Goal: Task Accomplishment & Management: Use online tool/utility

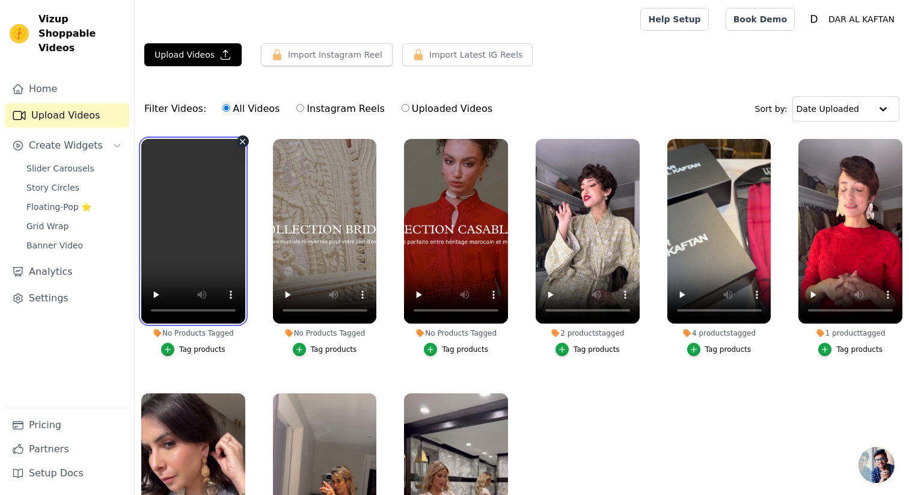
click at [180, 260] on video at bounding box center [193, 231] width 104 height 184
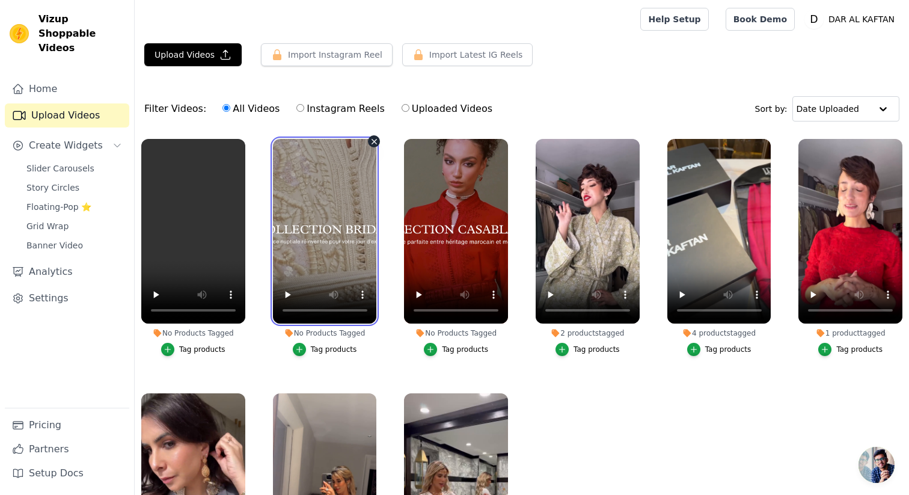
click at [330, 207] on video at bounding box center [325, 231] width 104 height 184
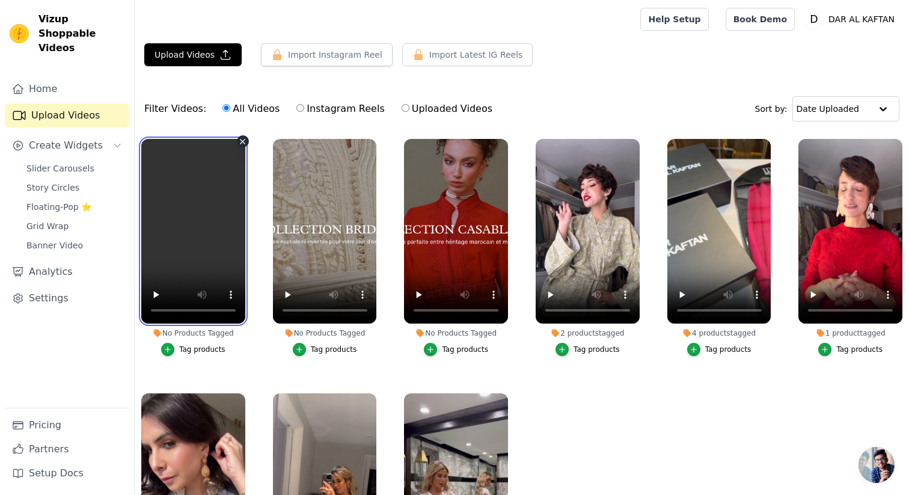
click at [162, 189] on video at bounding box center [193, 231] width 104 height 184
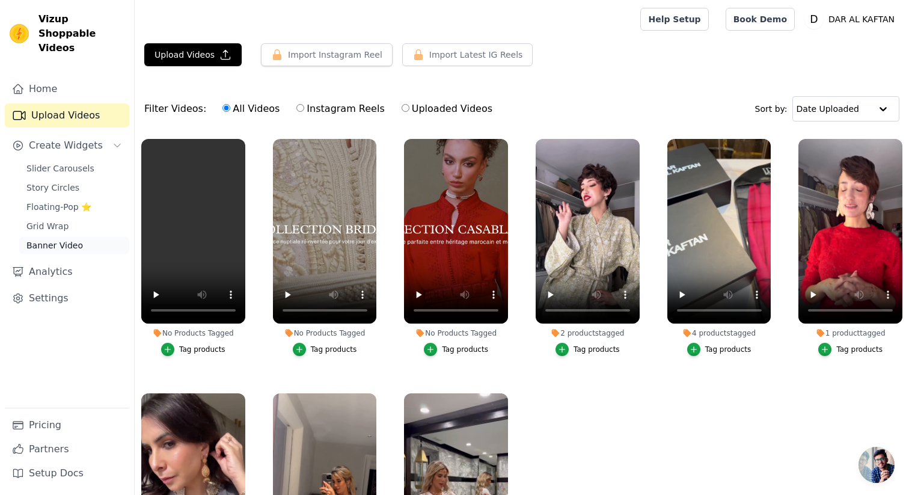
click at [73, 239] on span "Banner Video" at bounding box center [54, 245] width 56 height 12
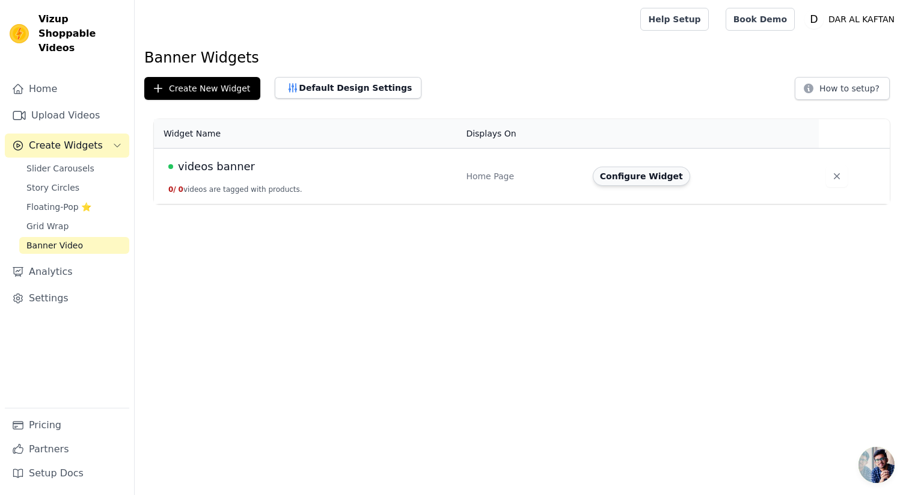
click at [641, 171] on button "Configure Widget" at bounding box center [640, 175] width 97 height 19
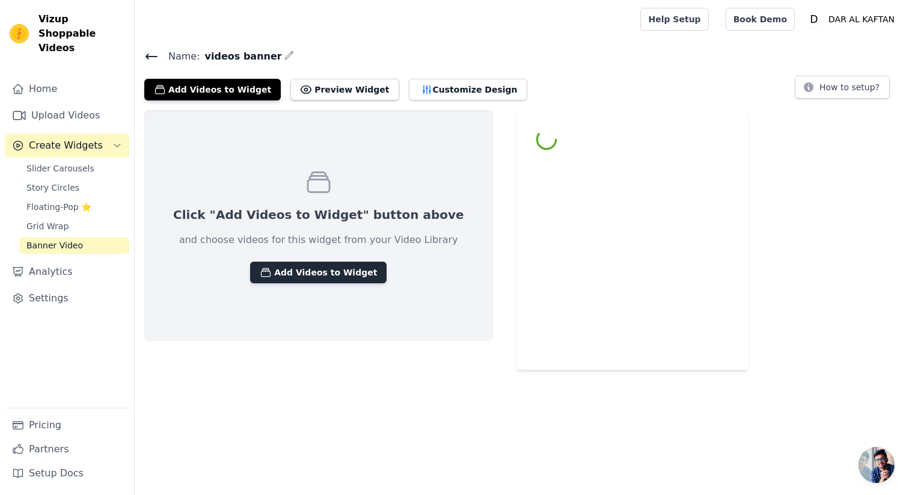
click at [285, 278] on button "Add Videos to Widget" at bounding box center [318, 272] width 136 height 22
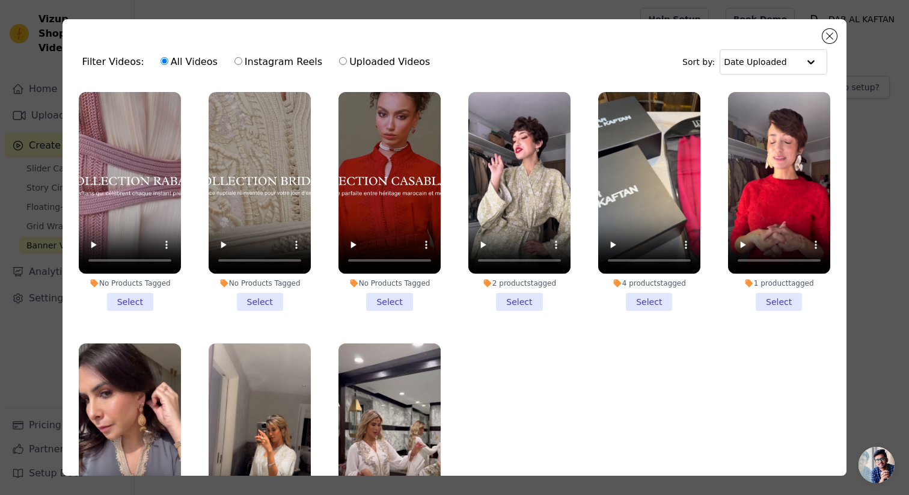
click at [138, 299] on li "No Products Tagged Select" at bounding box center [130, 201] width 102 height 219
click at [0, 0] on input "No Products Tagged Select" at bounding box center [0, 0] width 0 height 0
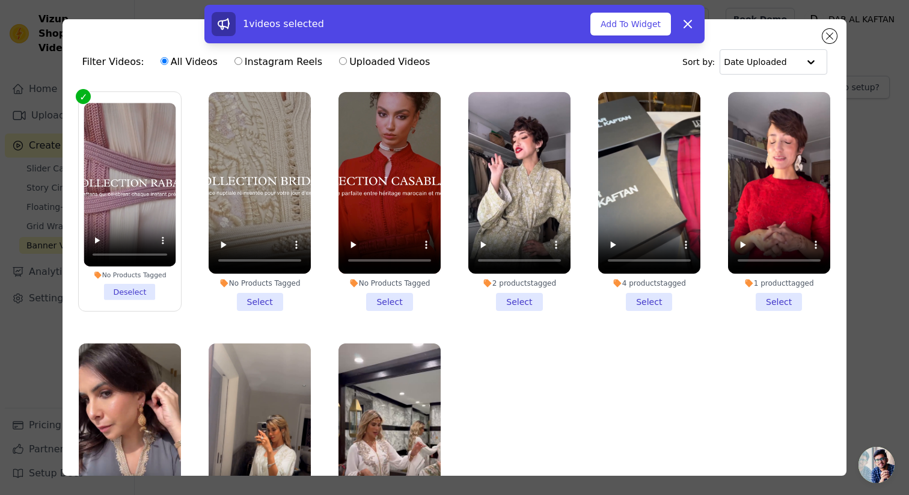
click at [263, 302] on li "No Products Tagged Select" at bounding box center [259, 201] width 102 height 219
click at [0, 0] on input "No Products Tagged Select" at bounding box center [0, 0] width 0 height 0
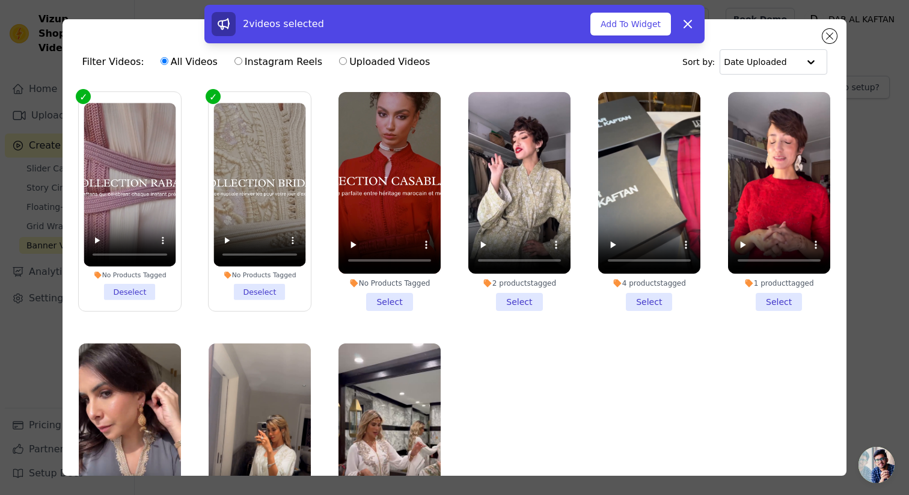
click at [400, 303] on li "No Products Tagged Select" at bounding box center [389, 201] width 102 height 219
click at [0, 0] on input "No Products Tagged Select" at bounding box center [0, 0] width 0 height 0
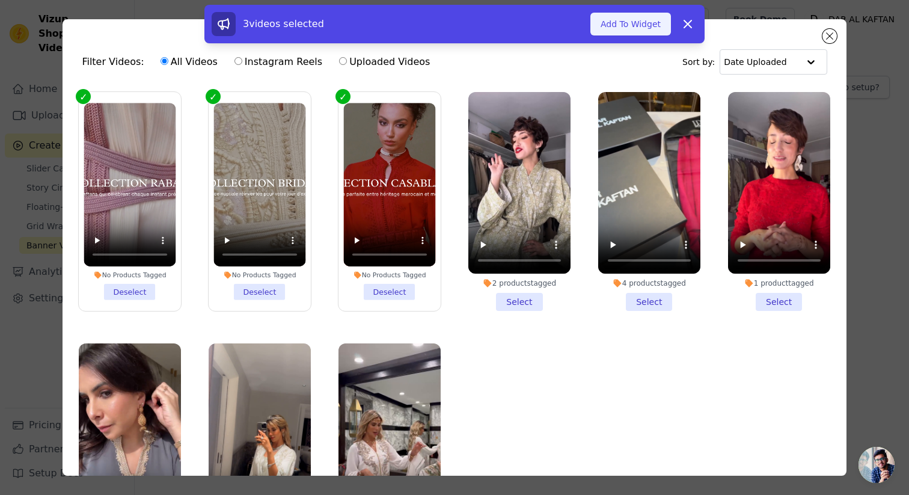
click at [635, 22] on button "Add To Widget" at bounding box center [630, 24] width 81 height 23
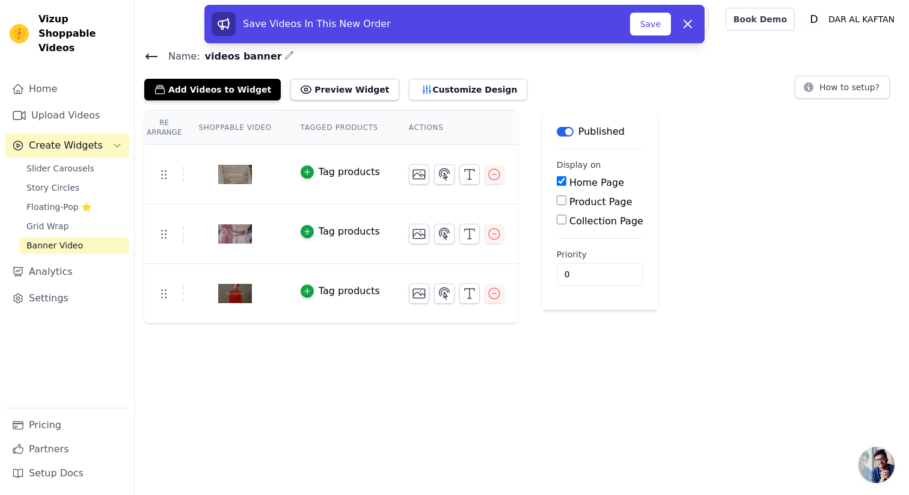
drag, startPoint x: 167, startPoint y: 292, endPoint x: 166, endPoint y: 233, distance: 58.9
click at [439, 174] on icon "button" at bounding box center [444, 174] width 14 height 14
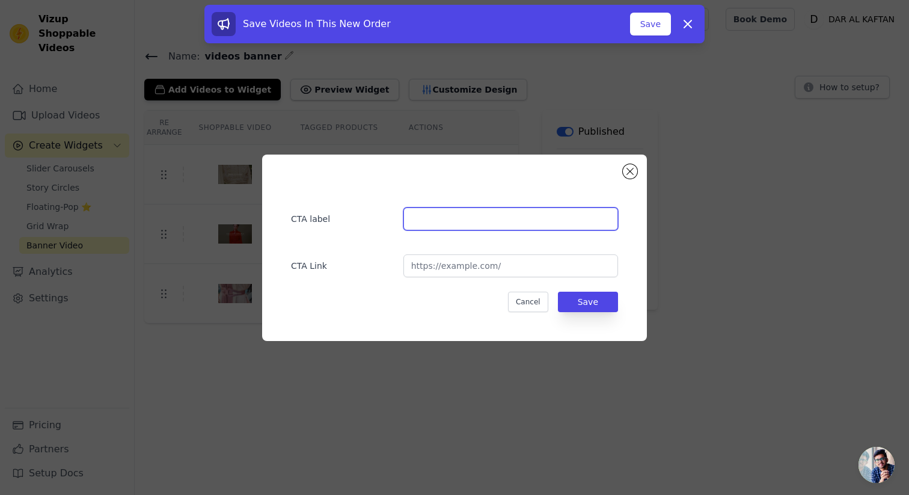
click at [410, 218] on input "text" at bounding box center [510, 218] width 215 height 23
type input "Découvrir"
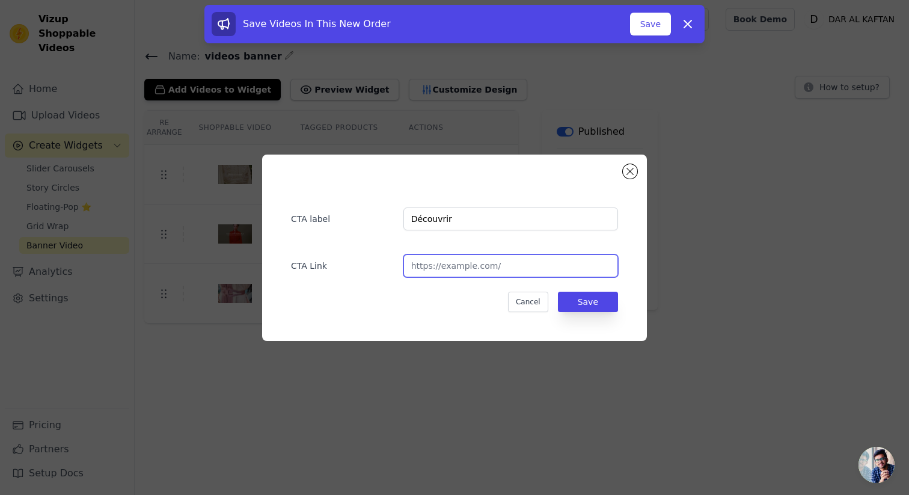
click at [457, 273] on input "url" at bounding box center [510, 265] width 215 height 23
type input "https://daralkaftan.com/collections/casablanca"
click at [587, 303] on button "Save" at bounding box center [588, 301] width 60 height 20
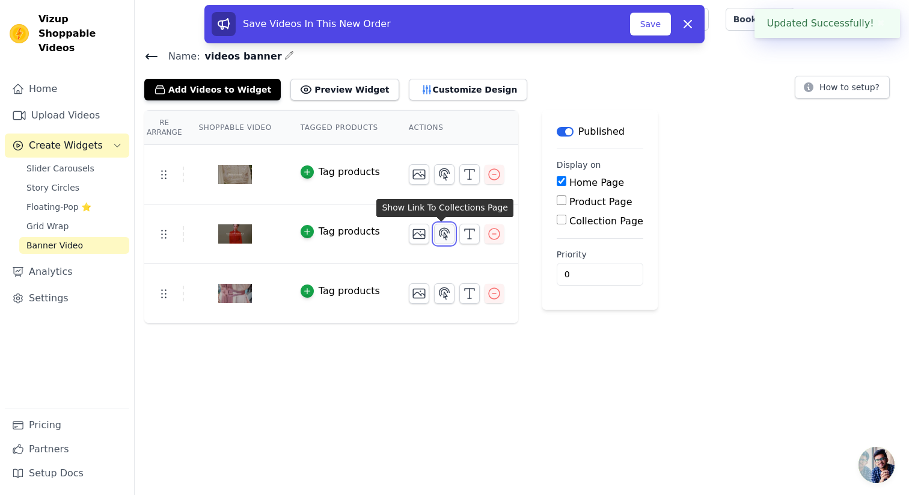
click at [440, 233] on icon "button" at bounding box center [444, 234] width 14 height 14
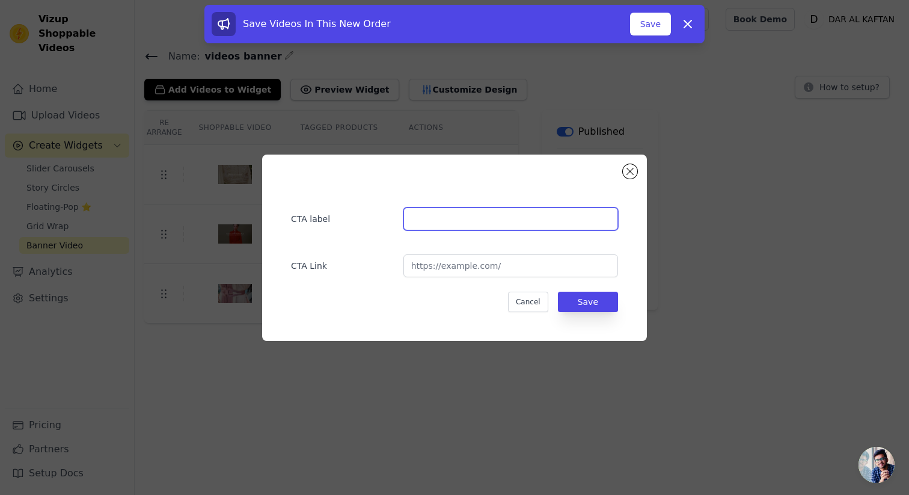
click at [483, 218] on input "text" at bounding box center [510, 218] width 215 height 23
type input "Découvrir"
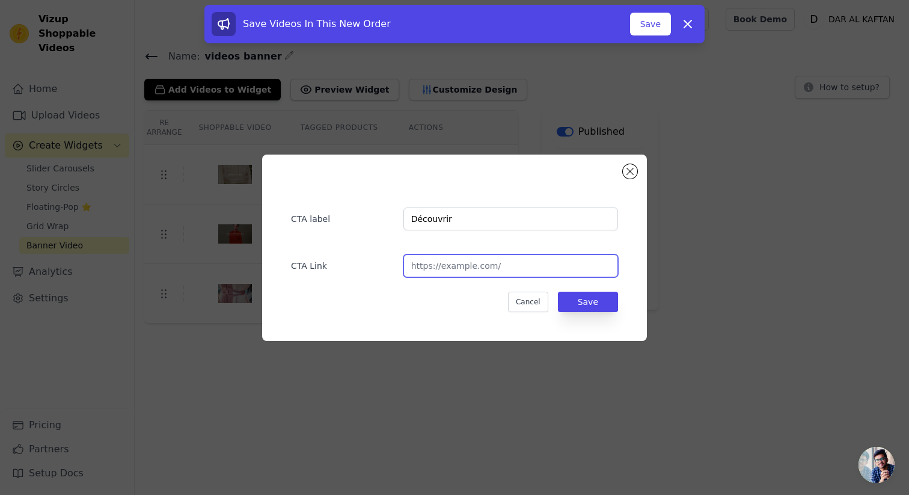
click at [488, 272] on input "url" at bounding box center [510, 265] width 215 height 23
type input "https://daralkaftan.com/collections/casablanca"
click at [591, 297] on button "Save" at bounding box center [588, 301] width 60 height 20
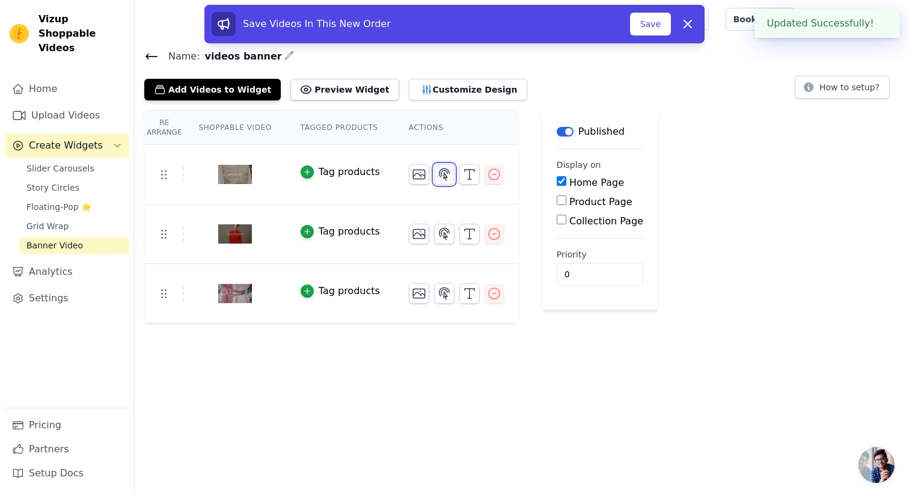
click at [439, 172] on icon "button" at bounding box center [444, 173] width 10 height 11
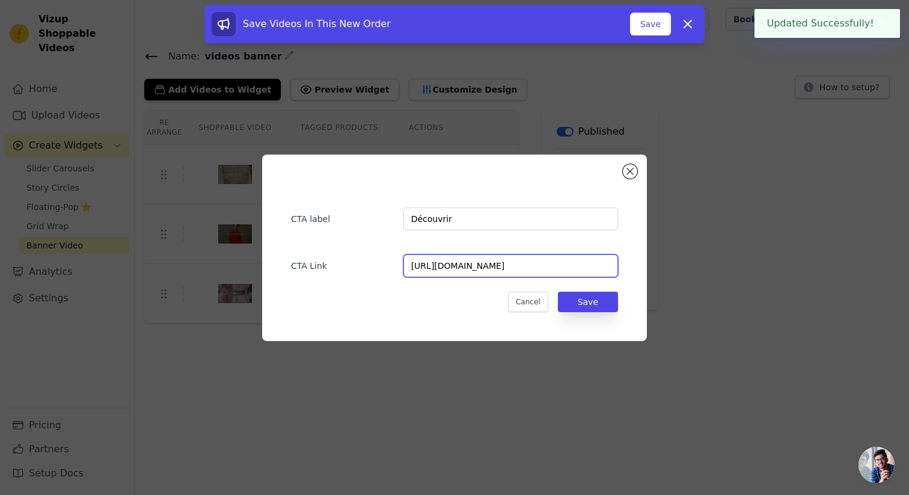
click at [516, 273] on input "https://daralkaftan.com/collections/casablanca" at bounding box center [510, 265] width 215 height 23
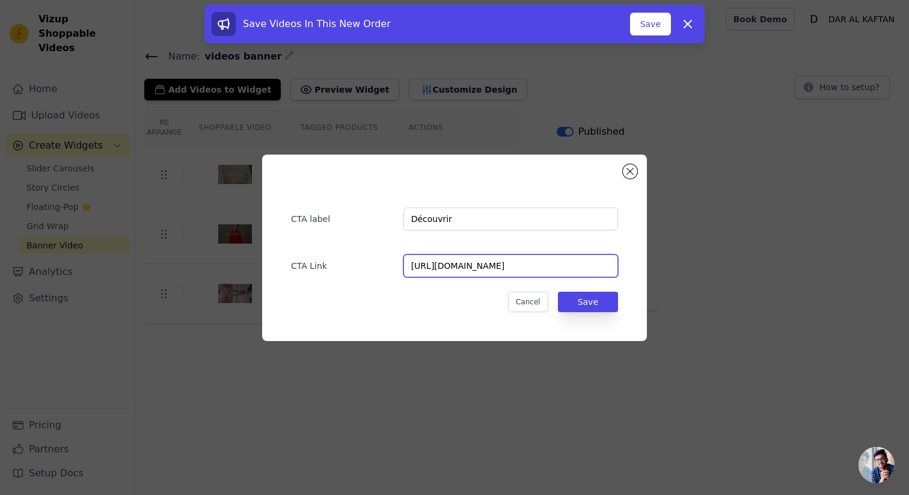
click at [516, 273] on input "https://daralkaftan.com/collections/casablanca" at bounding box center [510, 265] width 215 height 23
type input "https://daralkaftan.com/collections/casablanc"
click at [505, 269] on input "https://daralkaftan.com/collections/casablanc" at bounding box center [510, 265] width 215 height 23
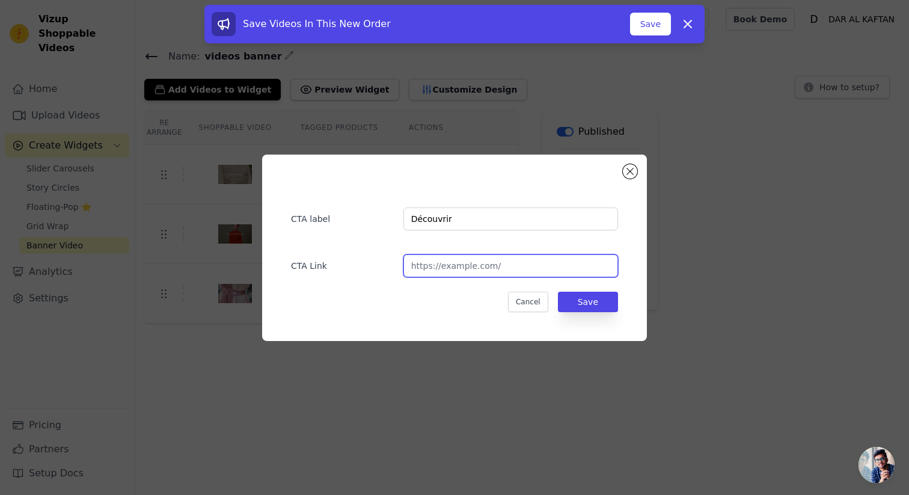
click at [478, 261] on input "url" at bounding box center [510, 265] width 215 height 23
type input "https://daralkaftan.com/collections/bridal"
click at [596, 303] on button "Save" at bounding box center [588, 301] width 60 height 20
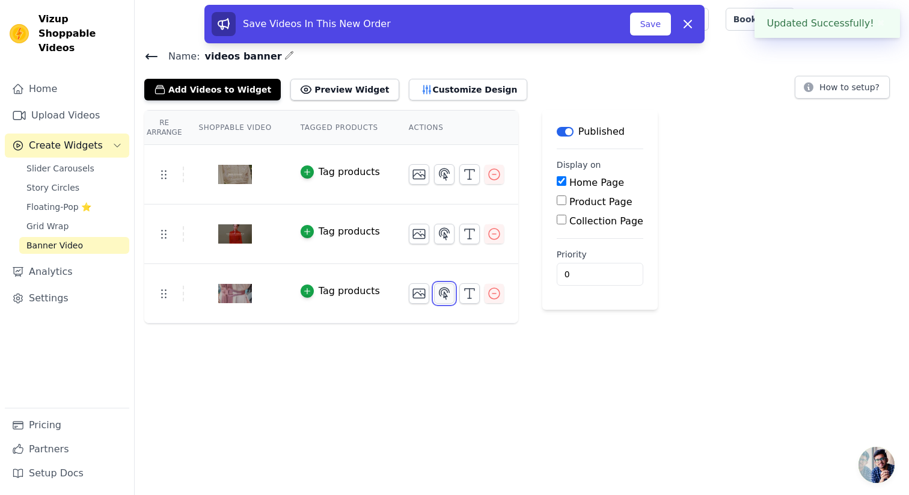
click at [439, 293] on icon "button" at bounding box center [444, 292] width 10 height 11
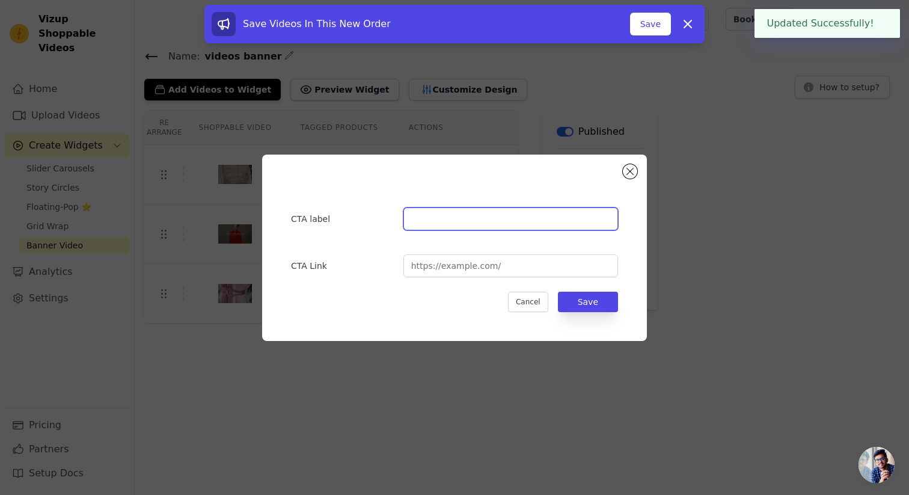
click at [476, 211] on input "text" at bounding box center [510, 218] width 215 height 23
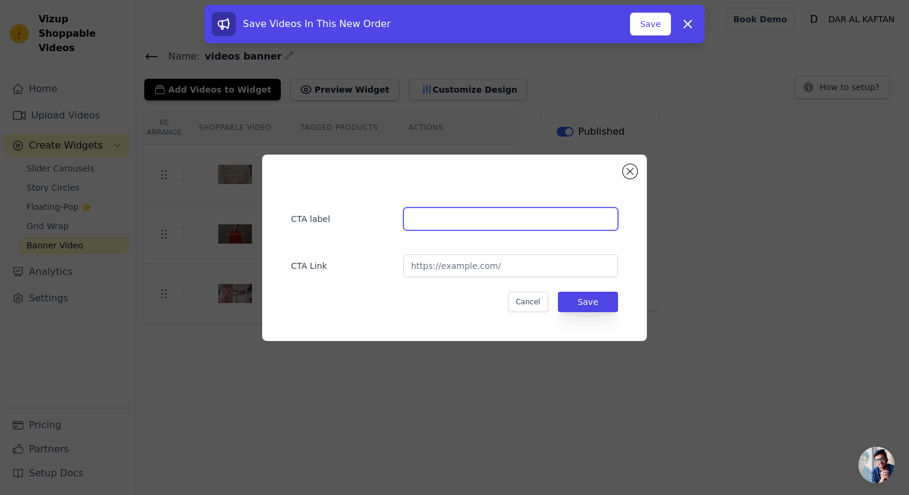
type input "Découvrir"
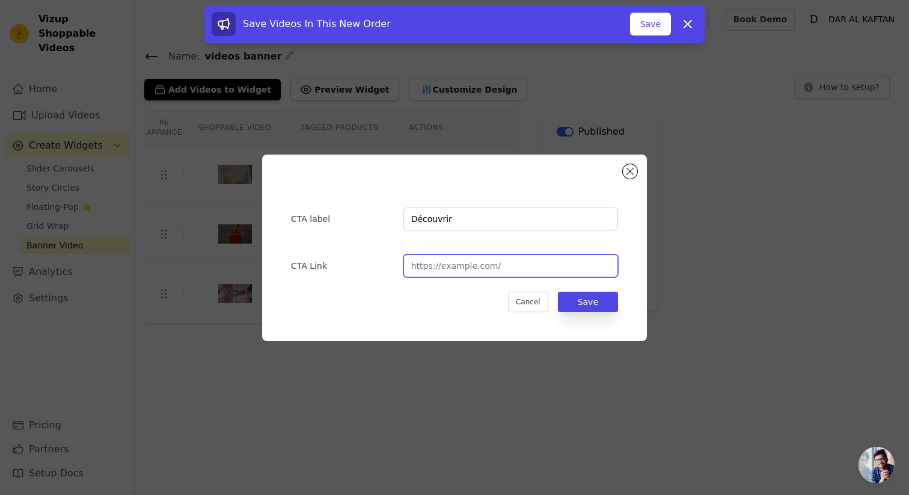
click at [479, 261] on input "url" at bounding box center [510, 265] width 215 height 23
type input "https://daralkaftan.com/collections/collection-rabat"
click at [604, 293] on button "Save" at bounding box center [588, 301] width 60 height 20
click at [600, 303] on button "Save" at bounding box center [588, 301] width 60 height 20
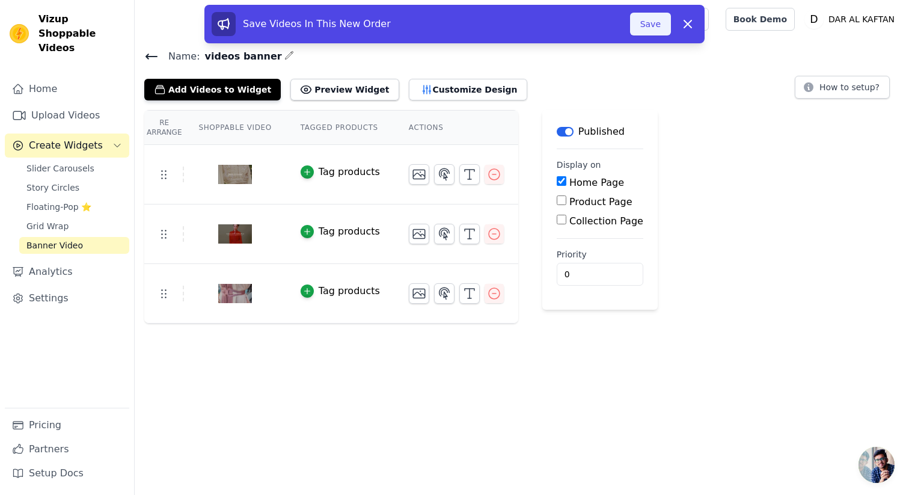
click at [644, 28] on button "Save" at bounding box center [650, 24] width 41 height 23
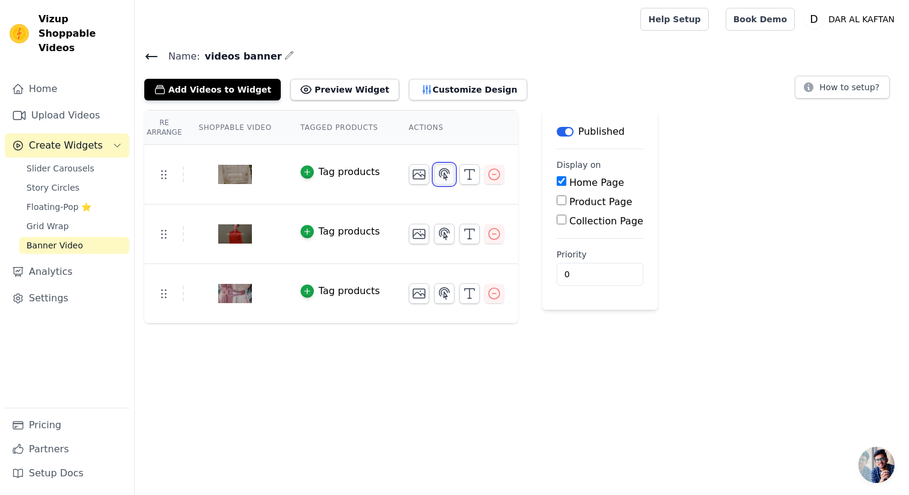
click at [443, 177] on icon "button" at bounding box center [444, 173] width 10 height 11
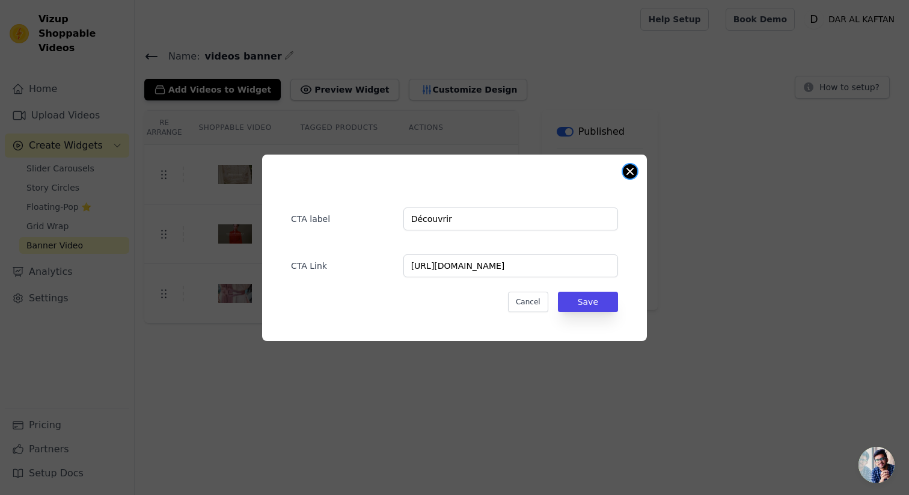
click at [627, 177] on button "Close modal" at bounding box center [629, 171] width 14 height 14
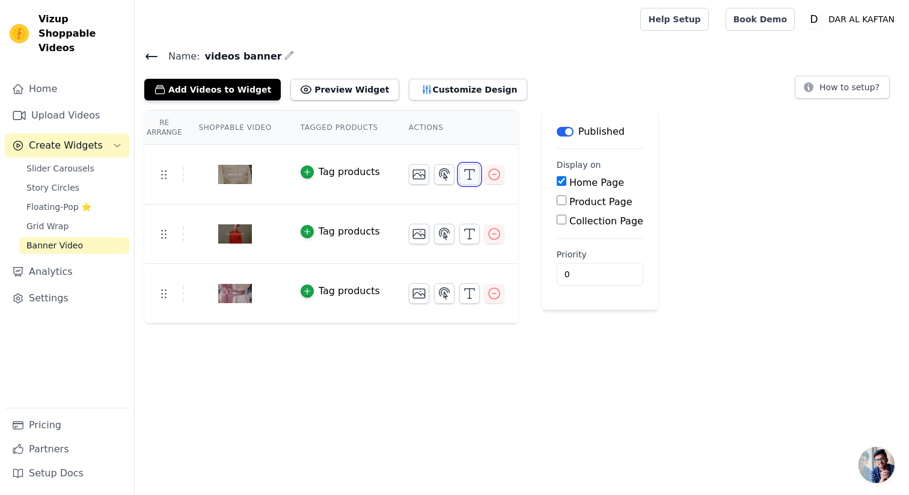
click at [462, 172] on icon "button" at bounding box center [469, 174] width 14 height 14
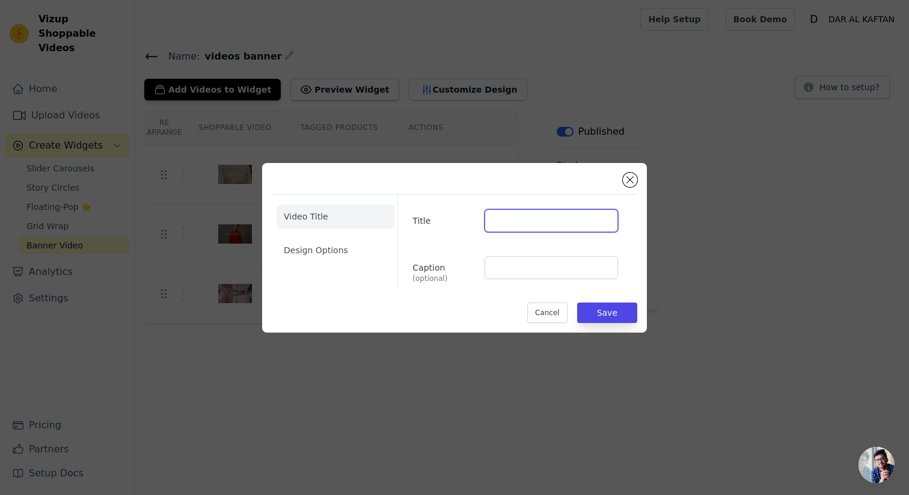
click at [510, 227] on input "Title" at bounding box center [550, 220] width 133 height 23
drag, startPoint x: 507, startPoint y: 278, endPoint x: 504, endPoint y: 271, distance: 7.3
click at [507, 278] on input "Caption (optional)" at bounding box center [550, 267] width 133 height 23
click at [504, 270] on input "Caption (optional)" at bounding box center [550, 267] width 133 height 23
drag, startPoint x: 505, startPoint y: 219, endPoint x: 508, endPoint y: 225, distance: 6.7
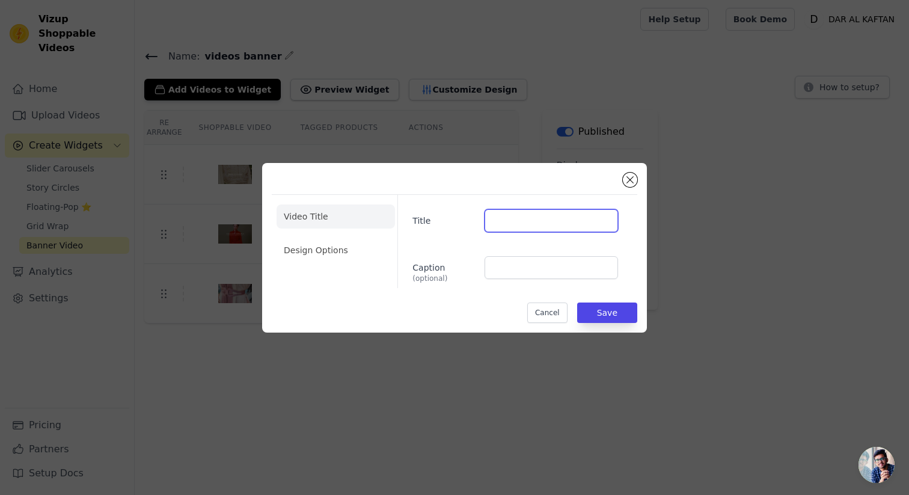
click at [505, 219] on input "Title" at bounding box center [550, 220] width 133 height 23
click at [510, 226] on input "Title" at bounding box center [550, 220] width 133 height 23
click at [597, 309] on button "Save" at bounding box center [607, 312] width 60 height 20
click at [606, 307] on button "Save" at bounding box center [607, 312] width 60 height 20
click at [611, 315] on button "Save" at bounding box center [607, 312] width 60 height 20
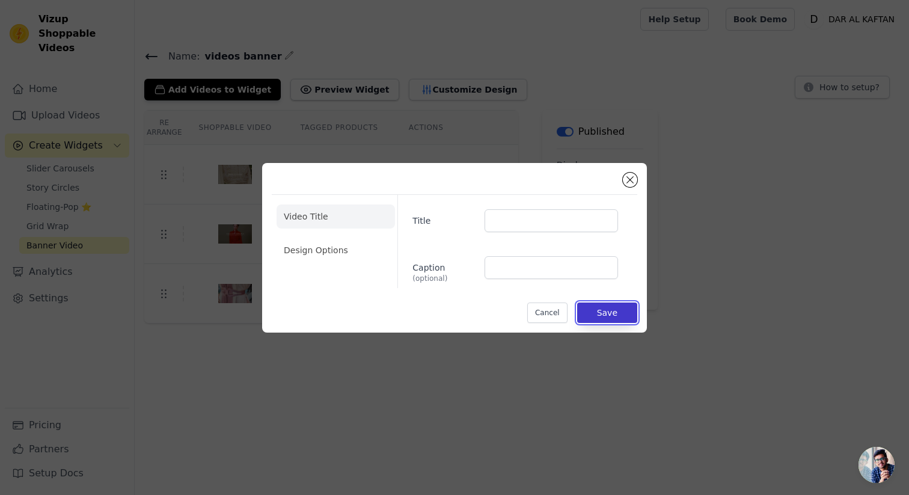
click at [610, 312] on button "Save" at bounding box center [607, 312] width 60 height 20
click at [547, 214] on input "Title" at bounding box center [550, 220] width 133 height 23
type input "T"
click at [624, 306] on button "Save" at bounding box center [607, 312] width 60 height 20
click at [619, 308] on button "Save" at bounding box center [607, 312] width 60 height 20
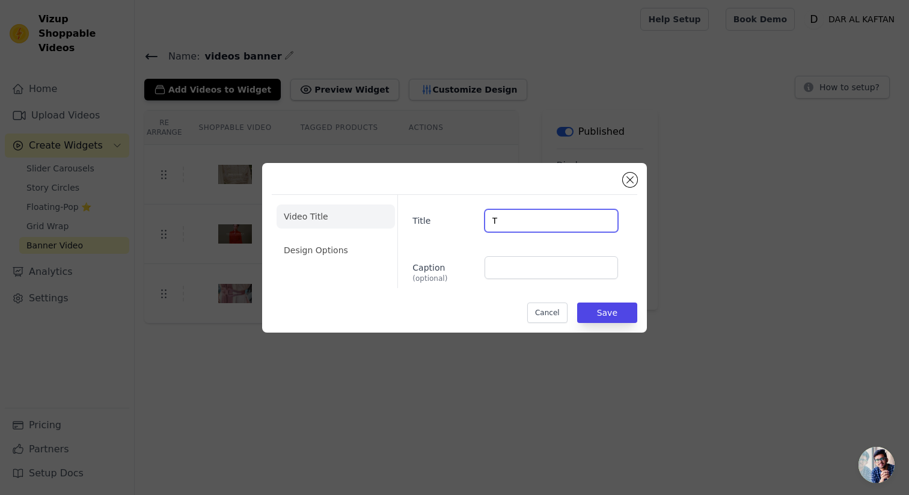
click at [552, 212] on input "T" at bounding box center [550, 220] width 133 height 23
type input "V"
click at [613, 306] on button "Save" at bounding box center [607, 312] width 60 height 20
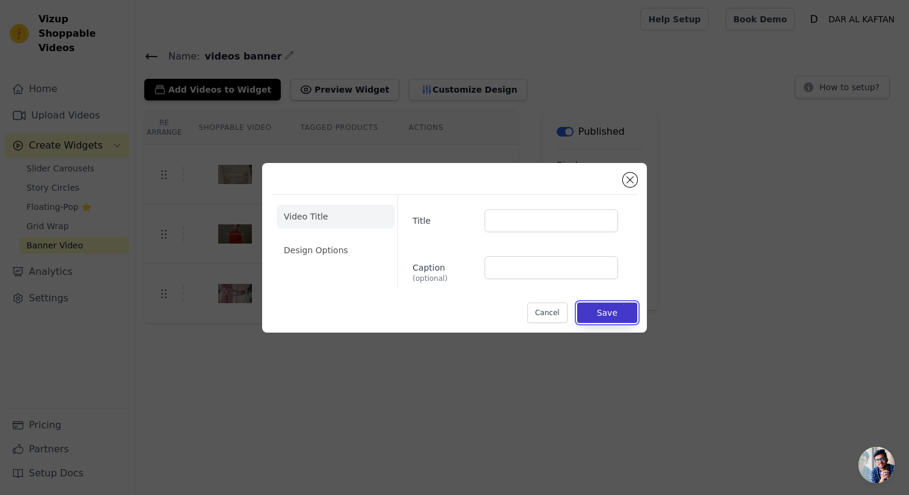
click at [613, 306] on button "Save" at bounding box center [607, 312] width 60 height 20
click at [633, 176] on button "Close modal" at bounding box center [629, 179] width 14 height 14
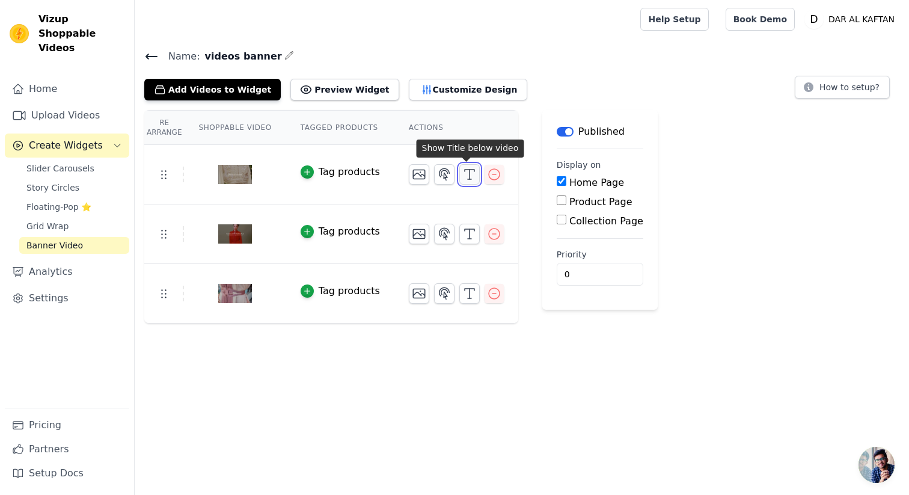
click at [469, 171] on icon "button" at bounding box center [469, 174] width 14 height 14
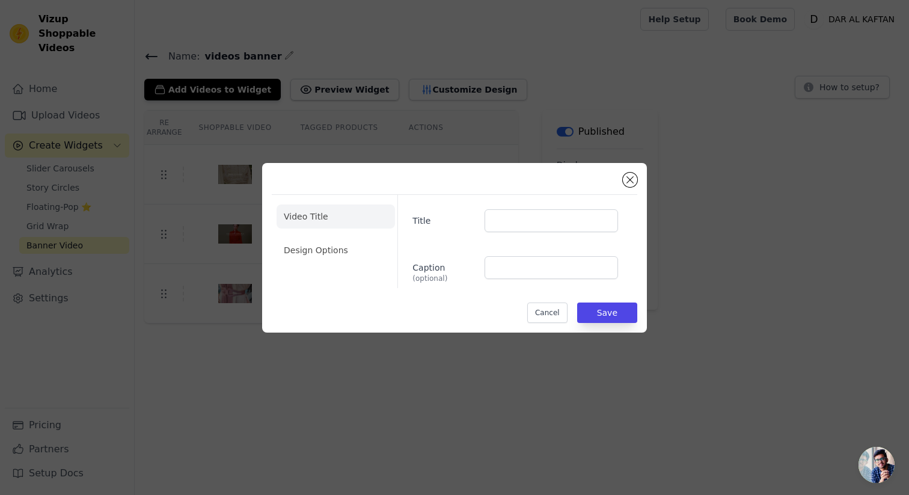
click at [565, 233] on div "Title Caption (optional)" at bounding box center [512, 241] width 230 height 93
click at [547, 219] on input "Title" at bounding box center [550, 220] width 133 height 23
click at [609, 312] on button "Save" at bounding box center [607, 312] width 60 height 20
click at [528, 262] on input "Caption (optional)" at bounding box center [550, 267] width 133 height 23
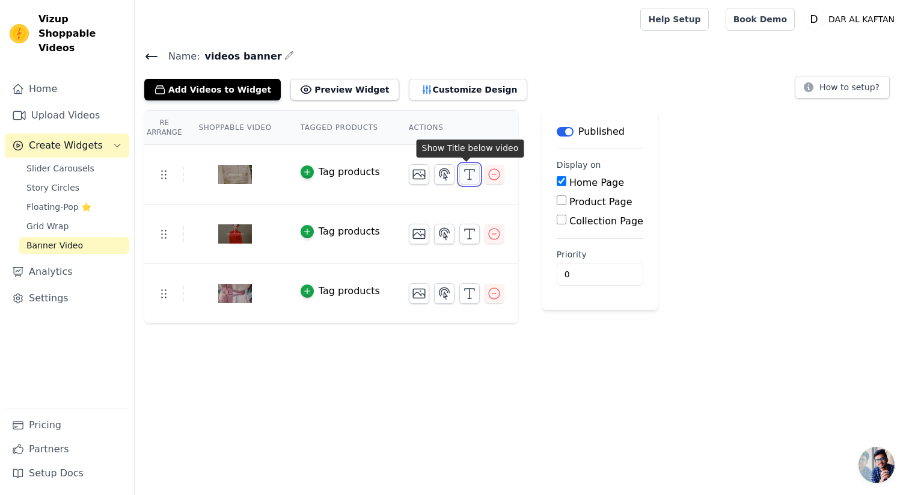
click at [464, 172] on icon "button" at bounding box center [469, 174] width 14 height 14
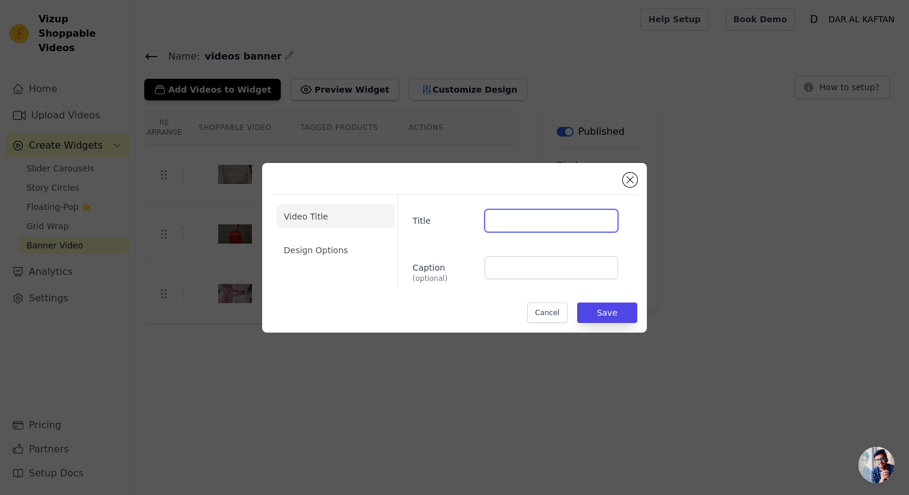
click at [520, 221] on input "Title" at bounding box center [550, 220] width 133 height 23
click at [519, 277] on input "Caption (optional)" at bounding box center [550, 267] width 133 height 23
click at [321, 251] on li "Design Options" at bounding box center [335, 250] width 118 height 24
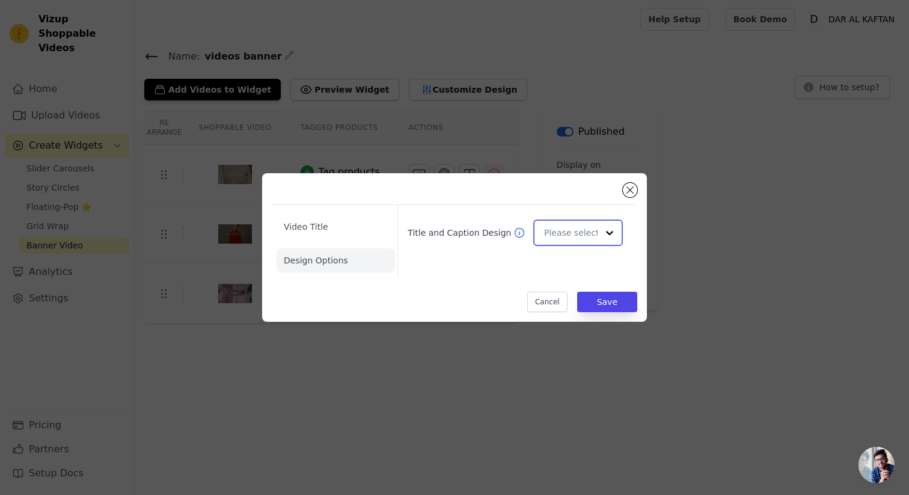
click at [592, 228] on input "Title and Caption Design" at bounding box center [570, 233] width 53 height 24
click at [580, 284] on div "Overlay" at bounding box center [578, 286] width 90 height 25
click at [601, 304] on button "Save" at bounding box center [607, 301] width 60 height 20
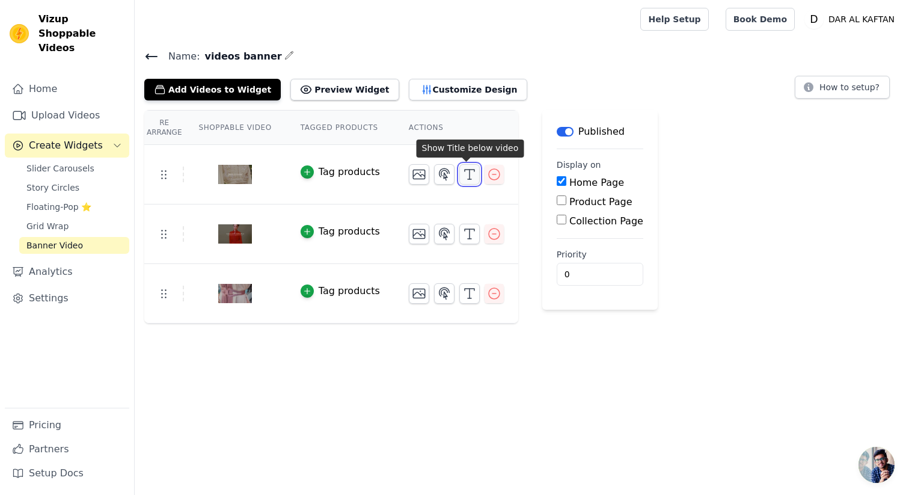
click at [462, 175] on icon "button" at bounding box center [469, 174] width 14 height 14
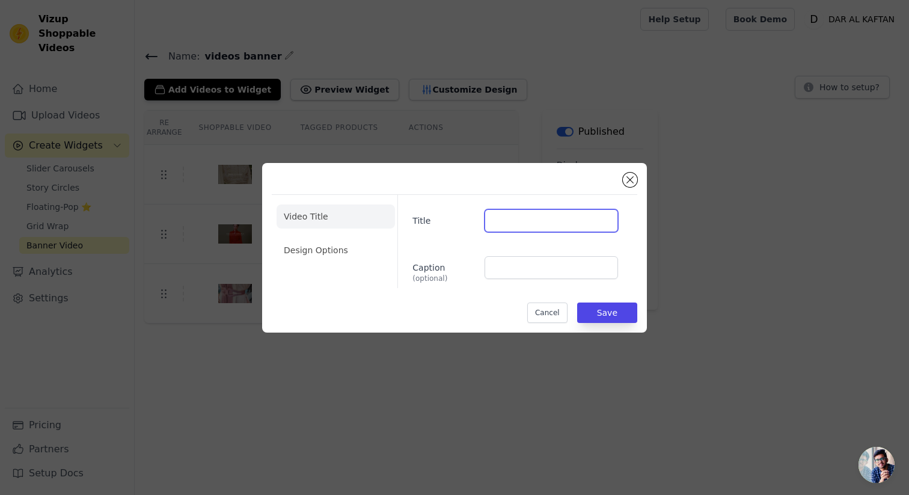
click at [499, 213] on input "Title" at bounding box center [550, 220] width 133 height 23
click at [500, 215] on input "Title" at bounding box center [550, 220] width 133 height 23
click at [533, 273] on input "Caption (optional)" at bounding box center [550, 267] width 133 height 23
click at [612, 318] on button "Save" at bounding box center [607, 312] width 60 height 20
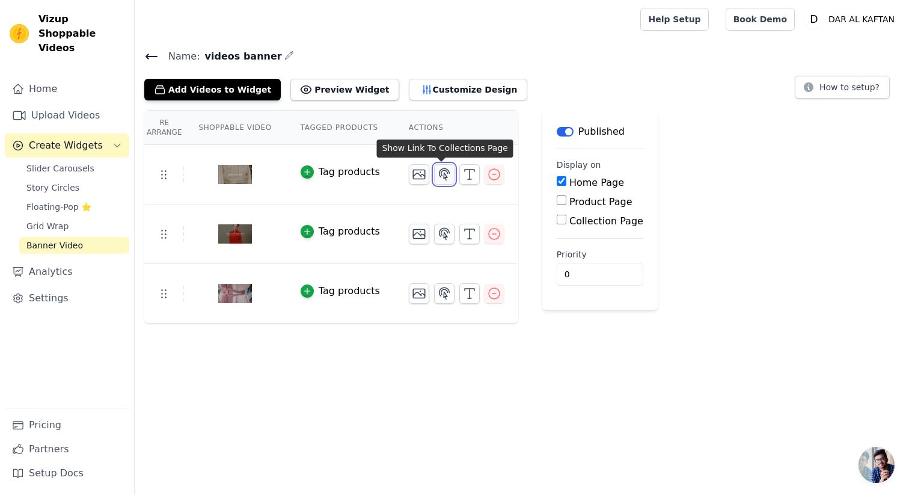
click at [439, 176] on icon "button" at bounding box center [444, 173] width 10 height 11
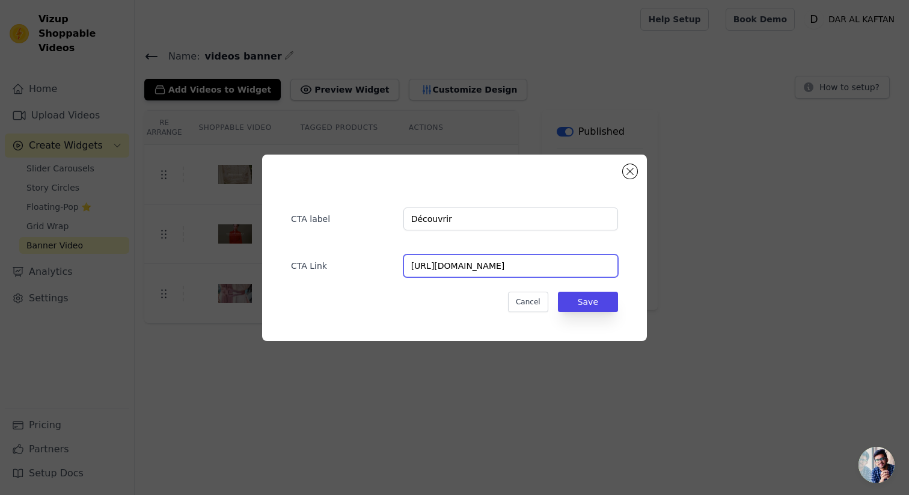
click at [466, 260] on input "https://daralkaftan.com/collections/bridal" at bounding box center [510, 265] width 215 height 23
click at [629, 169] on button "Close modal" at bounding box center [629, 171] width 14 height 14
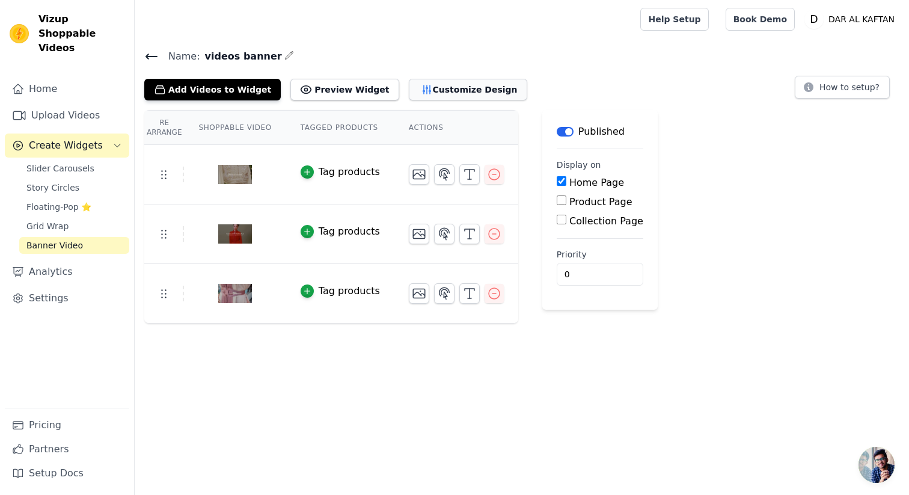
click at [440, 96] on button "Customize Design" at bounding box center [468, 90] width 118 height 22
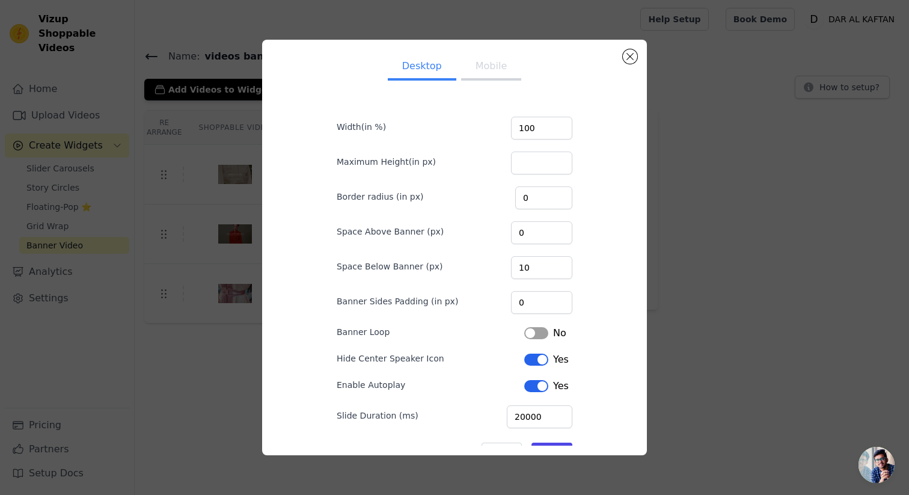
scroll to position [37, 0]
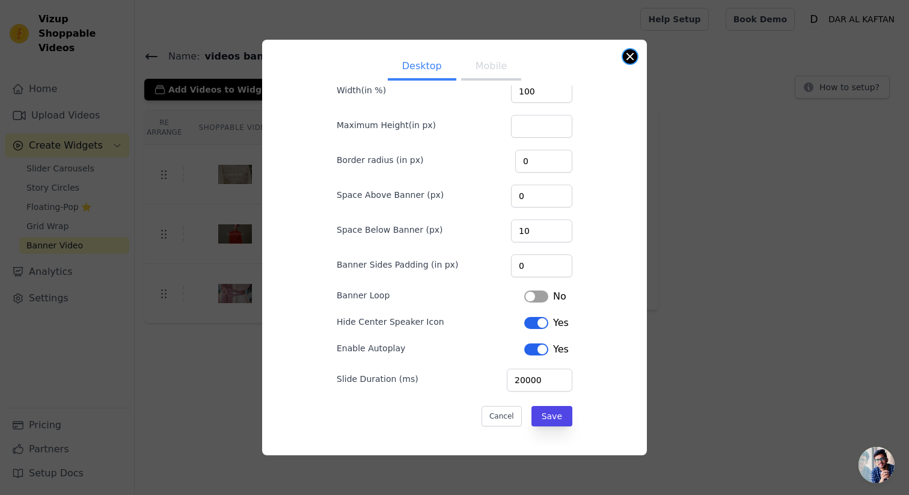
click at [628, 56] on button "Close modal" at bounding box center [629, 56] width 14 height 14
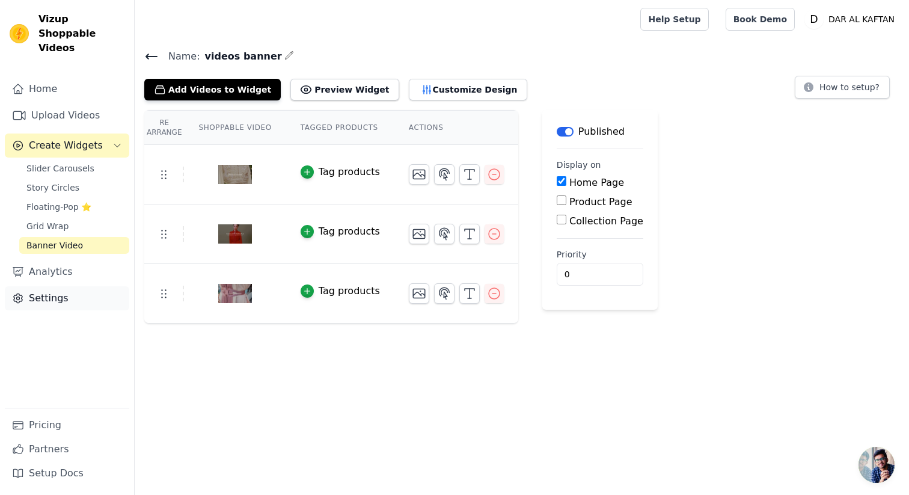
click at [54, 286] on link "Settings" at bounding box center [67, 298] width 124 height 24
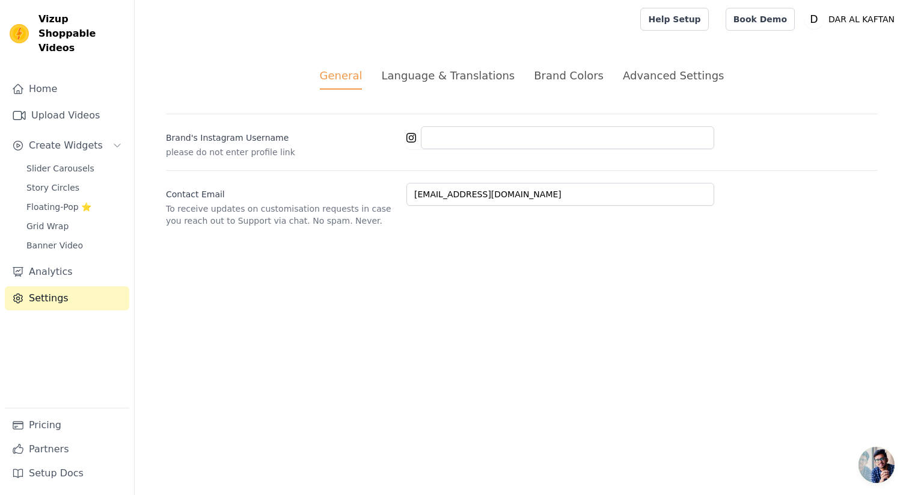
click at [549, 77] on div "Brand Colors" at bounding box center [569, 75] width 70 height 16
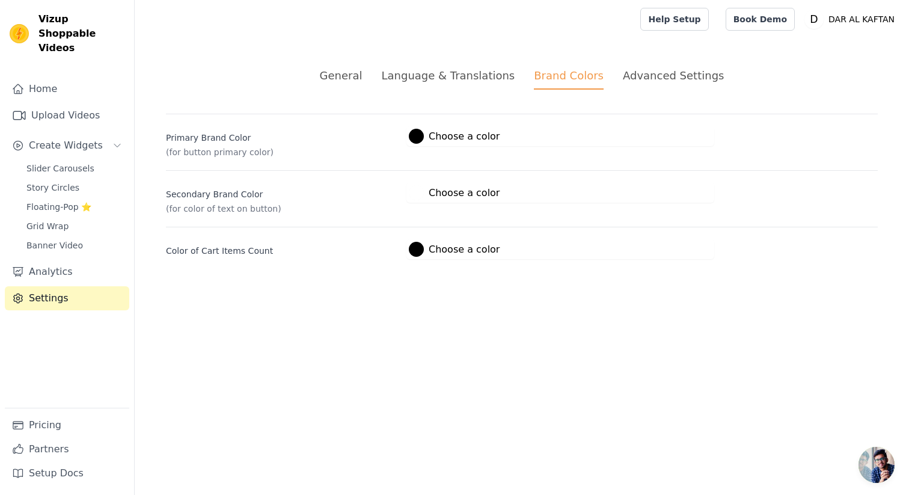
click at [476, 78] on div "Language & Translations" at bounding box center [447, 75] width 133 height 16
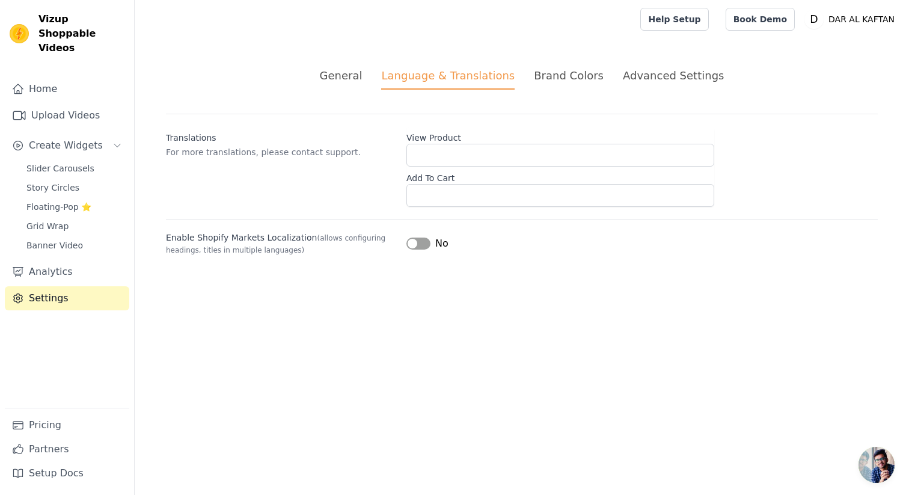
click at [647, 73] on div "Advanced Settings" at bounding box center [672, 75] width 101 height 16
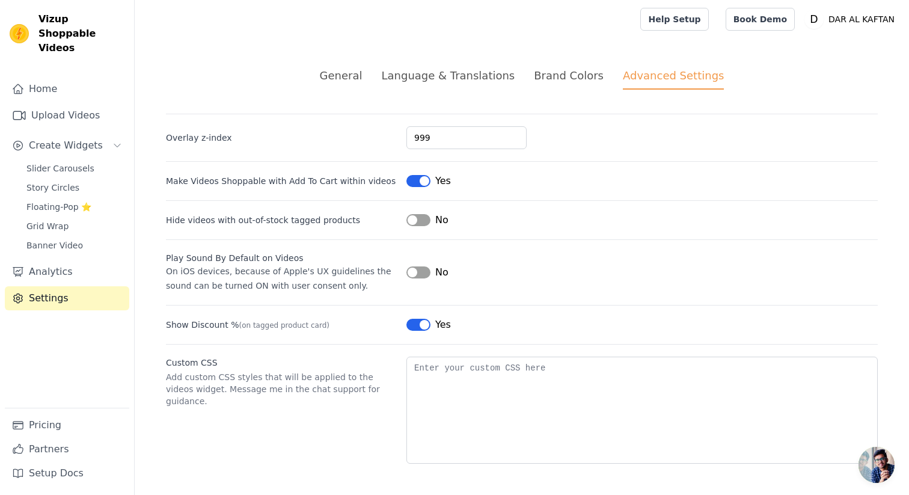
click at [409, 269] on button "Label" at bounding box center [418, 272] width 24 height 12
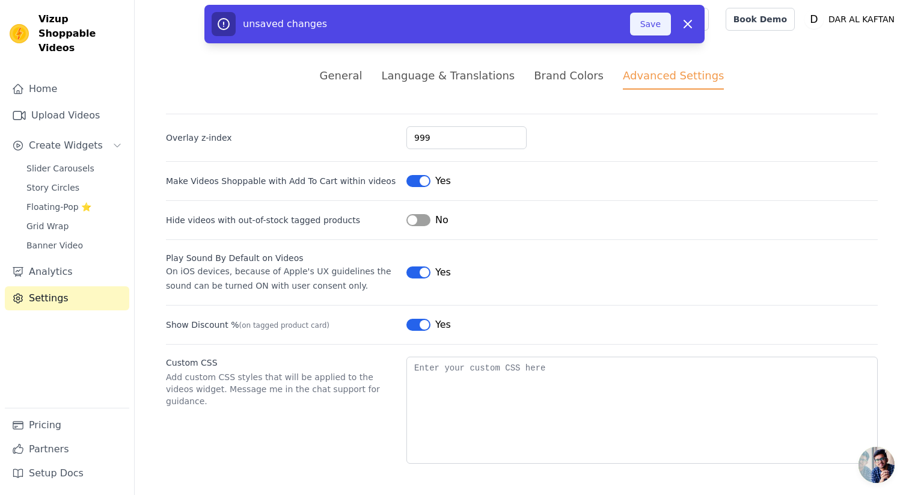
click at [650, 20] on button "Save" at bounding box center [650, 24] width 41 height 23
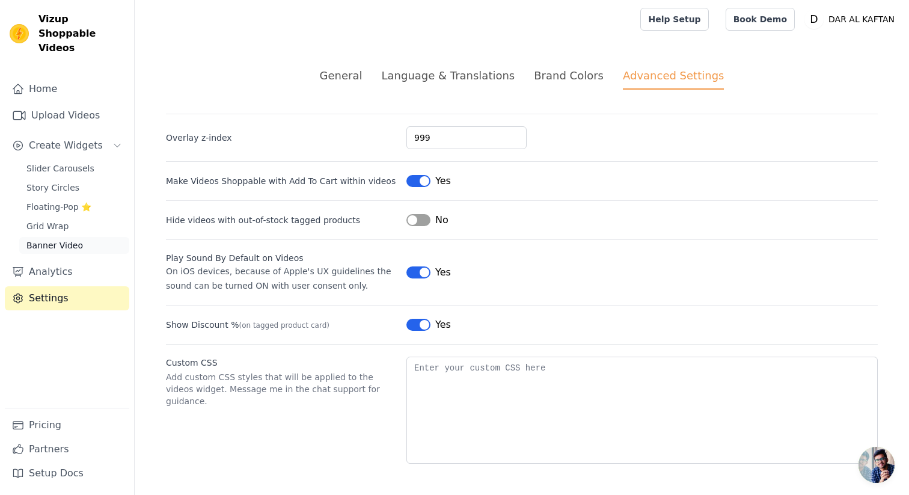
click at [67, 239] on span "Banner Video" at bounding box center [54, 245] width 56 height 12
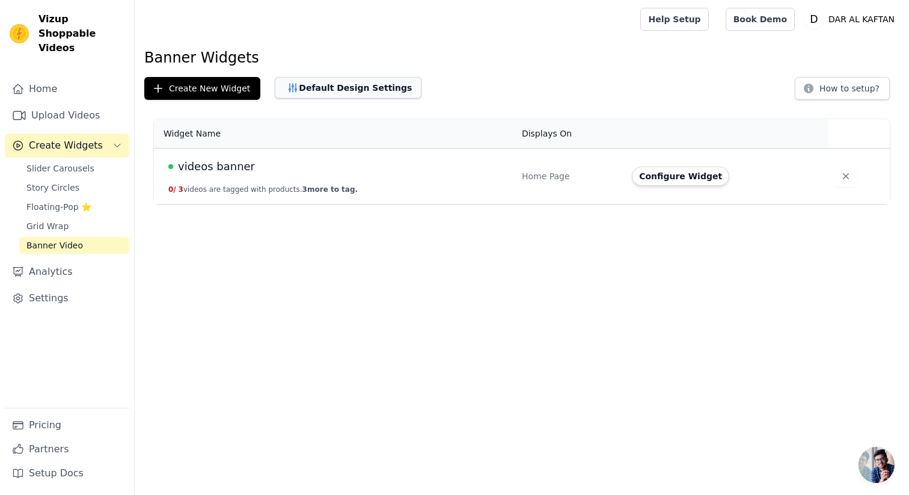
click at [385, 92] on button "Default Design Settings" at bounding box center [348, 88] width 147 height 22
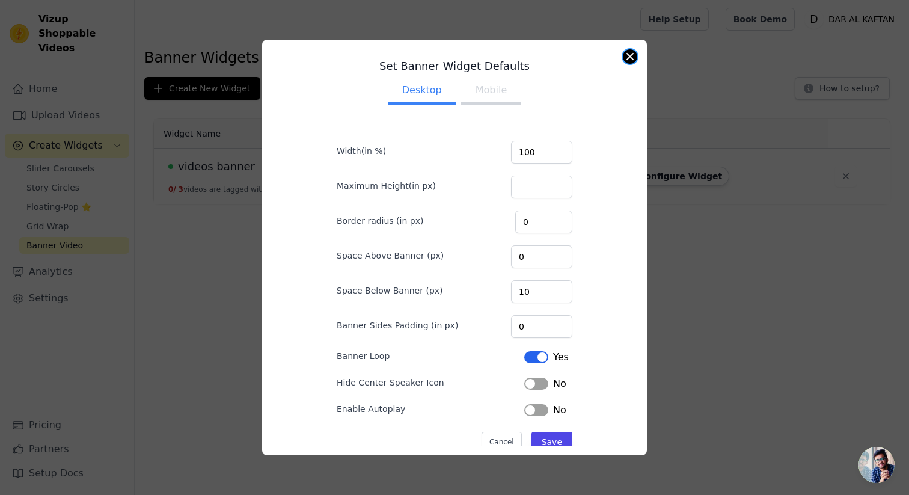
click at [624, 54] on button "Close modal" at bounding box center [629, 56] width 14 height 14
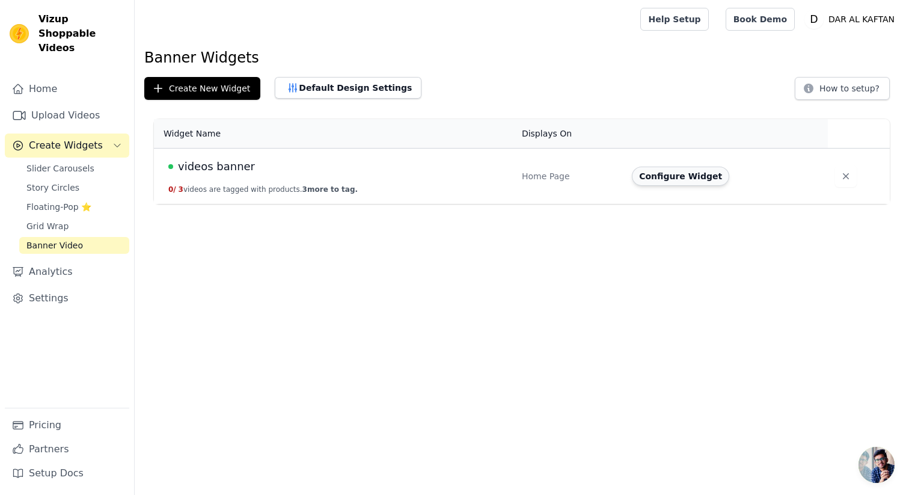
click at [661, 179] on button "Configure Widget" at bounding box center [680, 175] width 97 height 19
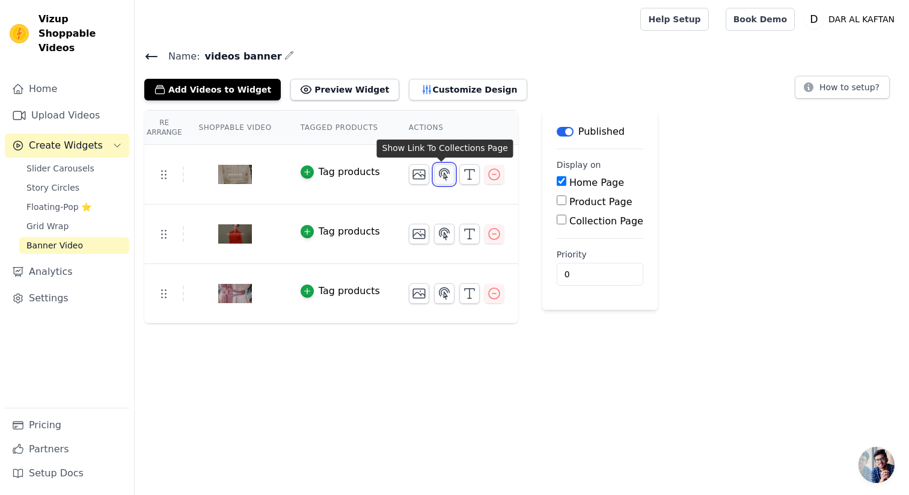
click at [439, 175] on icon "button" at bounding box center [444, 173] width 10 height 11
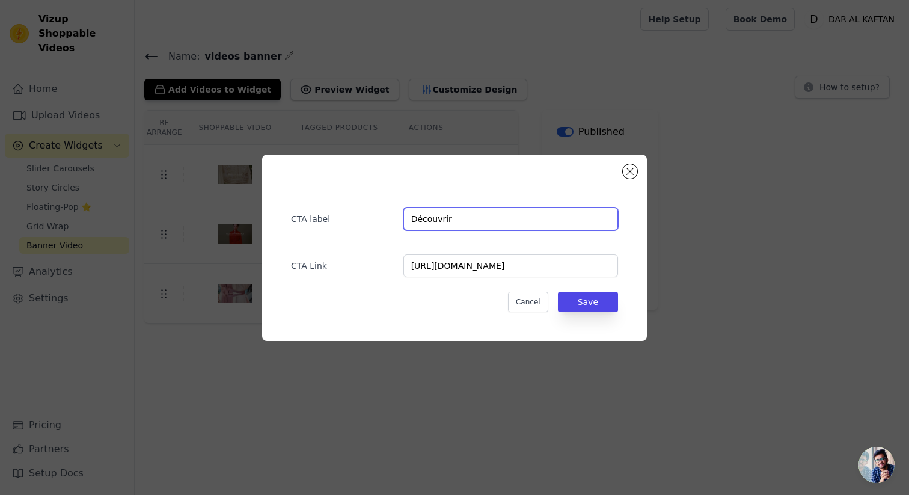
click at [448, 212] on input "Découvrir" at bounding box center [510, 218] width 215 height 23
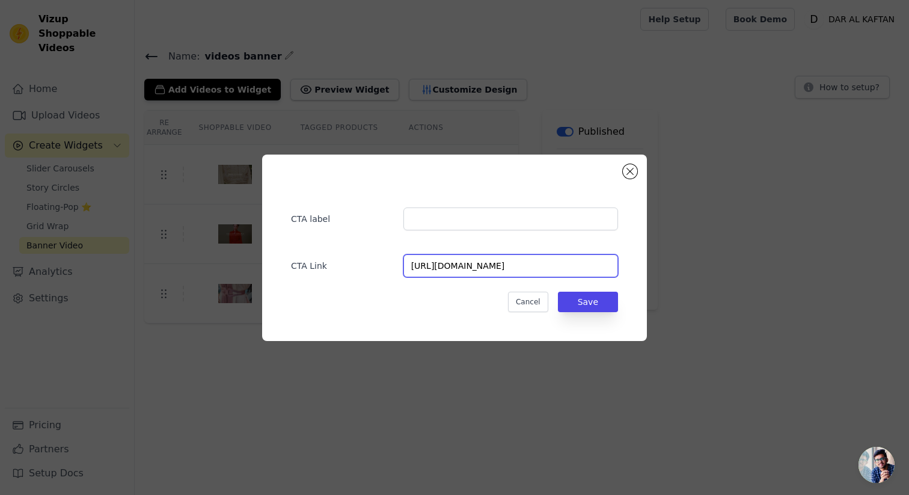
click at [490, 264] on input "https://daralkaftan.com/collections/bridal" at bounding box center [510, 265] width 215 height 23
click at [625, 172] on button "Close modal" at bounding box center [629, 171] width 14 height 14
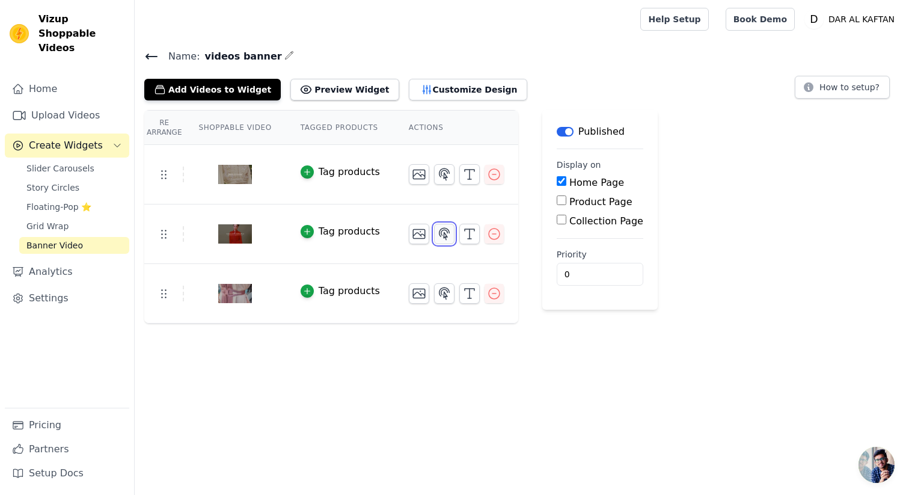
click at [434, 234] on button "button" at bounding box center [444, 234] width 20 height 20
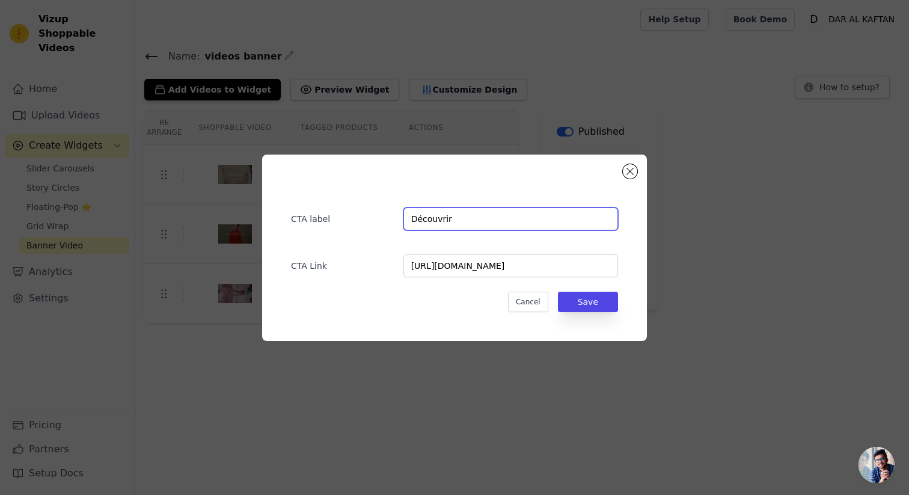
click at [423, 218] on input "Découvrir" at bounding box center [510, 218] width 215 height 23
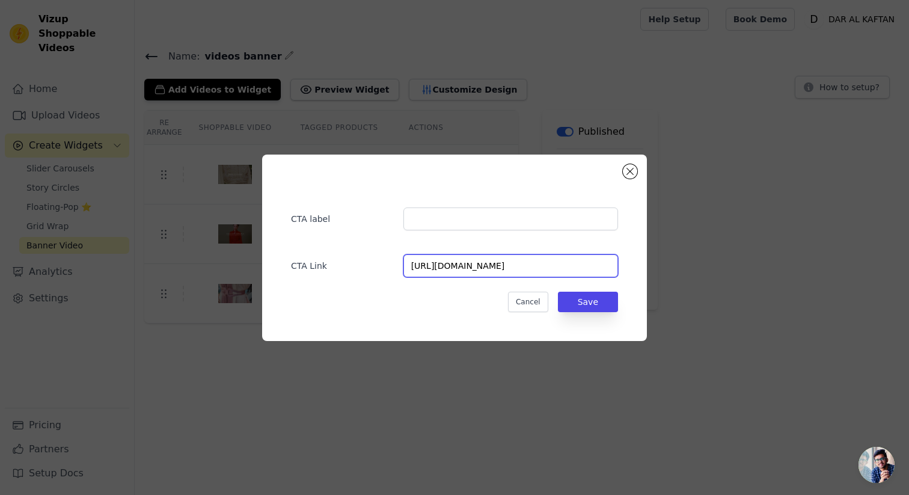
click at [485, 270] on input "https://daralkaftan.com/collections/casablanca" at bounding box center [510, 265] width 215 height 23
click at [599, 301] on button "Save" at bounding box center [588, 301] width 60 height 20
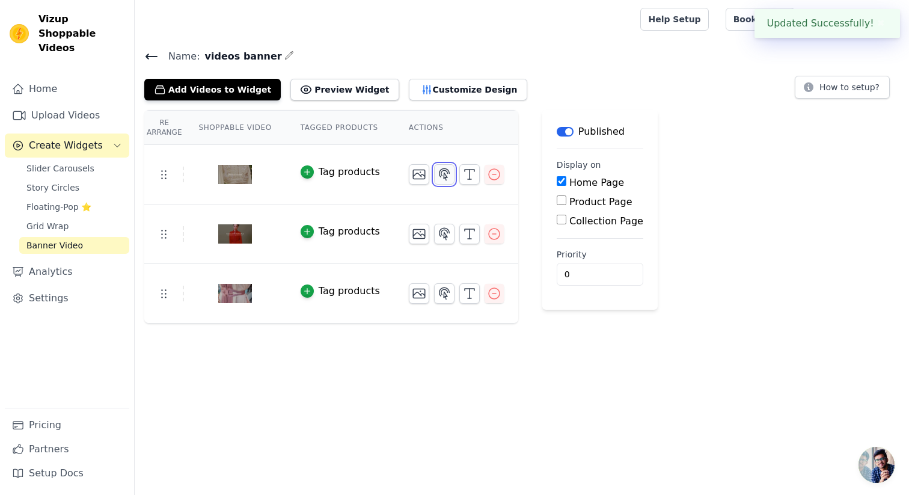
click at [442, 176] on icon "button" at bounding box center [444, 173] width 10 height 11
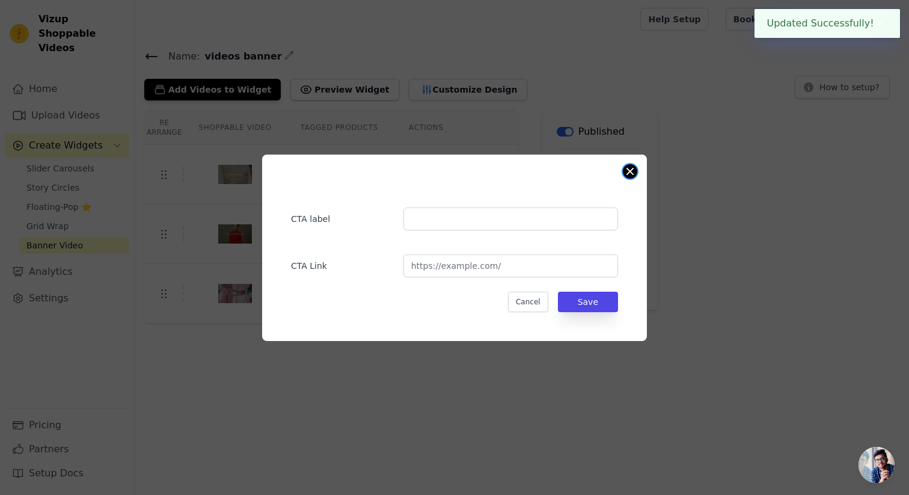
click at [625, 175] on button "Close modal" at bounding box center [629, 171] width 14 height 14
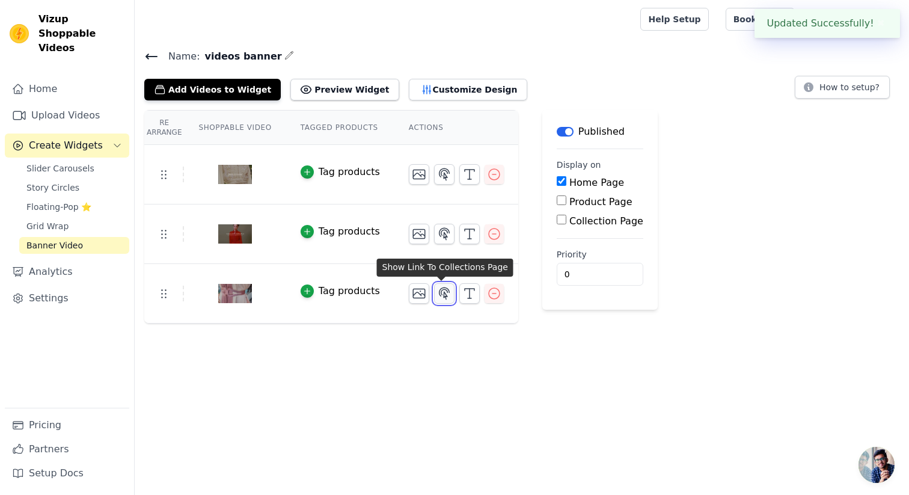
click at [442, 294] on icon "button" at bounding box center [444, 292] width 10 height 11
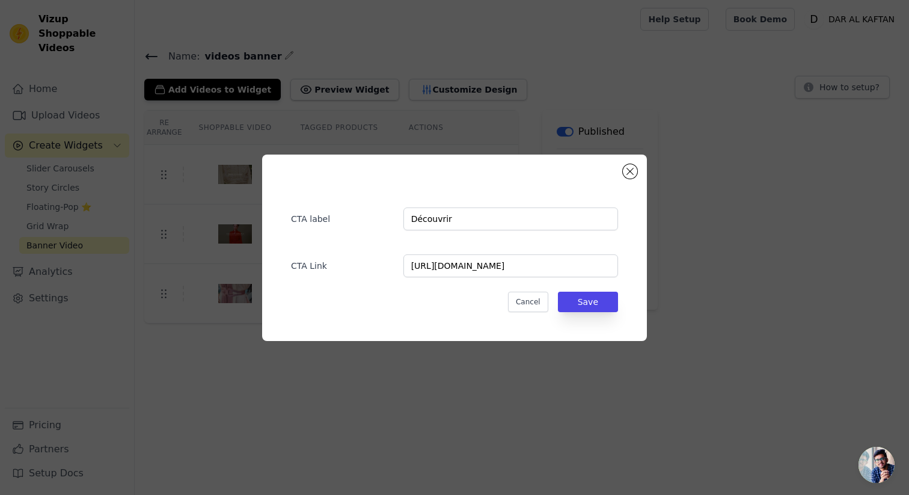
click at [499, 251] on div "CTA Link https://daralkaftan.com/collections/collection-rabat" at bounding box center [454, 259] width 327 height 35
click at [499, 260] on input "https://daralkaftan.com/collections/collection-rabat" at bounding box center [510, 265] width 215 height 23
click at [428, 215] on input "Découvrir" at bounding box center [510, 218] width 215 height 23
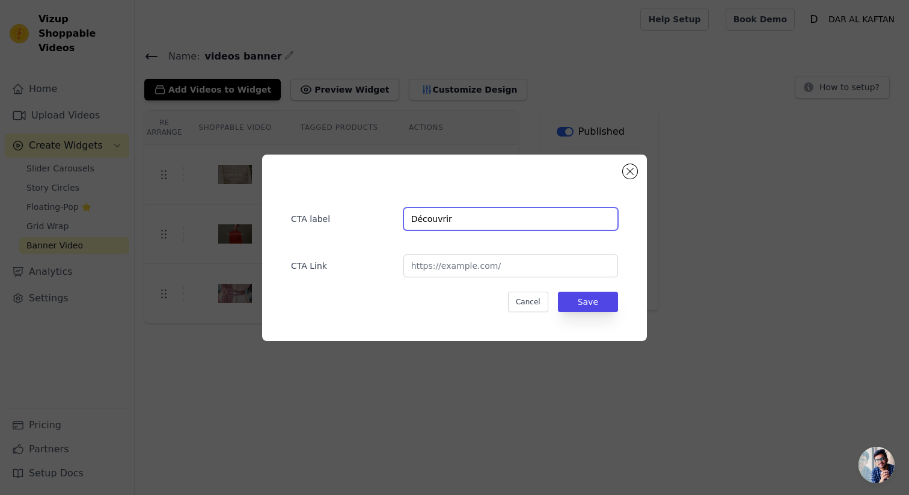
click at [428, 215] on input "Découvrir" at bounding box center [510, 218] width 215 height 23
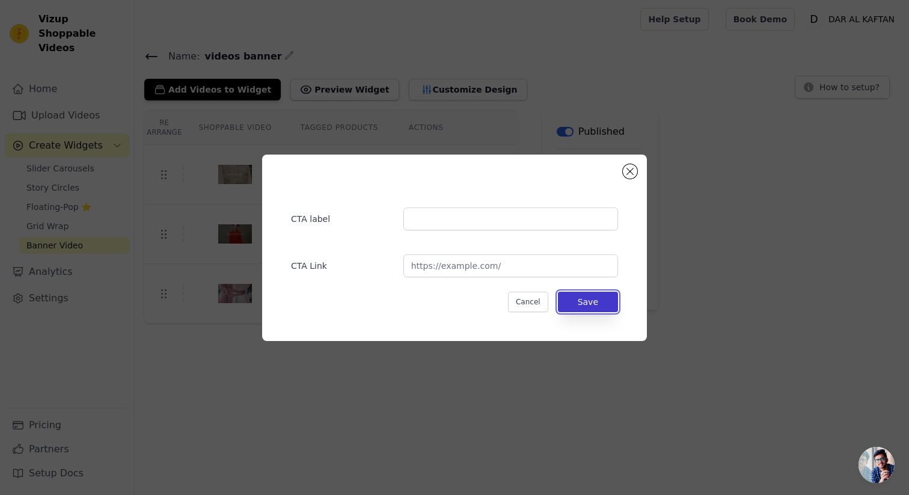
click at [585, 297] on button "Save" at bounding box center [588, 301] width 60 height 20
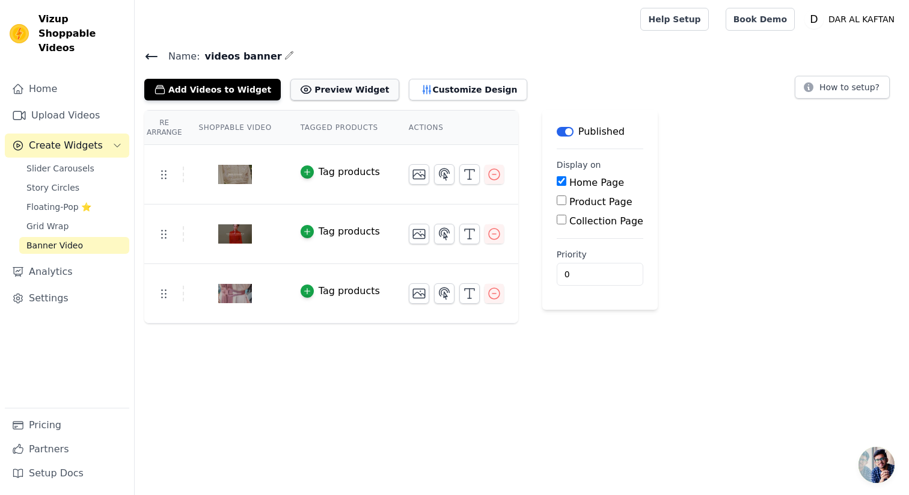
click at [345, 88] on button "Preview Widget" at bounding box center [344, 90] width 108 height 22
click at [487, 174] on icon "button" at bounding box center [494, 174] width 14 height 14
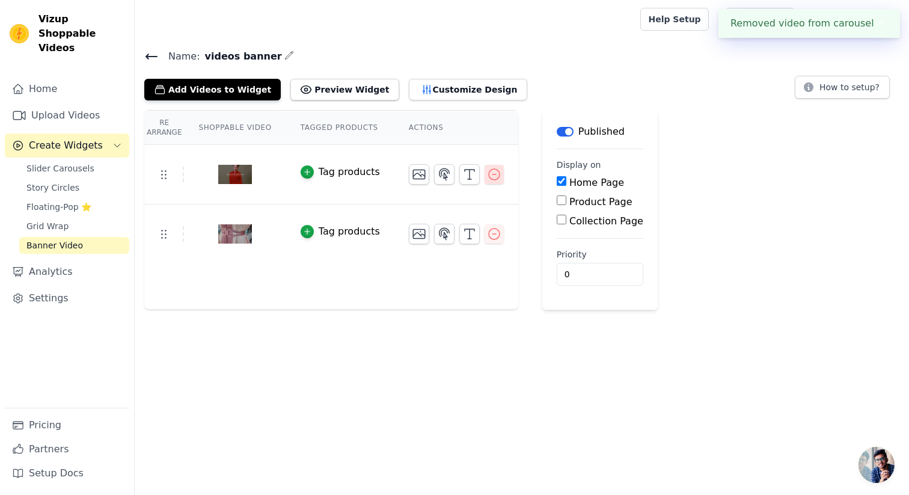
click at [489, 174] on icon "button" at bounding box center [494, 174] width 14 height 14
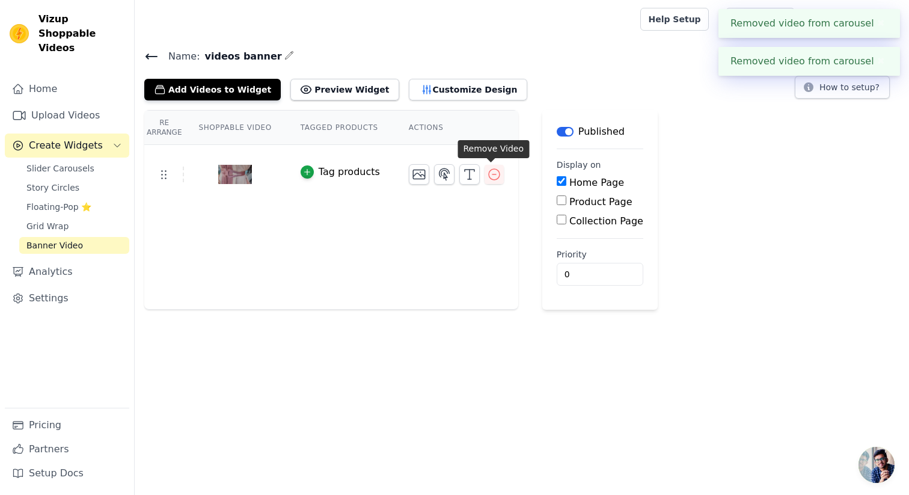
click at [489, 174] on icon "button" at bounding box center [494, 174] width 14 height 14
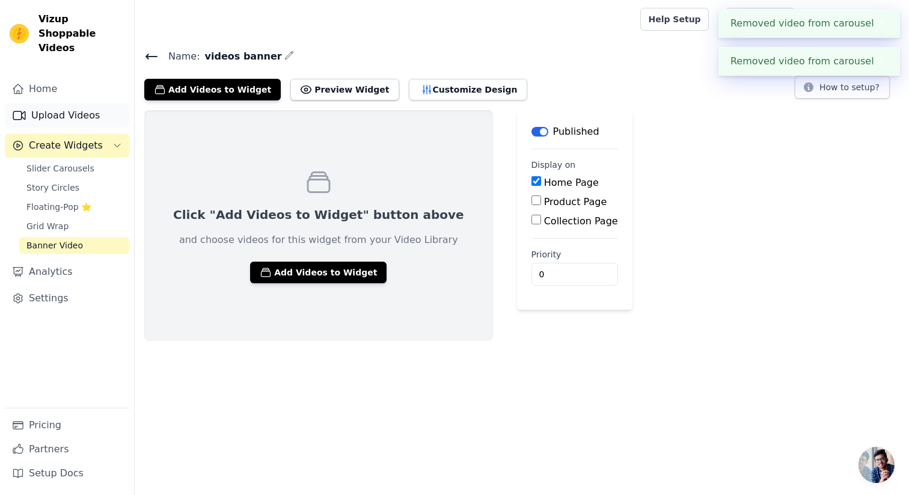
click at [68, 109] on link "Upload Videos" at bounding box center [67, 115] width 124 height 24
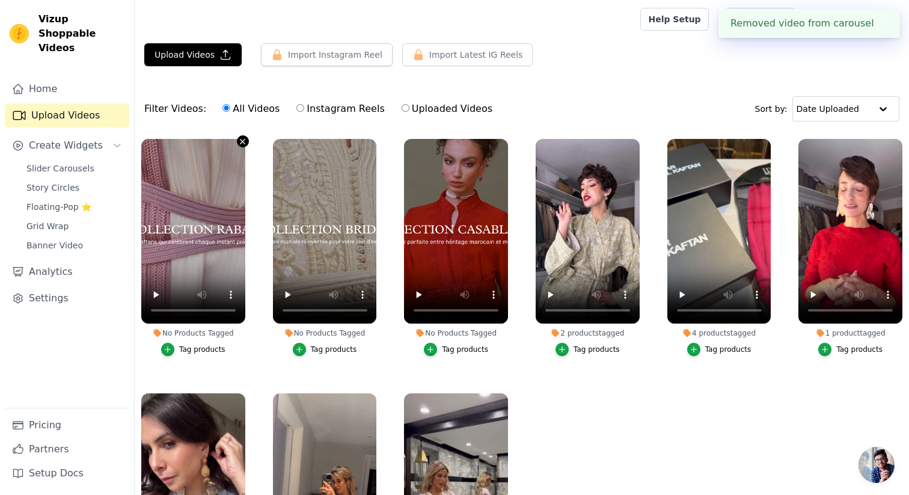
click at [242, 139] on icon "button" at bounding box center [242, 141] width 9 height 9
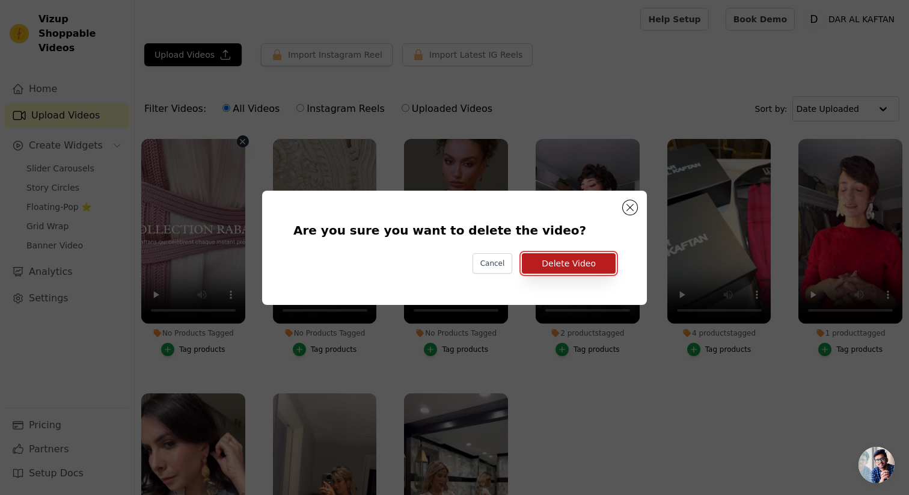
click at [538, 258] on button "Delete Video" at bounding box center [569, 263] width 94 height 20
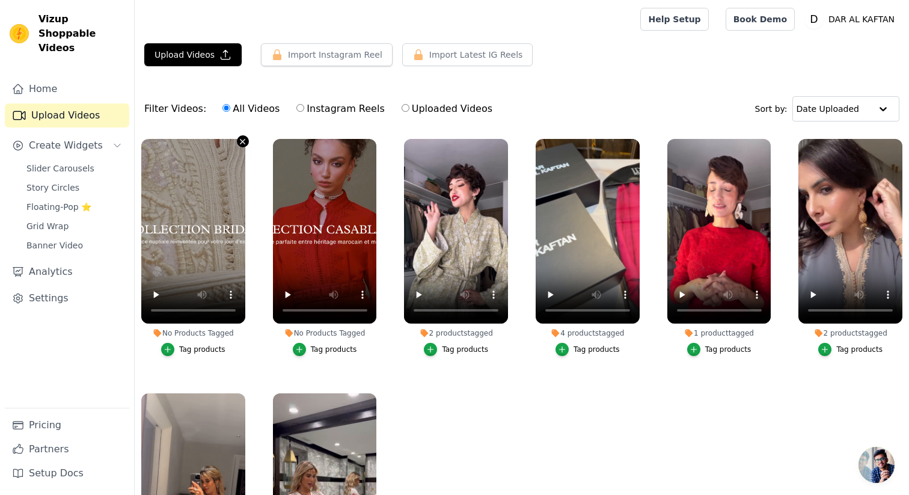
click at [245, 139] on icon "button" at bounding box center [242, 141] width 9 height 9
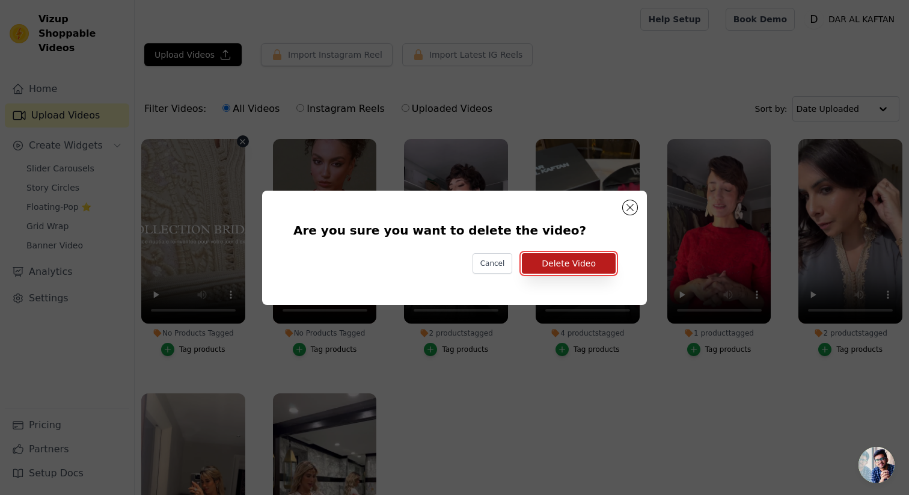
click at [582, 259] on button "Delete Video" at bounding box center [569, 263] width 94 height 20
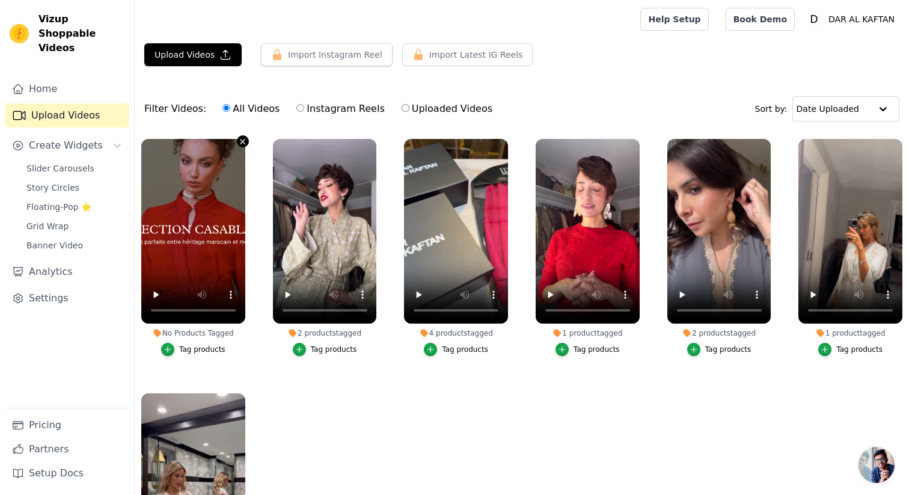
click at [243, 142] on icon "button" at bounding box center [242, 141] width 9 height 9
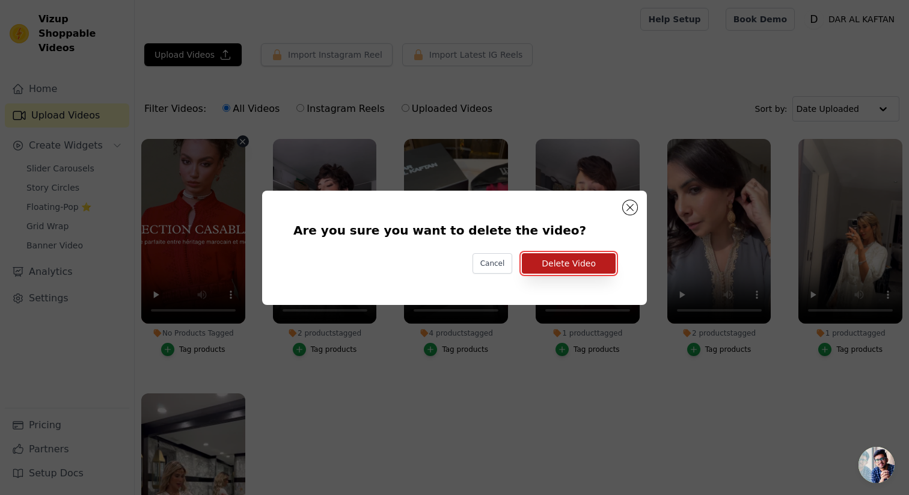
click at [568, 268] on button "Delete Video" at bounding box center [569, 263] width 94 height 20
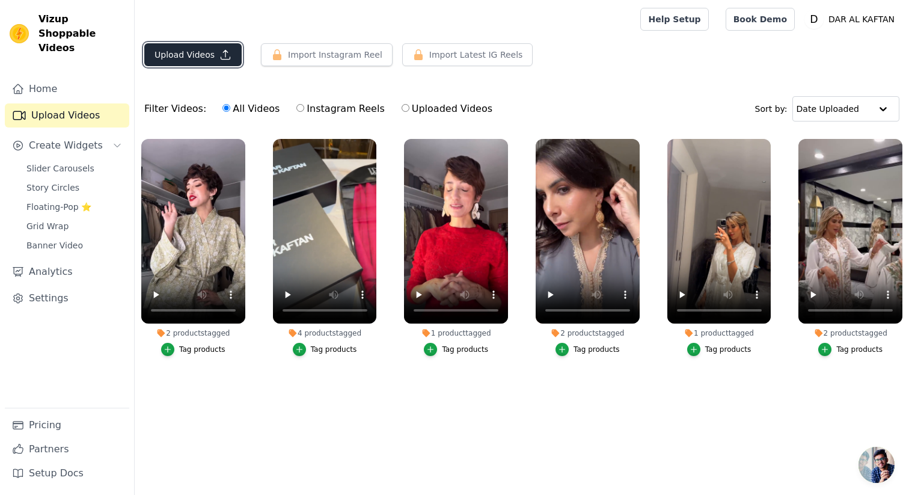
click at [173, 57] on button "Upload Videos" at bounding box center [192, 54] width 97 height 23
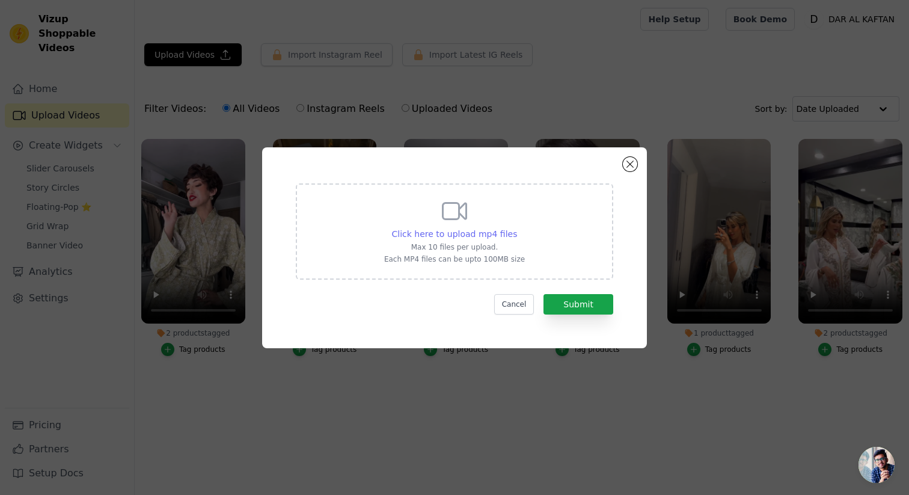
click at [466, 230] on span "Click here to upload mp4 files" at bounding box center [455, 234] width 126 height 10
click at [516, 228] on input "Click here to upload mp4 files Max 10 files per upload. Each MP4 files can be u…" at bounding box center [516, 227] width 1 height 1
type input "C:\fakepath\2.mp4"
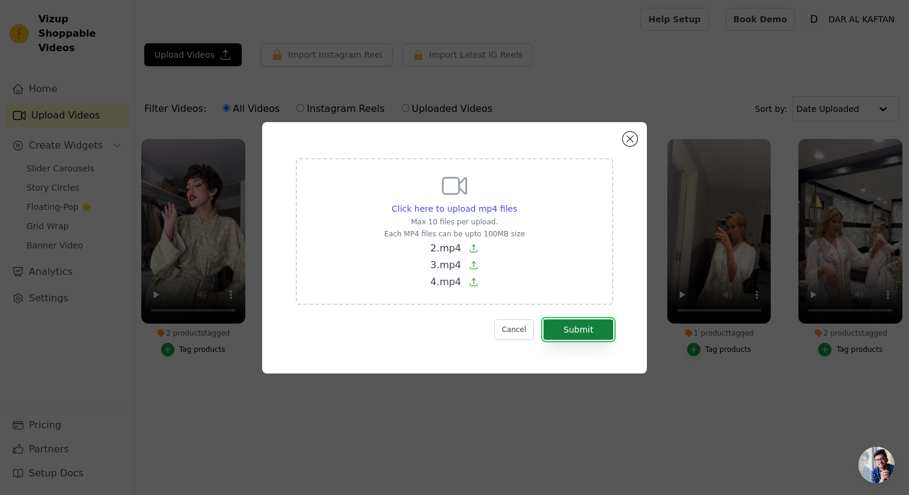
click at [568, 332] on button "Submit" at bounding box center [578, 329] width 70 height 20
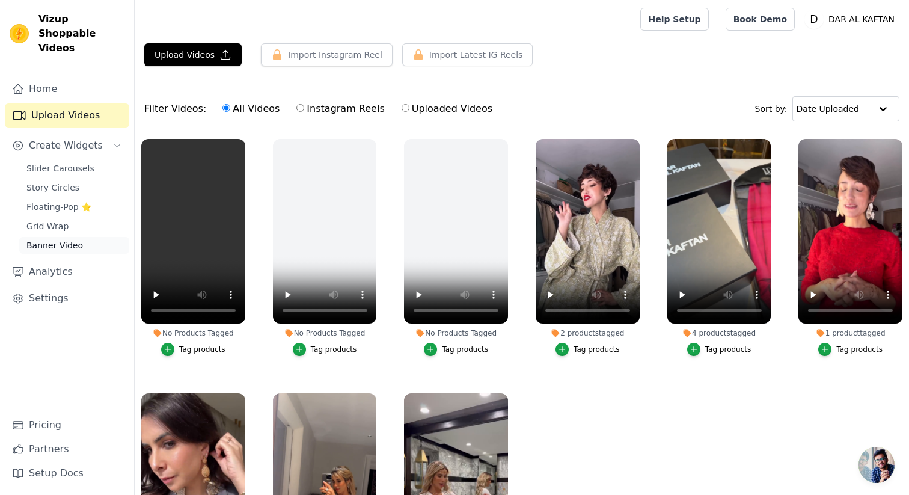
click at [65, 239] on span "Banner Video" at bounding box center [54, 245] width 56 height 12
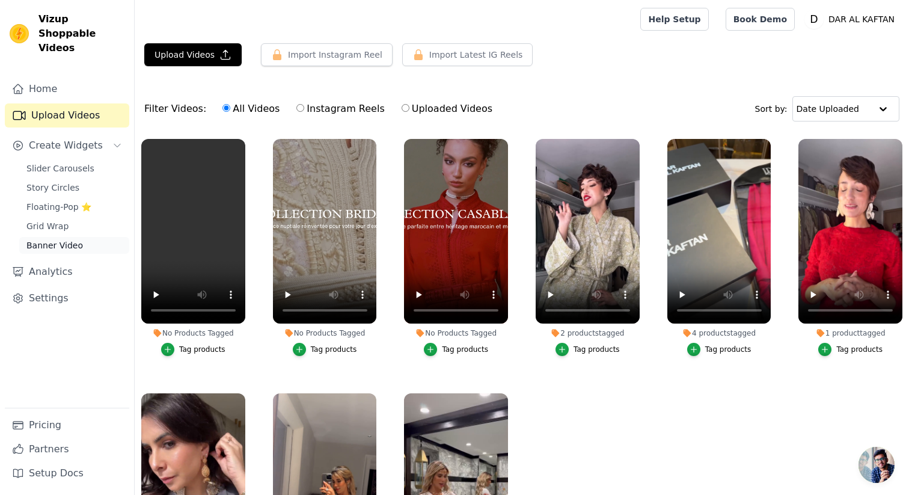
click at [59, 239] on span "Banner Video" at bounding box center [54, 245] width 56 height 12
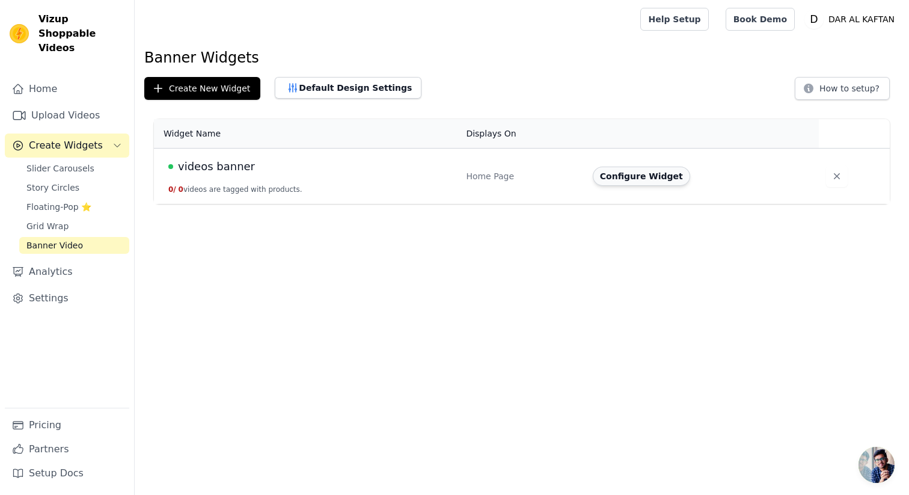
click at [632, 175] on button "Configure Widget" at bounding box center [640, 175] width 97 height 19
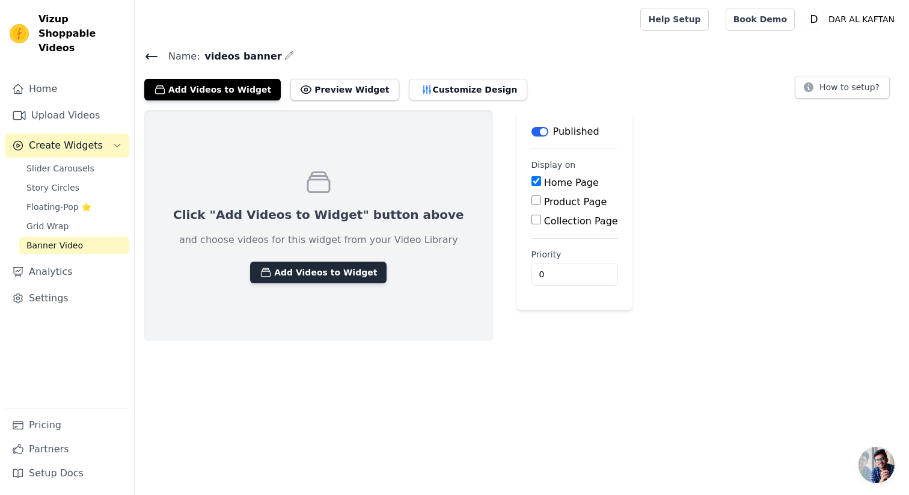
click at [293, 266] on button "Add Videos to Widget" at bounding box center [318, 272] width 136 height 22
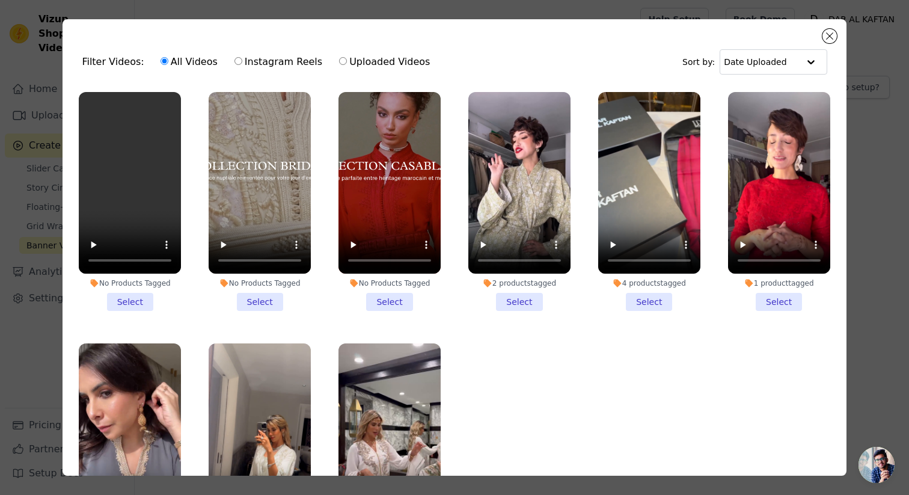
click at [136, 299] on li "No Products Tagged Select" at bounding box center [130, 201] width 102 height 219
click at [0, 0] on input "No Products Tagged Select" at bounding box center [0, 0] width 0 height 0
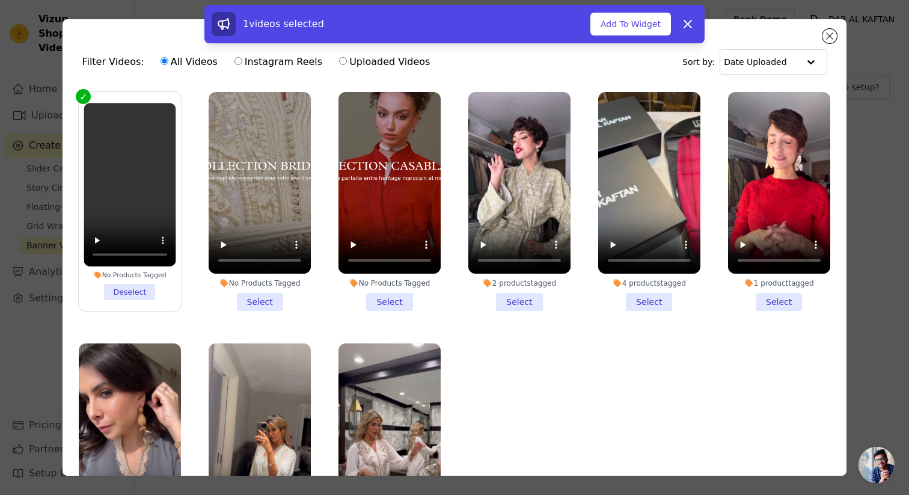
click at [272, 293] on li "No Products Tagged Select" at bounding box center [259, 201] width 102 height 219
click at [0, 0] on input "No Products Tagged Select" at bounding box center [0, 0] width 0 height 0
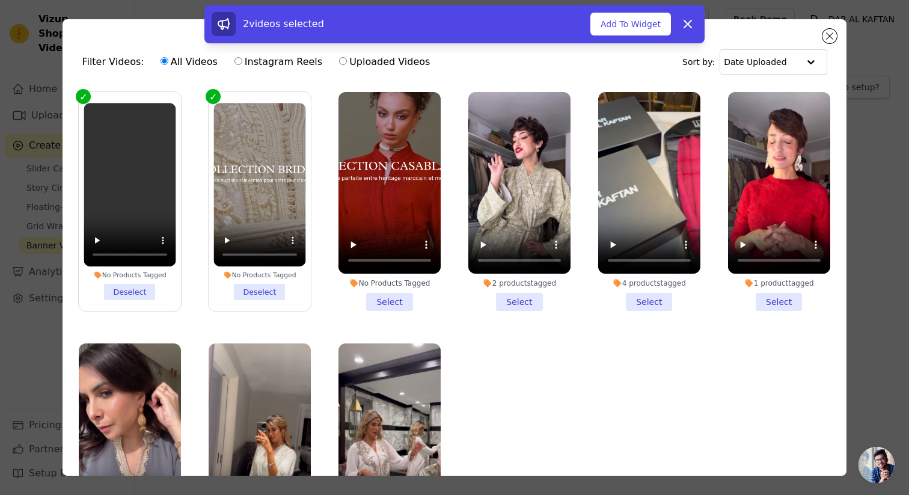
click at [386, 297] on li "No Products Tagged Select" at bounding box center [389, 201] width 102 height 219
click at [0, 0] on input "No Products Tagged Select" at bounding box center [0, 0] width 0 height 0
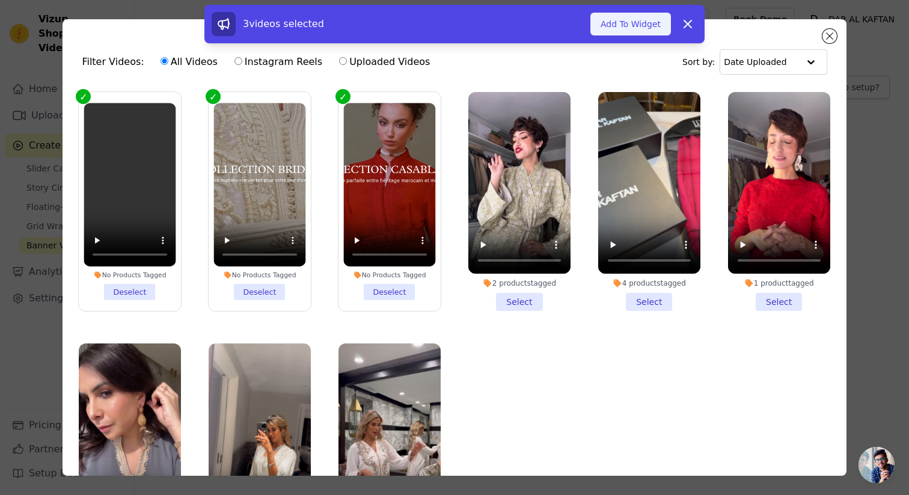
click at [628, 30] on button "Add To Widget" at bounding box center [630, 24] width 81 height 23
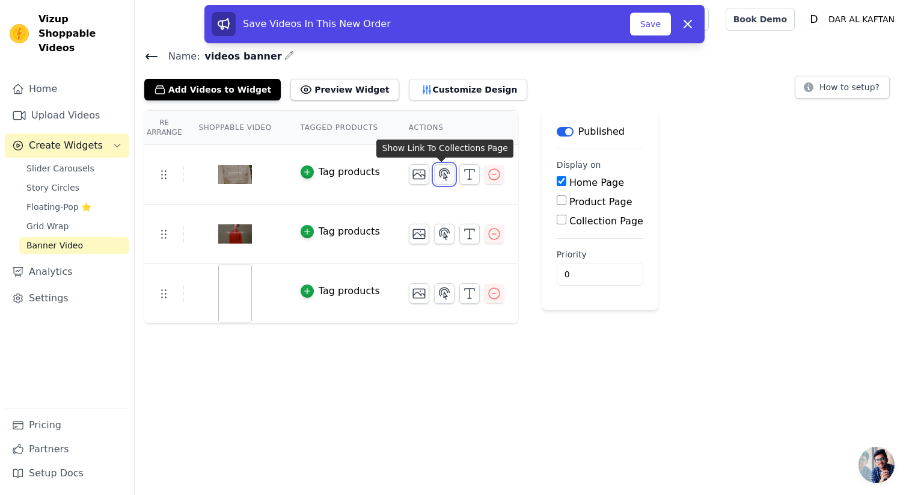
click at [442, 175] on icon "button" at bounding box center [444, 173] width 10 height 11
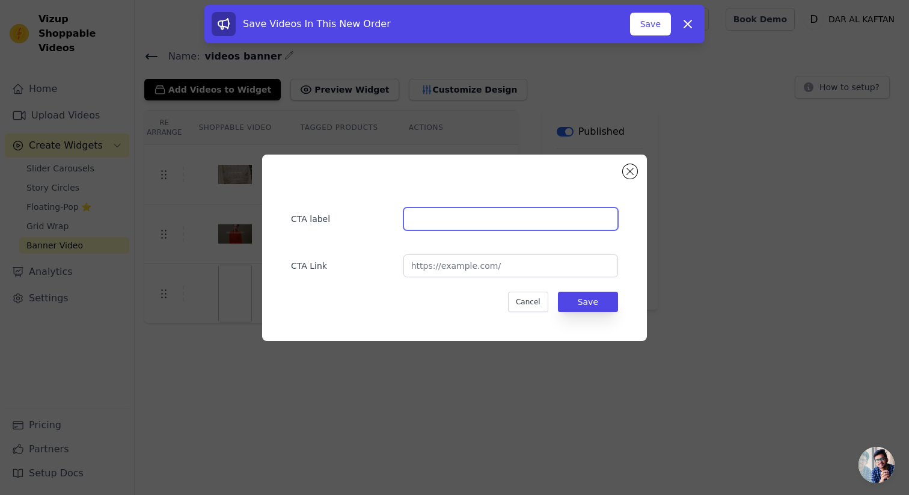
click at [458, 225] on input "text" at bounding box center [510, 218] width 215 height 23
type input "Découvrir"
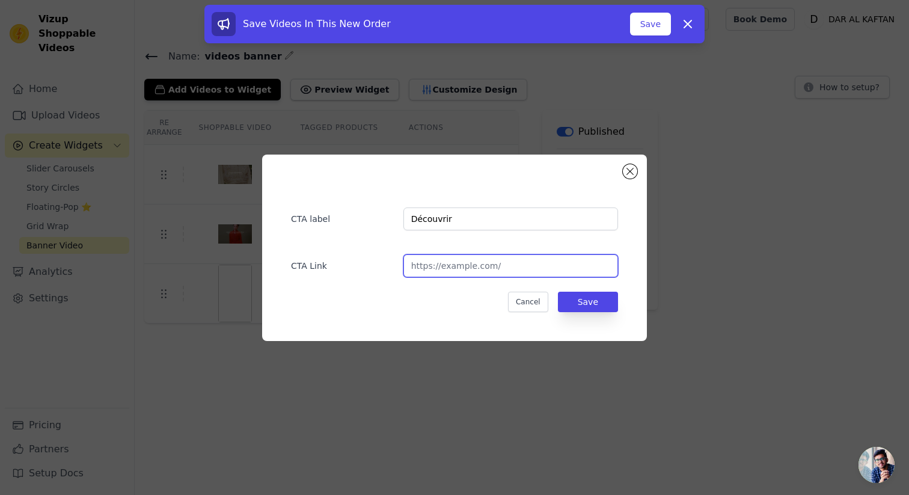
click at [458, 267] on input "url" at bounding box center [510, 265] width 215 height 23
type input "[URL][DOMAIN_NAME]"
click at [568, 308] on button "Save" at bounding box center [588, 301] width 60 height 20
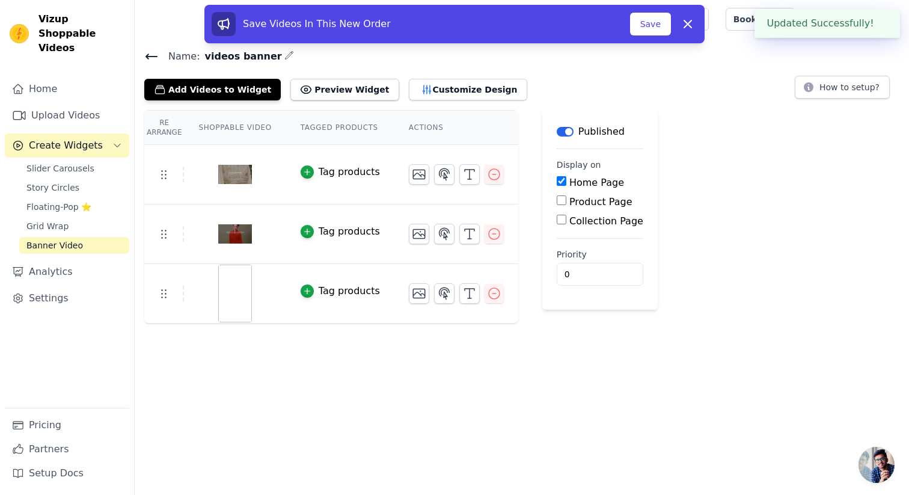
click at [237, 285] on img at bounding box center [235, 293] width 34 height 58
click at [443, 234] on icon "button" at bounding box center [444, 234] width 14 height 14
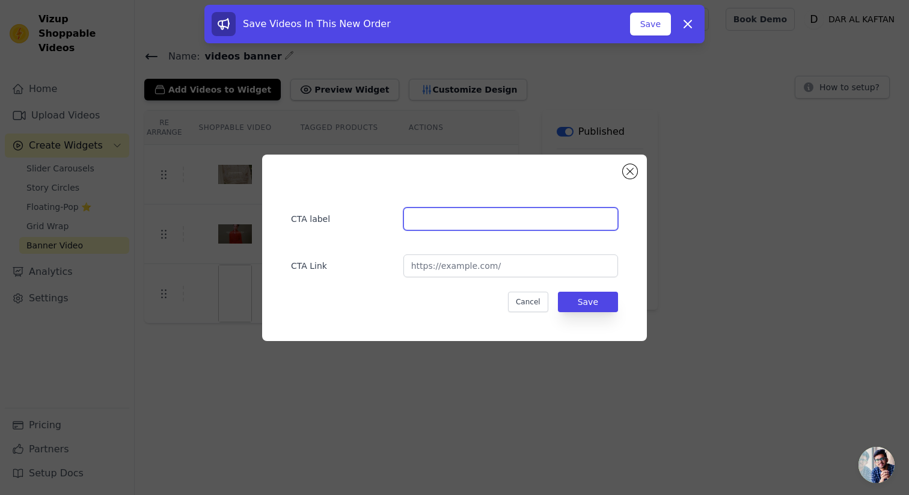
click at [488, 215] on input "text" at bounding box center [510, 218] width 215 height 23
type input "Découvrir"
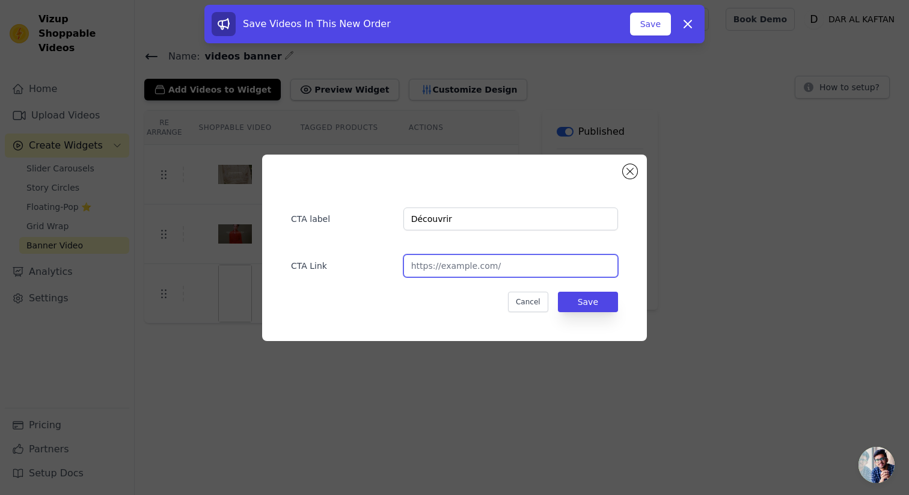
click at [490, 264] on input "url" at bounding box center [510, 265] width 215 height 23
type input "[URL][DOMAIN_NAME]"
drag, startPoint x: 595, startPoint y: 296, endPoint x: 330, endPoint y: 232, distance: 272.7
click at [595, 296] on button "Save" at bounding box center [588, 301] width 60 height 20
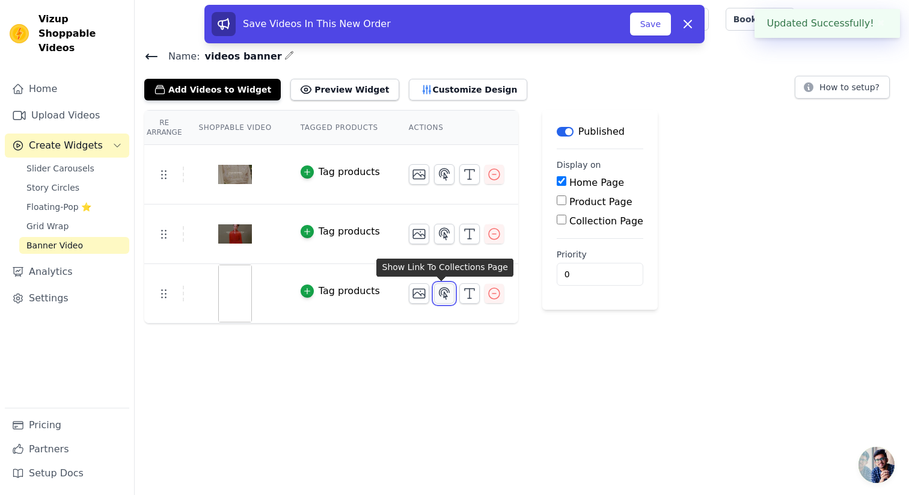
click at [434, 290] on button "button" at bounding box center [444, 293] width 20 height 20
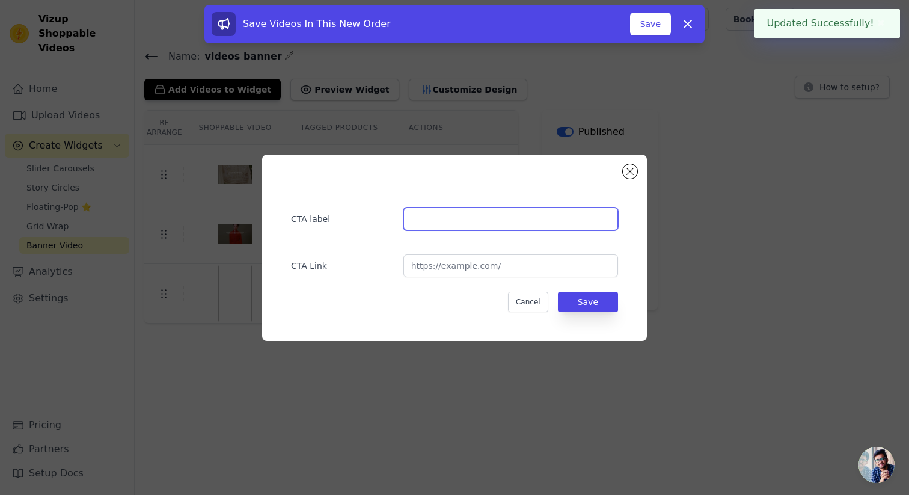
click at [460, 221] on input "text" at bounding box center [510, 218] width 215 height 23
type input "Découvrir"
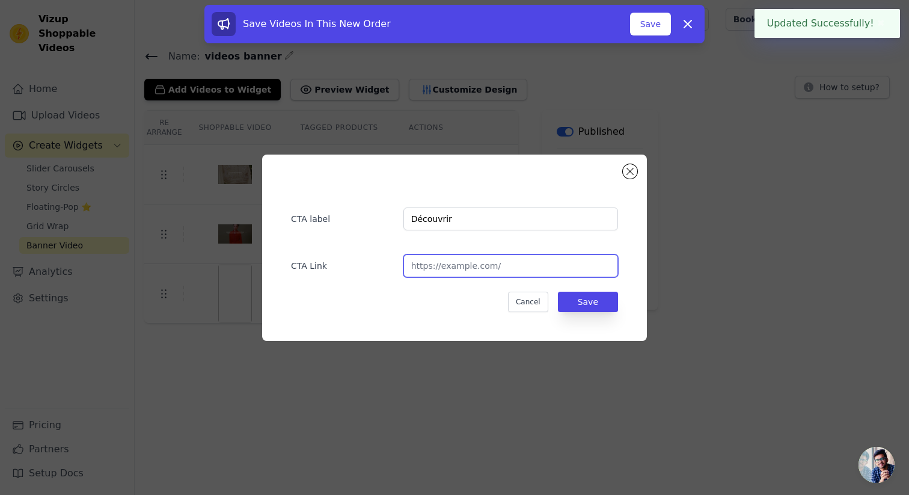
click at [478, 263] on input "url" at bounding box center [510, 265] width 215 height 23
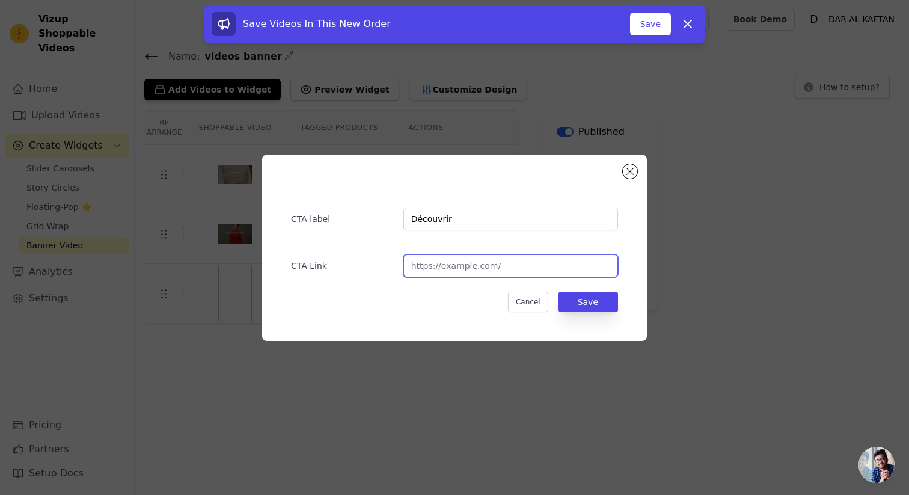
type input "[URL][DOMAIN_NAME]"
click at [575, 309] on button "Save" at bounding box center [588, 301] width 60 height 20
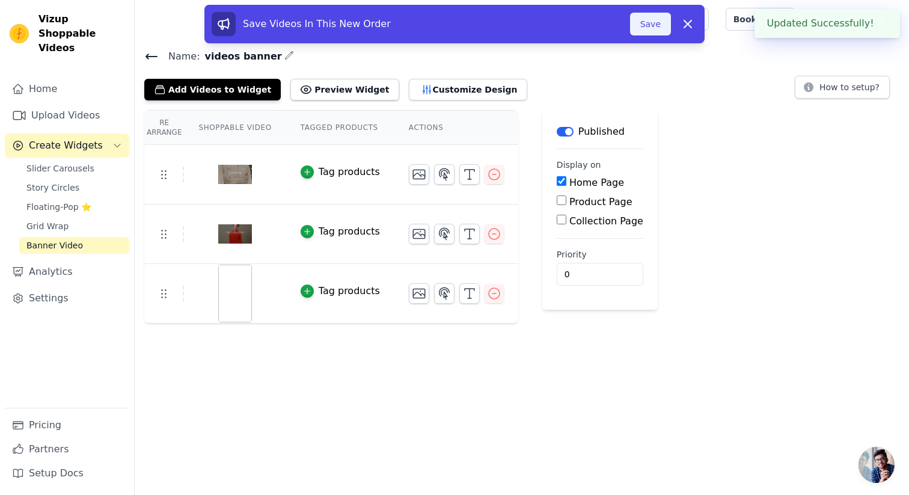
click at [658, 20] on button "Save" at bounding box center [650, 24] width 41 height 23
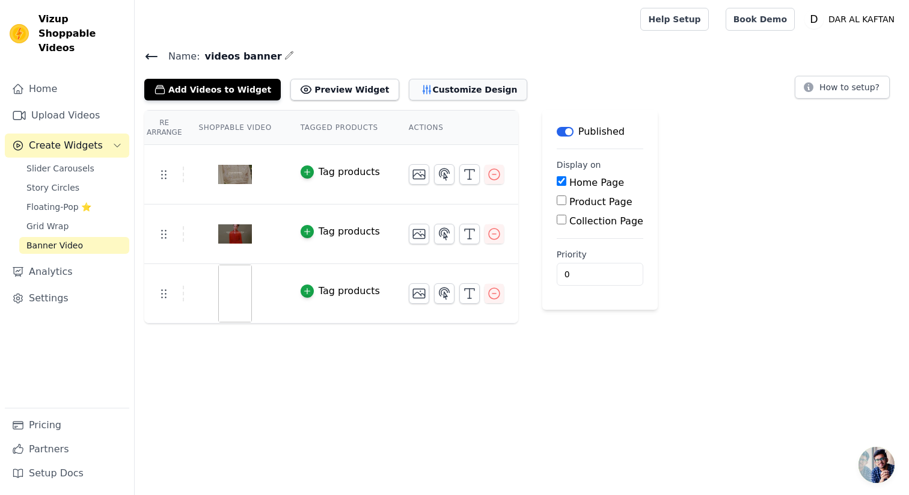
click at [431, 87] on button "Customize Design" at bounding box center [468, 90] width 118 height 22
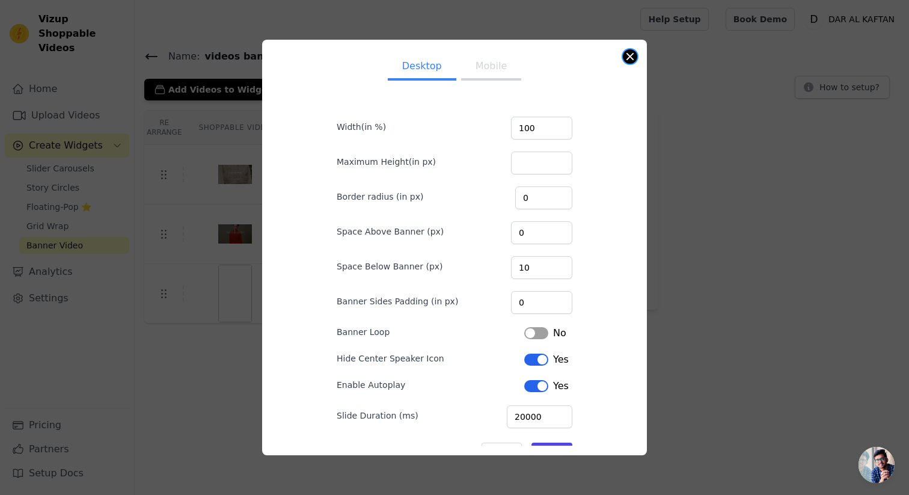
click at [627, 62] on div "Desktop Mobile Width(in %) 100 Maximum Height(in px) Border radius (in px) 0 Sp…" at bounding box center [454, 247] width 385 height 415
click at [628, 49] on div "Desktop Mobile Width(in %) 100 Maximum Height(in px) Border radius (in px) 0 Sp…" at bounding box center [454, 246] width 365 height 395
click at [629, 52] on button "Close modal" at bounding box center [629, 56] width 14 height 14
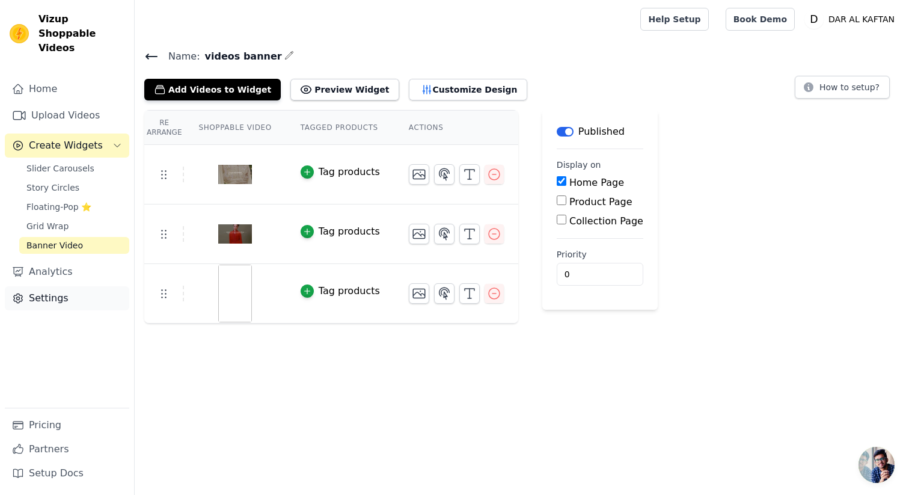
click at [46, 287] on link "Settings" at bounding box center [67, 298] width 124 height 24
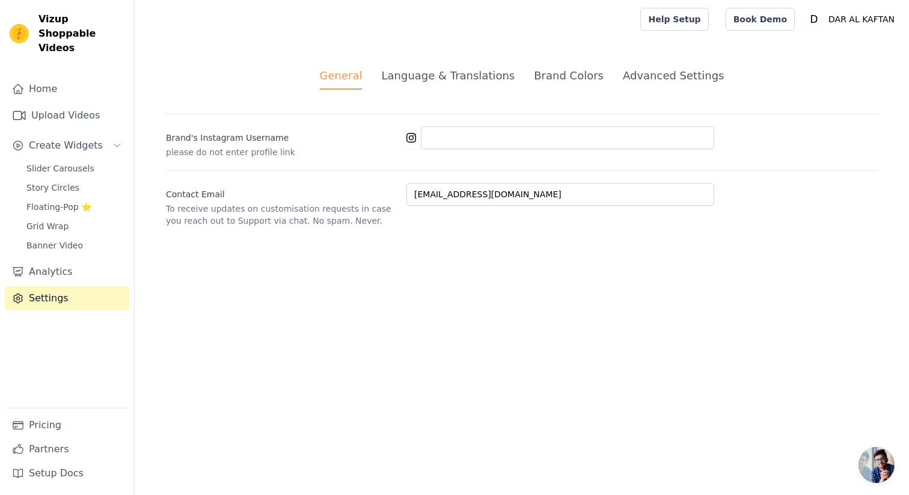
click at [469, 78] on div "Language & Translations" at bounding box center [447, 75] width 133 height 16
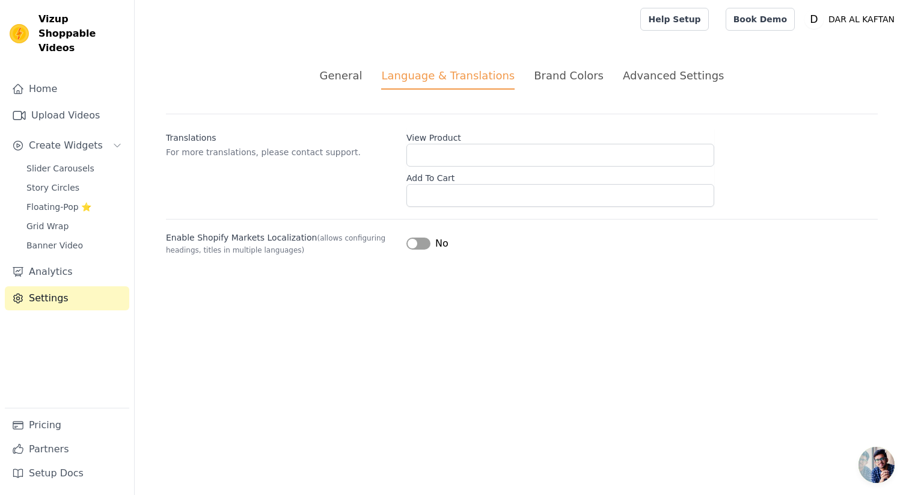
click at [558, 77] on div "Brand Colors" at bounding box center [569, 75] width 70 height 16
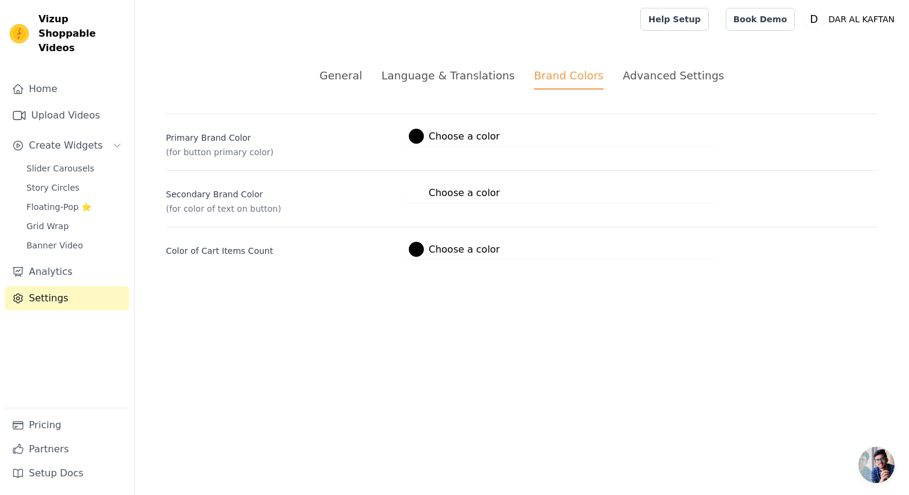
click at [411, 137] on div at bounding box center [416, 136] width 15 height 15
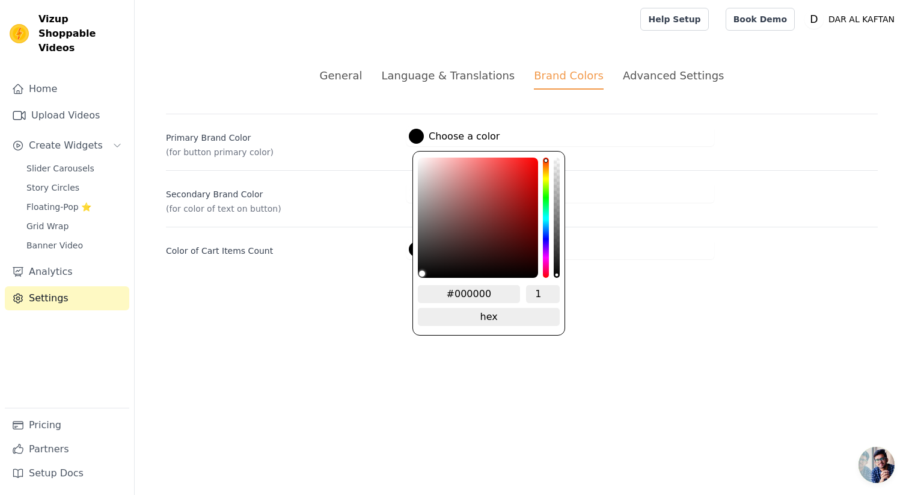
type input "#131212"
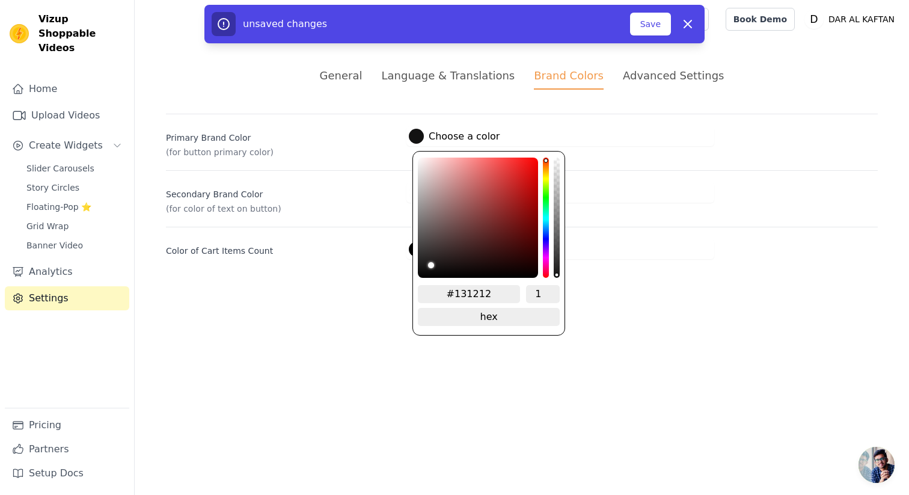
type input "#141313"
type input "#181616"
type input "#1c1a1a"
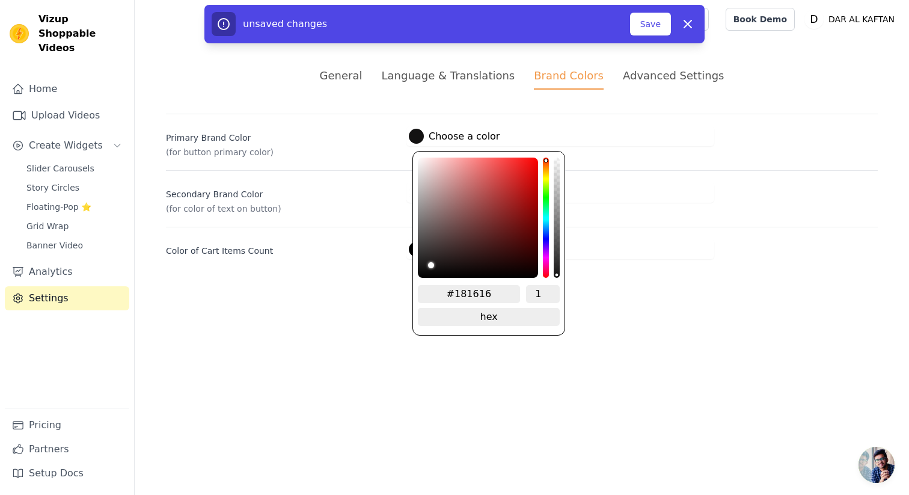
type input "#1c1a1a"
type input "#211e1e"
type input "#252222"
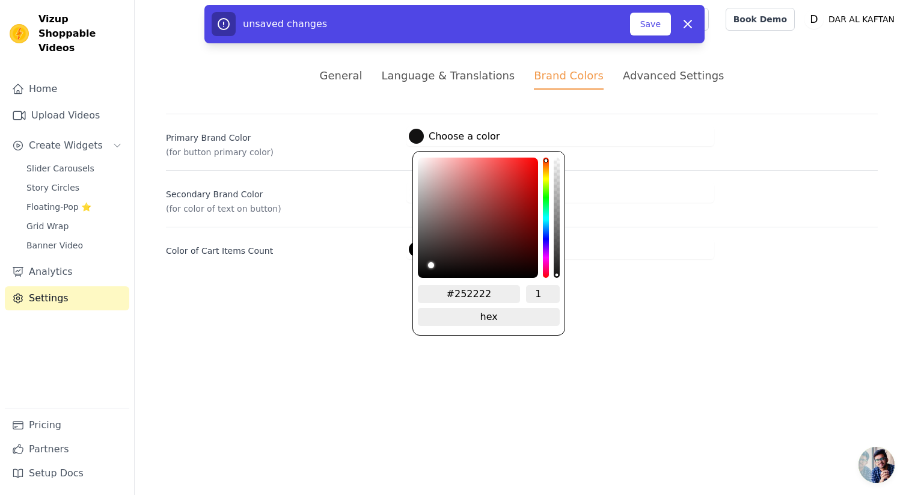
type input "#292626"
type input "#2d2929"
type input "#2f2b2b"
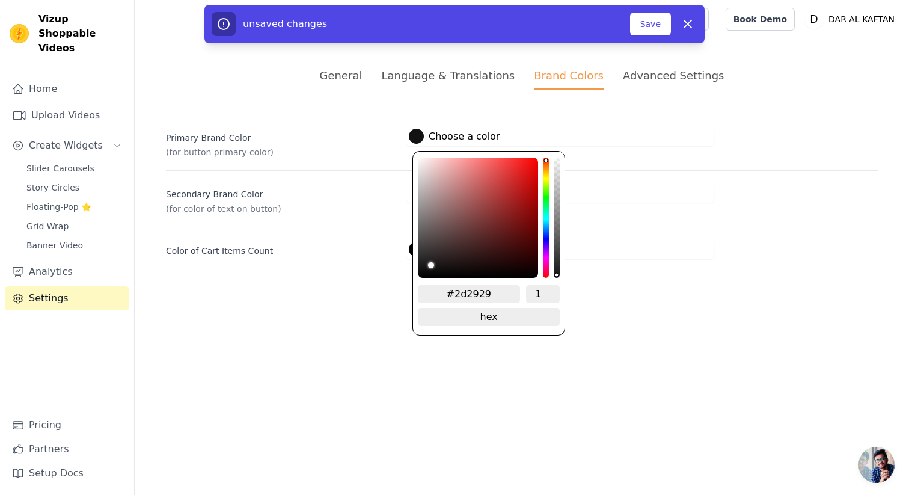
type input "#2f2b2b"
type input "#322e2e"
type input "#373232"
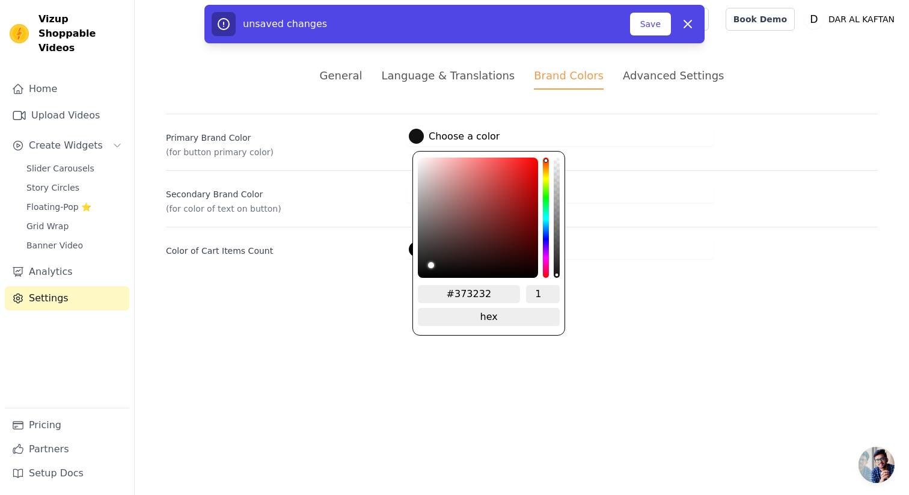
type input "#3d3838"
type input "#474242"
type input "#534c4c"
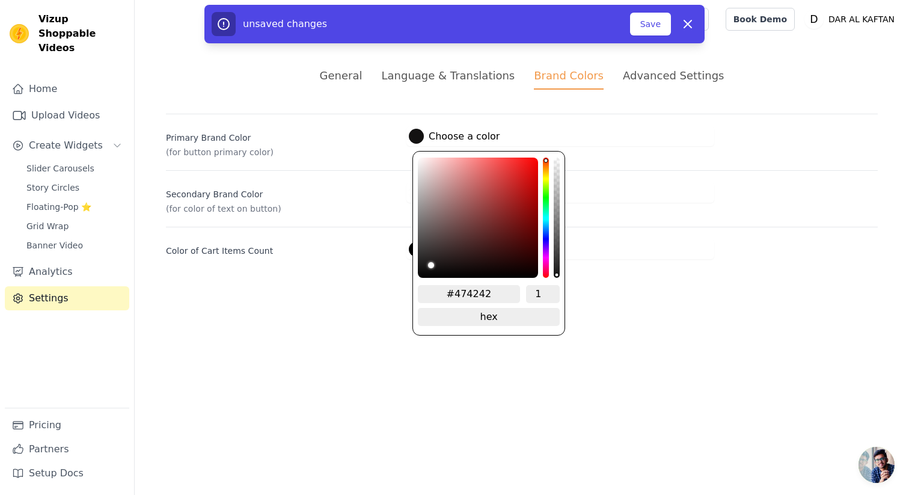
type input "#534c4c"
type input "#605858"
type input "#706767"
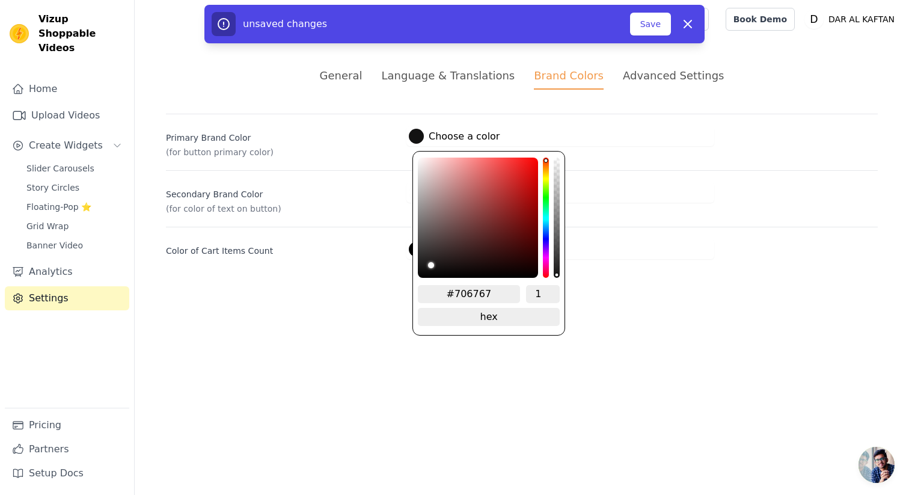
type input "#7d7373"
type input "#8a7f7f"
type input "#968a8a"
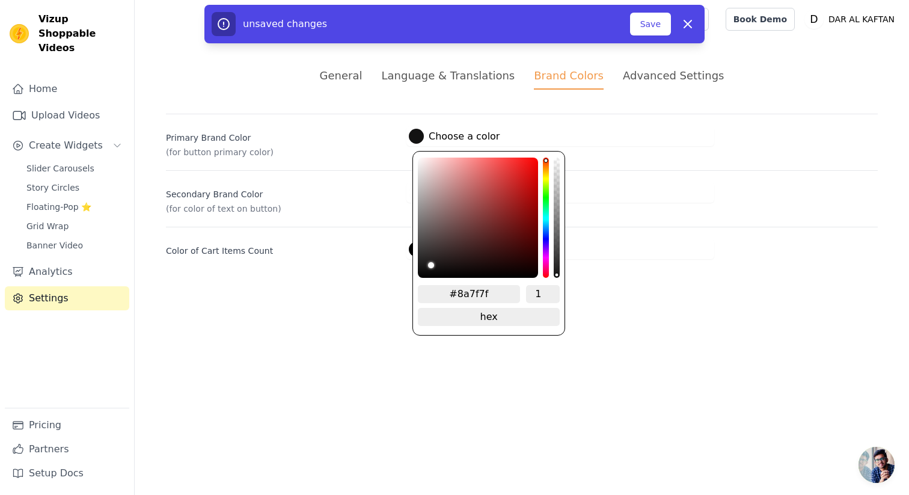
type input "#968a8a"
type input "#a39696"
type input "#b0a2a2"
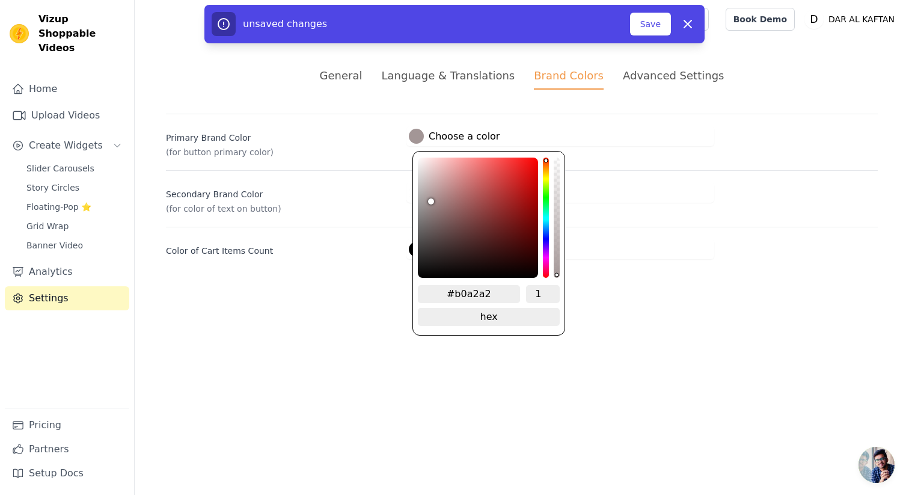
type input "#b5a7a7"
type input "#baabab"
type input "#c6b7b7"
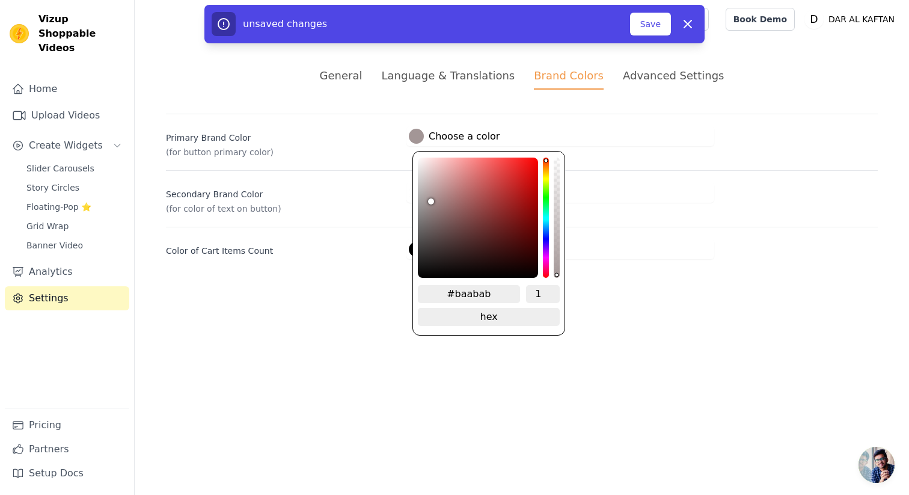
type input "#c6b7b7"
type input "#ccbebe"
type input "#cfc1c1"
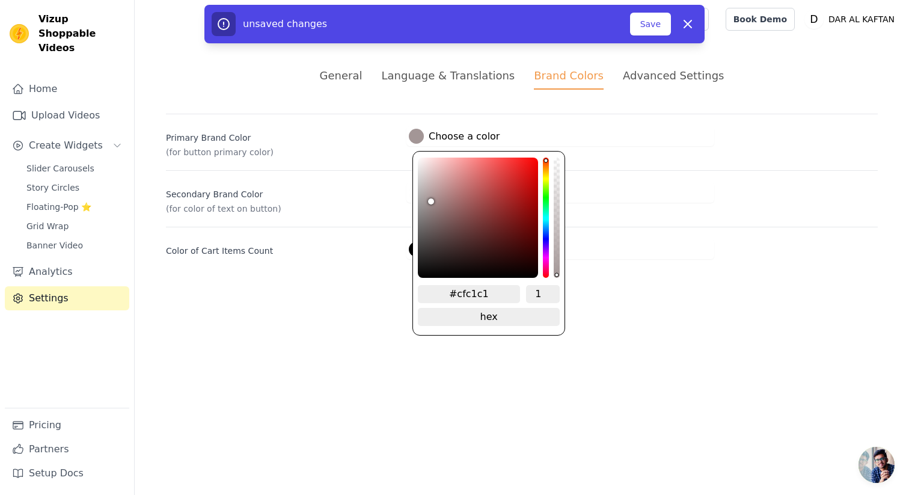
type input "#d2c6c6"
type input "#d7cccc"
type input "#dbd0d0"
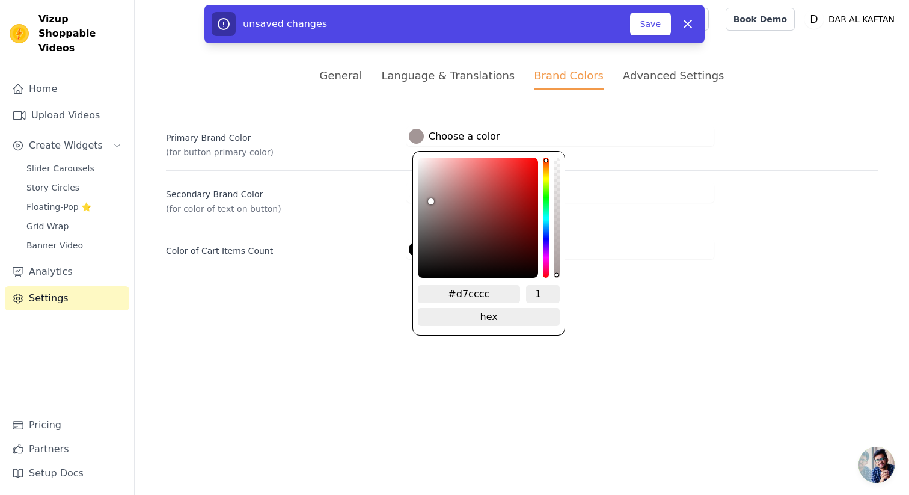
type input "#dbd0d0"
type input "#dfd5d5"
type input "#e3dada"
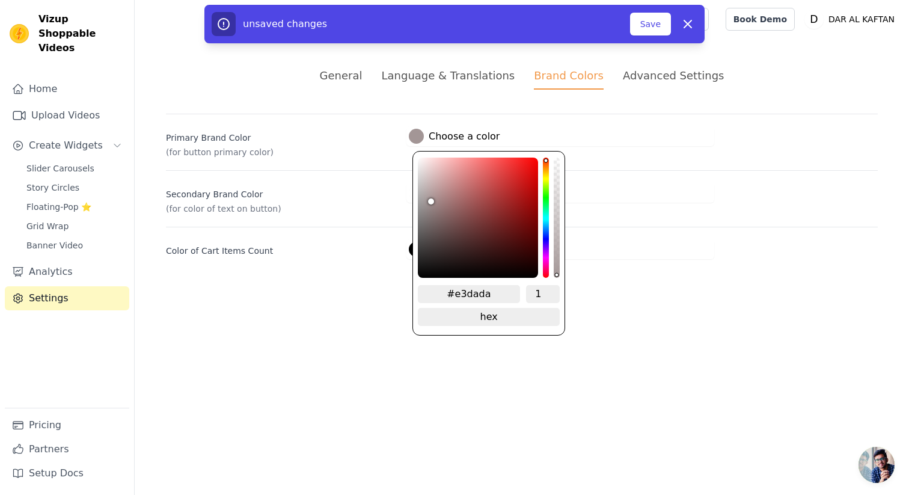
type input "#e6dddd"
type input "#ece6e6"
type input "#ede8e8"
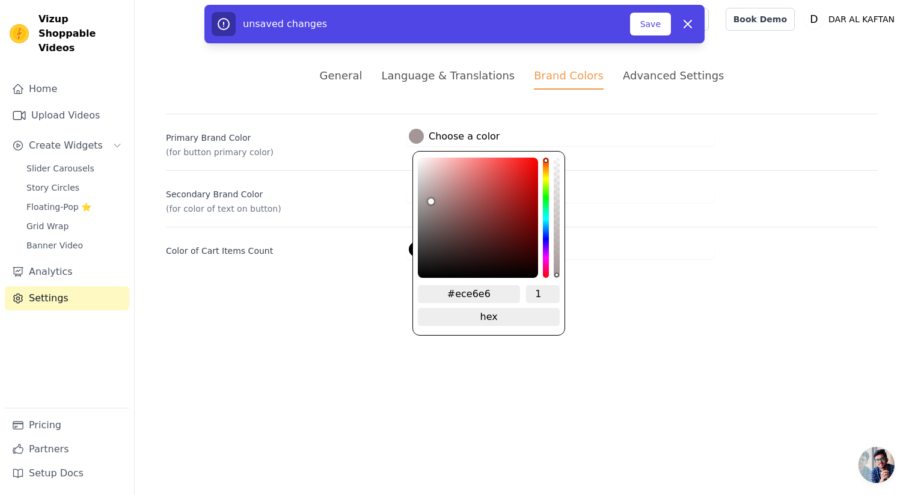
type input "#ede8e8"
type input "#f0ecec"
type input "#f1eded"
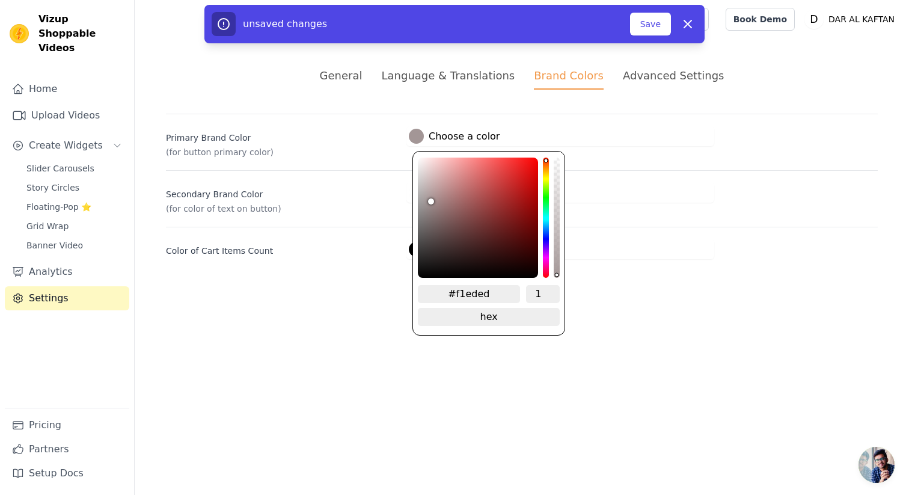
type input "#f2f0f0"
type input "#f4f2f2"
type input "#f5f4f4"
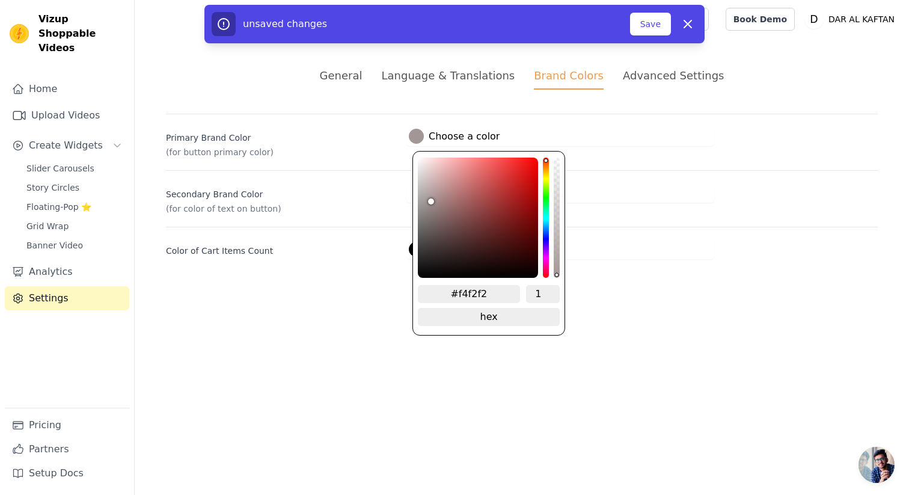
type input "#f5f4f4"
type input "#f6f6f6"
type input "#f7f7f7"
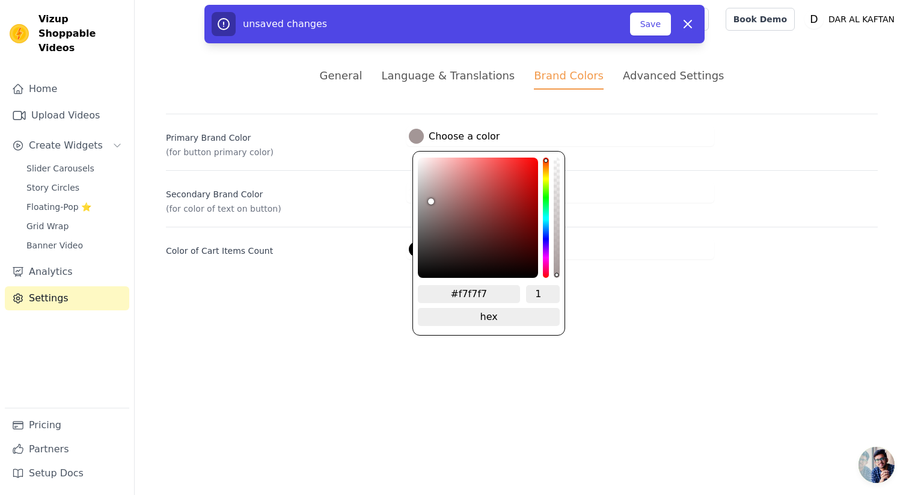
type input "#f9f9f9"
type input "#fbfbfb"
type input "#fcfcfc"
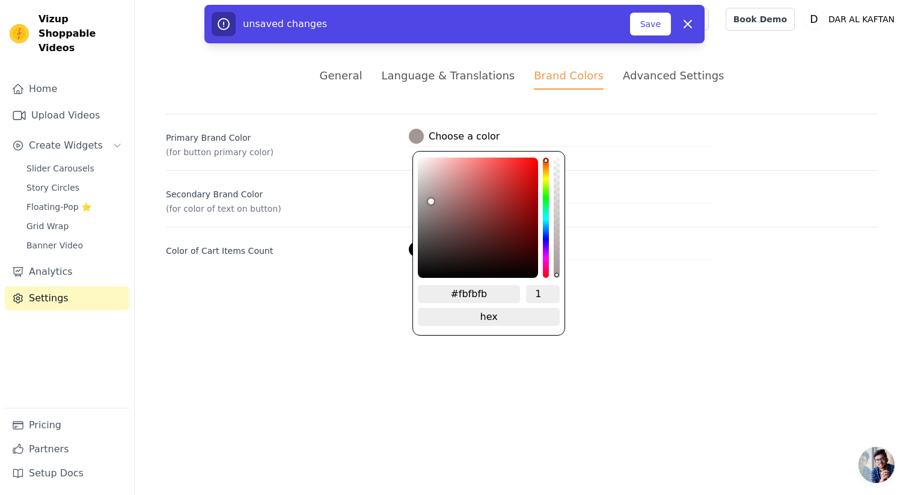
type input "#fcfcfc"
type input "#fefefe"
type input "#ffffff"
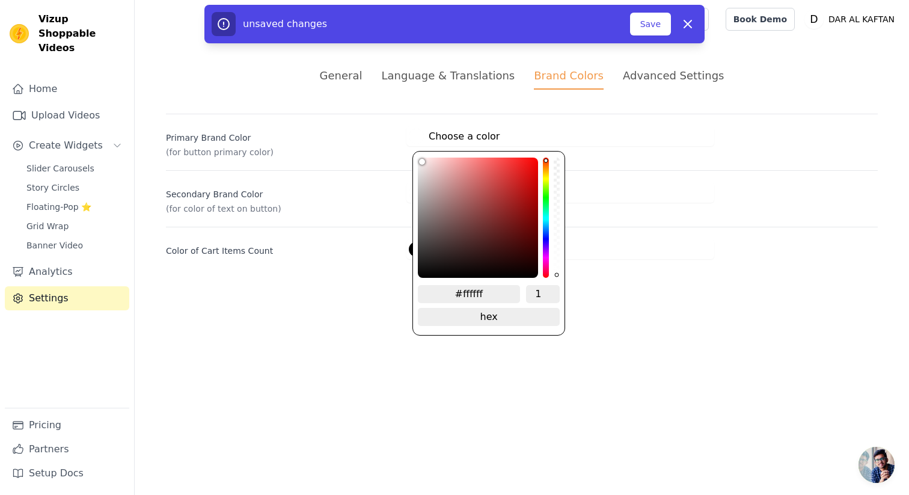
drag, startPoint x: 427, startPoint y: 268, endPoint x: 401, endPoint y: 142, distance: 128.2
click at [401, 142] on div "Primary Brand Color (for button primary color) #ffffff Choose a color #ffffff 1…" at bounding box center [521, 136] width 711 height 44
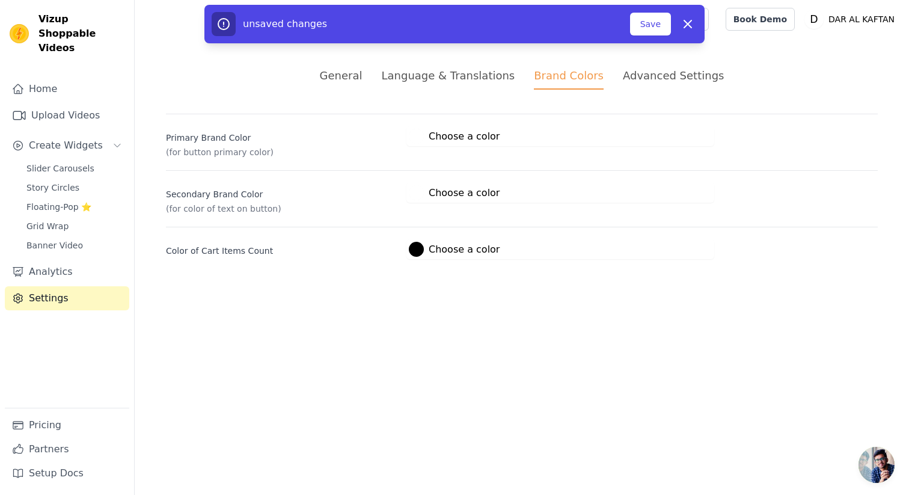
click at [370, 127] on label "Primary Brand Color" at bounding box center [281, 135] width 231 height 17
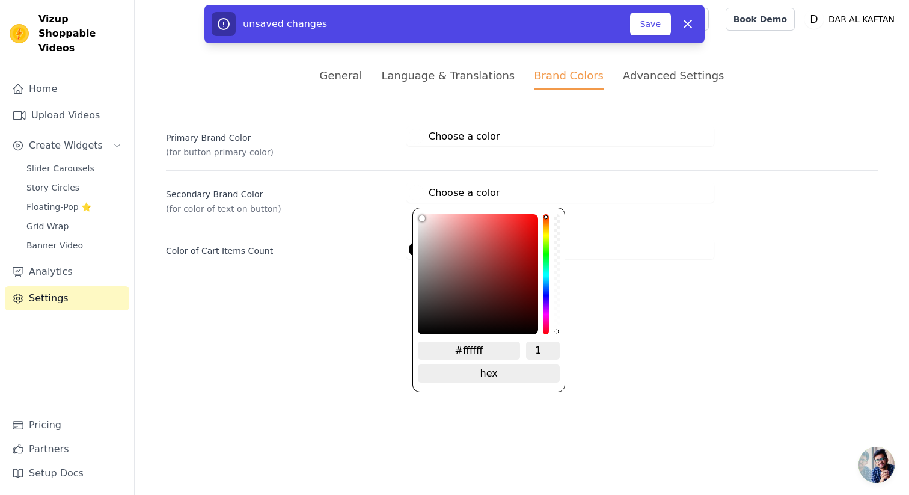
click at [430, 190] on label "#ffffff Choose a color" at bounding box center [454, 192] width 91 height 15
drag, startPoint x: 416, startPoint y: 214, endPoint x: 415, endPoint y: 299, distance: 85.3
click at [415, 300] on div "#ffffff 1 hex change to rgb" at bounding box center [488, 299] width 153 height 184
type input "#f5f0f0"
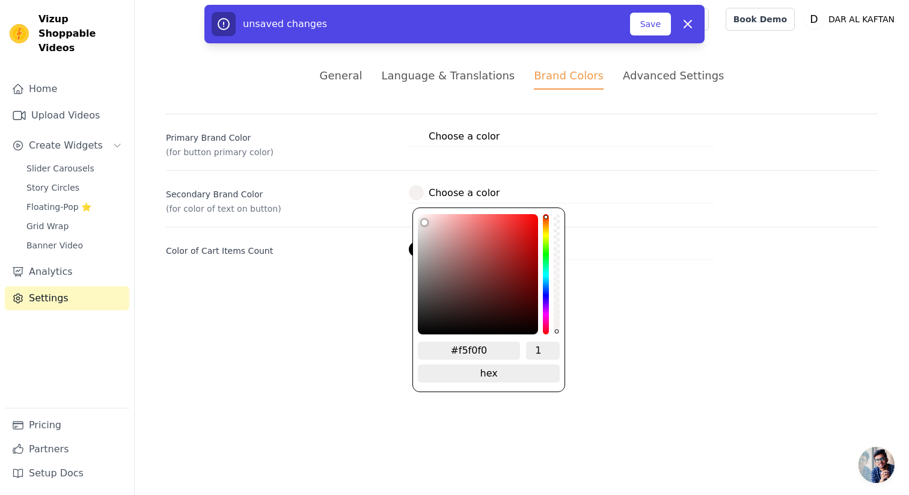
type input "#f4efef"
type input "#f1ecec"
type input "#f0ebeb"
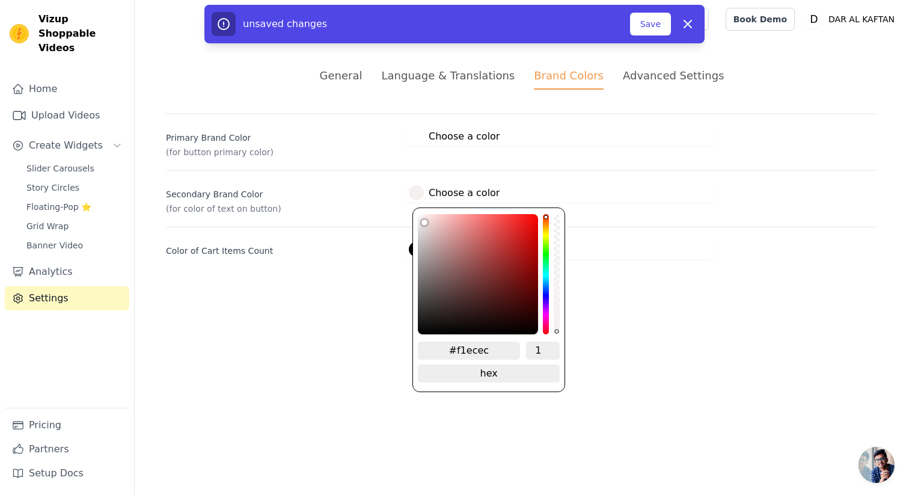
type input "#f0ebeb"
type input "#e9e5e5"
type input "#e2dddd"
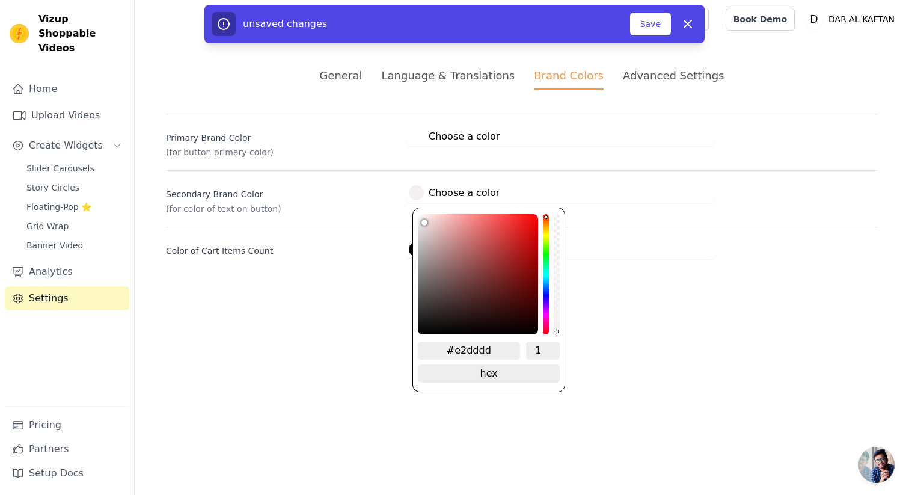
type input "#d9d4d4"
type input "#cbc7c7"
type input "#bab6b6"
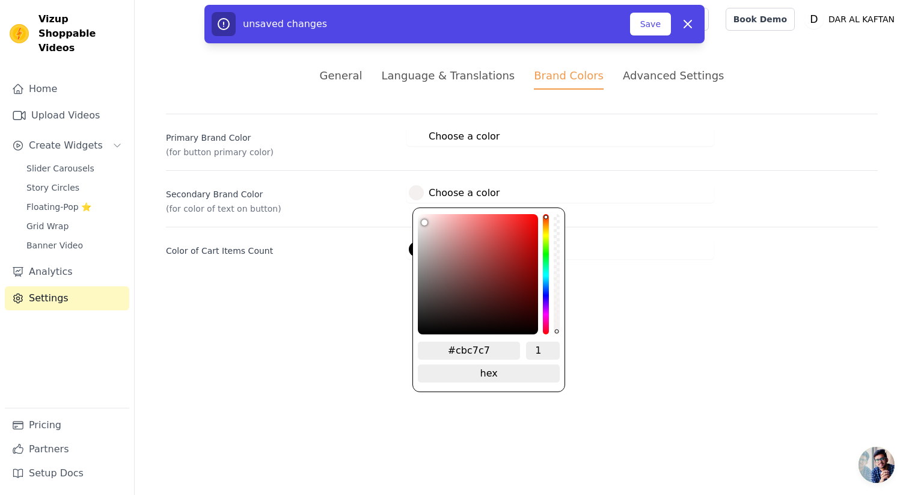
type input "#bab6b6"
type input "#a7a4a4"
type input "#939090"
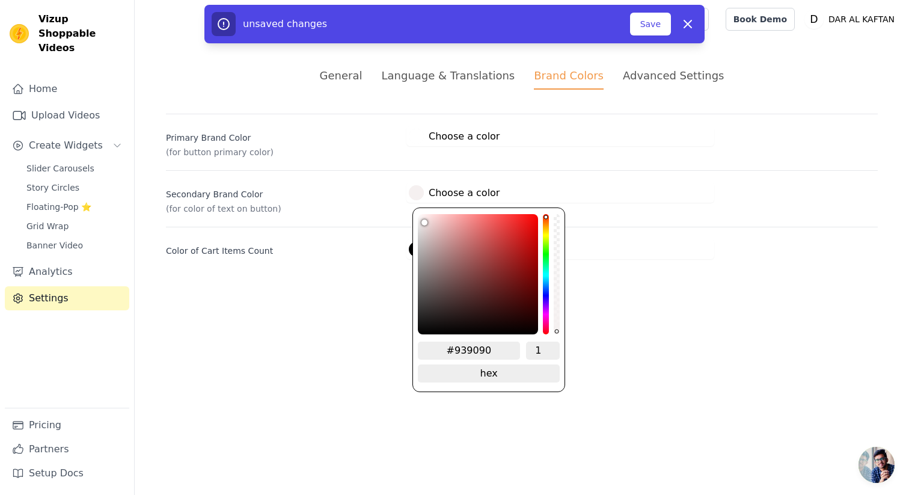
type input "#827f7f"
type input "#777474"
type input "#6c6a6a"
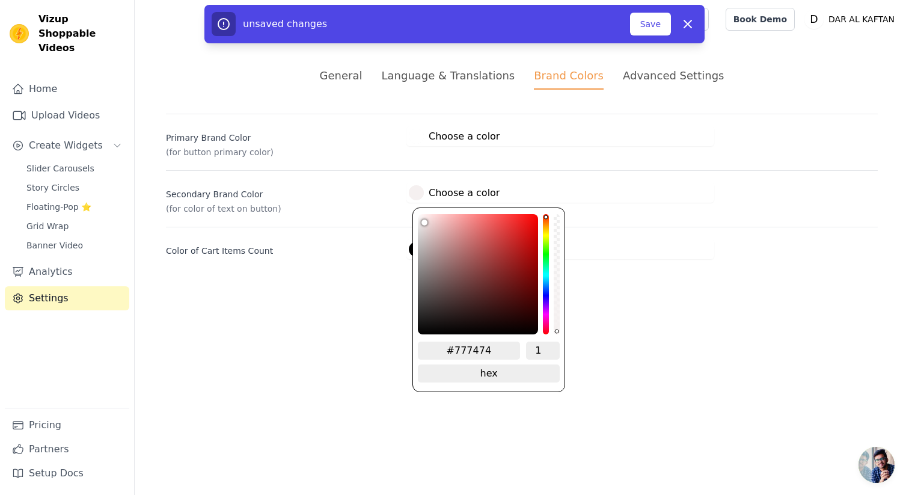
type input "#6c6a6a"
type input "#666464"
type input "#595757"
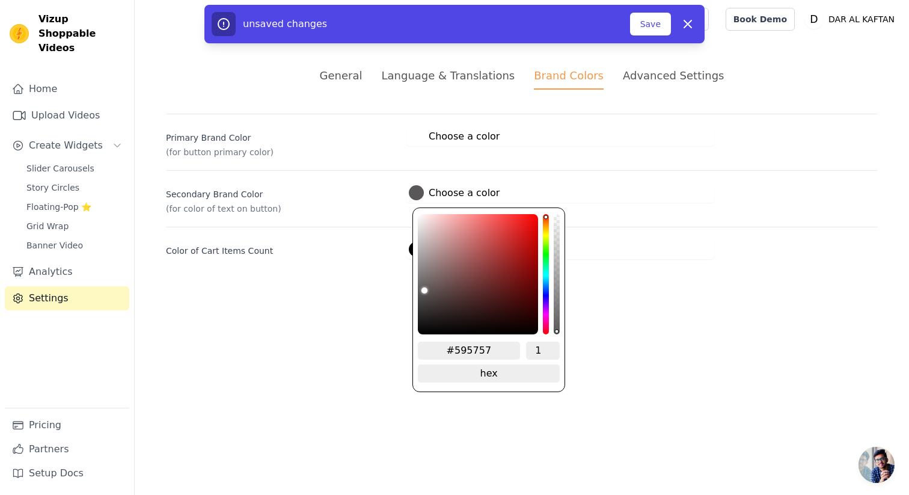
type input "#535151"
type input "#504f4f"
type input "#4d4b4b"
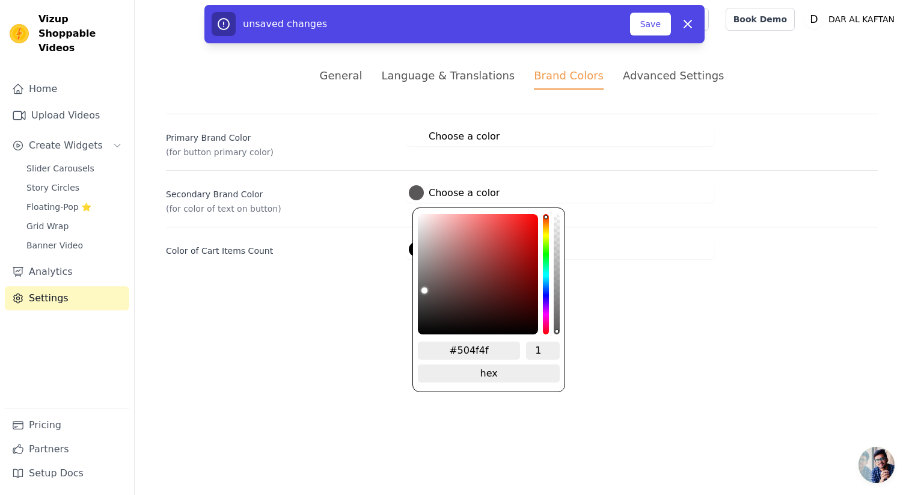
type input "#4d4b4b"
type input "#494747"
type input "#454343"
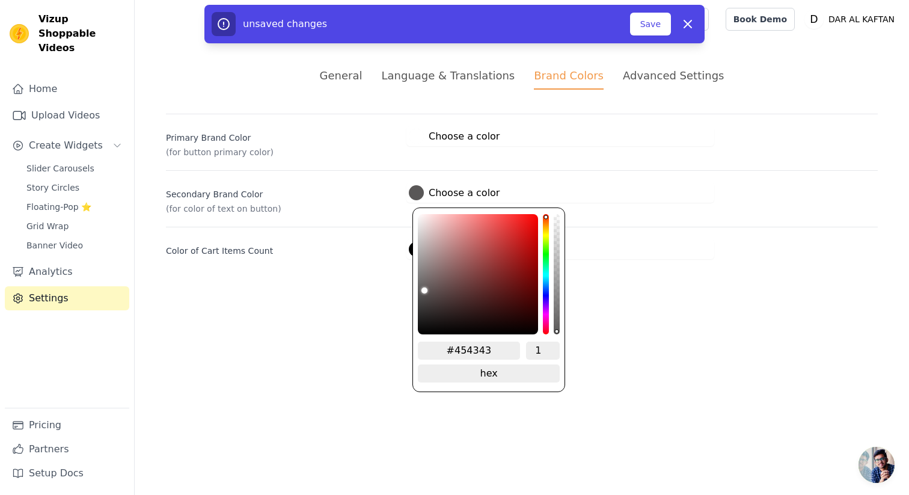
type input "#403e3e"
type input "#363434"
type input "#282727"
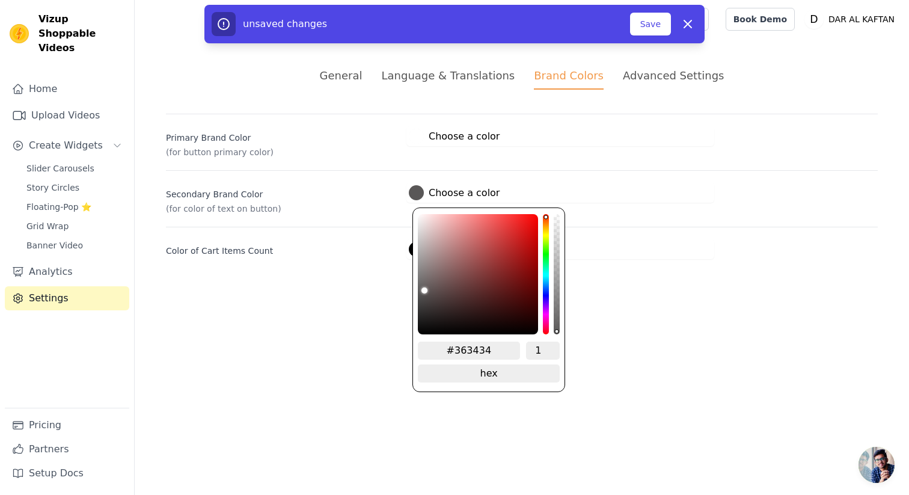
type input "#282727"
type input "#121212"
type input "#030303"
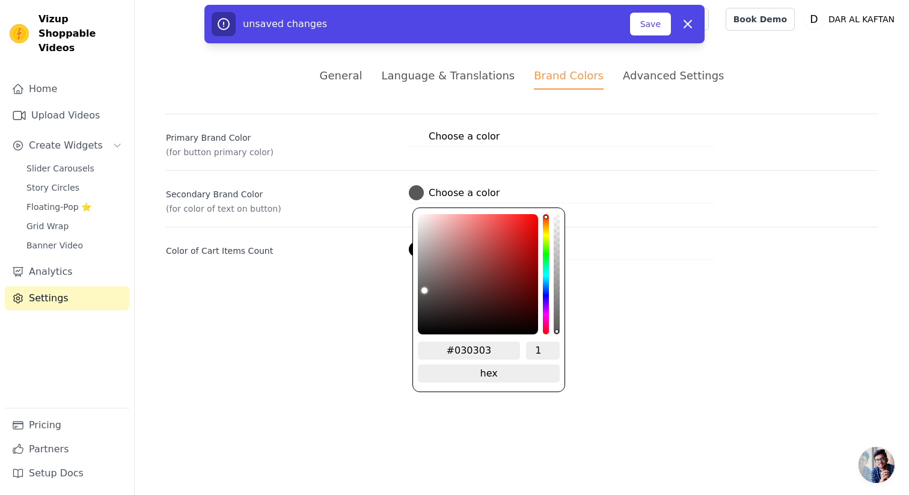
type input "#000000"
drag, startPoint x: 420, startPoint y: 218, endPoint x: 414, endPoint y: 361, distance: 142.5
click at [415, 362] on div "#000000 1 hex change to rgb" at bounding box center [488, 299] width 153 height 184
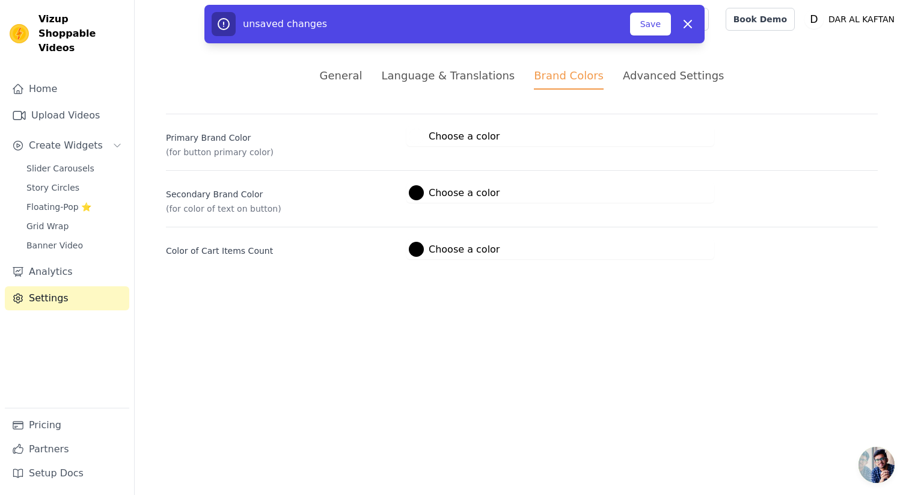
click at [333, 288] on html "Vizup Shoppable Videos Home Upload Videos Create Widgets Slider Carousels Story…" at bounding box center [454, 144] width 909 height 288
click at [416, 250] on div at bounding box center [416, 249] width 15 height 15
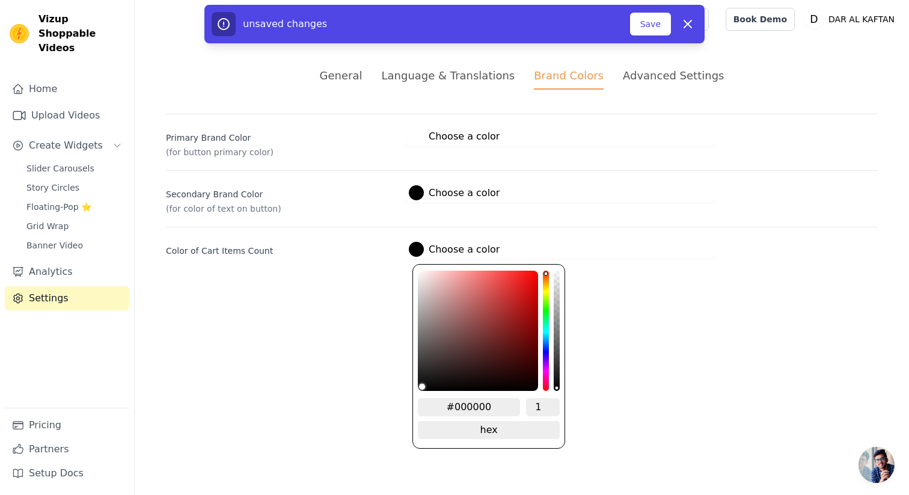
type input "#0e0e0e"
type input "#0f0f0f"
type input "#161515"
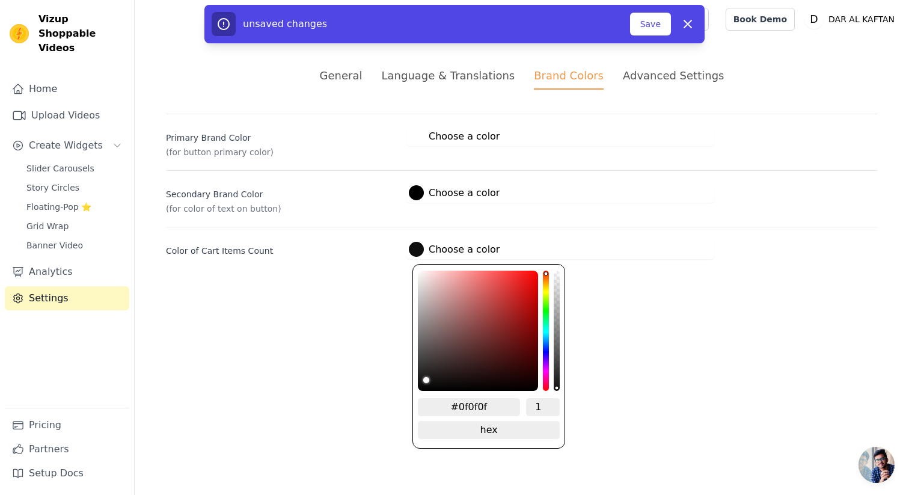
type input "#161515"
type input "#262525"
type input "#323030"
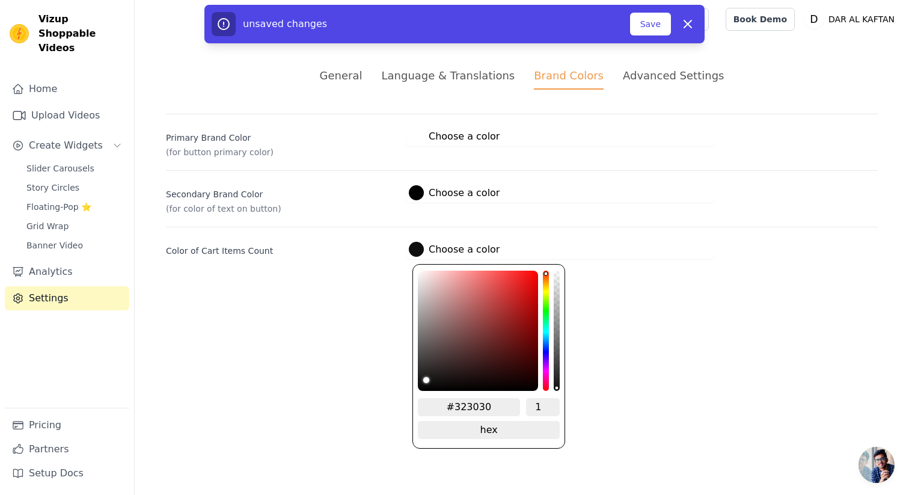
type input "#464444"
type input "#545151"
type input "#6b6868"
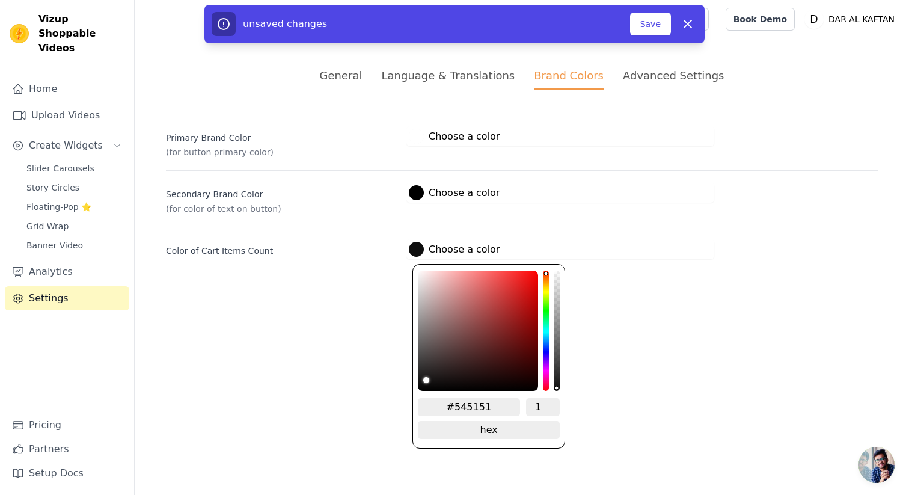
type input "#6b6868"
type input "#757272"
type input "#858383"
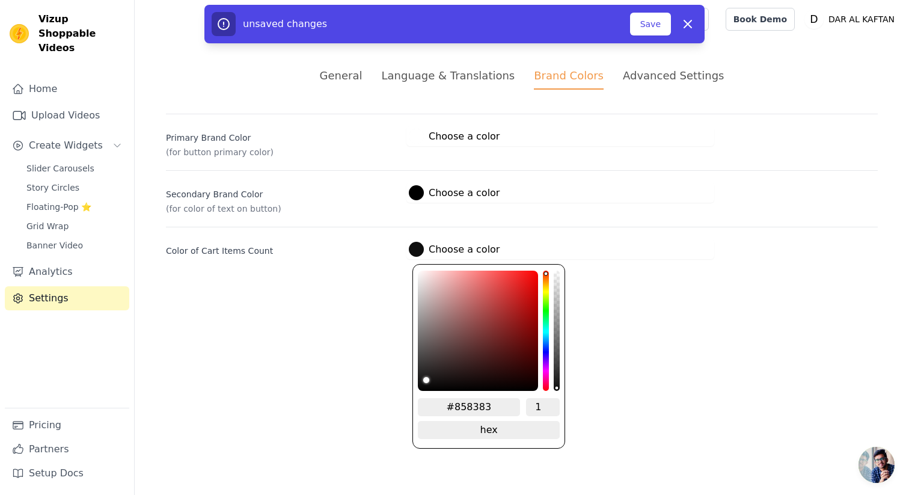
type input "#8c8b8b"
type input "#959595"
type input "#9a9a9a"
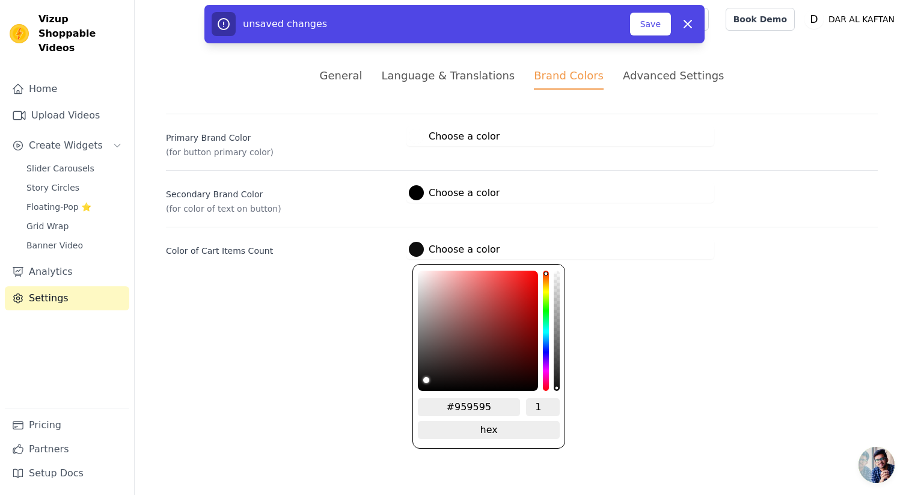
type input "#9a9a9a"
type input "#a1a1a1"
type input "#a4a4a4"
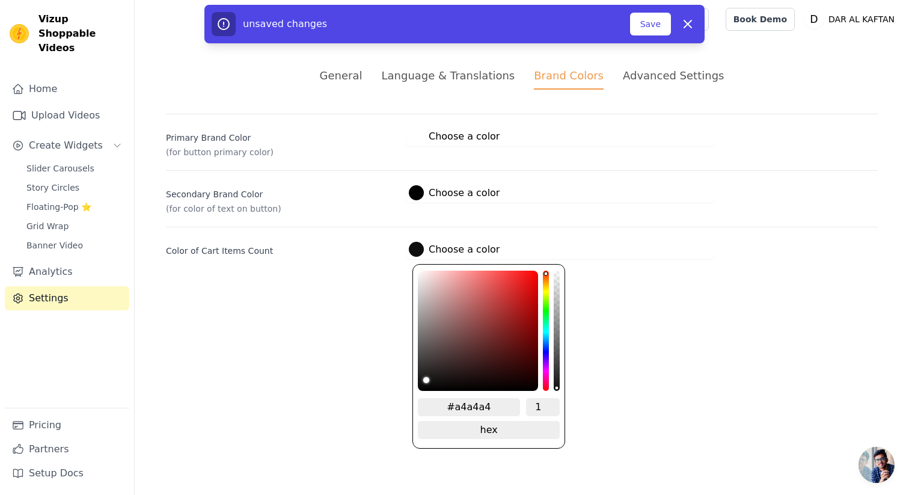
type input "#ababab"
type input "#b1b1b1"
type input "#b6b6b6"
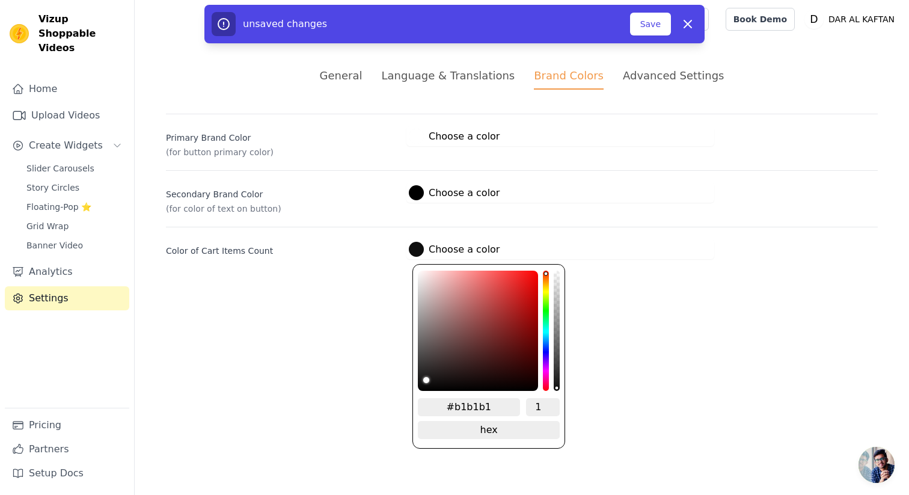
type input "#b6b6b6"
type input "#bababa"
type input "#bebebe"
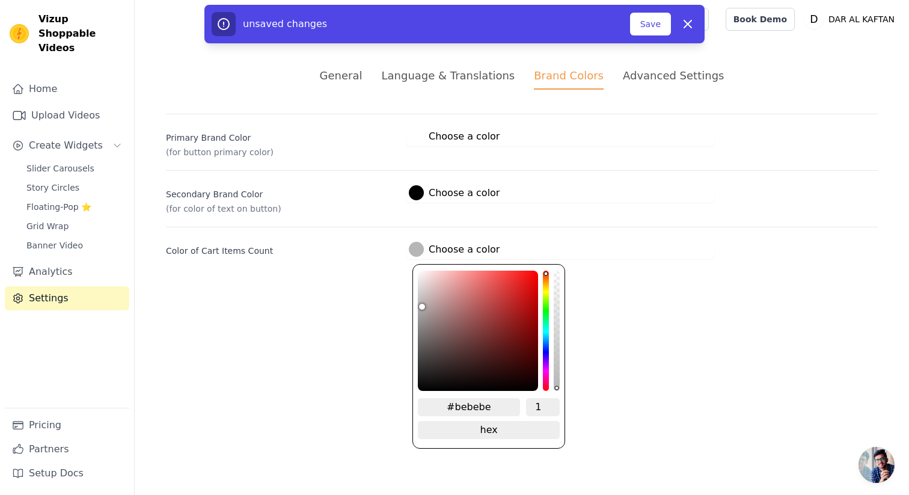
type input "#c1c1c1"
type input "#c3c3c3"
type input "#c6c6c6"
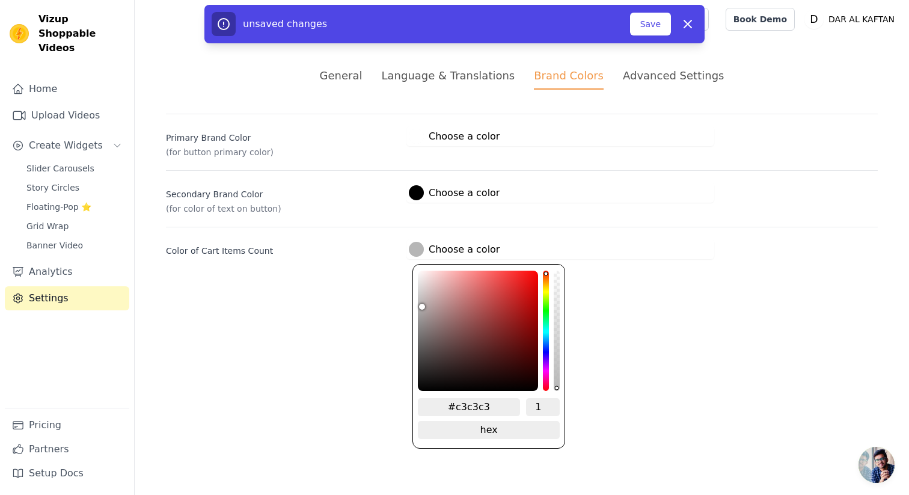
type input "#c6c6c6"
type input "#c7c7c7"
drag, startPoint x: 422, startPoint y: 383, endPoint x: 393, endPoint y: 255, distance: 131.8
click at [394, 255] on div "Color of Cart Items Count #ffffff Choose a color #ffffff 1 hex change to rgb" at bounding box center [521, 243] width 711 height 32
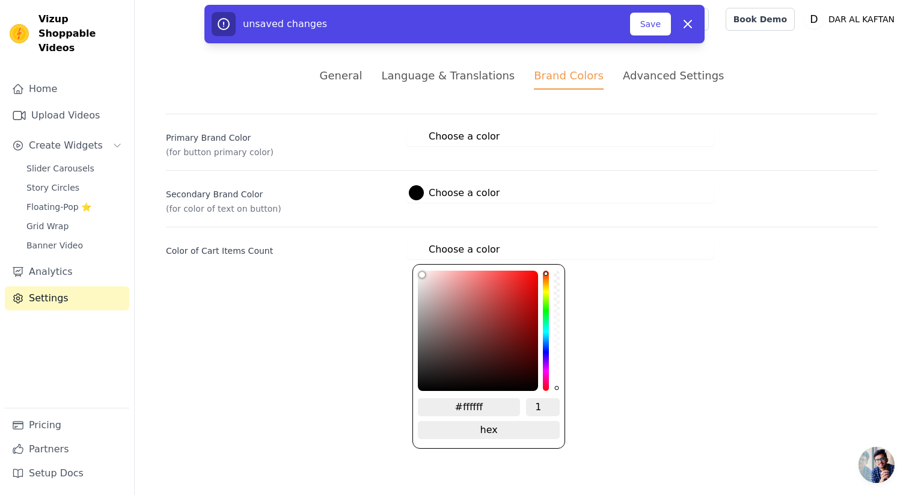
click at [385, 251] on label "Color of Cart Items Count" at bounding box center [281, 248] width 231 height 17
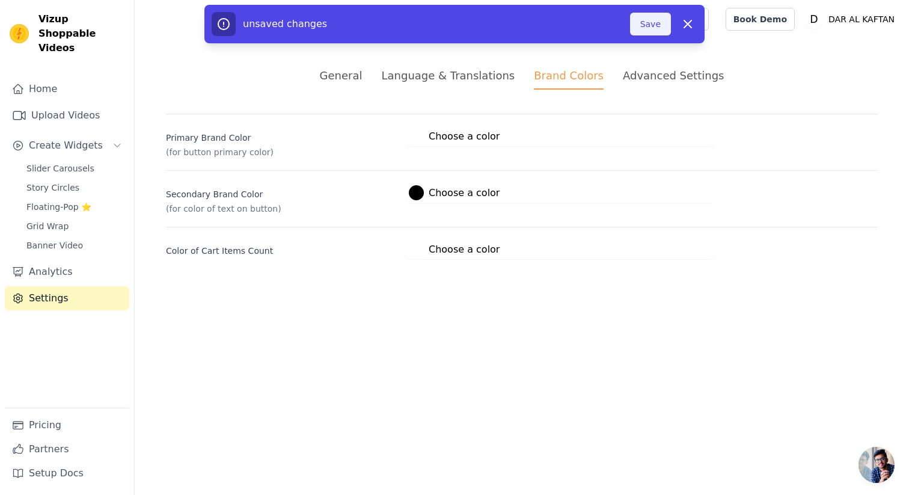
click at [652, 20] on button "Save" at bounding box center [650, 24] width 41 height 23
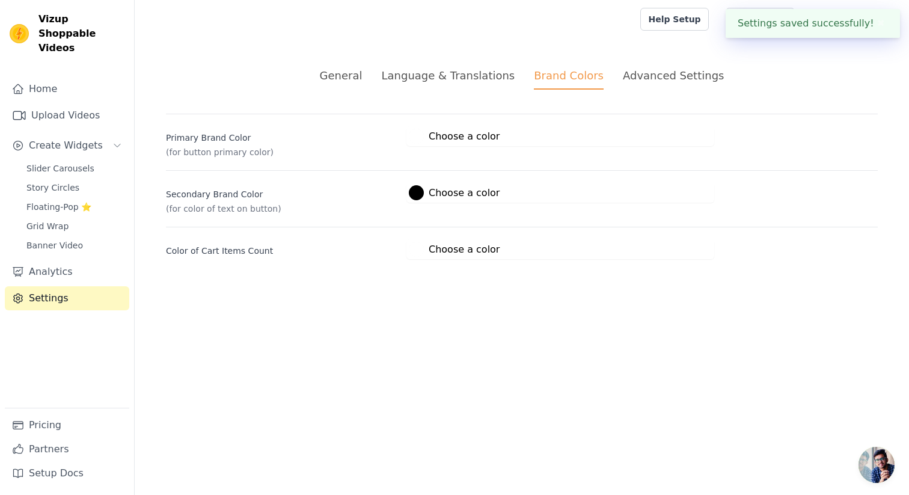
click at [657, 73] on div "Advanced Settings" at bounding box center [672, 75] width 101 height 16
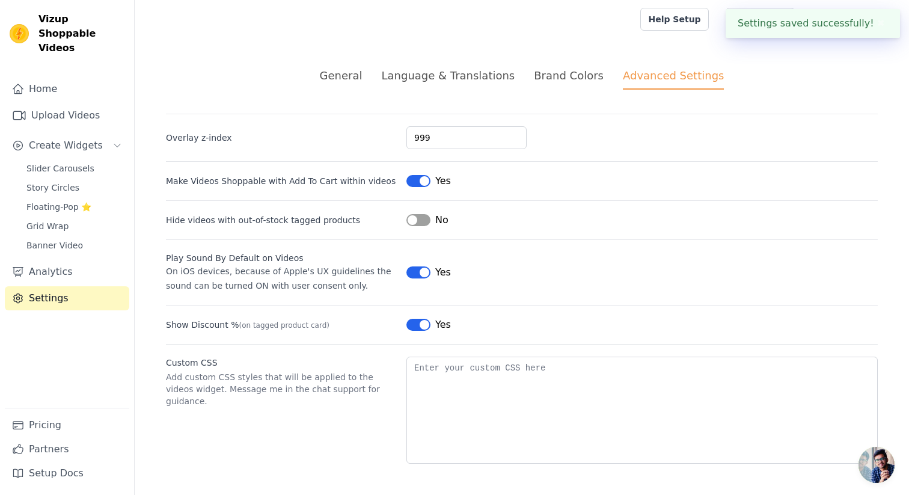
click at [347, 78] on div "General" at bounding box center [341, 75] width 43 height 16
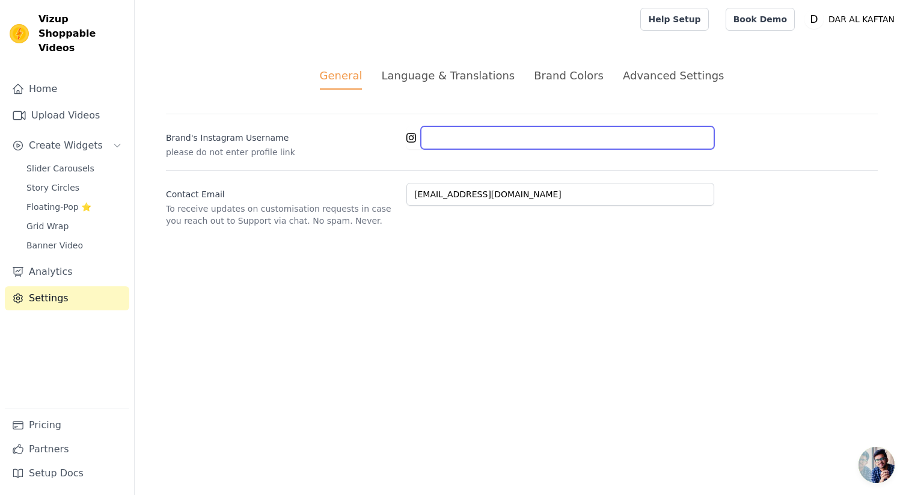
click at [453, 129] on input "Brand's Instagram Username" at bounding box center [567, 137] width 293 height 23
click at [81, 237] on link "Banner Video" at bounding box center [74, 245] width 110 height 17
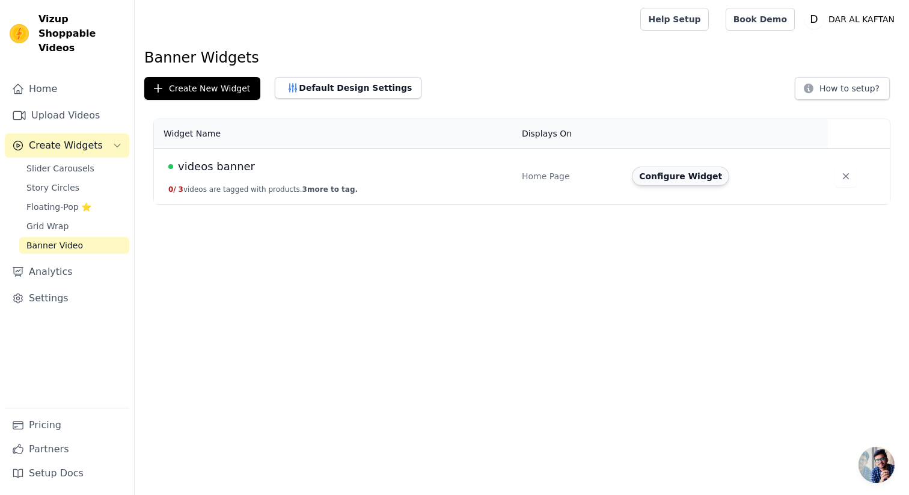
click at [671, 171] on button "Configure Widget" at bounding box center [680, 175] width 97 height 19
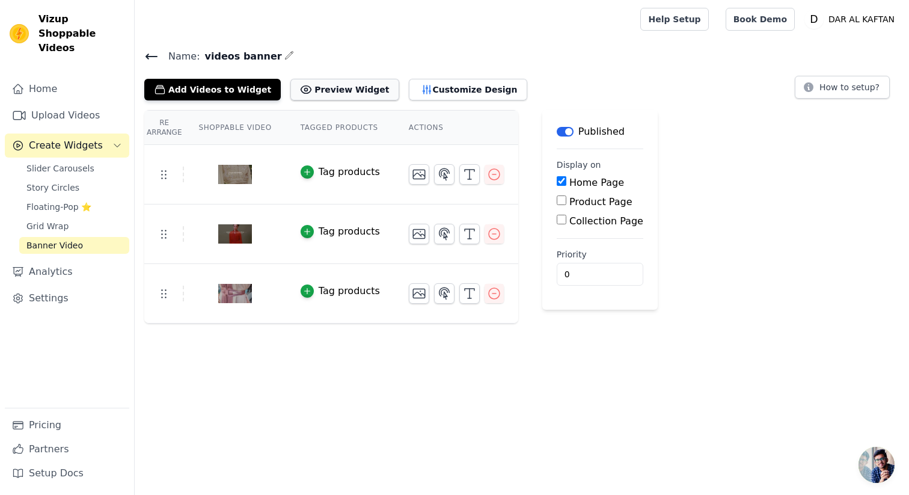
click at [343, 91] on button "Preview Widget" at bounding box center [344, 90] width 108 height 22
click at [38, 103] on link "Upload Videos" at bounding box center [67, 115] width 124 height 24
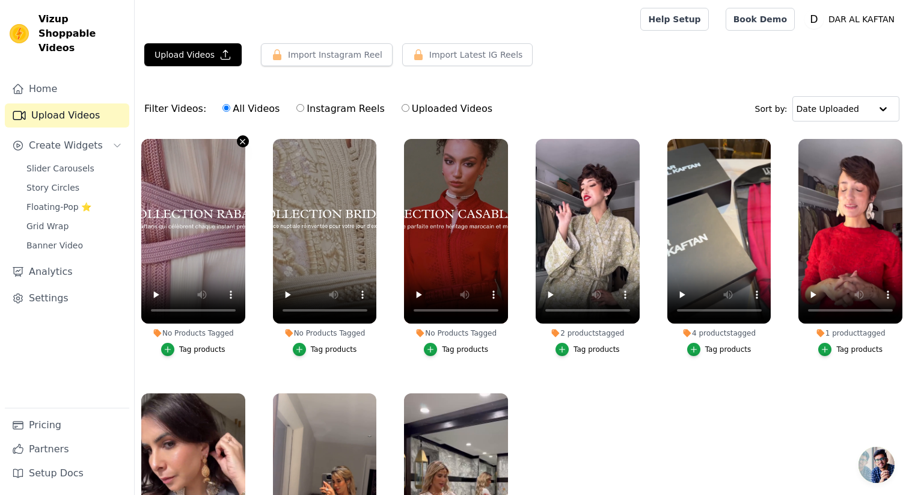
click at [241, 141] on icon "button" at bounding box center [242, 141] width 9 height 9
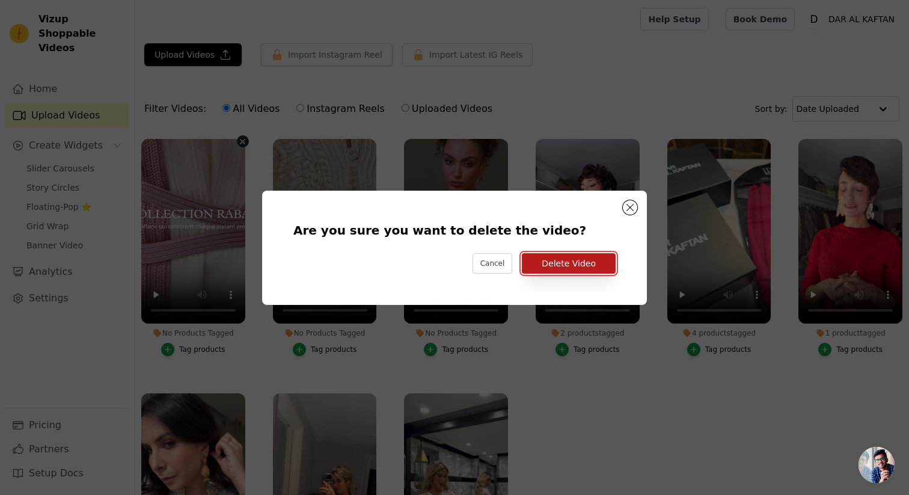
click at [559, 268] on button "Delete Video" at bounding box center [569, 263] width 94 height 20
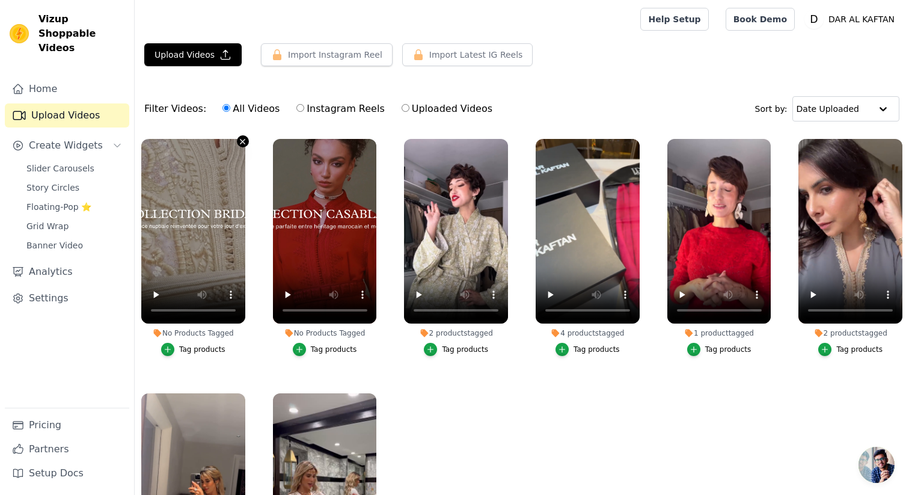
click at [243, 141] on icon "button" at bounding box center [242, 141] width 9 height 9
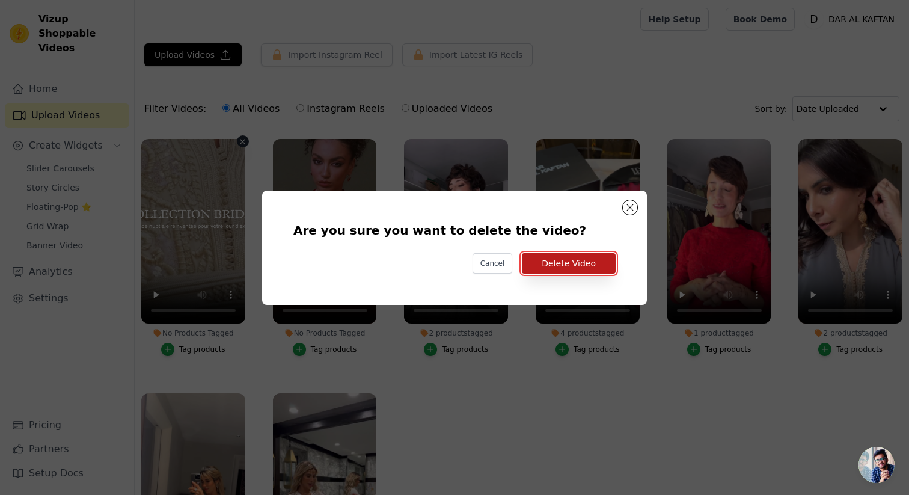
click at [547, 264] on button "Delete Video" at bounding box center [569, 263] width 94 height 20
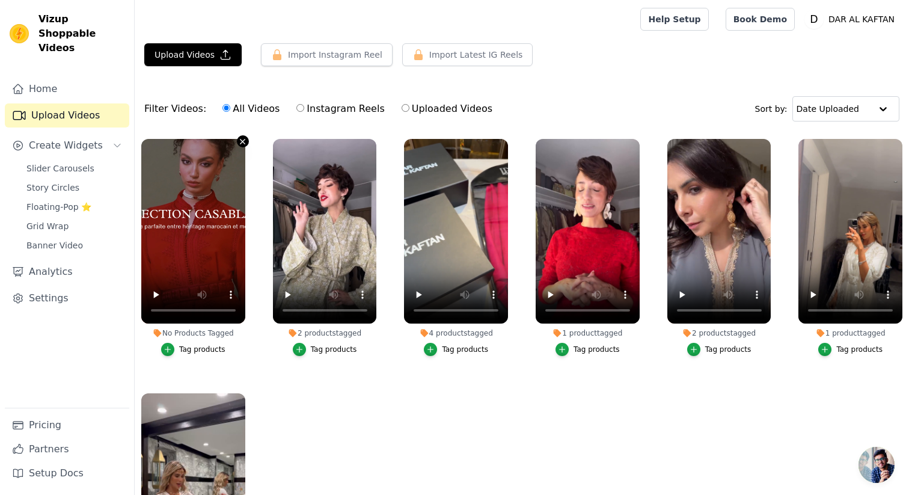
click at [241, 140] on icon "button" at bounding box center [242, 141] width 5 height 5
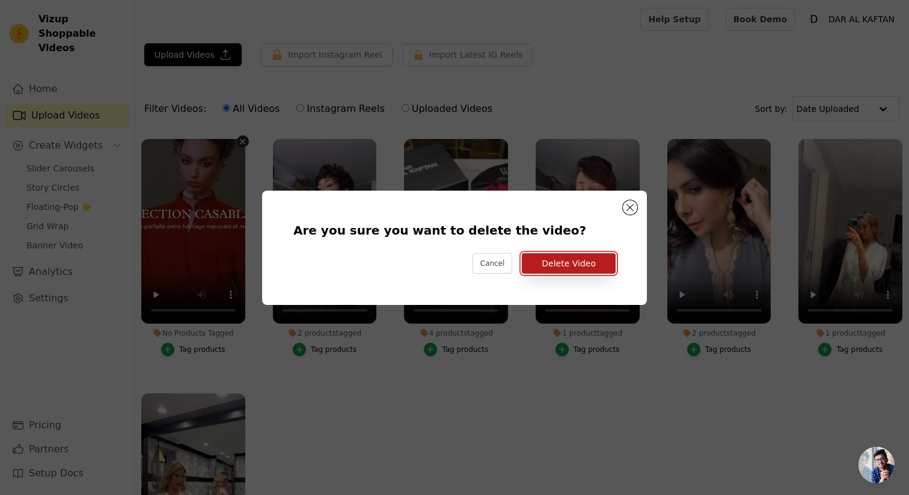
click at [582, 256] on button "Delete Video" at bounding box center [569, 263] width 94 height 20
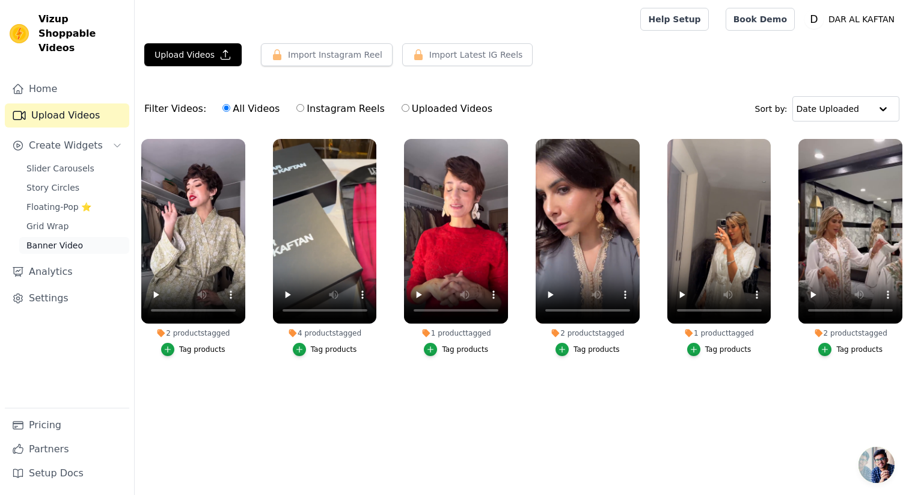
click at [65, 239] on span "Banner Video" at bounding box center [54, 245] width 56 height 12
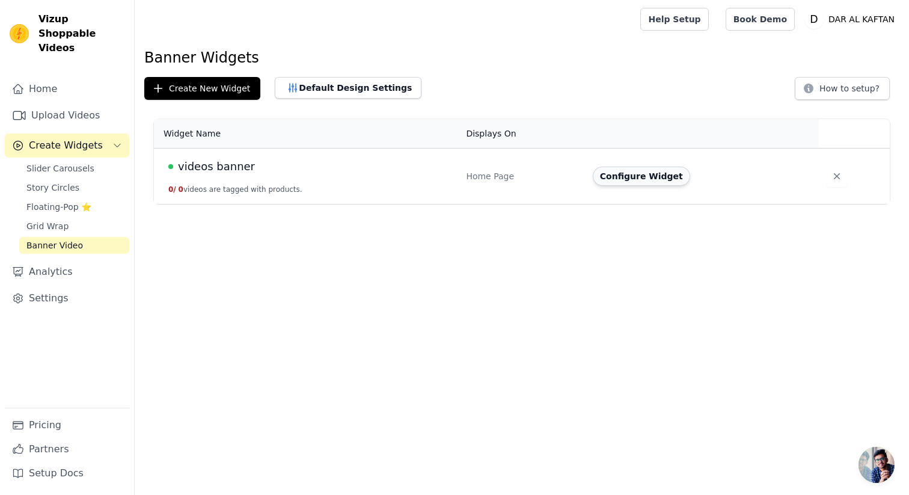
click at [612, 175] on button "Configure Widget" at bounding box center [640, 175] width 97 height 19
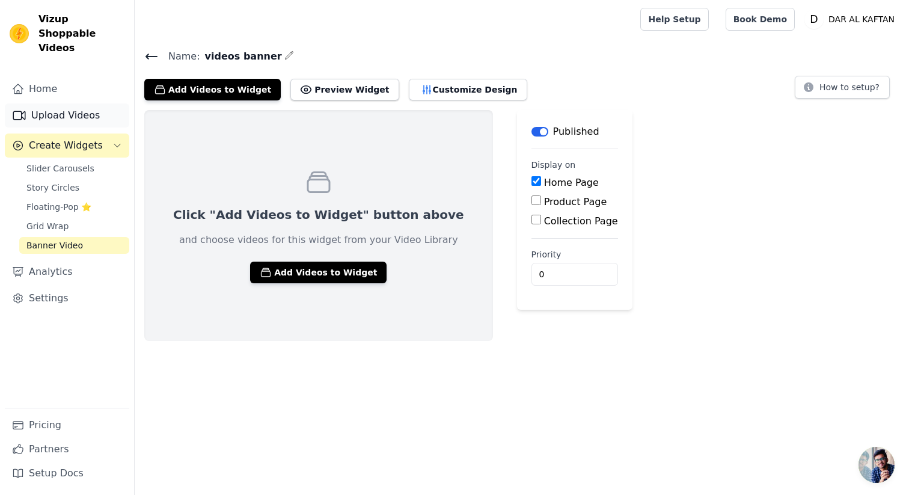
click at [79, 103] on link "Upload Videos" at bounding box center [67, 115] width 124 height 24
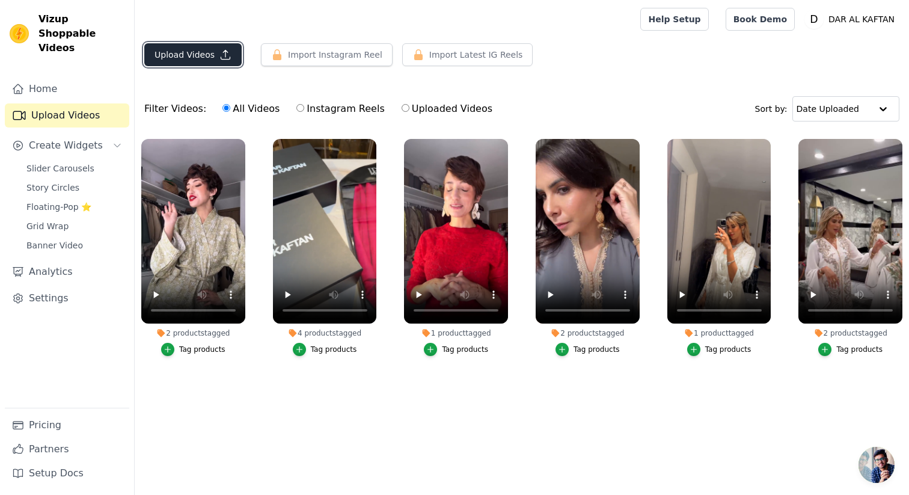
click at [189, 58] on button "Upload Videos" at bounding box center [192, 54] width 97 height 23
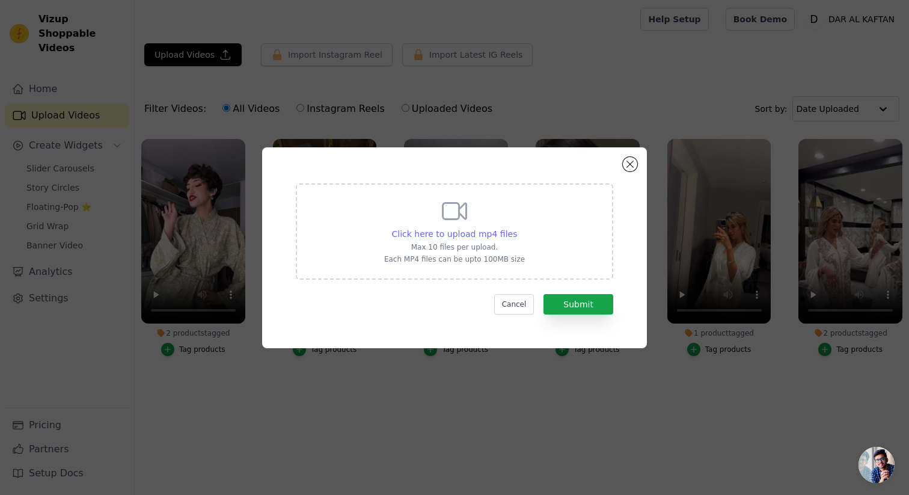
click at [482, 235] on span "Click here to upload mp4 files" at bounding box center [455, 234] width 126 height 10
click at [516, 228] on input "Click here to upload mp4 files Max 10 files per upload. Each MP4 files can be u…" at bounding box center [516, 227] width 1 height 1
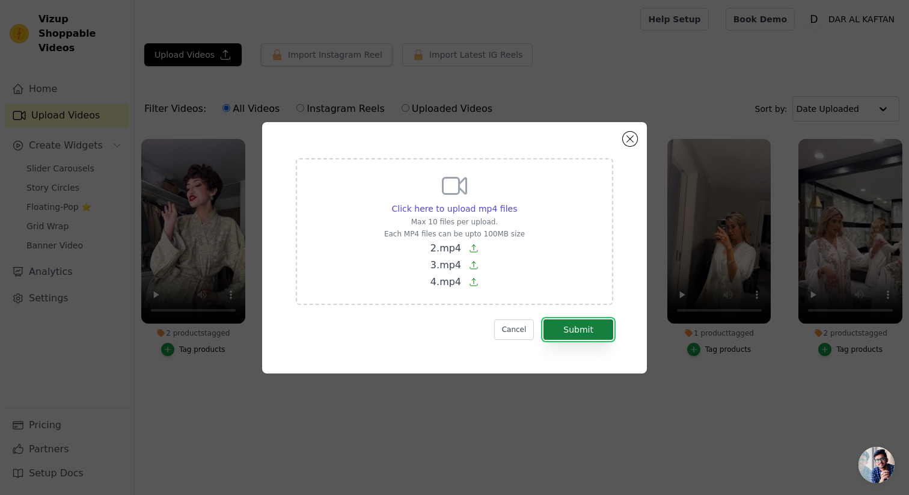
click at [583, 324] on button "Submit" at bounding box center [578, 329] width 70 height 20
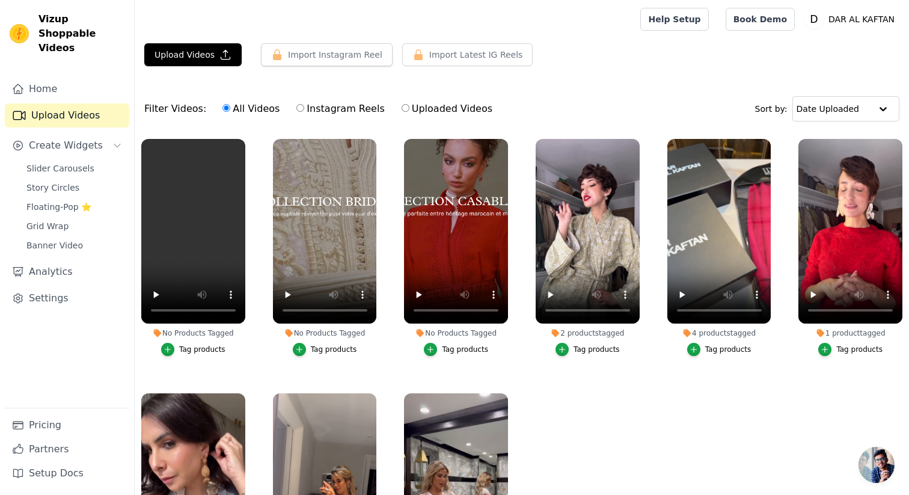
click at [71, 221] on div "Slider Carousels Story Circles Floating-Pop ⭐ Grid Wrap Banner Video" at bounding box center [74, 207] width 110 height 94
click at [71, 239] on span "Banner Video" at bounding box center [54, 245] width 56 height 12
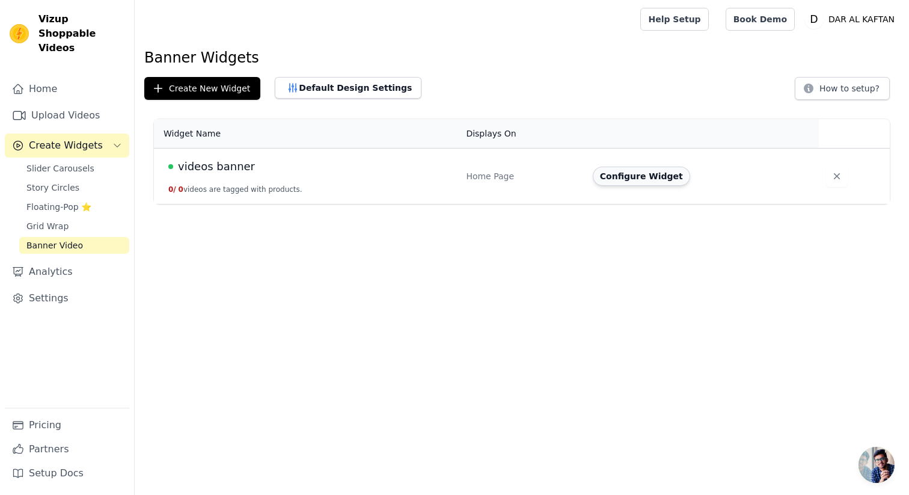
click at [633, 174] on button "Configure Widget" at bounding box center [640, 175] width 97 height 19
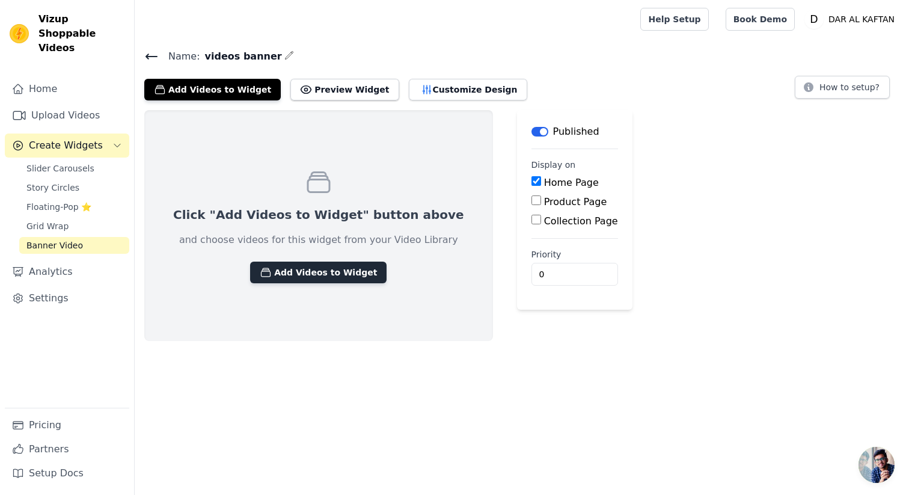
click at [279, 273] on button "Add Videos to Widget" at bounding box center [318, 272] width 136 height 22
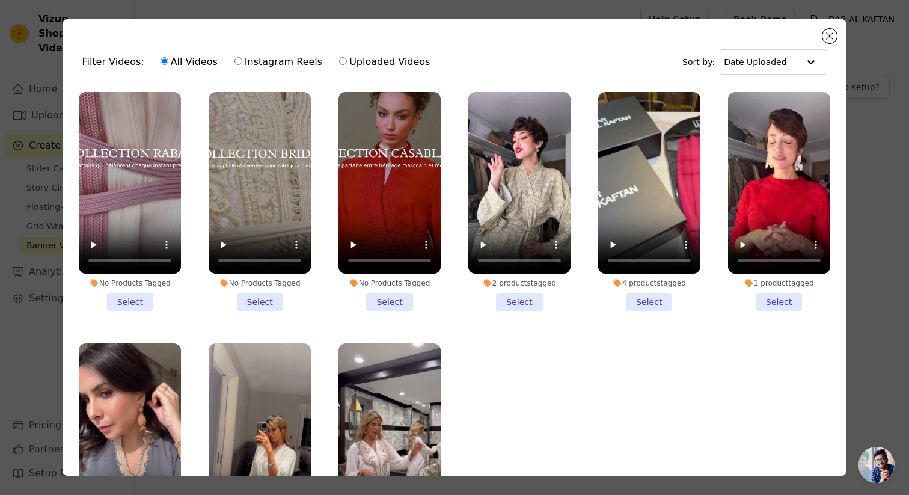
click at [133, 302] on li "No Products Tagged Select" at bounding box center [130, 201] width 102 height 219
click at [0, 0] on input "No Products Tagged Select" at bounding box center [0, 0] width 0 height 0
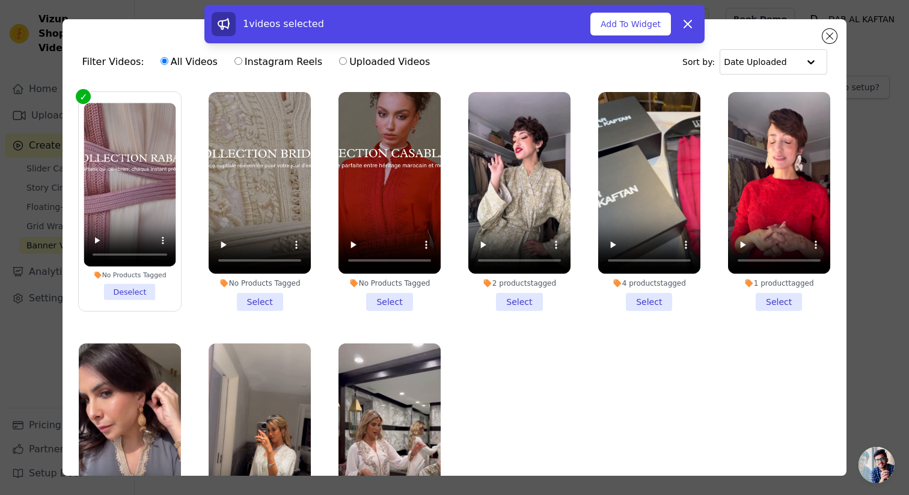
click at [256, 302] on li "No Products Tagged Select" at bounding box center [259, 201] width 102 height 219
click at [0, 0] on input "No Products Tagged Select" at bounding box center [0, 0] width 0 height 0
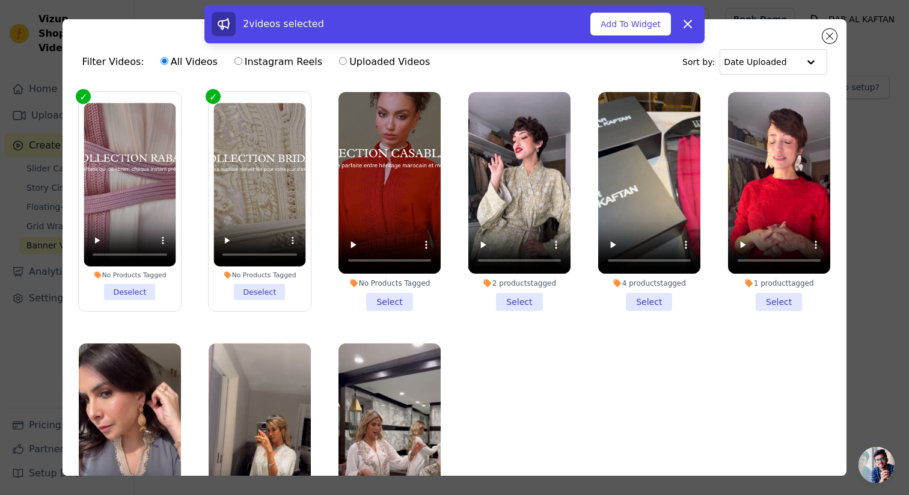
click at [393, 305] on li "No Products Tagged Select" at bounding box center [389, 201] width 102 height 219
click at [0, 0] on input "No Products Tagged Select" at bounding box center [0, 0] width 0 height 0
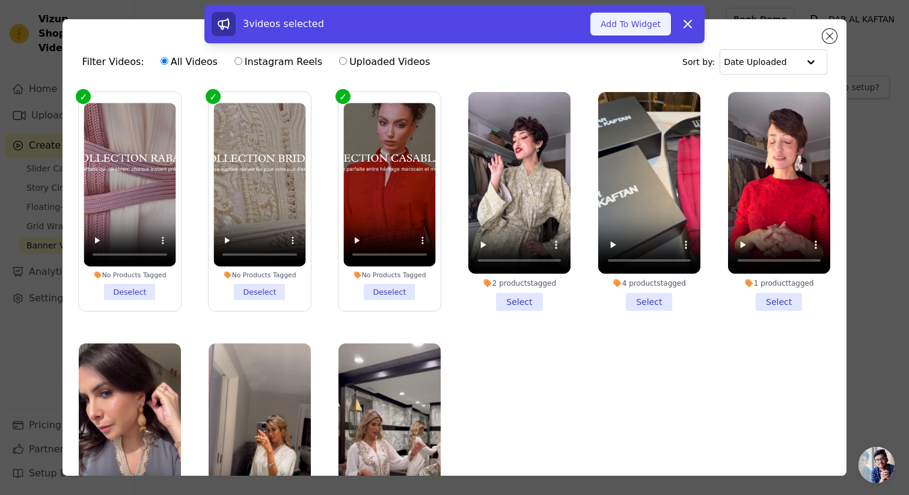
click at [639, 28] on button "Add To Widget" at bounding box center [630, 24] width 81 height 23
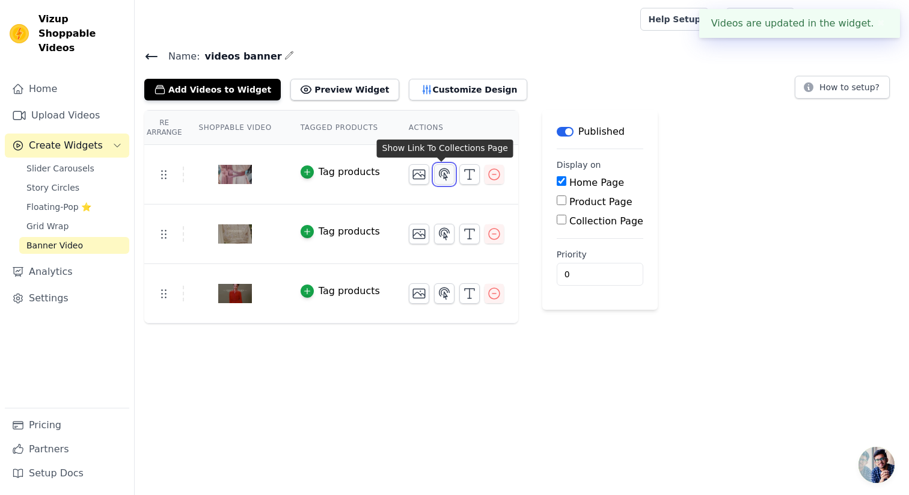
click at [437, 174] on icon "button" at bounding box center [444, 174] width 14 height 14
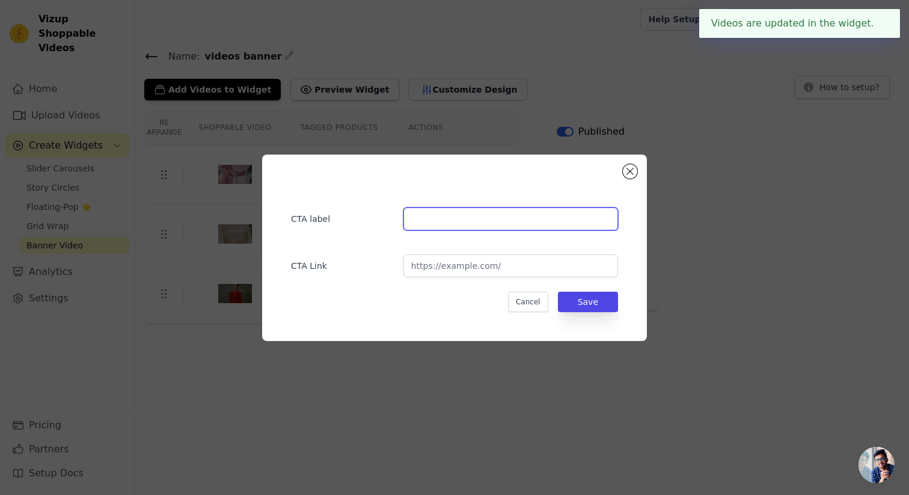
click at [439, 219] on input "text" at bounding box center [510, 218] width 215 height 23
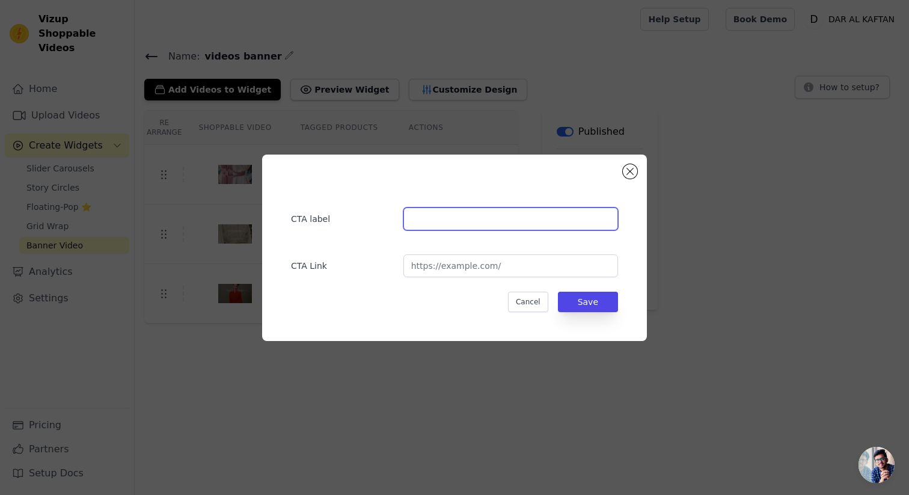
type input "Découvrir"
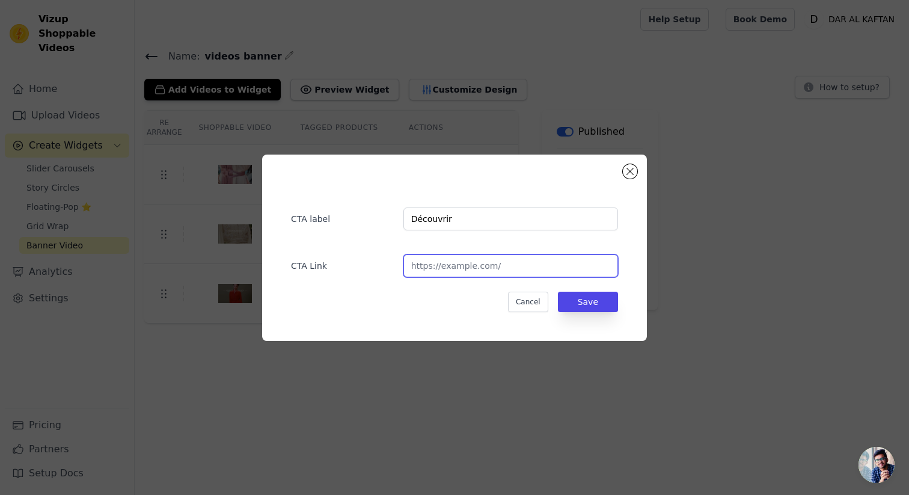
click at [482, 266] on input "url" at bounding box center [510, 265] width 215 height 23
type input "https://daralkaftan.com/collections/collection-rabat"
click at [595, 306] on button "Save" at bounding box center [588, 301] width 60 height 20
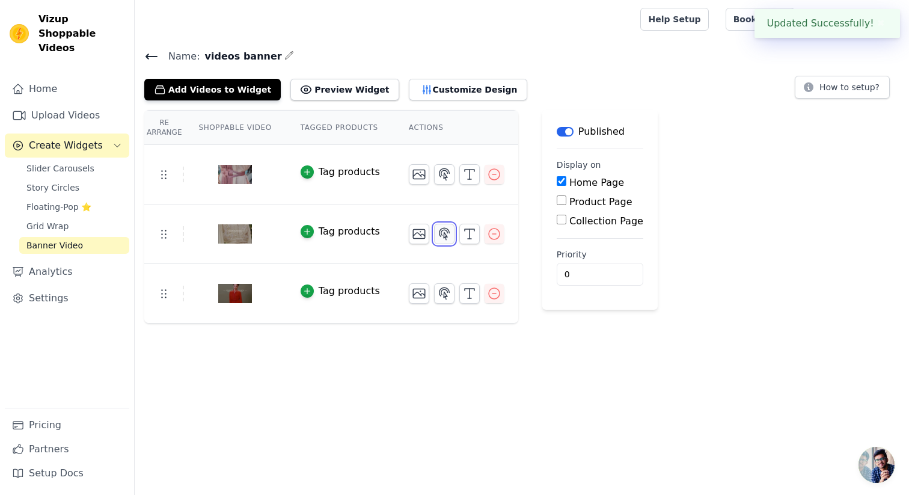
click at [443, 236] on icon "button" at bounding box center [444, 233] width 10 height 11
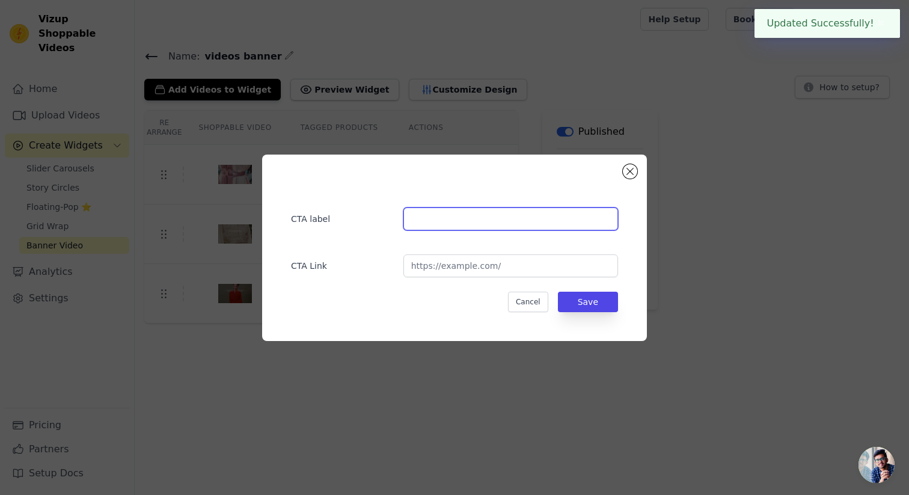
click at [464, 224] on input "text" at bounding box center [510, 218] width 215 height 23
type input "Découvrir"
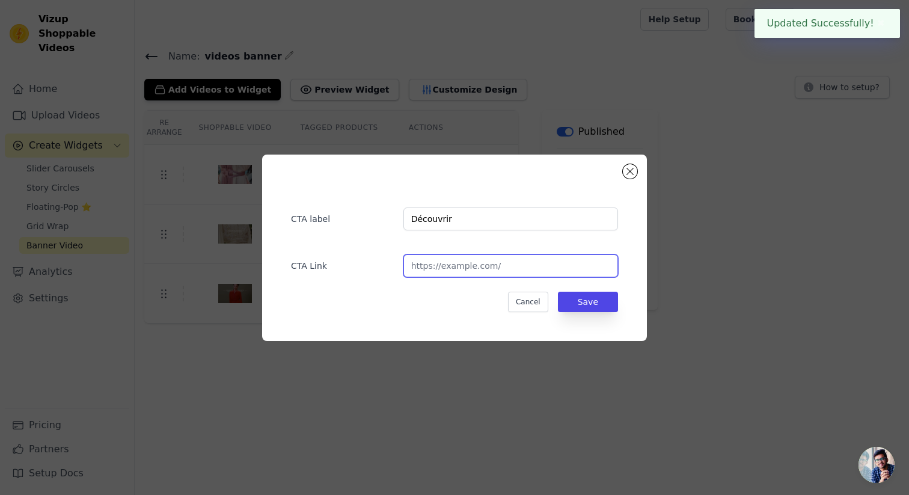
click at [460, 262] on input "url" at bounding box center [510, 265] width 215 height 23
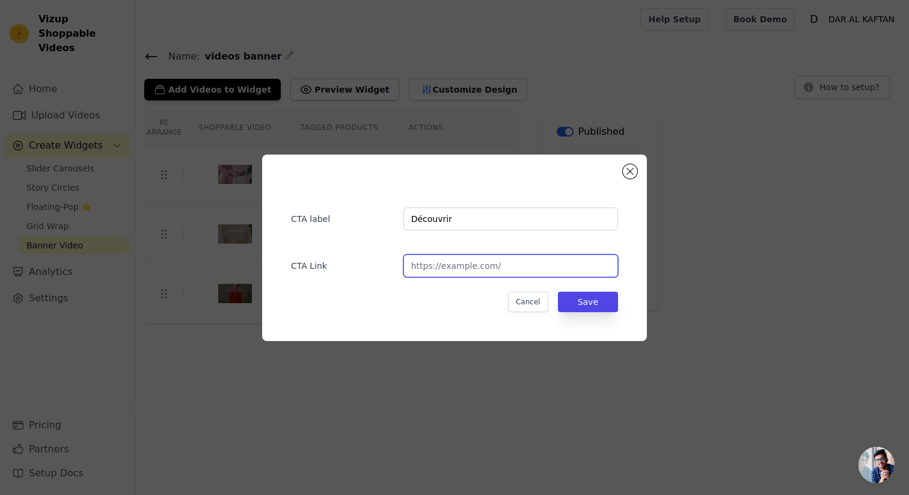
type input "https://daralkaftan.com/collections/bridal"
drag, startPoint x: 595, startPoint y: 303, endPoint x: 568, endPoint y: 266, distance: 46.4
click at [595, 303] on button "Save" at bounding box center [588, 301] width 60 height 20
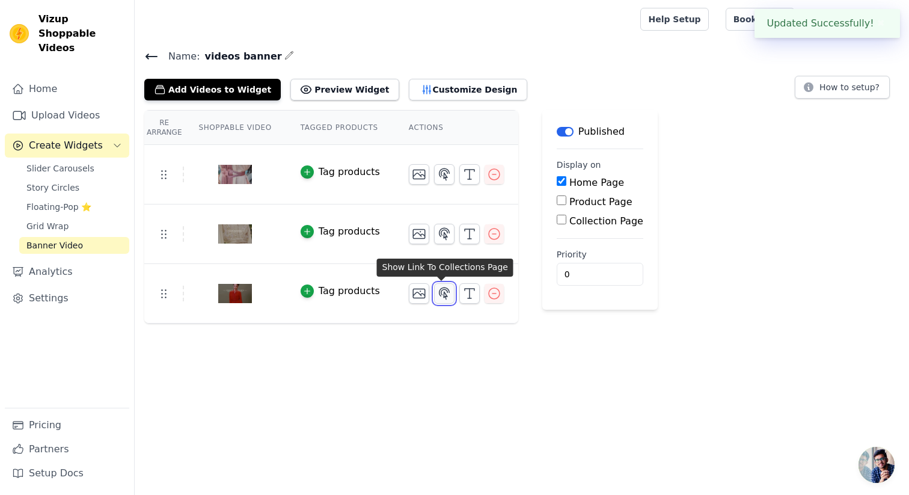
click at [441, 292] on icon "button" at bounding box center [444, 292] width 10 height 11
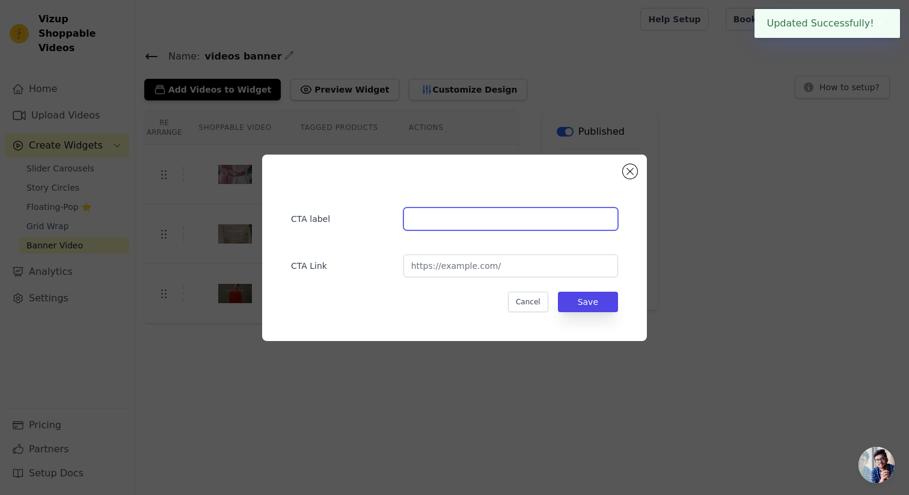
click at [453, 213] on input "text" at bounding box center [510, 218] width 215 height 23
type input "Découvrir"
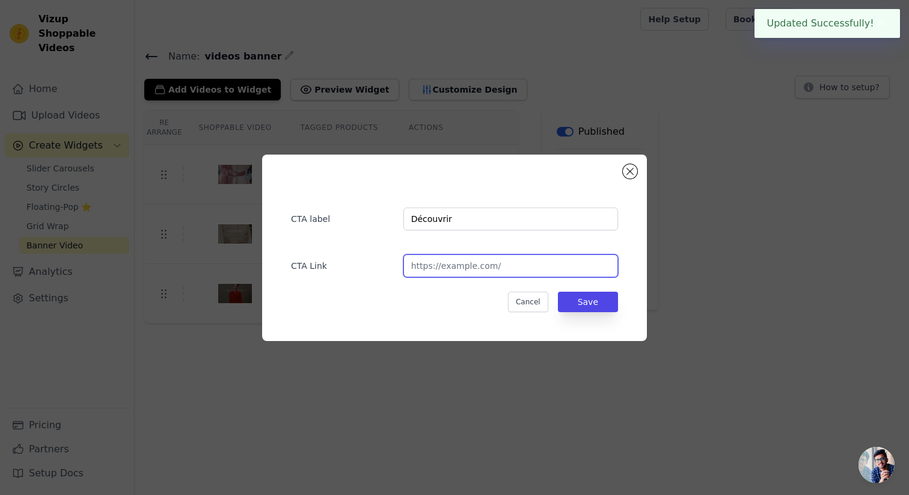
click at [461, 269] on input "url" at bounding box center [510, 265] width 215 height 23
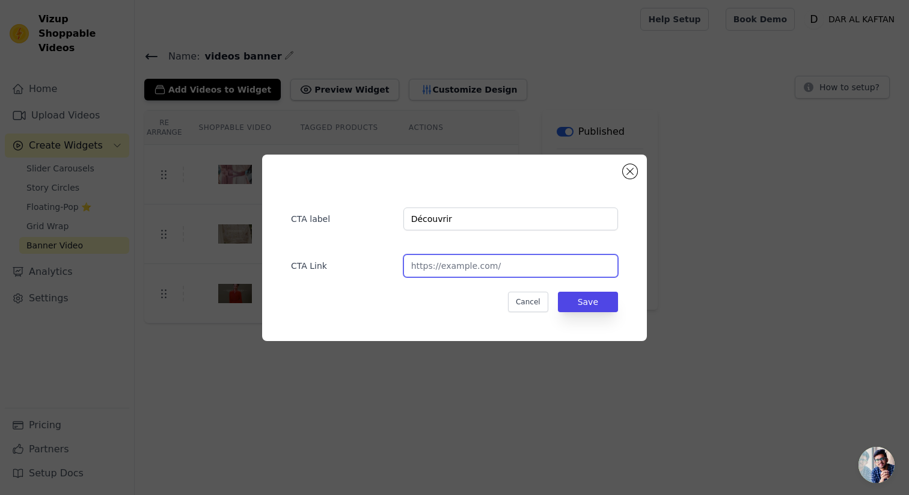
type input "https://daralkaftan.com/collections/casablanca"
click at [577, 302] on button "Save" at bounding box center [588, 301] width 60 height 20
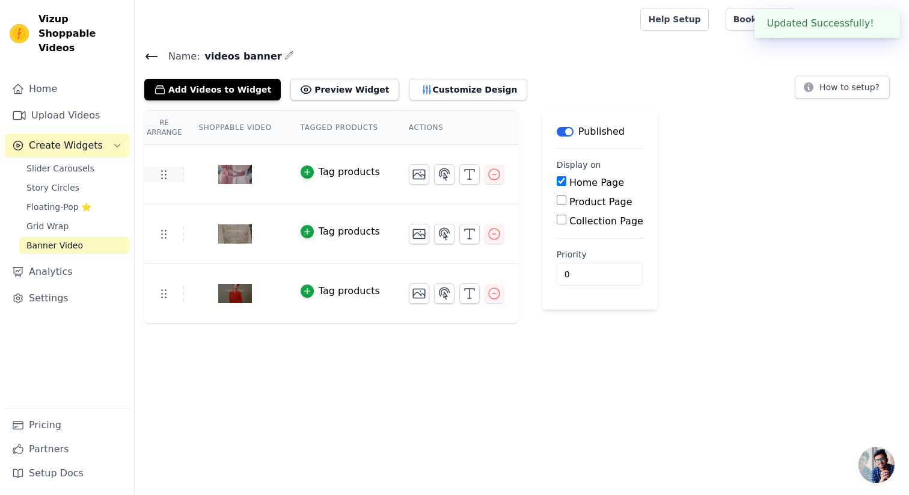
drag, startPoint x: 163, startPoint y: 236, endPoint x: 162, endPoint y: 175, distance: 60.7
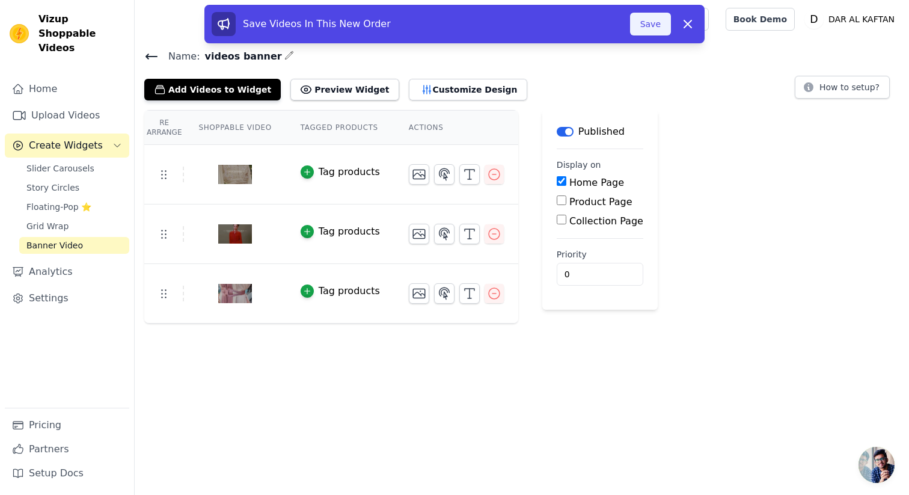
click at [656, 29] on button "Save" at bounding box center [650, 24] width 41 height 23
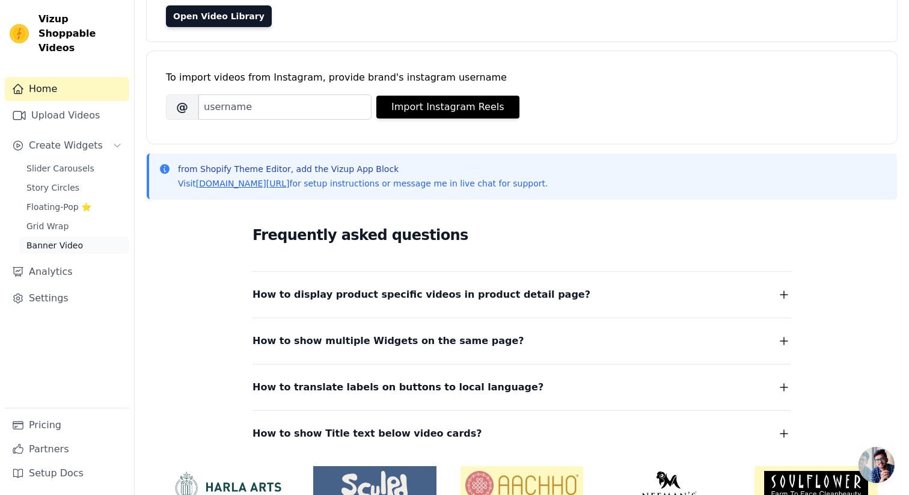
scroll to position [122, 0]
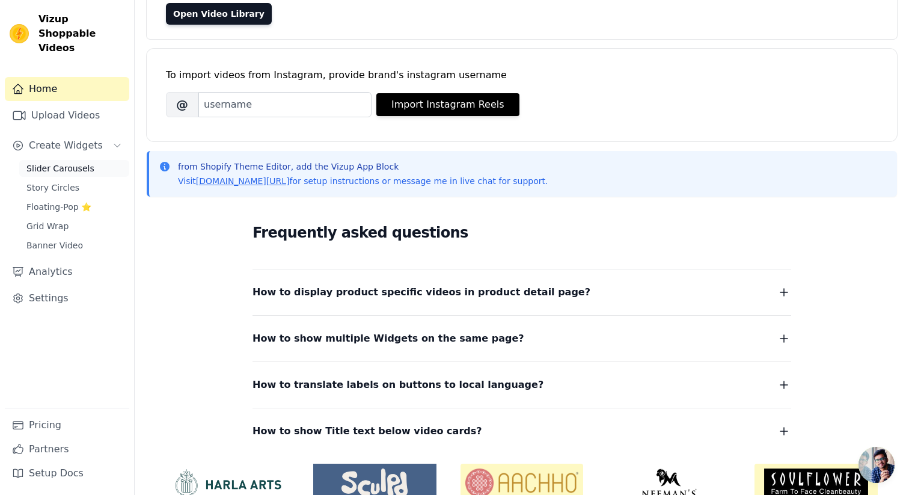
click at [63, 162] on span "Slider Carousels" at bounding box center [60, 168] width 68 height 12
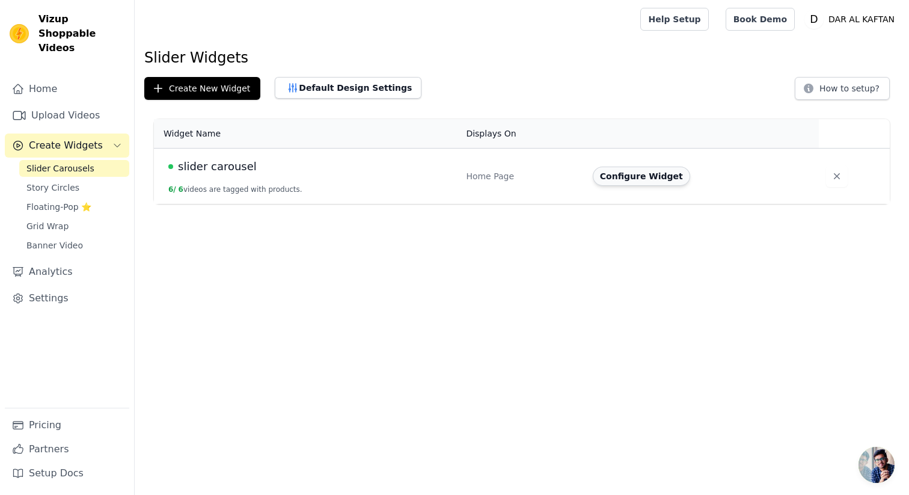
click at [633, 178] on button "Configure Widget" at bounding box center [640, 175] width 97 height 19
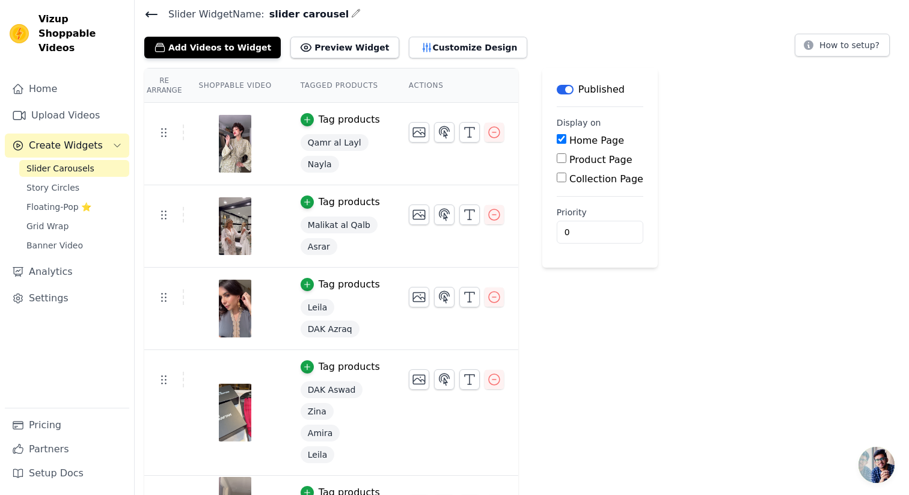
scroll to position [56, 0]
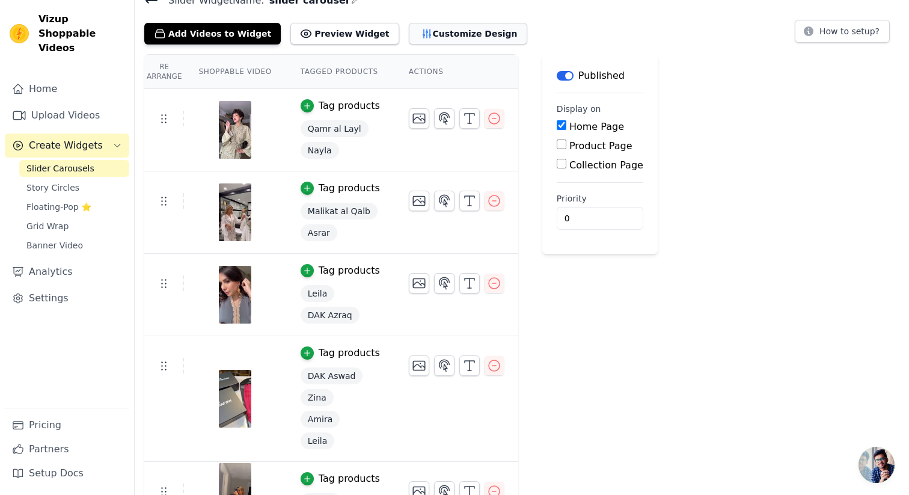
click at [412, 36] on button "Customize Design" at bounding box center [468, 34] width 118 height 22
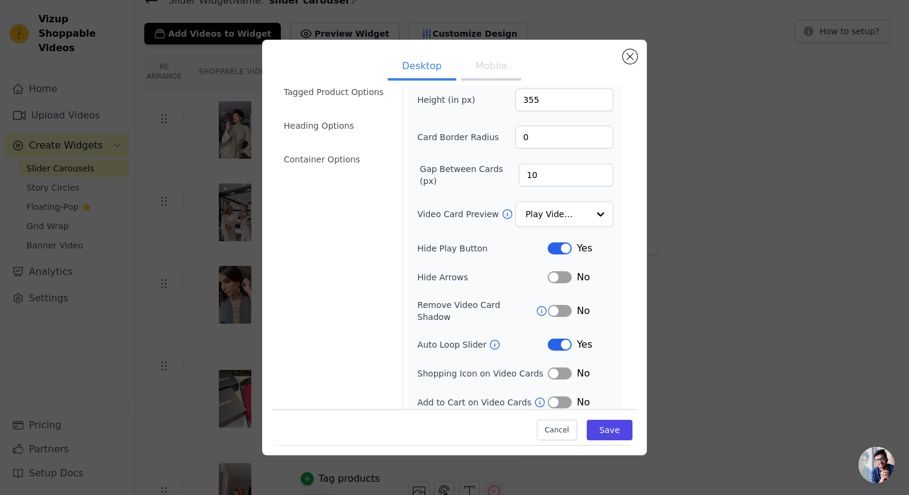
scroll to position [0, 0]
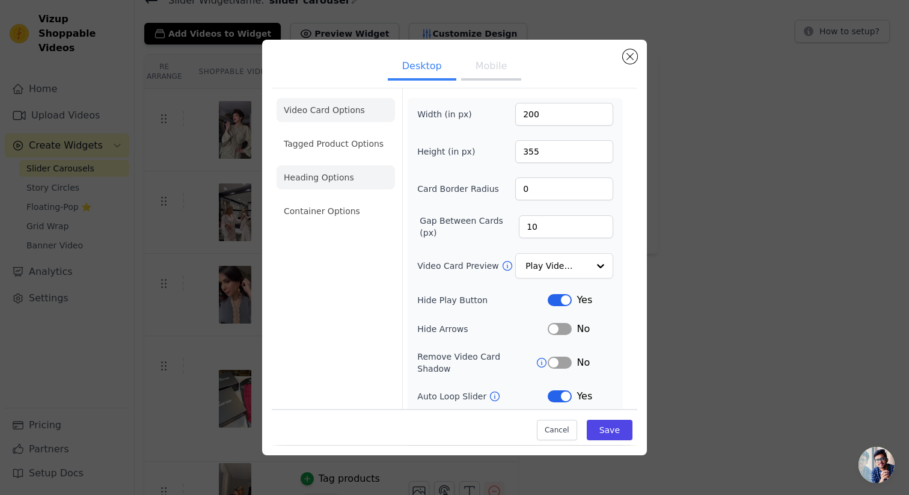
click at [331, 179] on li "Heading Options" at bounding box center [335, 177] width 118 height 24
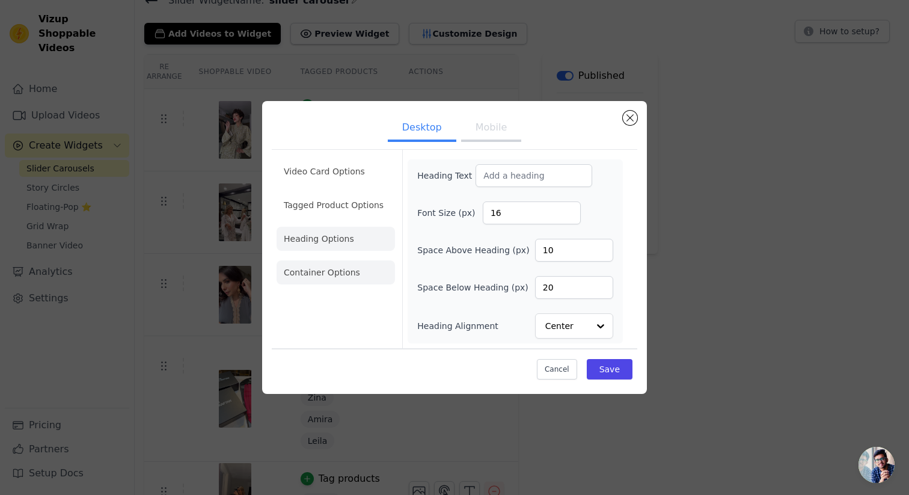
click at [348, 267] on li "Container Options" at bounding box center [335, 272] width 118 height 24
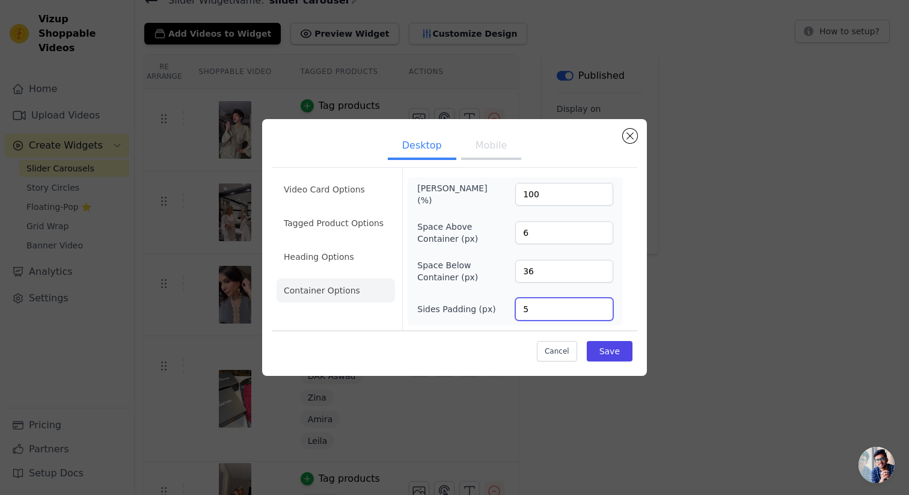
click at [601, 311] on input "5" at bounding box center [564, 308] width 98 height 23
type input "4"
click at [602, 311] on input "4" at bounding box center [564, 308] width 98 height 23
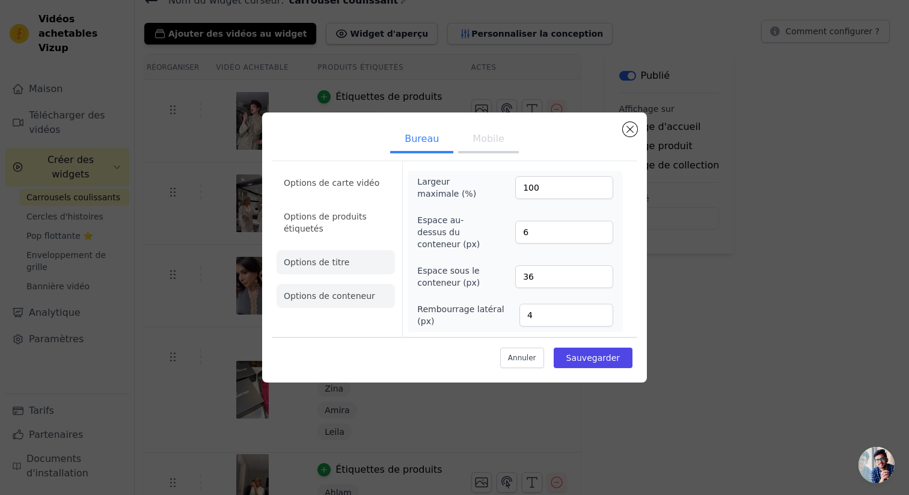
click at [333, 266] on font "Options de titre" at bounding box center [316, 262] width 65 height 10
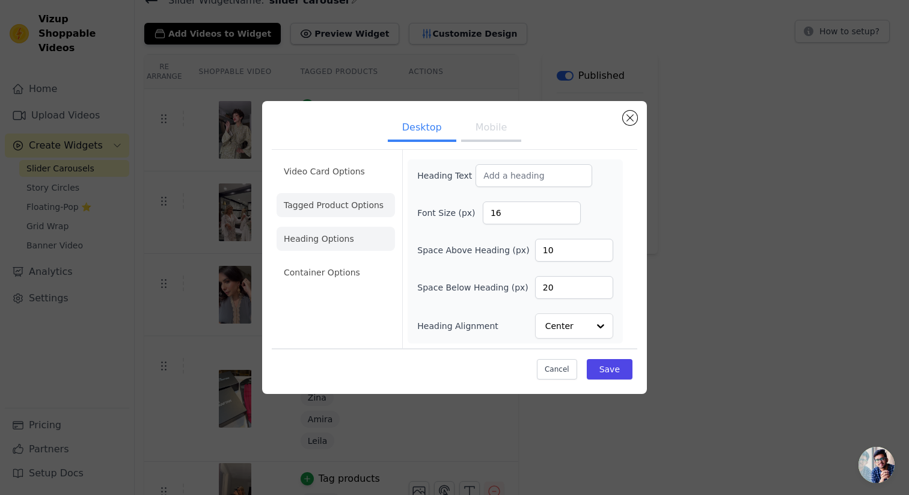
click at [334, 205] on li "Tagged Product Options" at bounding box center [335, 205] width 118 height 24
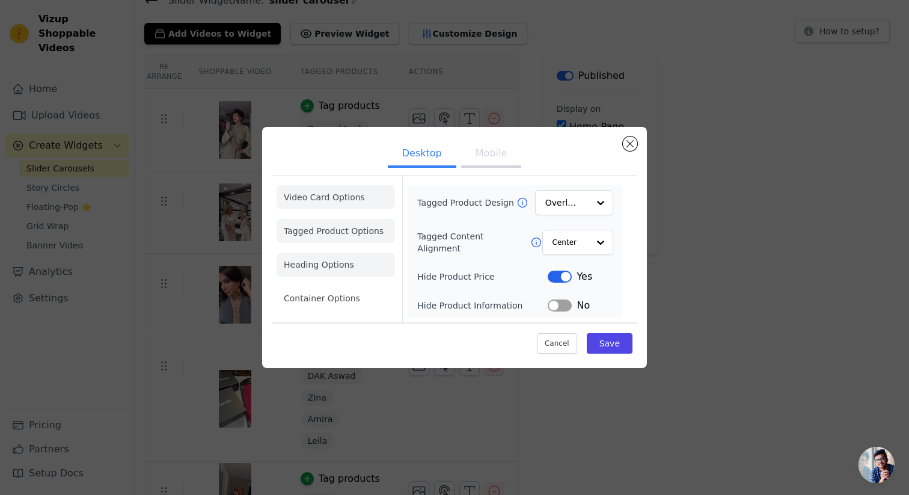
click at [335, 200] on li "Video Card Options" at bounding box center [335, 197] width 118 height 24
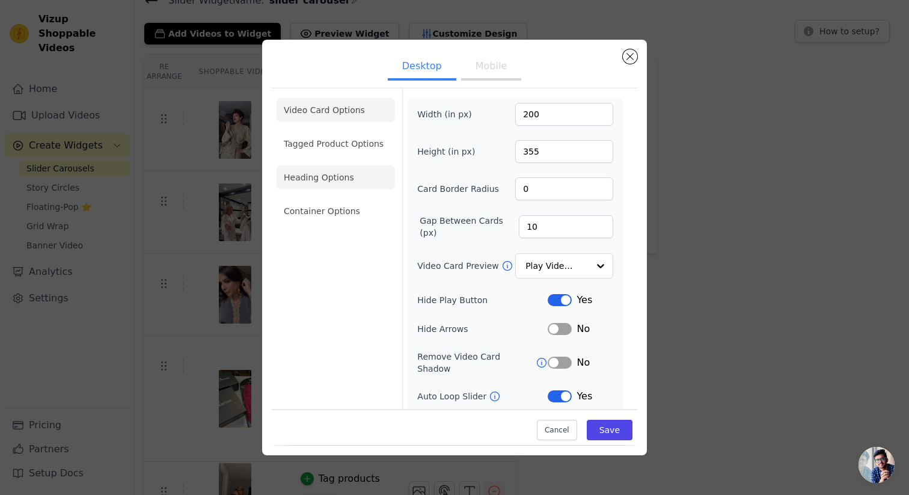
scroll to position [32, 0]
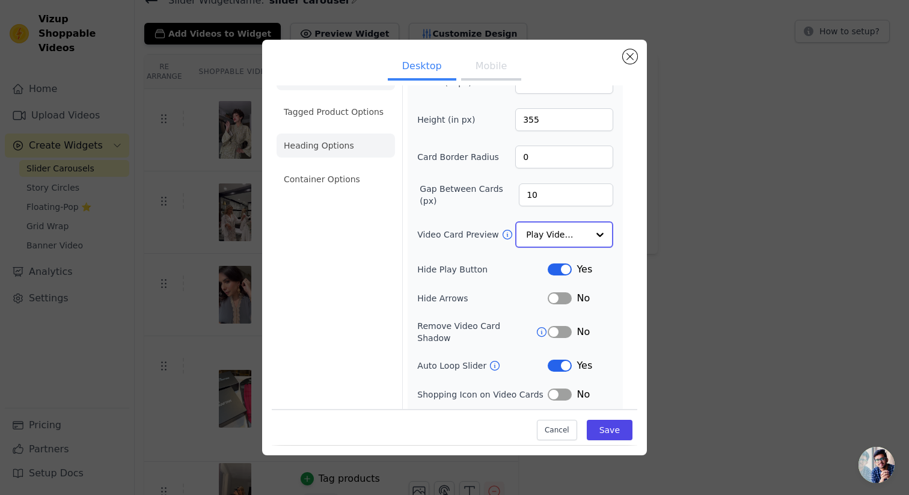
click at [576, 234] on input "Video Card Preview" at bounding box center [557, 234] width 62 height 24
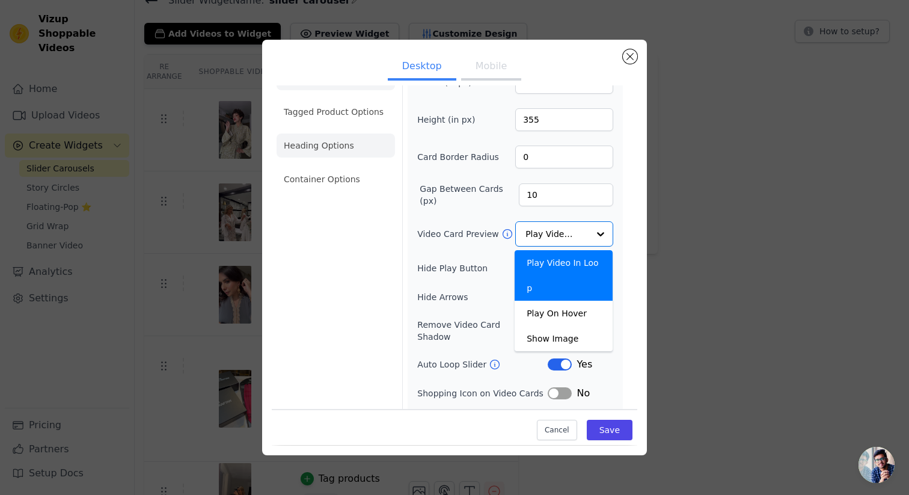
click at [629, 246] on div "Video Card Options Tagged Product Options Heading Options Container Options Wid…" at bounding box center [454, 247] width 365 height 383
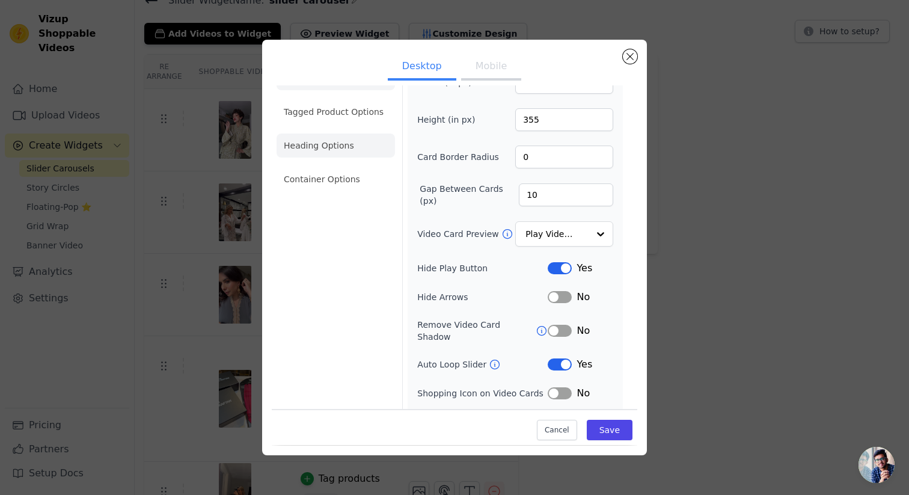
scroll to position [52, 0]
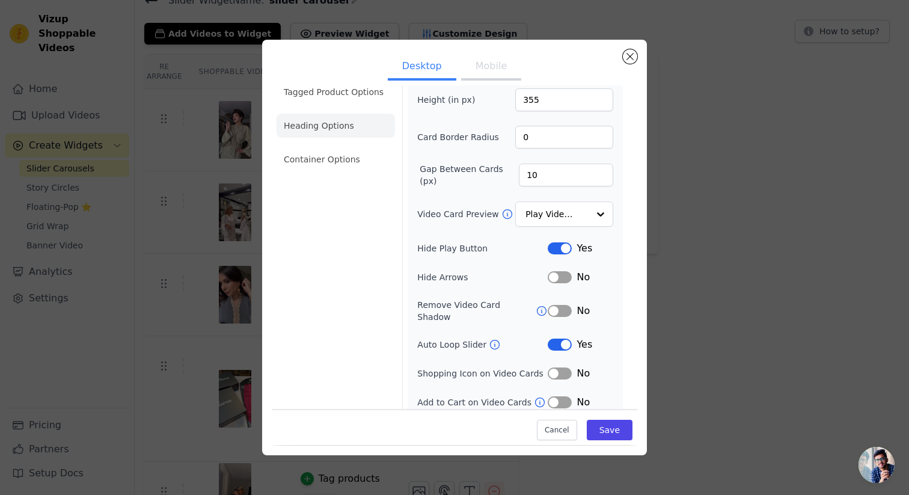
click at [554, 367] on button "Label" at bounding box center [559, 373] width 24 height 12
click at [559, 275] on button "Label" at bounding box center [559, 277] width 24 height 12
click at [565, 338] on button "Label" at bounding box center [559, 344] width 24 height 12
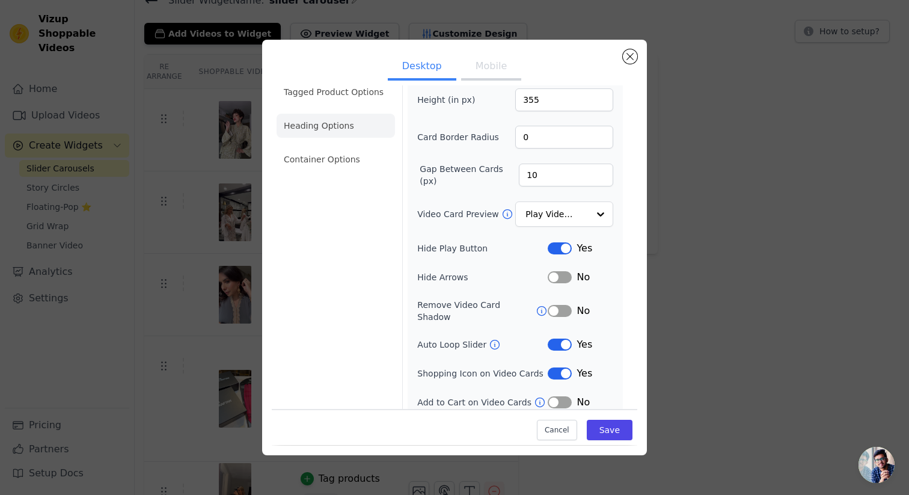
click at [621, 248] on div "Width (in px) 200 Height (in px) 355 Card Border Radius 0 Gap Between Cards (px…" at bounding box center [514, 230] width 215 height 368
click at [534, 396] on icon at bounding box center [540, 402] width 12 height 12
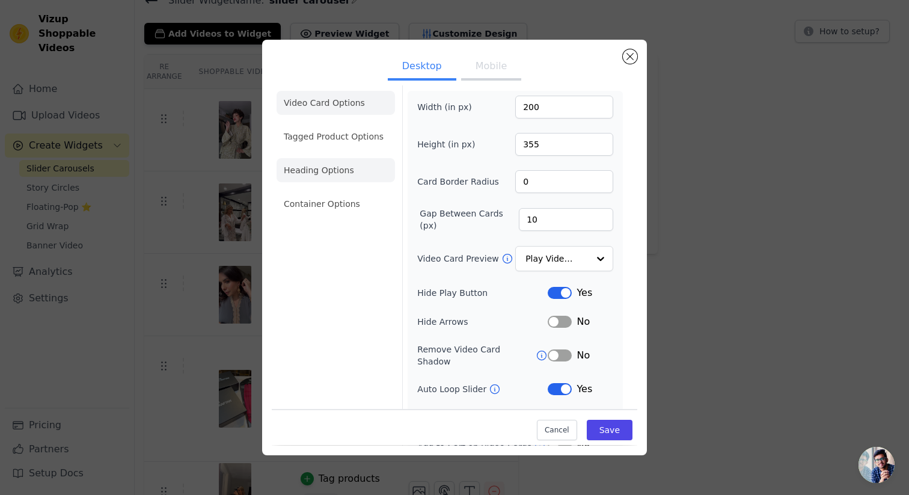
scroll to position [0, 0]
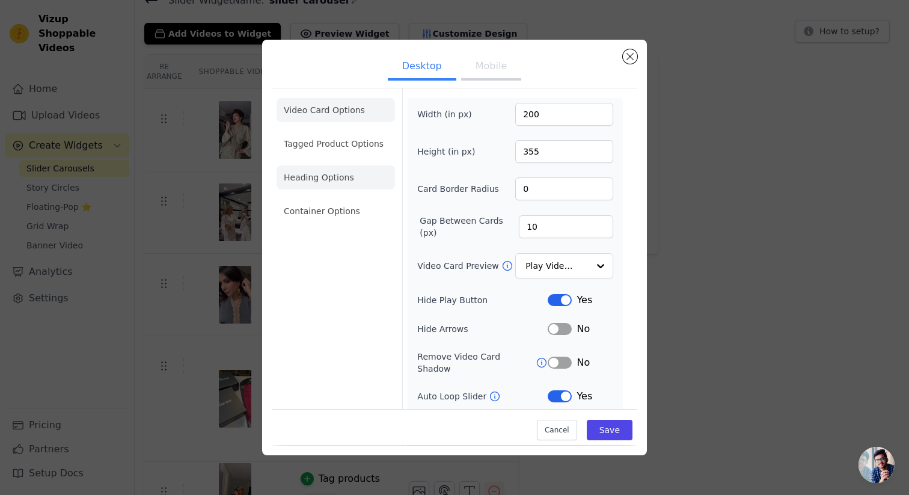
click at [339, 186] on li "Heading Options" at bounding box center [335, 177] width 118 height 24
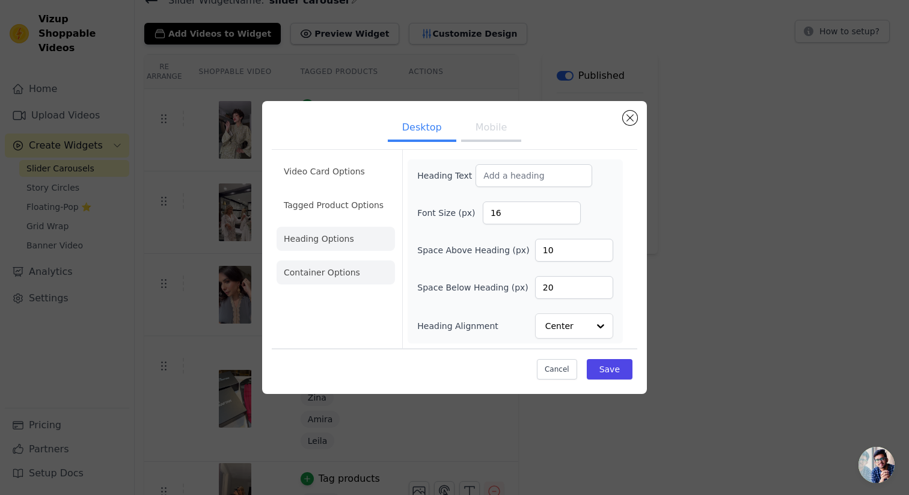
click at [355, 273] on li "Container Options" at bounding box center [335, 272] width 118 height 24
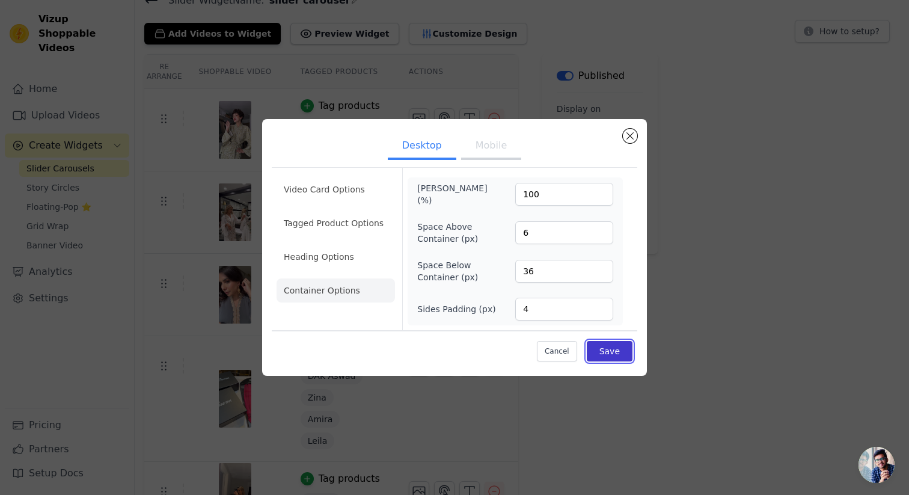
click at [616, 348] on button "Save" at bounding box center [609, 351] width 46 height 20
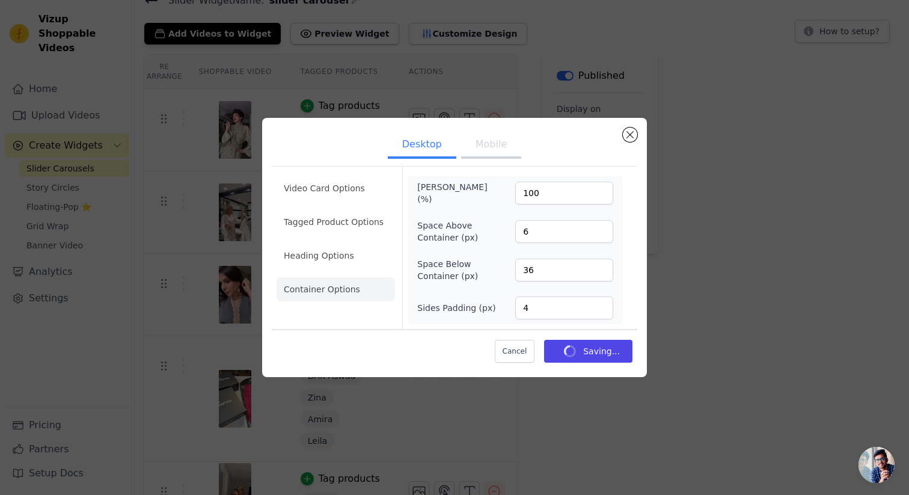
scroll to position [56, 0]
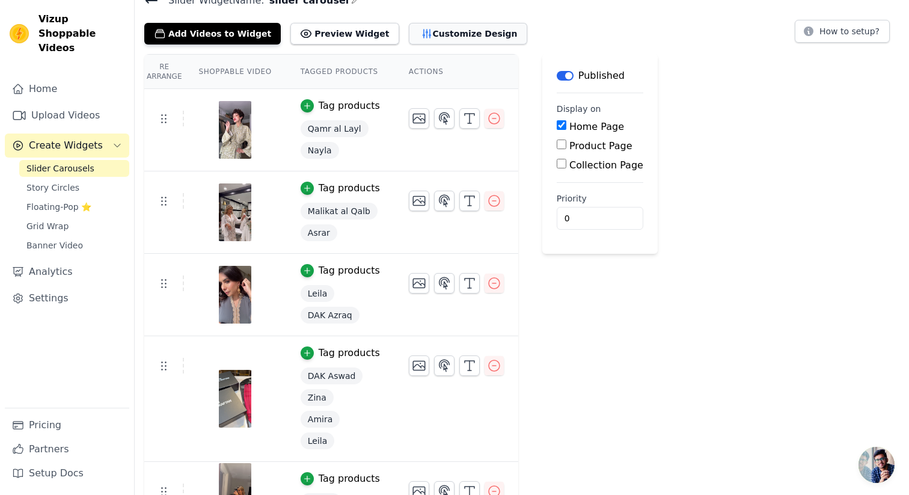
click at [421, 31] on button "Customize Design" at bounding box center [468, 34] width 118 height 22
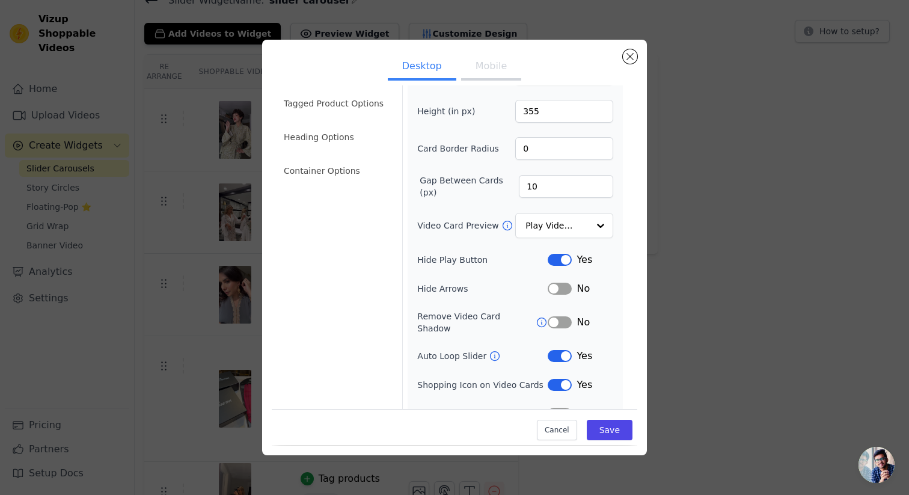
scroll to position [52, 0]
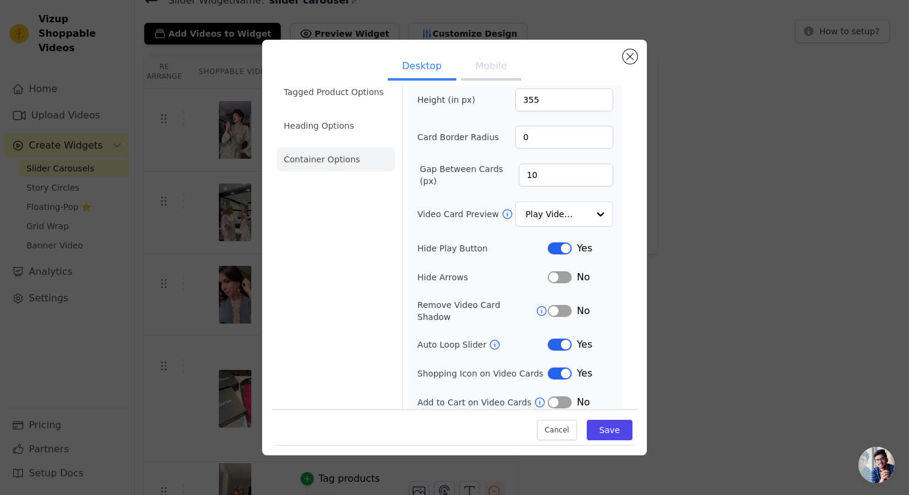
click at [335, 165] on li "Container Options" at bounding box center [335, 159] width 118 height 24
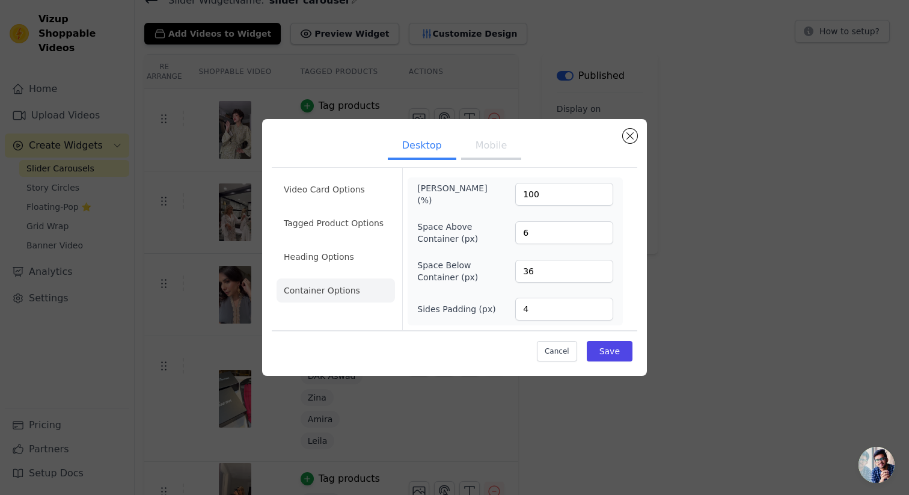
scroll to position [0, 0]
click at [330, 260] on li "Heading Options" at bounding box center [335, 257] width 118 height 24
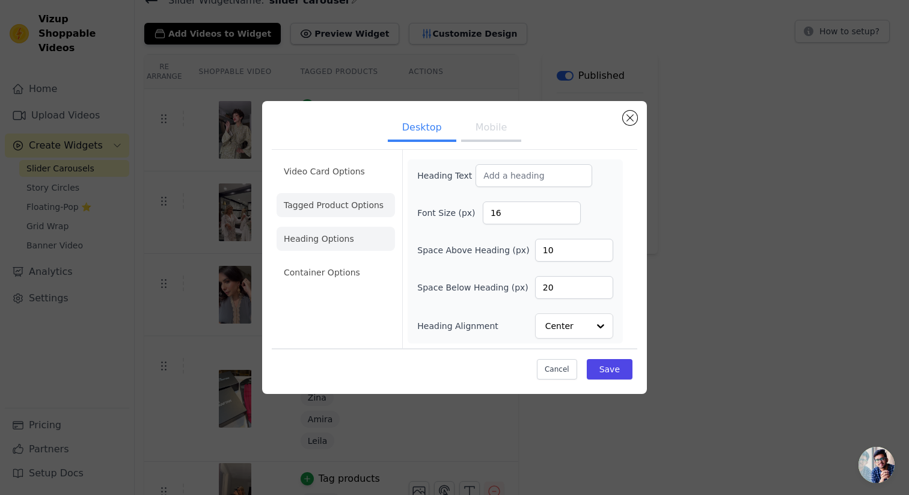
click at [335, 205] on li "Tagged Product Options" at bounding box center [335, 205] width 118 height 24
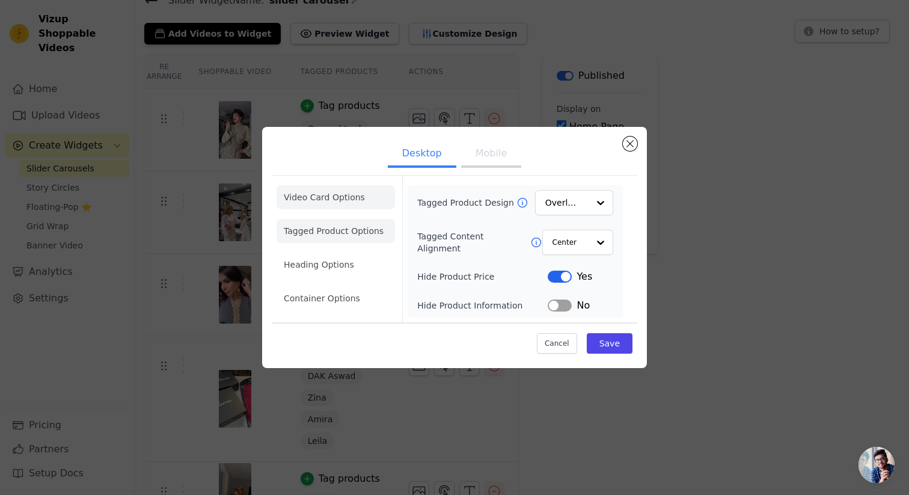
click at [312, 204] on li "Video Card Options" at bounding box center [335, 197] width 118 height 24
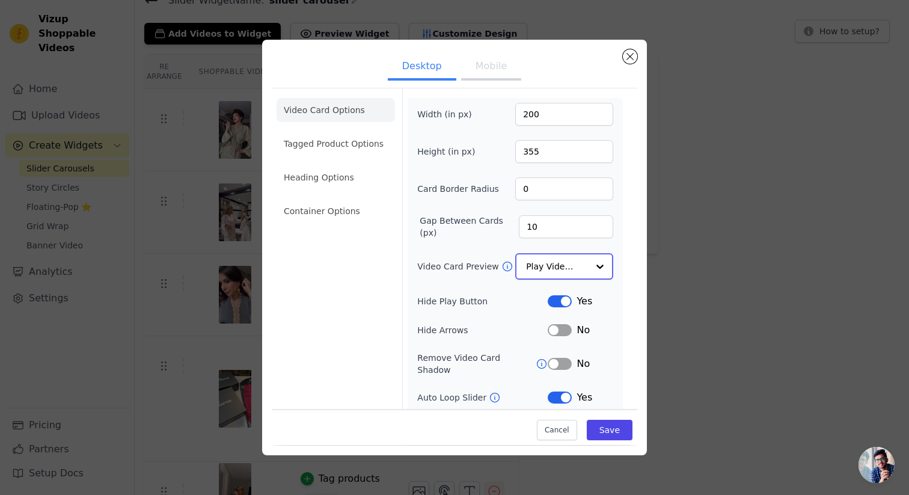
click at [542, 267] on input "Video Card Preview" at bounding box center [557, 266] width 62 height 24
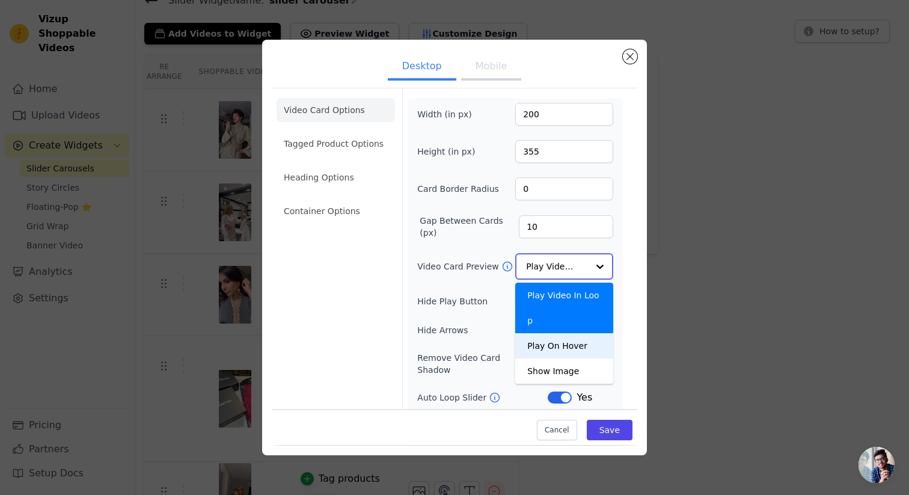
click at [589, 333] on div "Play On Hover" at bounding box center [564, 345] width 98 height 25
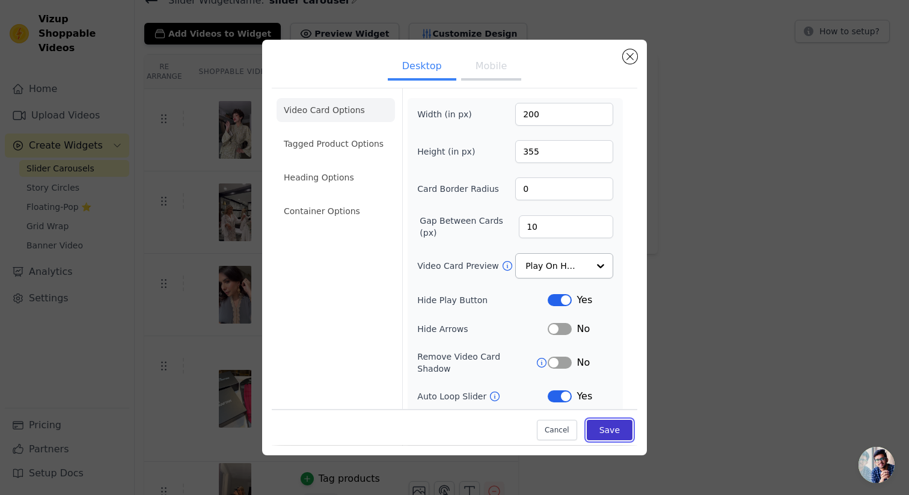
click at [606, 427] on button "Save" at bounding box center [609, 430] width 46 height 20
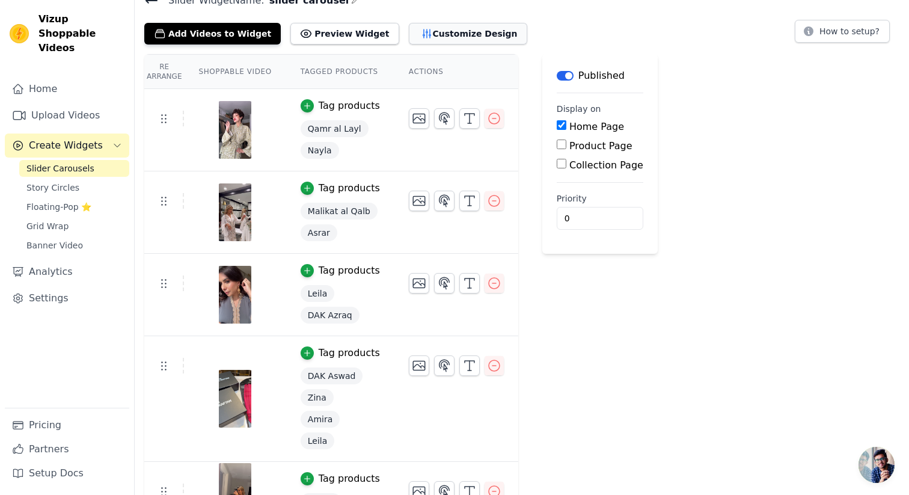
click at [453, 34] on button "Customize Design" at bounding box center [468, 34] width 118 height 22
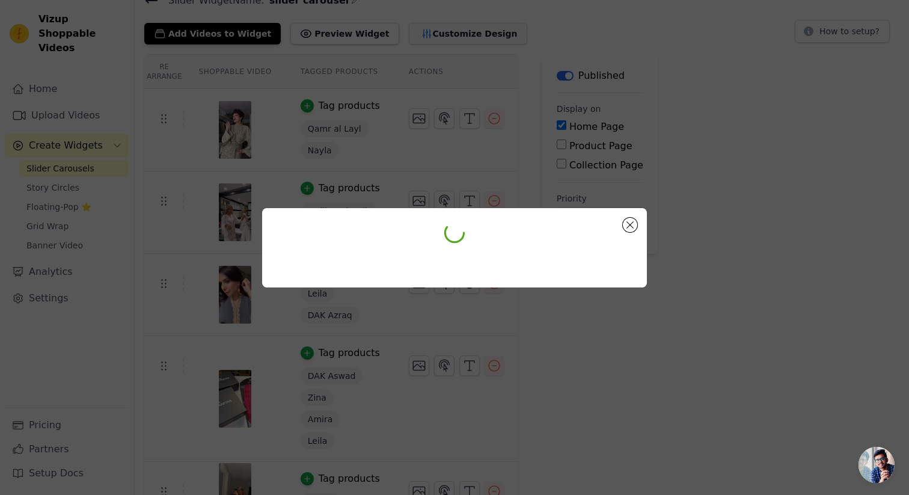
scroll to position [0, 0]
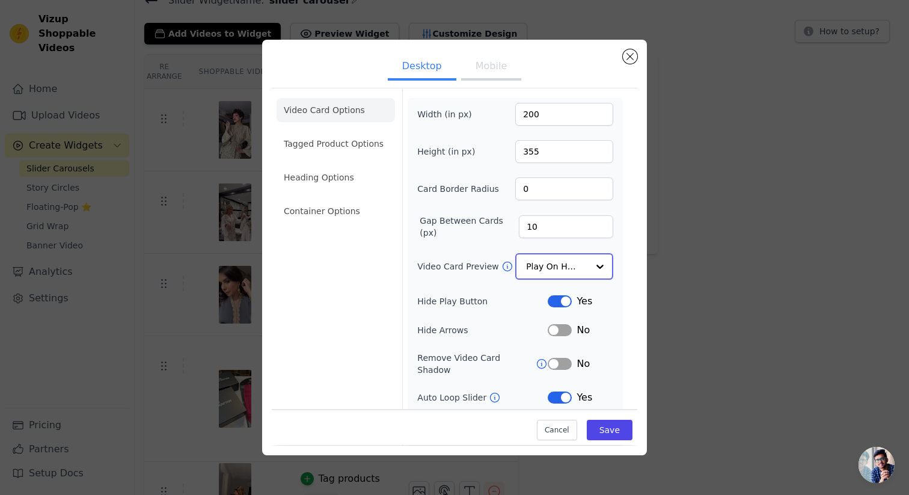
click at [556, 272] on input "Video Card Preview" at bounding box center [557, 266] width 62 height 24
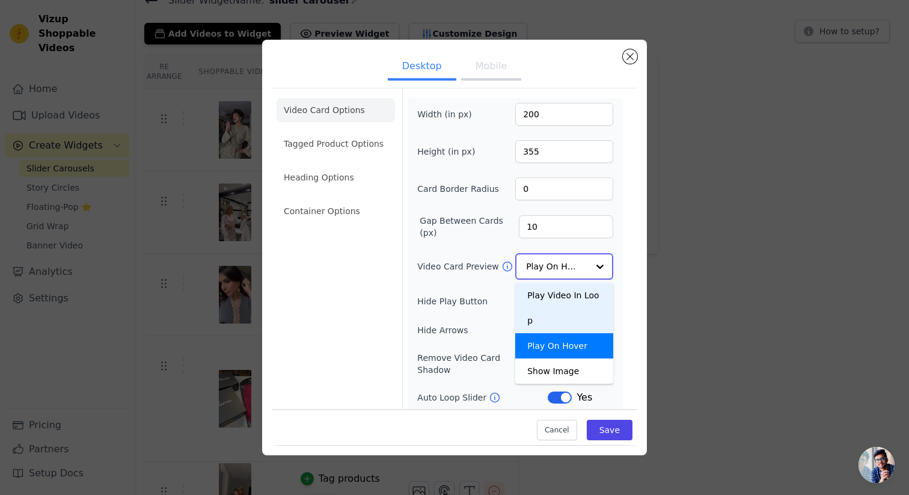
click at [557, 294] on div "Play Video In Loop" at bounding box center [564, 307] width 98 height 50
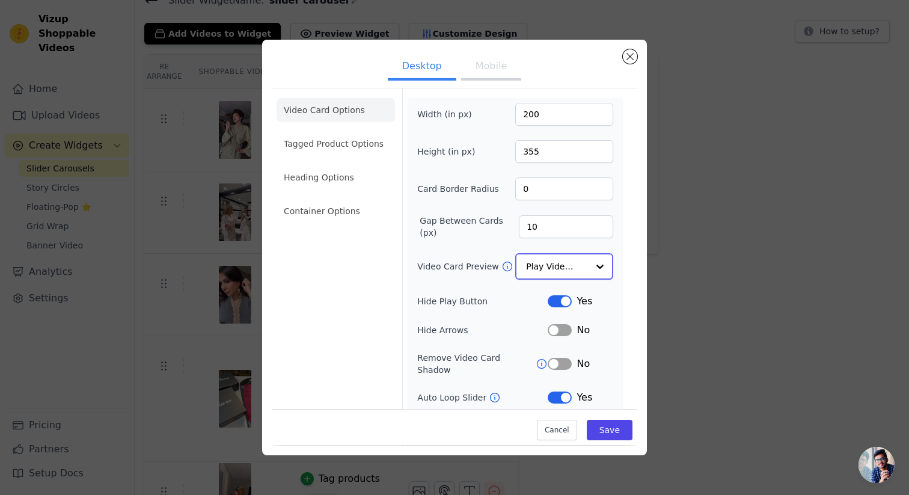
click at [576, 272] on input "Video Card Preview" at bounding box center [557, 266] width 62 height 24
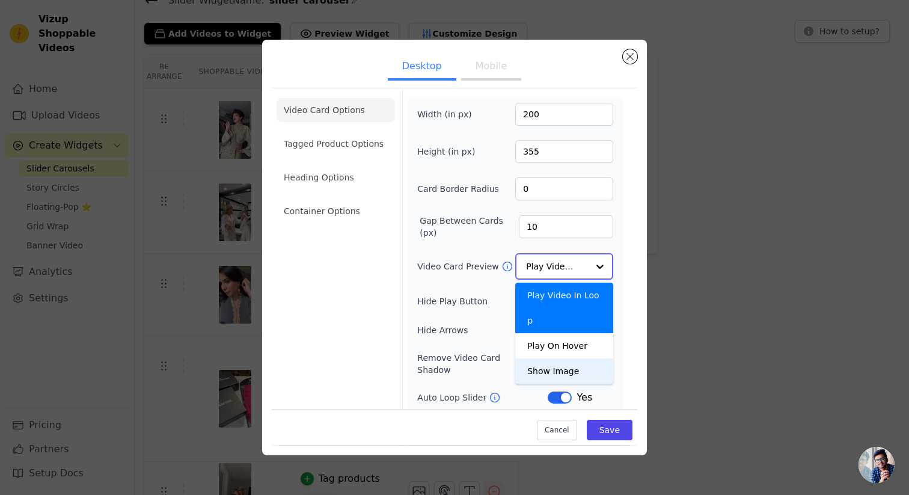
click at [580, 358] on div "Show Image" at bounding box center [564, 370] width 98 height 25
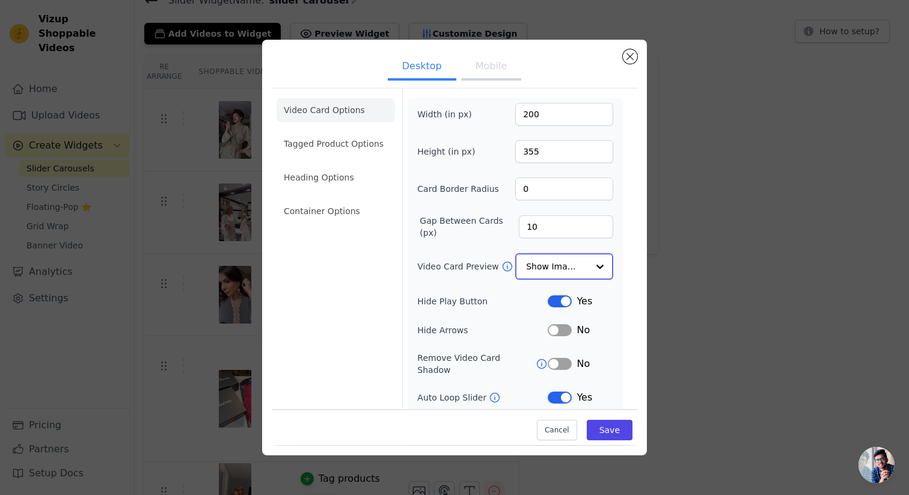
click at [597, 268] on div at bounding box center [600, 266] width 24 height 24
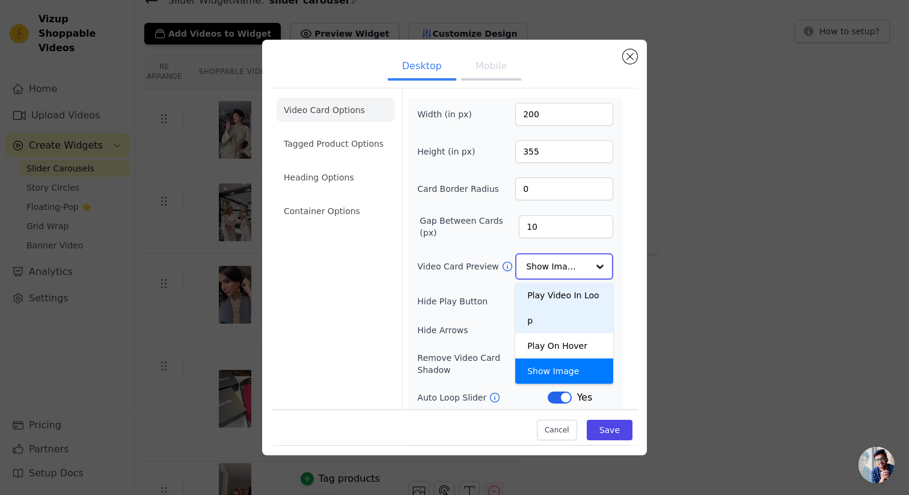
click at [560, 289] on div "Play Video In Loop" at bounding box center [564, 307] width 98 height 50
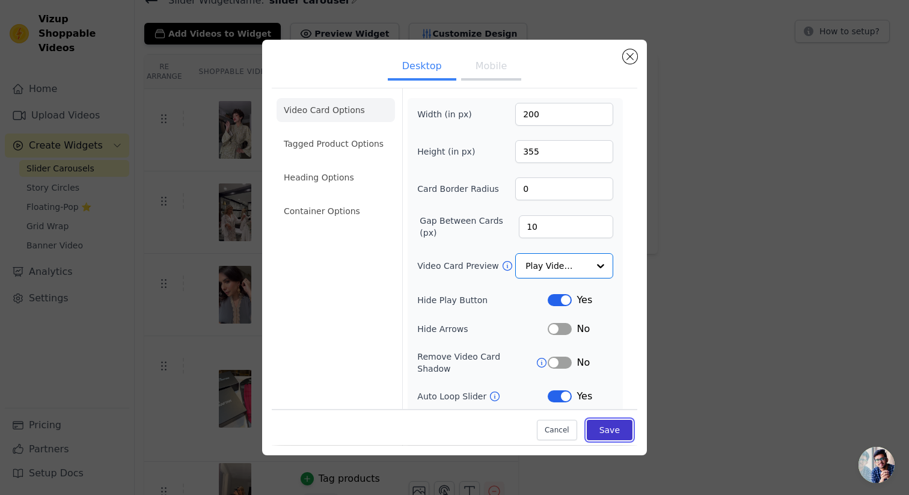
click at [604, 424] on button "Save" at bounding box center [609, 430] width 46 height 20
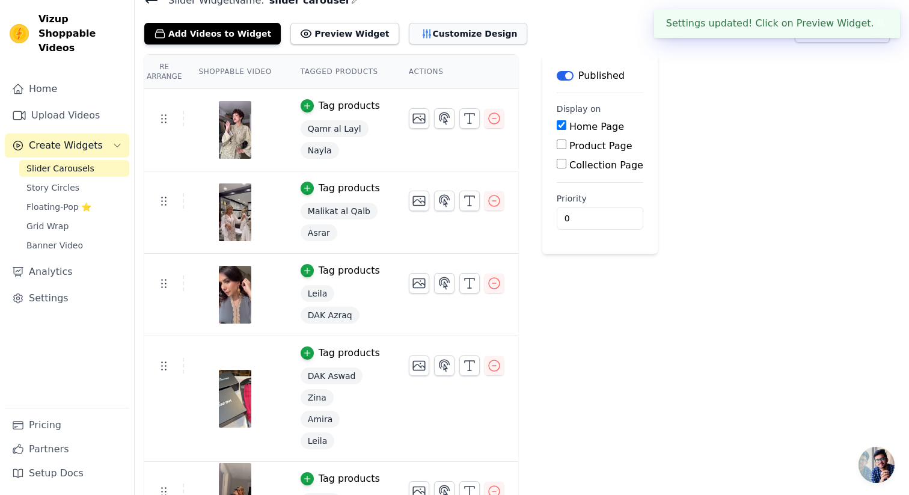
click at [461, 29] on button "Customize Design" at bounding box center [468, 34] width 118 height 22
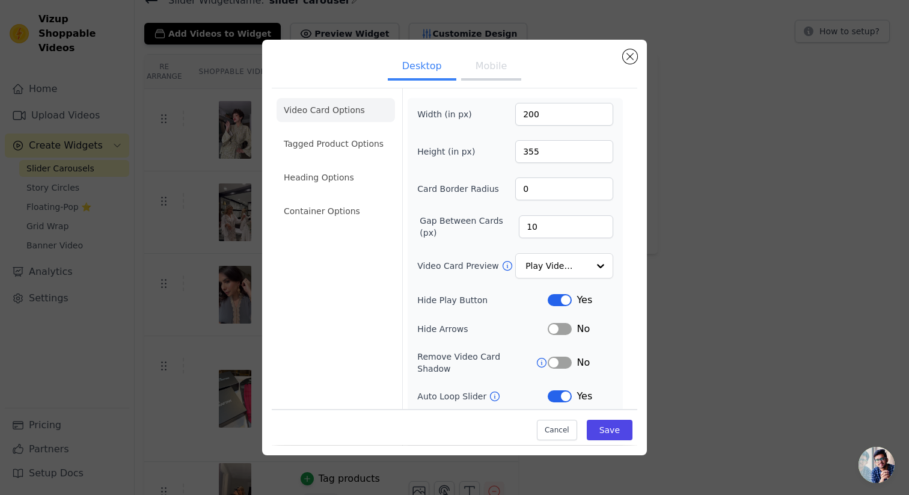
scroll to position [52, 0]
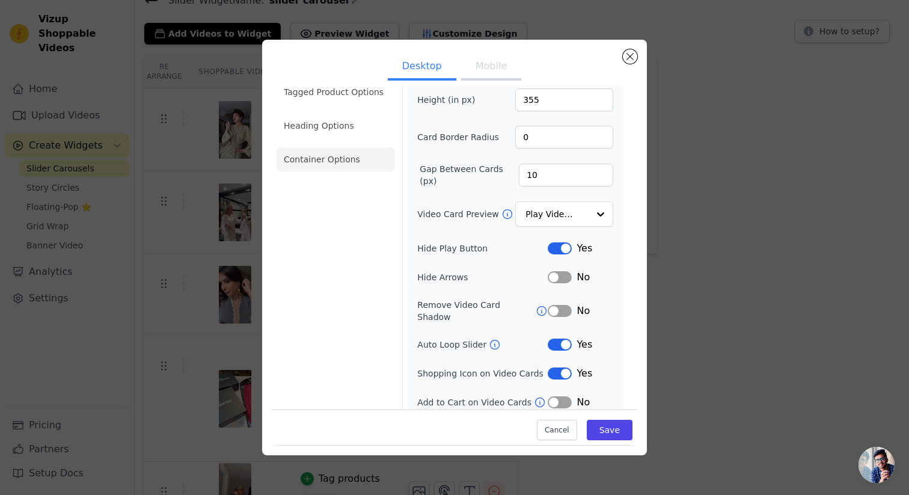
click at [341, 160] on li "Container Options" at bounding box center [335, 159] width 118 height 24
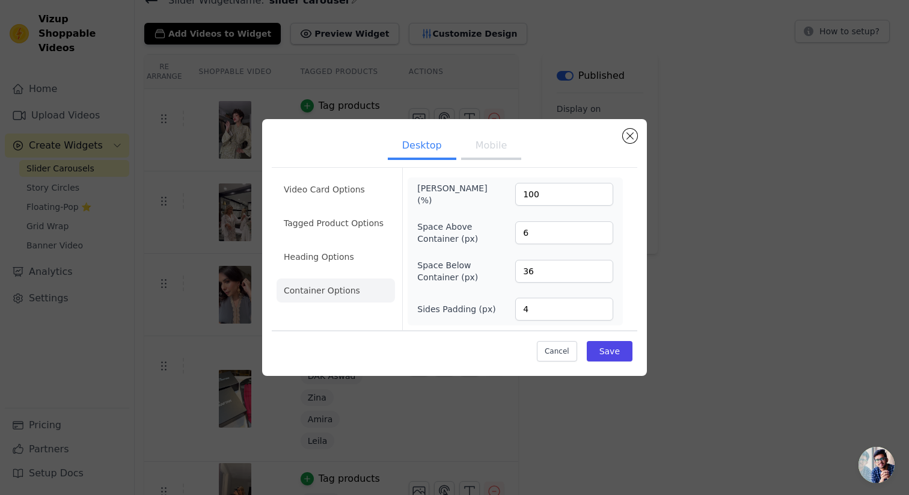
scroll to position [0, 0]
click at [338, 186] on li "Video Card Options" at bounding box center [335, 189] width 118 height 24
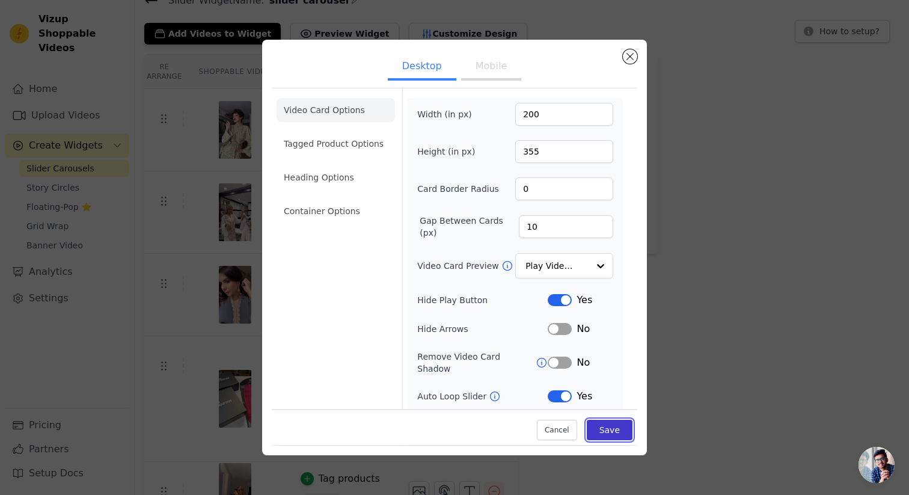
click at [600, 432] on button "Save" at bounding box center [609, 430] width 46 height 20
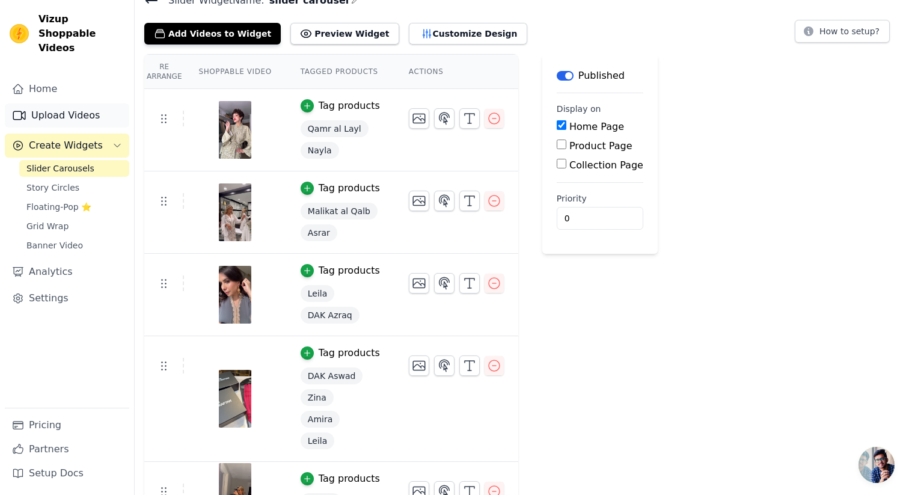
click at [73, 103] on link "Upload Videos" at bounding box center [67, 115] width 124 height 24
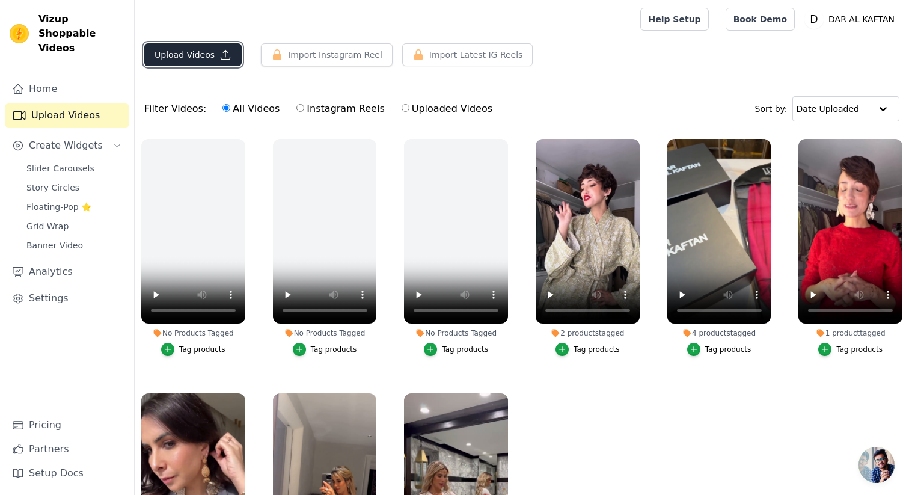
click at [203, 59] on button "Upload Videos" at bounding box center [192, 54] width 97 height 23
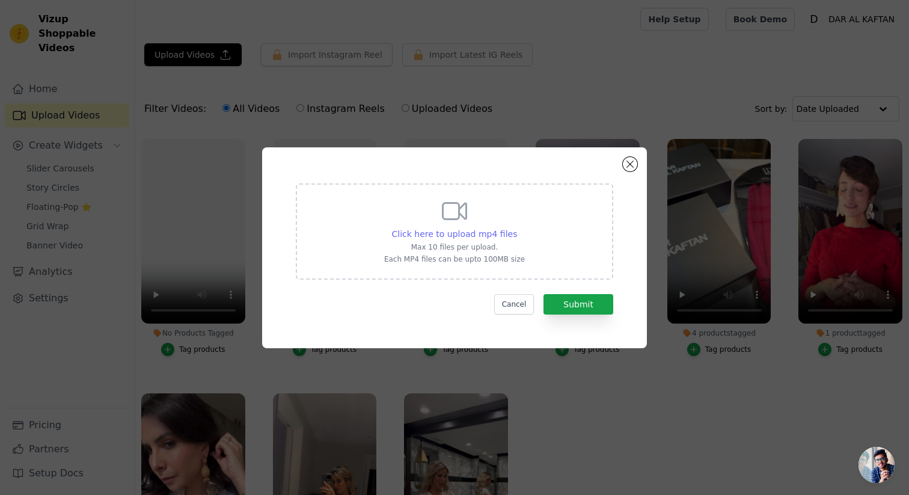
click at [479, 233] on span "Click here to upload mp4 files" at bounding box center [455, 234] width 126 height 10
click at [516, 228] on input "Click here to upload mp4 files Max 10 files per upload. Each MP4 files can be u…" at bounding box center [516, 227] width 1 height 1
click at [485, 231] on span "Click here to upload mp4 files" at bounding box center [455, 234] width 126 height 10
click at [516, 228] on input "Click here to upload mp4 files Max 10 files per upload. Each MP4 files can be u…" at bounding box center [516, 227] width 1 height 1
type input "C:\fakepath\0917.mp4"
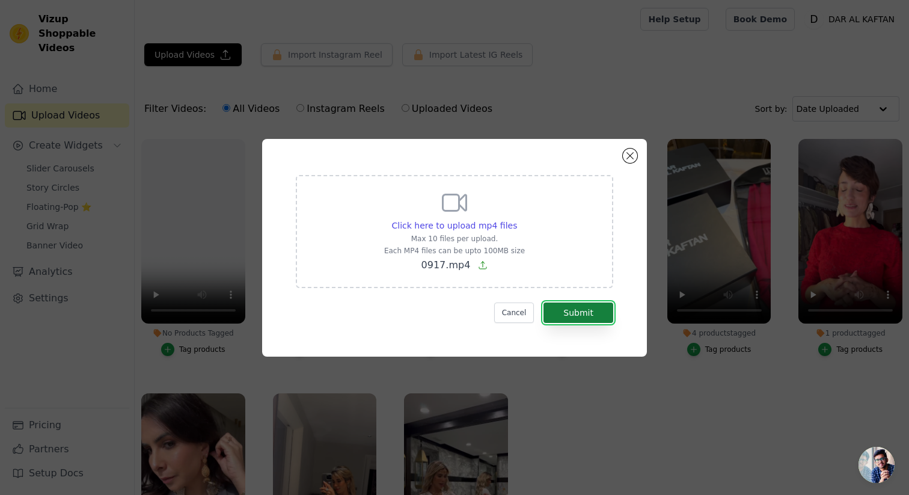
click at [575, 314] on button "Submit" at bounding box center [578, 312] width 70 height 20
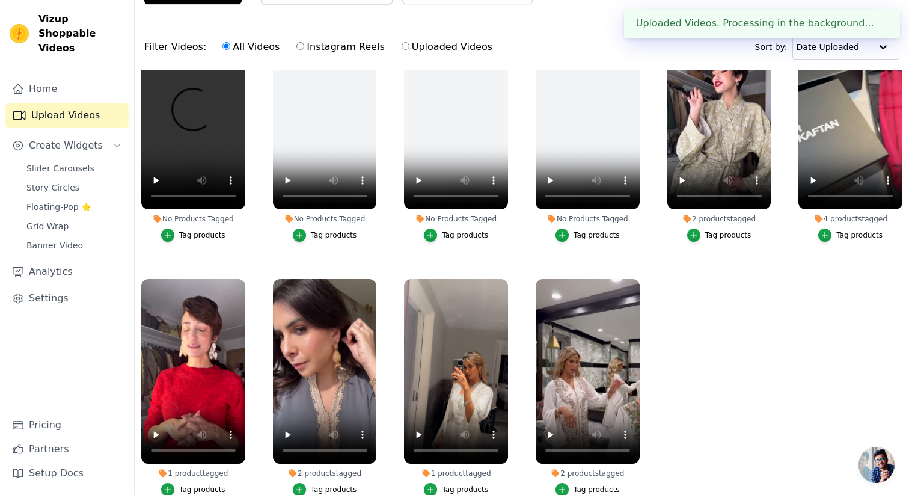
scroll to position [63, 0]
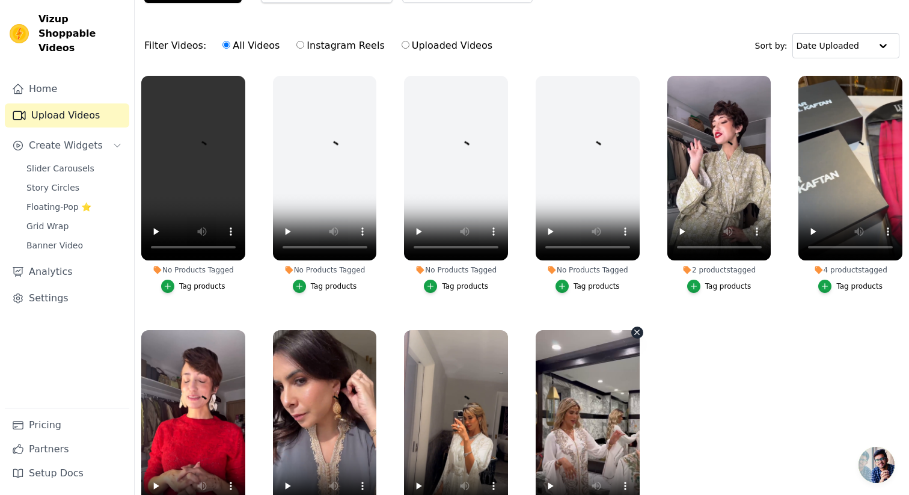
scroll to position [52, 0]
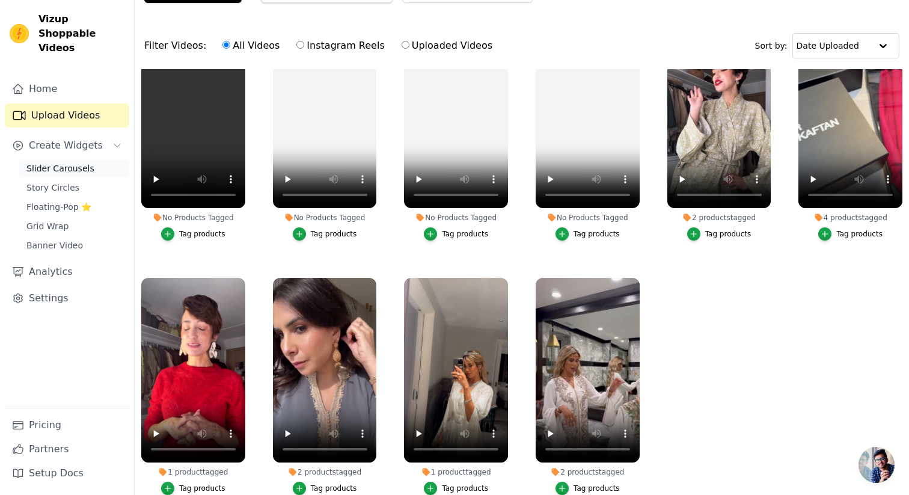
click at [69, 161] on link "Slider Carousels" at bounding box center [74, 168] width 110 height 17
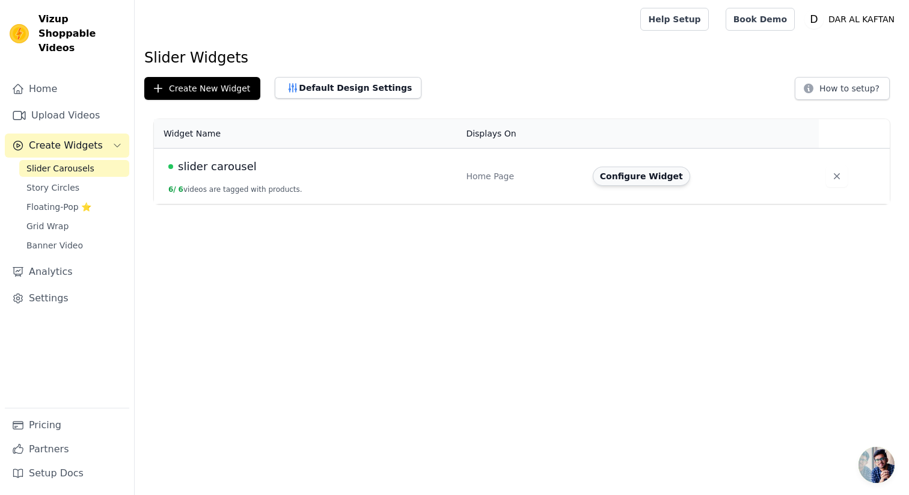
click at [638, 184] on button "Configure Widget" at bounding box center [640, 175] width 97 height 19
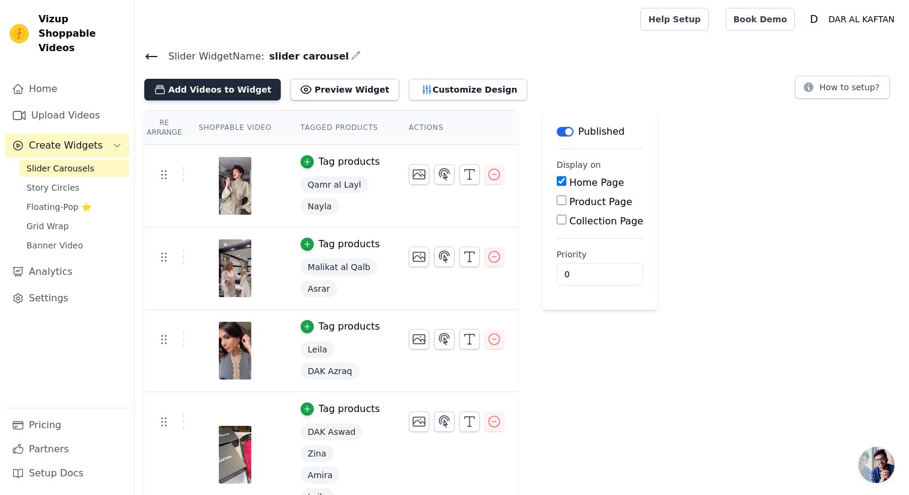
click at [232, 91] on button "Add Videos to Widget" at bounding box center [212, 90] width 136 height 22
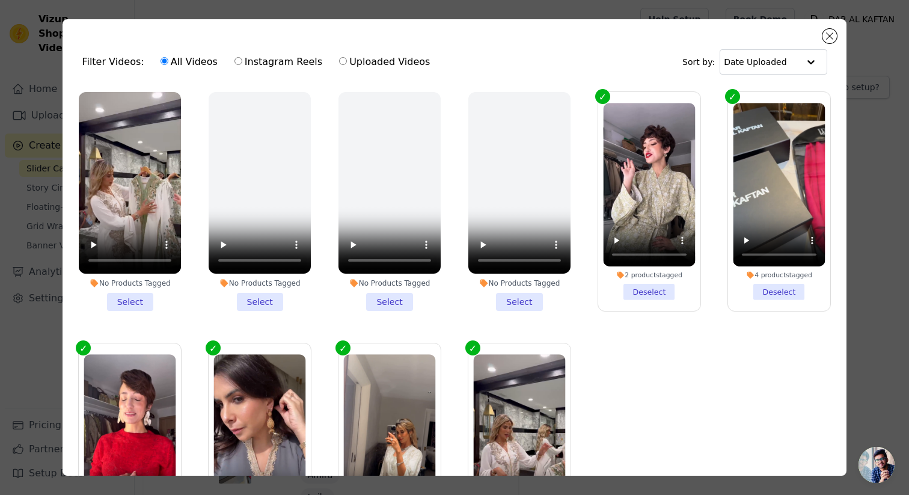
click at [136, 303] on li "No Products Tagged Select" at bounding box center [130, 201] width 102 height 219
click at [0, 0] on input "No Products Tagged Select" at bounding box center [0, 0] width 0 height 0
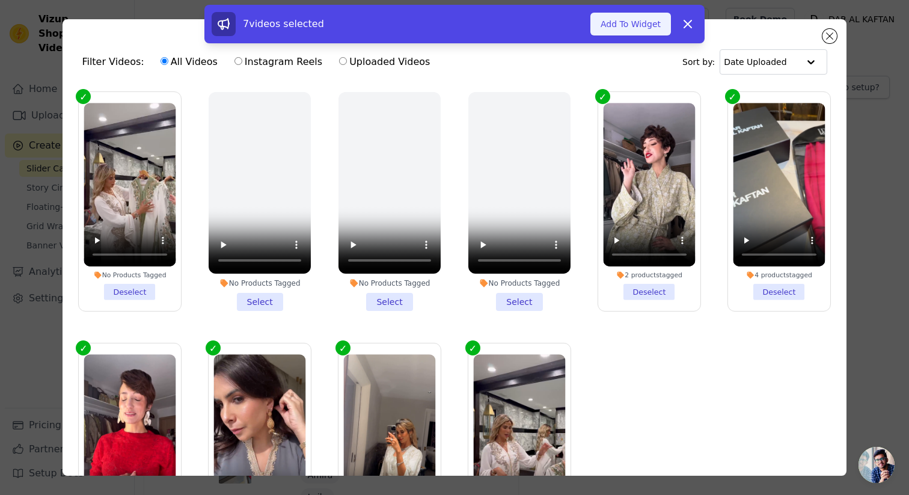
click at [651, 20] on button "Add To Widget" at bounding box center [630, 24] width 81 height 23
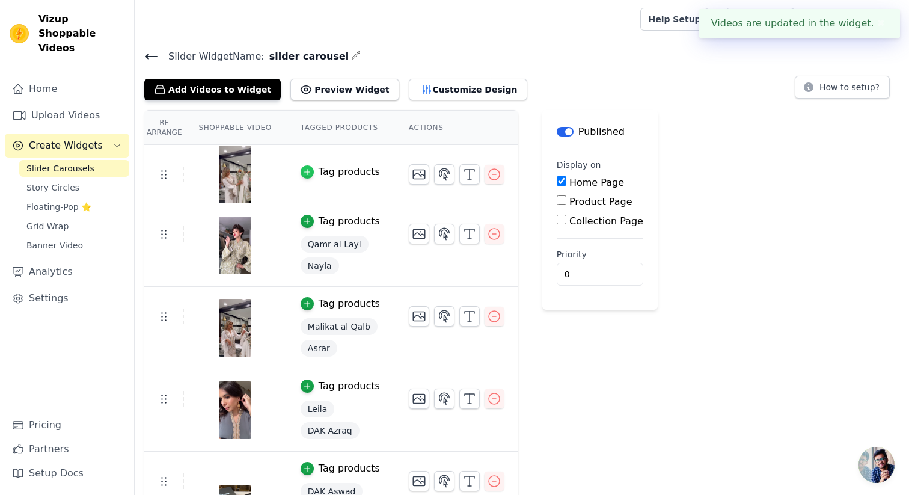
click at [311, 172] on div "button" at bounding box center [306, 171] width 13 height 13
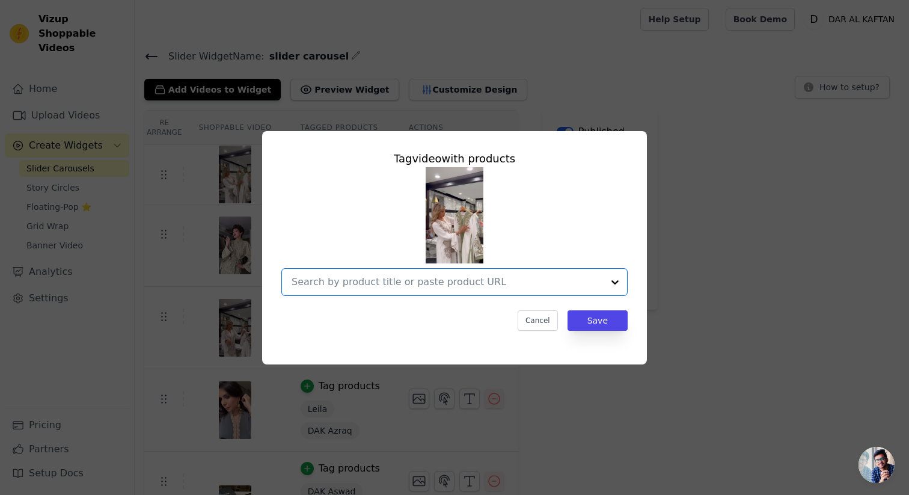
click at [386, 277] on input "text" at bounding box center [446, 282] width 311 height 14
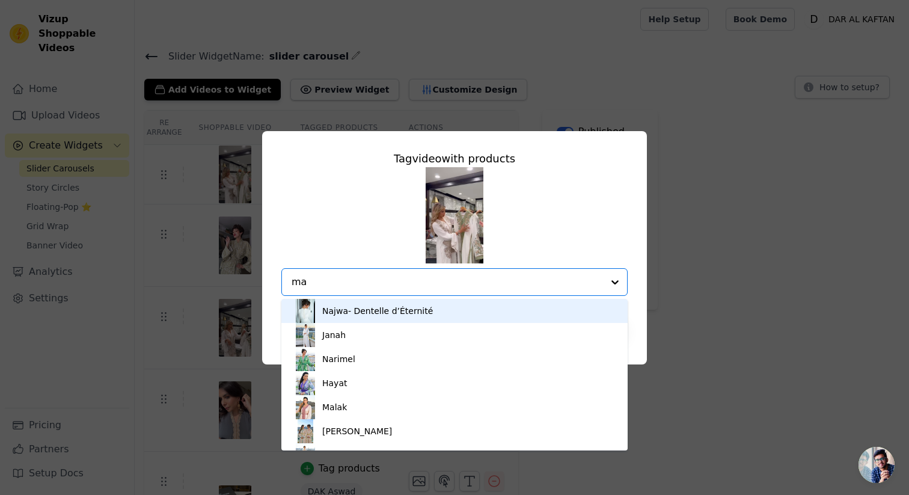
type input "mal"
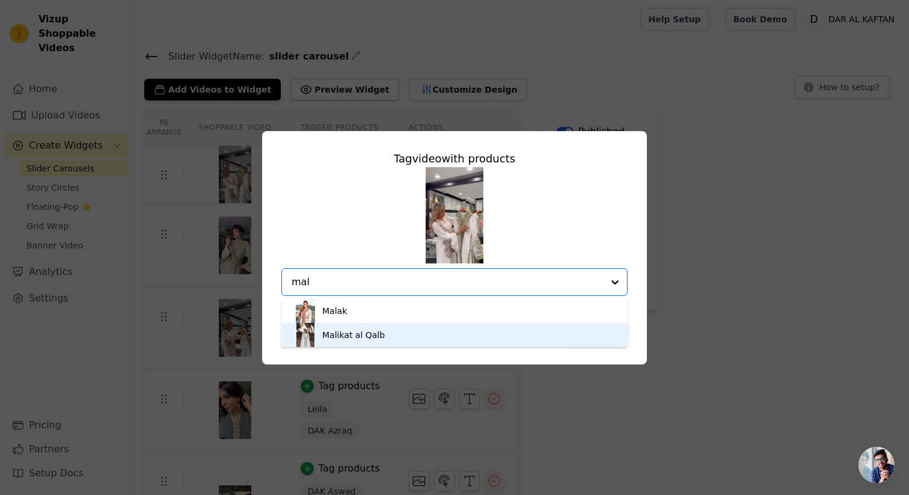
click at [398, 332] on div "Malikat al Qalb" at bounding box center [454, 335] width 322 height 24
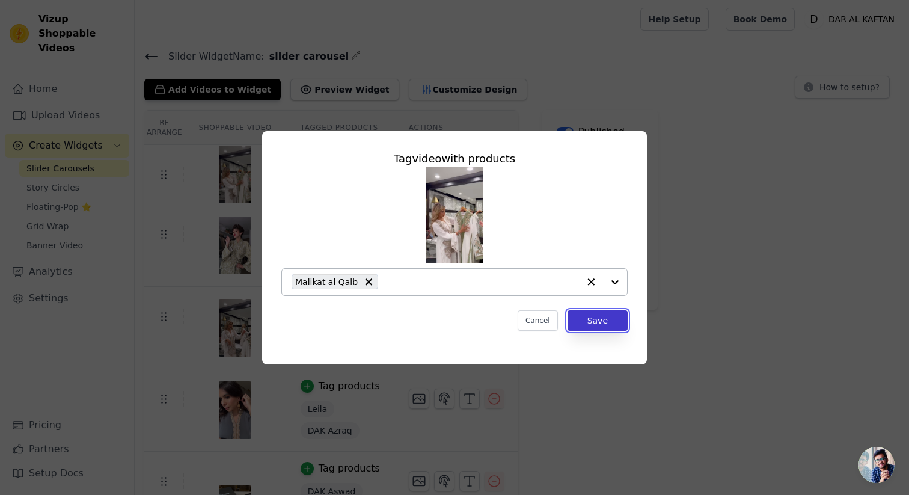
click at [605, 325] on button "Save" at bounding box center [597, 320] width 60 height 20
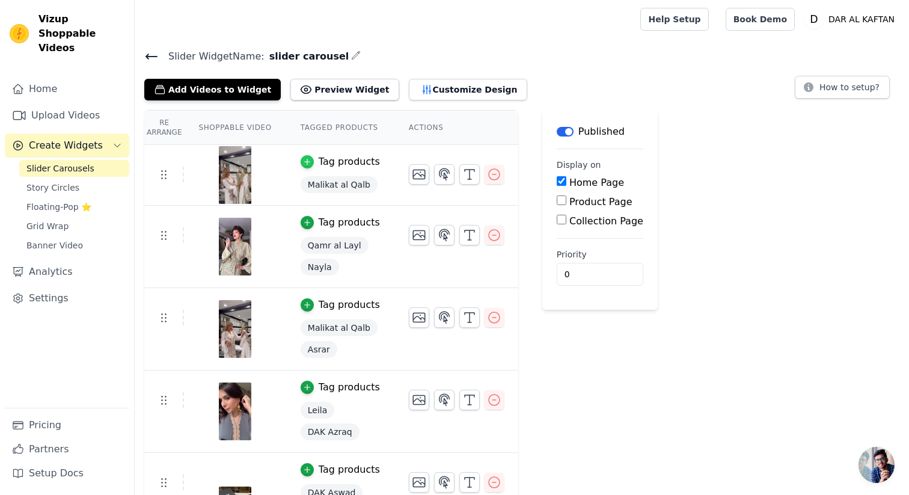
click at [307, 162] on icon "button" at bounding box center [307, 161] width 8 height 8
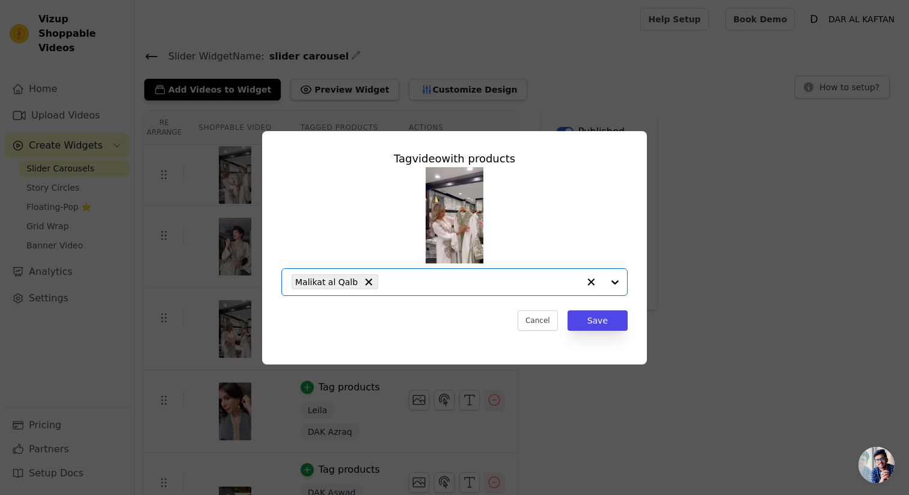
click at [438, 282] on input "text" at bounding box center [481, 282] width 195 height 14
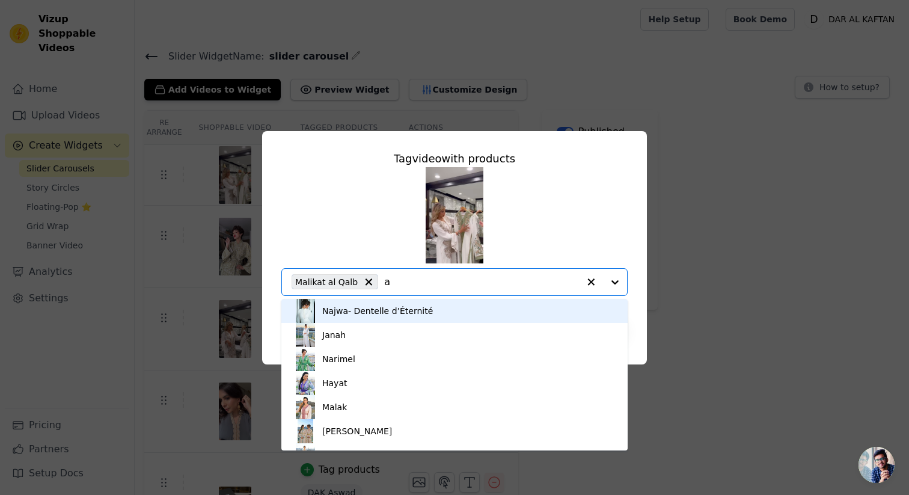
type input "as"
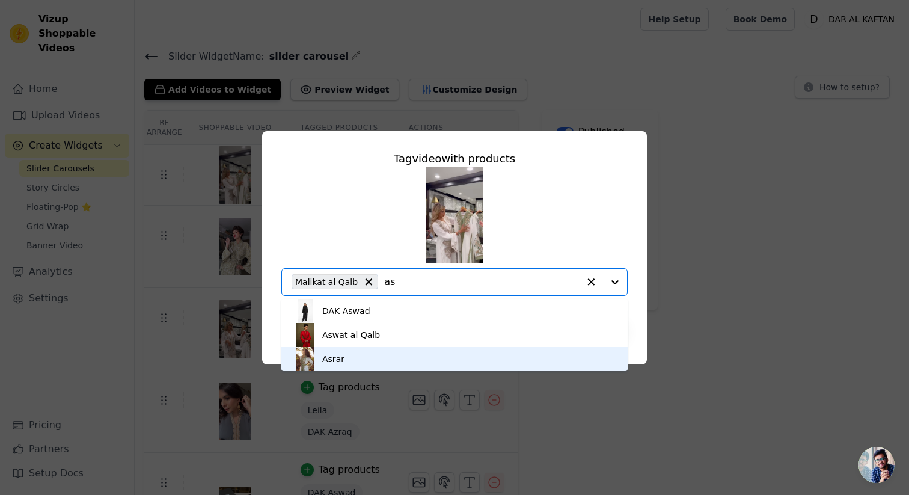
click at [406, 361] on div "Asrar" at bounding box center [454, 359] width 322 height 24
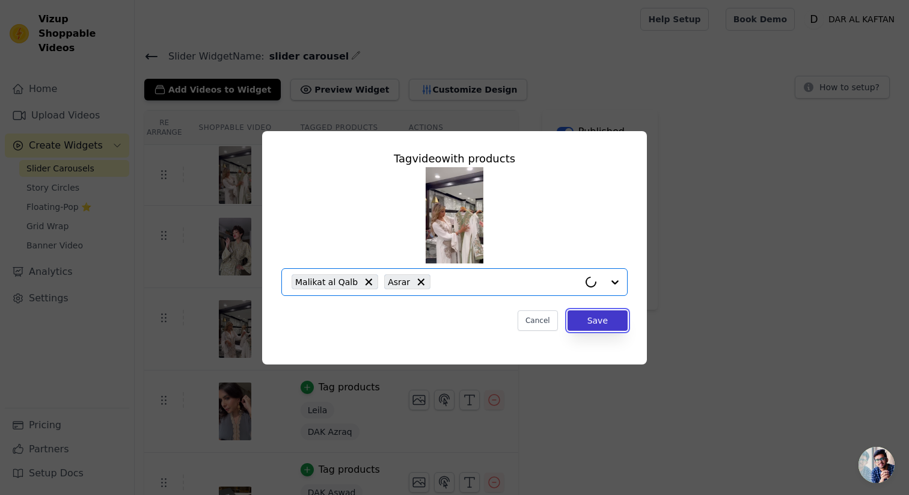
click at [591, 324] on button "Save" at bounding box center [597, 320] width 60 height 20
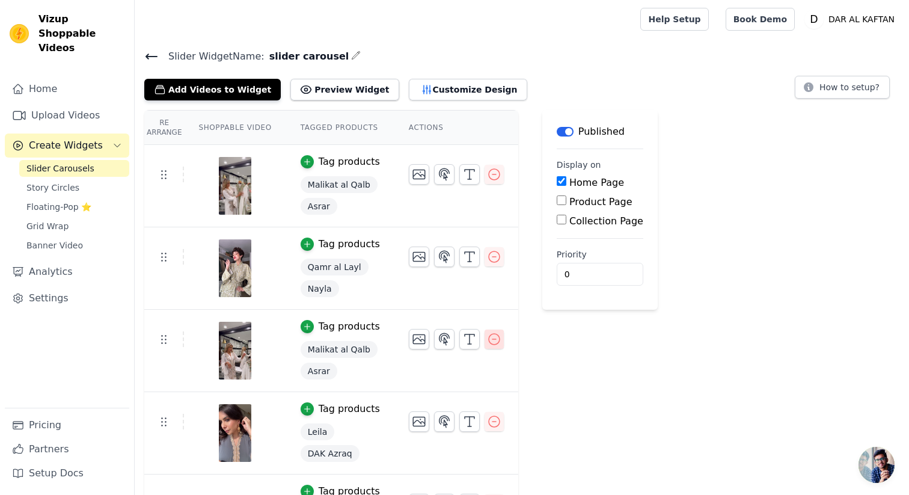
click at [489, 342] on icon "button" at bounding box center [494, 339] width 14 height 14
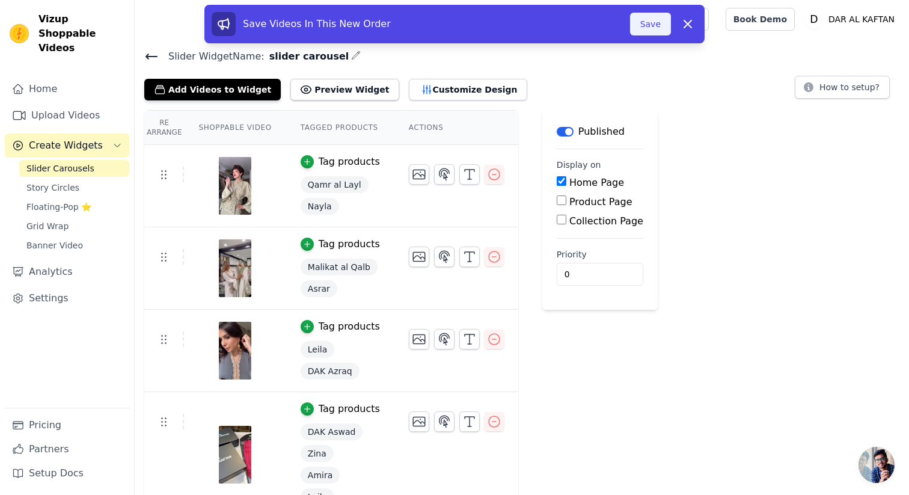
click at [654, 24] on button "Save" at bounding box center [650, 24] width 41 height 23
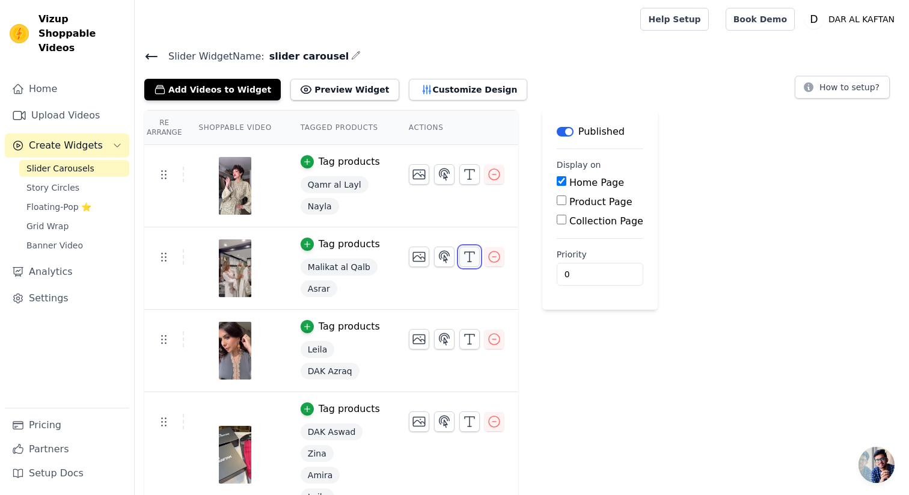
click at [462, 261] on icon "button" at bounding box center [469, 256] width 14 height 14
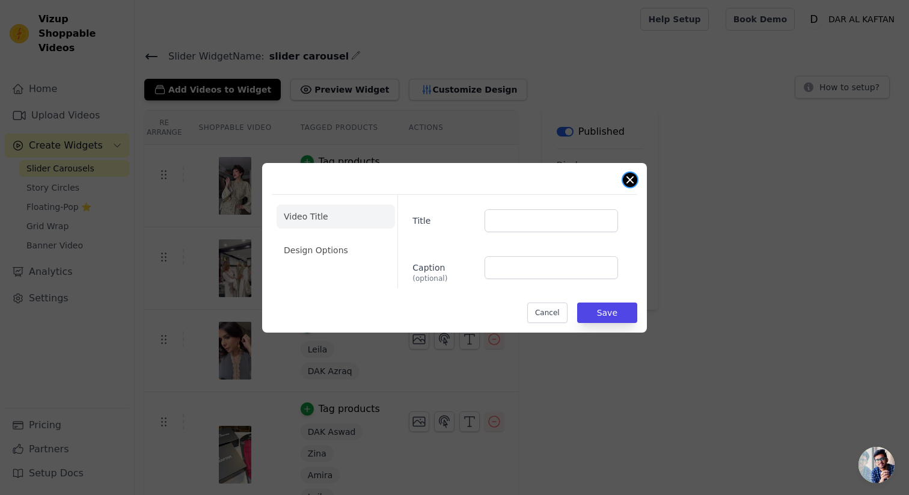
click at [629, 183] on button "Close modal" at bounding box center [629, 179] width 14 height 14
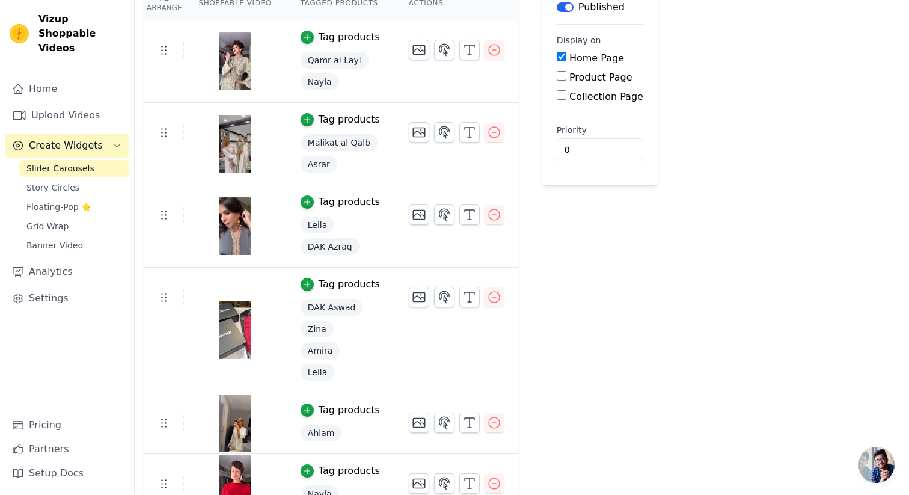
scroll to position [144, 0]
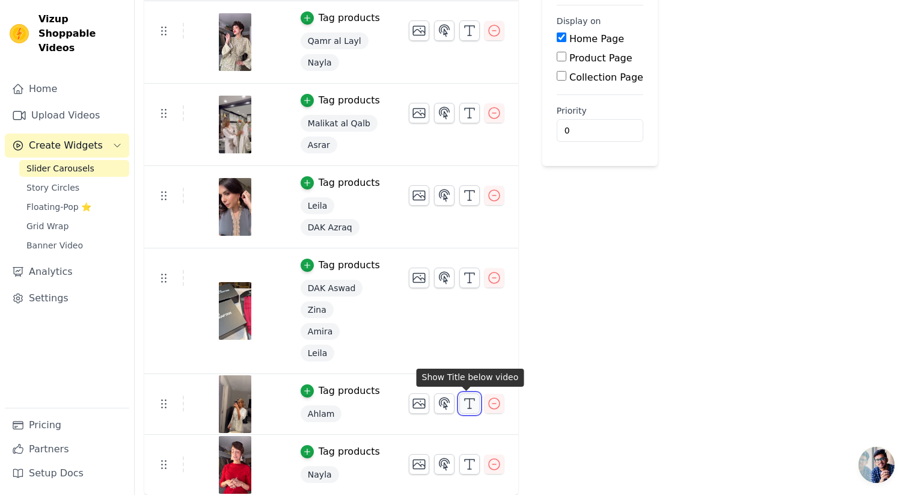
click at [464, 401] on icon "button" at bounding box center [469, 403] width 14 height 14
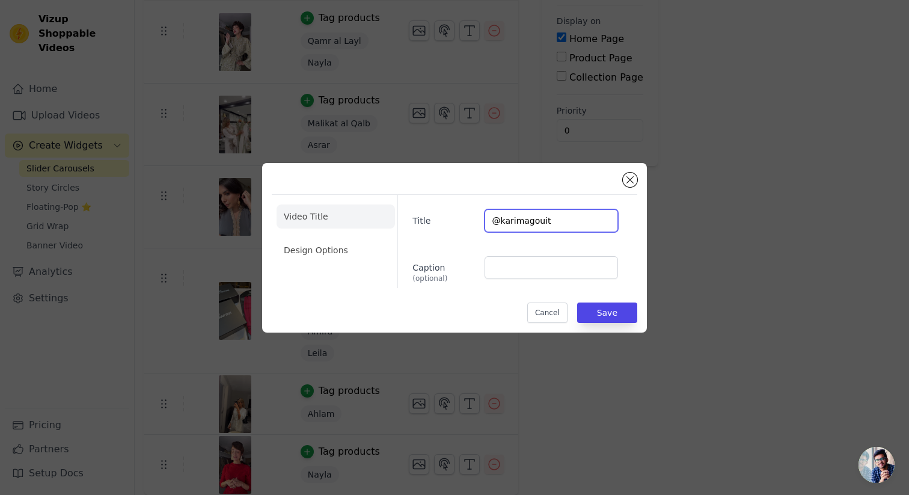
click at [519, 224] on input "@karimagouit" at bounding box center [550, 220] width 133 height 23
click at [312, 255] on li "Design Options" at bounding box center [335, 250] width 118 height 24
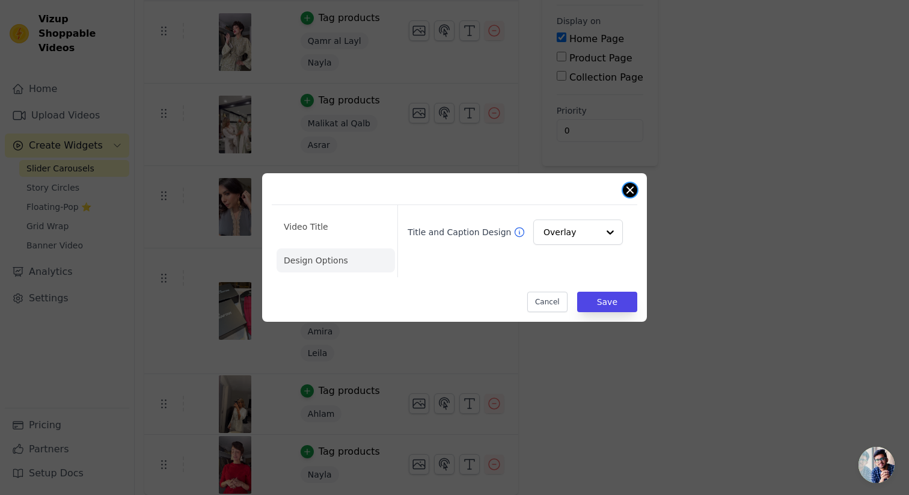
click at [625, 195] on div "Video Title Design Options Title and Caption Design Overlay Cancel Save" at bounding box center [454, 247] width 385 height 148
click at [627, 186] on button "Close modal" at bounding box center [629, 190] width 14 height 14
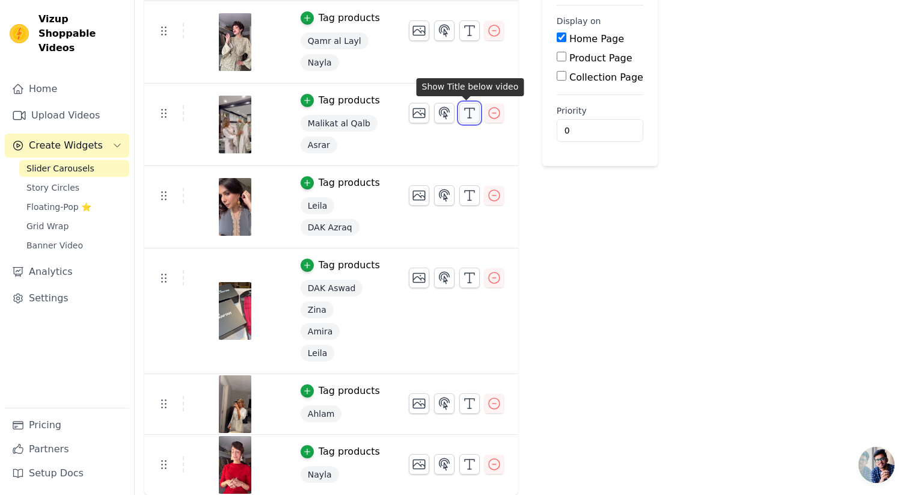
click at [468, 111] on icon "button" at bounding box center [469, 113] width 14 height 14
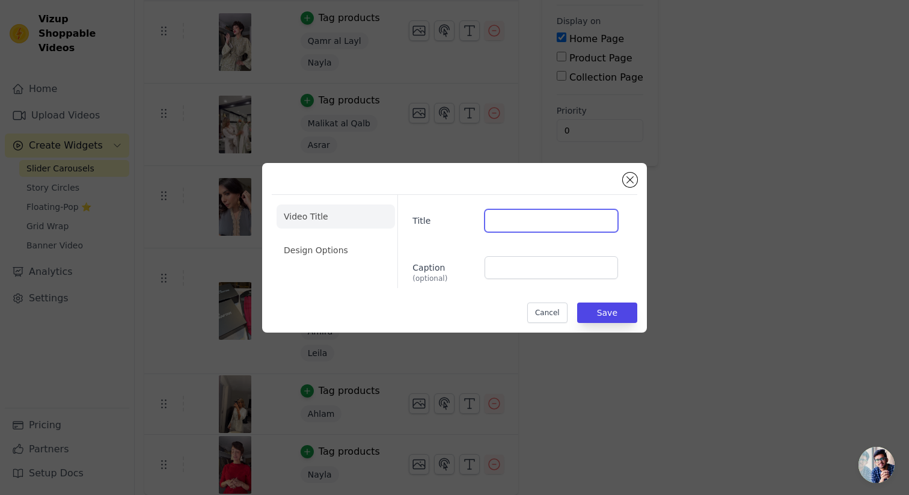
click at [505, 213] on input "Title" at bounding box center [550, 220] width 133 height 23
paste input "@karimagouit"
type input "@karimagouit"
click at [334, 239] on li "Design Options" at bounding box center [335, 250] width 118 height 24
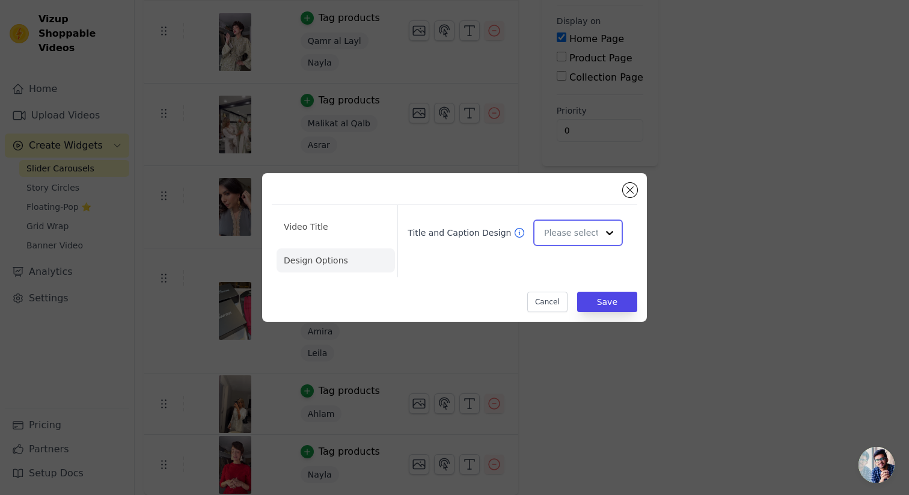
click at [576, 233] on input "Title and Caption Design" at bounding box center [570, 233] width 53 height 24
click at [589, 288] on div "Overlay" at bounding box center [578, 286] width 90 height 25
click at [610, 308] on button "Save" at bounding box center [607, 301] width 60 height 20
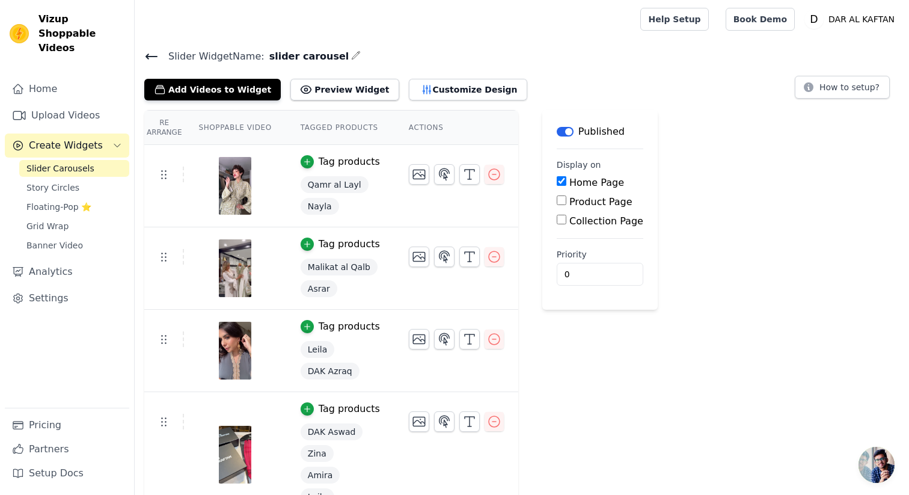
click at [147, 49] on icon at bounding box center [151, 56] width 14 height 14
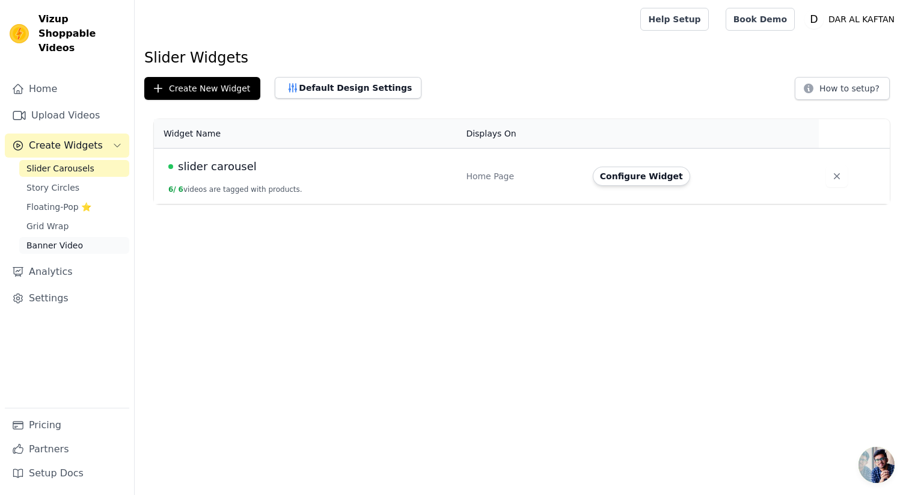
click at [79, 237] on link "Banner Video" at bounding box center [74, 245] width 110 height 17
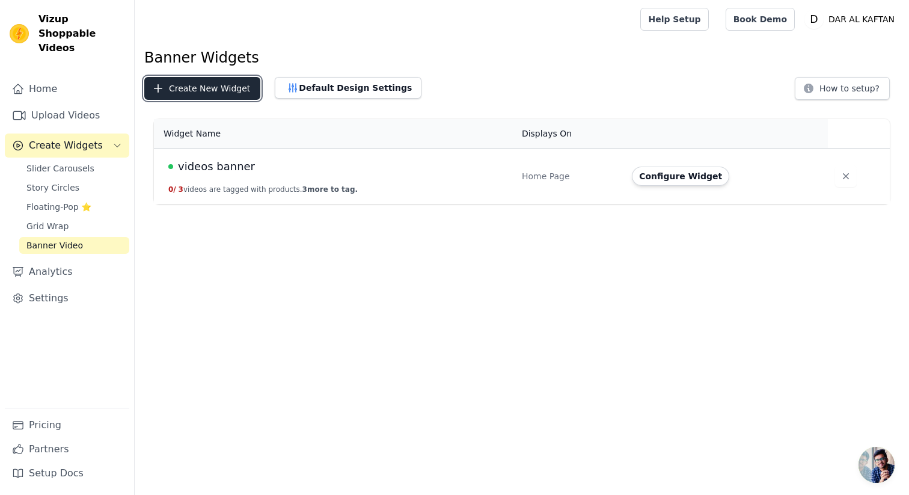
click at [192, 90] on button "Create New Widget" at bounding box center [202, 88] width 116 height 23
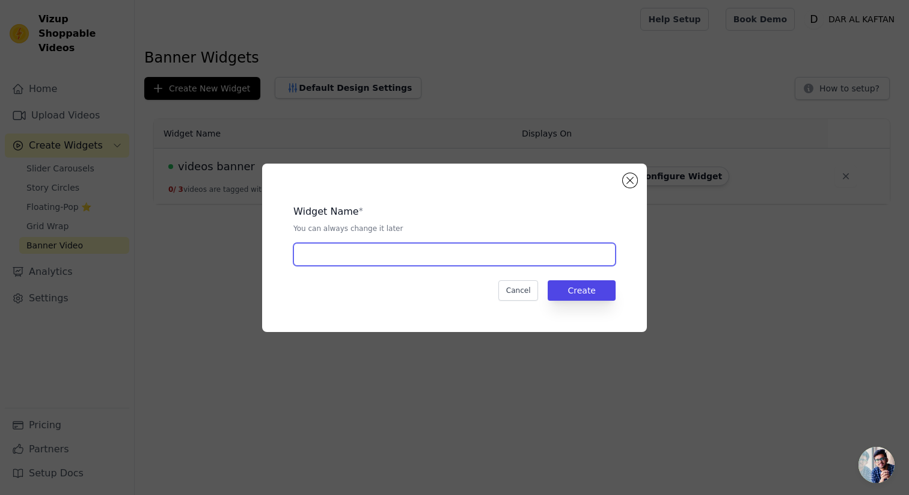
click at [366, 261] on input "text" at bounding box center [454, 254] width 322 height 23
type input "a"
type input "sur-mesure"
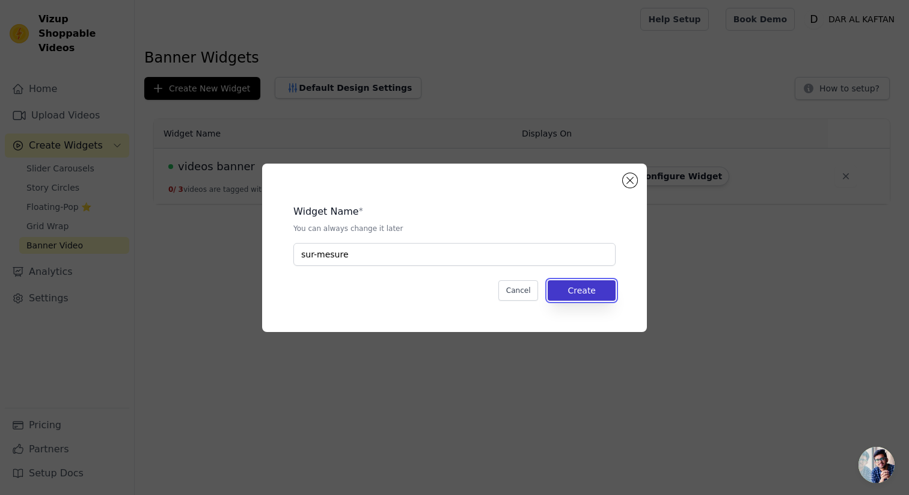
click at [579, 287] on button "Create" at bounding box center [581, 290] width 68 height 20
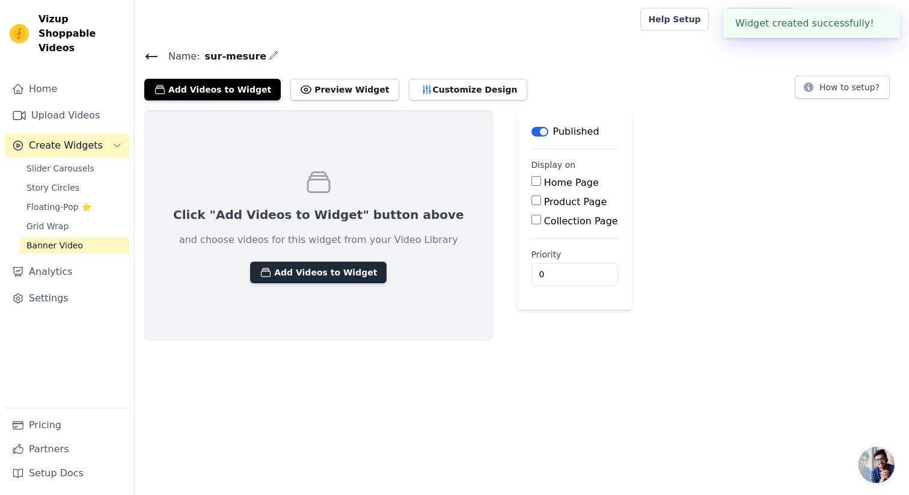
click at [318, 267] on button "Add Videos to Widget" at bounding box center [318, 272] width 136 height 22
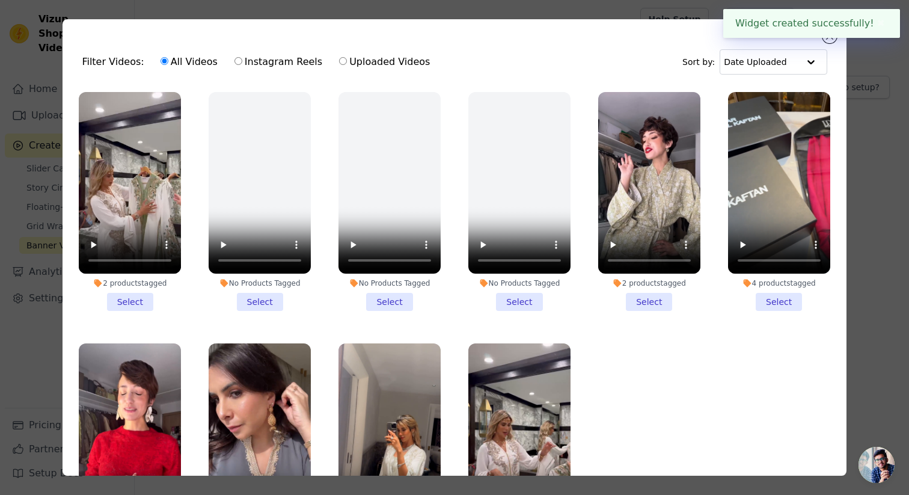
click at [880, 21] on button "✖" at bounding box center [881, 23] width 14 height 14
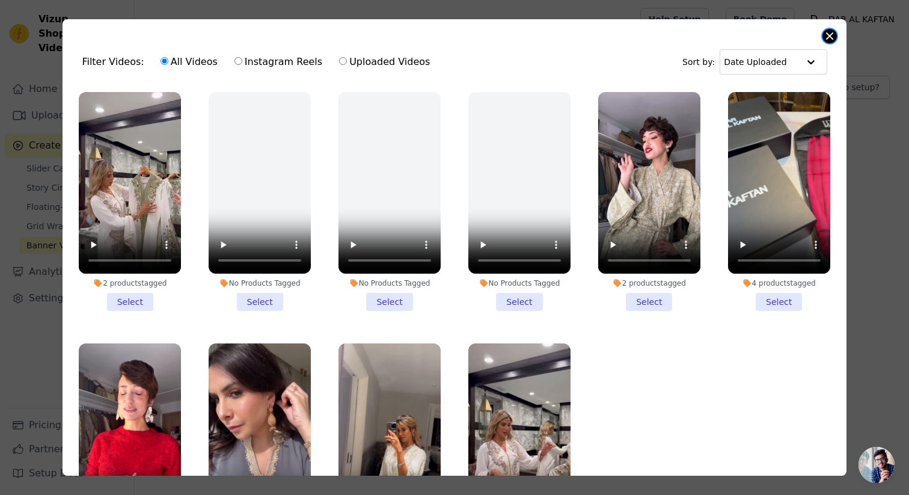
click at [831, 30] on button "Close modal" at bounding box center [829, 36] width 14 height 14
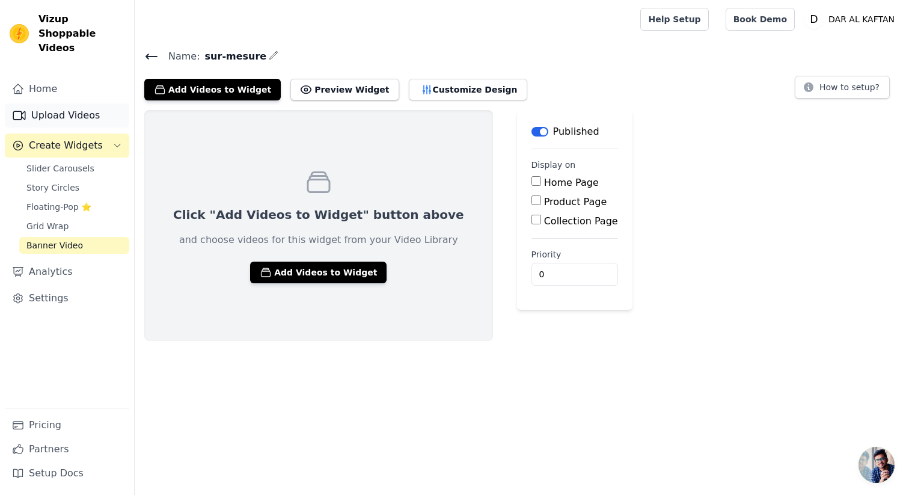
click at [75, 103] on link "Upload Videos" at bounding box center [67, 115] width 124 height 24
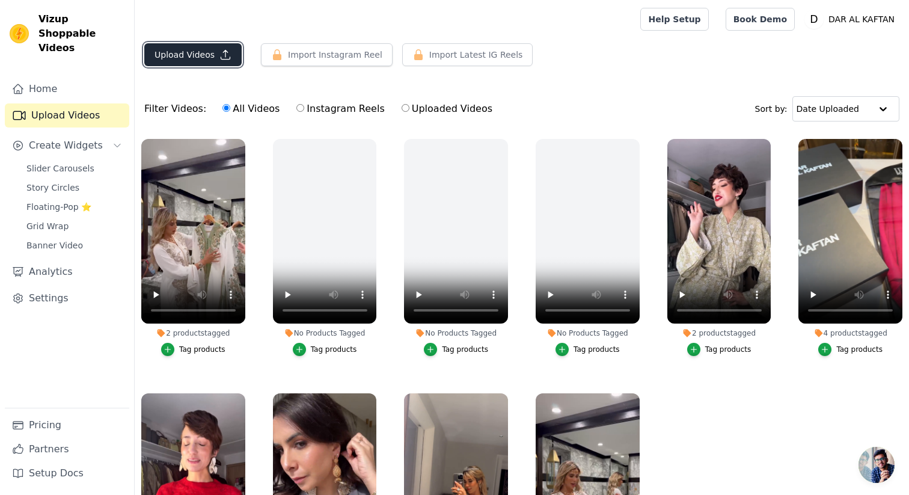
click at [220, 56] on icon "button" at bounding box center [225, 55] width 12 height 12
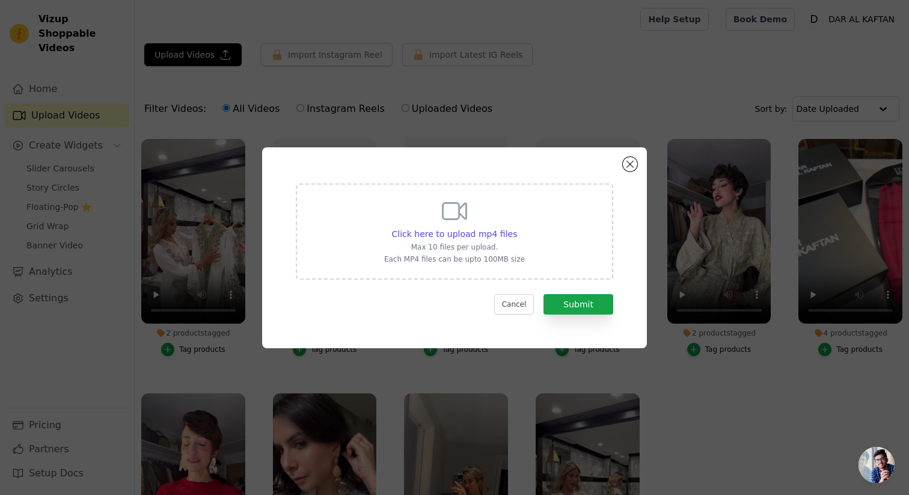
click at [483, 240] on div "Click here to upload mp4 files Max 10 files per upload. Each MP4 files can be u…" at bounding box center [454, 229] width 141 height 67
click at [516, 228] on input "Click here to upload mp4 files Max 10 files per upload. Each MP4 files can be u…" at bounding box center [516, 227] width 1 height 1
type input "C:\fakepath\Dar Al Kaftan Embroidery.mp4"
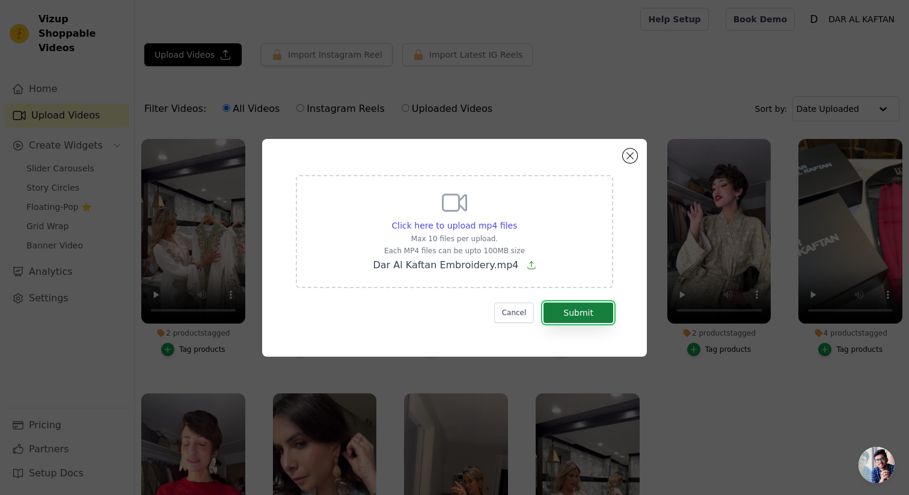
click at [586, 312] on button "Submit" at bounding box center [578, 312] width 70 height 20
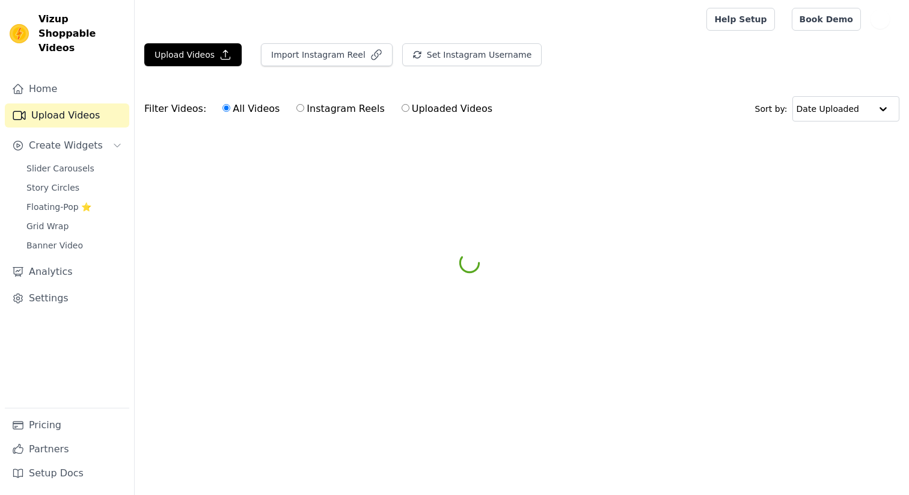
click at [78, 239] on span "Banner Video" at bounding box center [54, 245] width 56 height 12
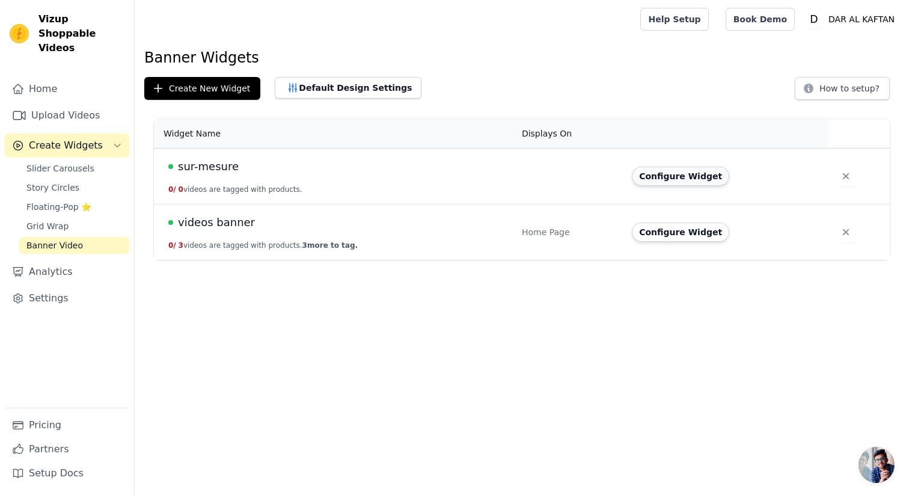
click at [657, 180] on button "Configure Widget" at bounding box center [680, 175] width 97 height 19
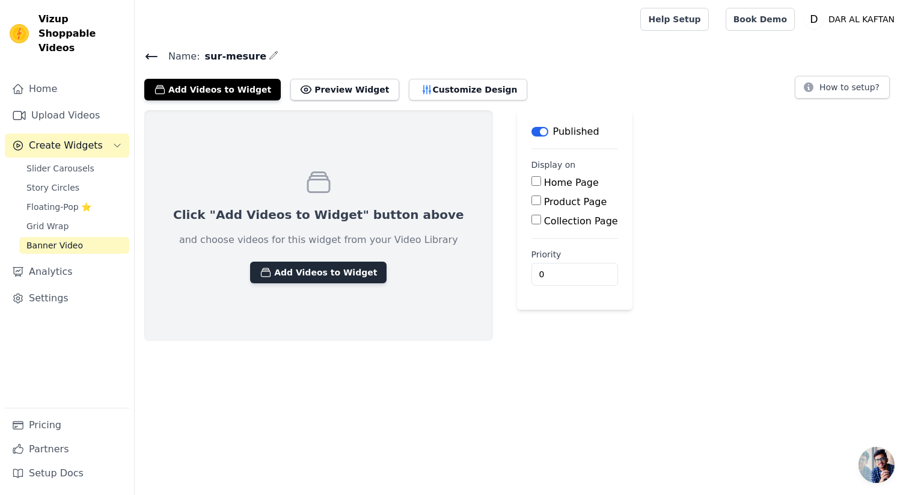
click at [276, 270] on button "Add Videos to Widget" at bounding box center [318, 272] width 136 height 22
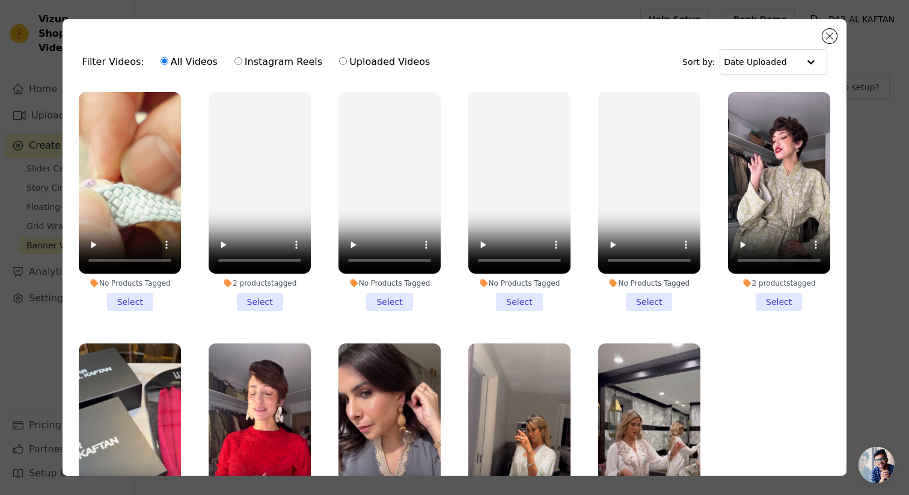
click at [130, 294] on li "No Products Tagged Select" at bounding box center [130, 201] width 102 height 219
click at [0, 0] on input "No Products Tagged Select" at bounding box center [0, 0] width 0 height 0
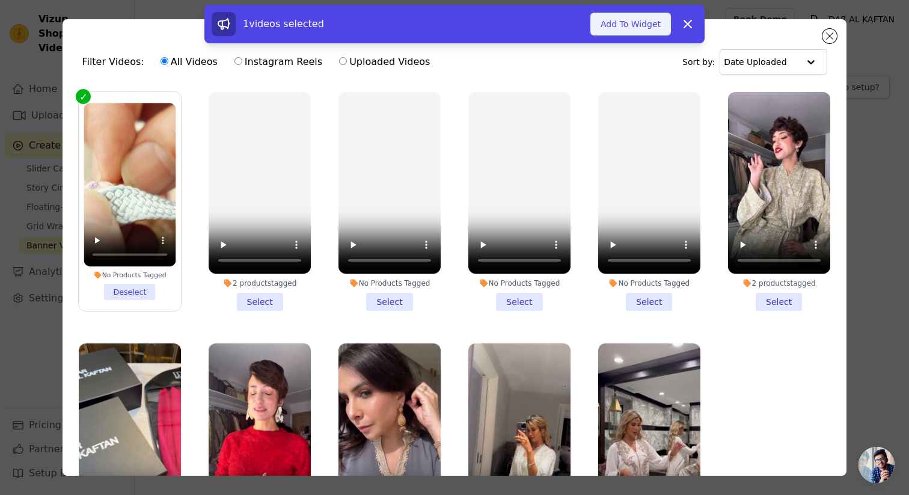
click at [648, 27] on button "Add To Widget" at bounding box center [630, 24] width 81 height 23
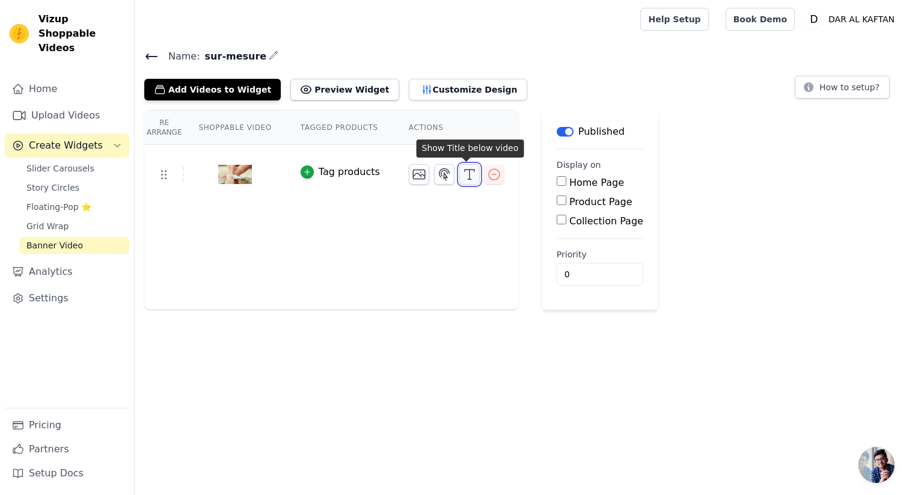
click at [466, 172] on icon "button" at bounding box center [469, 174] width 14 height 14
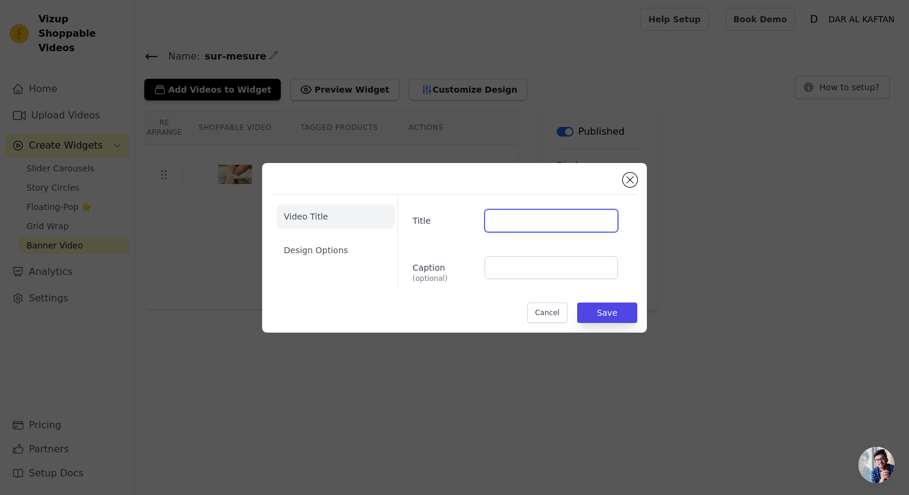
click at [520, 220] on input "Title" at bounding box center [550, 220] width 133 height 23
paste input "Conçu Pour Vous, Avec Vous"
type input "Conçu Pour Vous, Avec Vous"
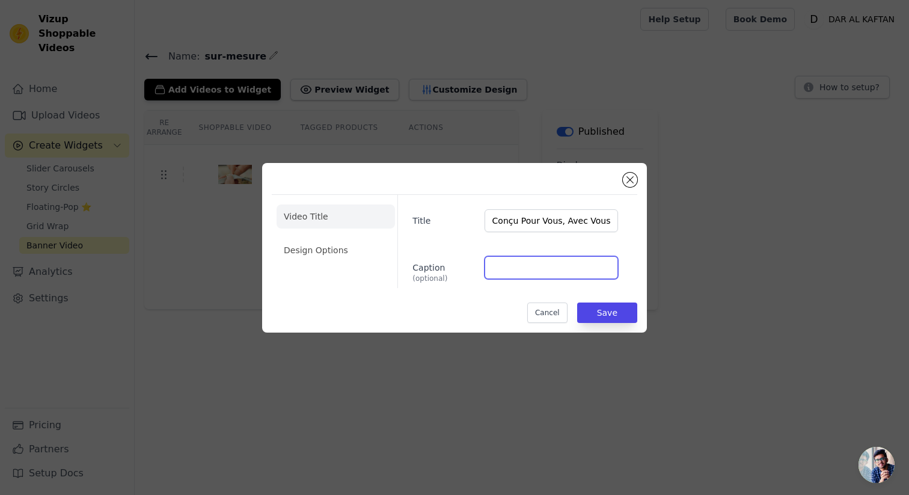
click at [500, 268] on input "Caption (optional)" at bounding box center [550, 267] width 133 height 23
click at [523, 263] on input "Caption (optional)" at bounding box center [550, 267] width 133 height 23
paste input "Des créations uniques, pensées pour s’adapter à chaque âge, chaque silhouette e…"
type input "Des créations uniques, pensées pour s’adapter à chaque âge, chaque silhouette e…"
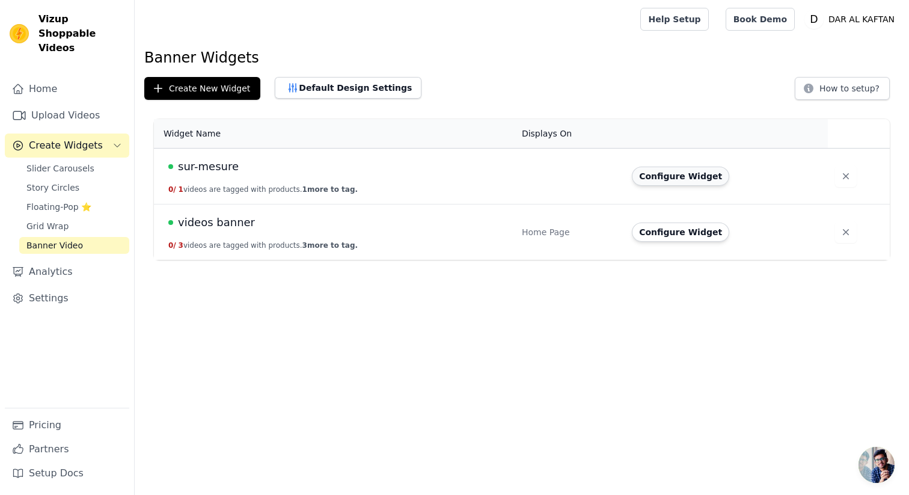
click at [703, 172] on button "Configure Widget" at bounding box center [680, 175] width 97 height 19
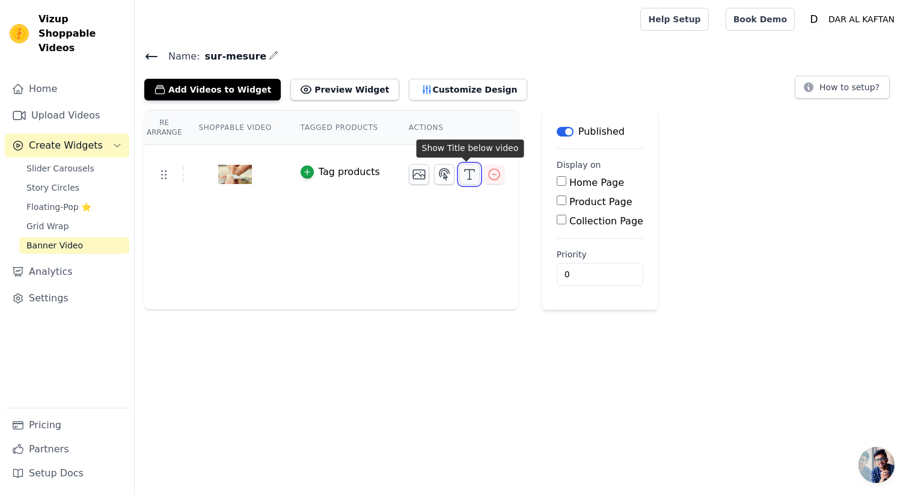
click at [468, 177] on icon "button" at bounding box center [469, 174] width 14 height 14
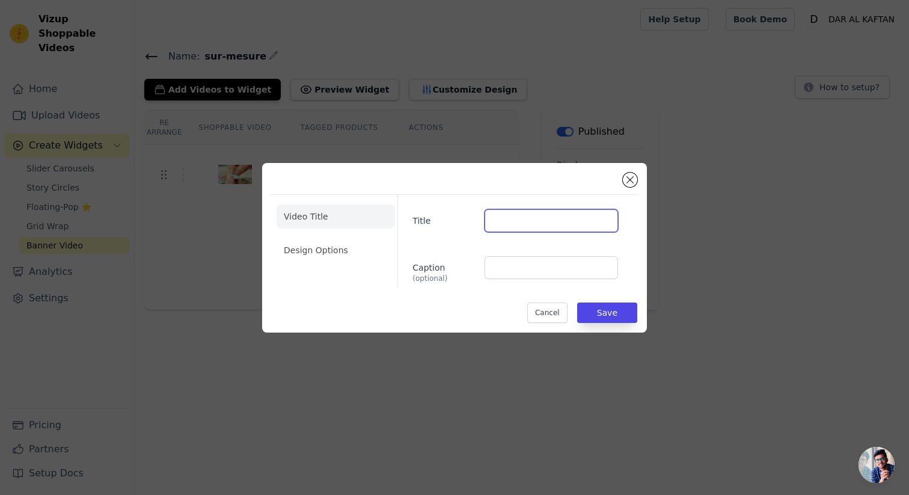
click at [499, 227] on input "Title" at bounding box center [550, 220] width 133 height 23
click at [504, 263] on input "Caption (optional)" at bounding box center [550, 267] width 133 height 23
paste input "Des créations uniques, pensées pour s’adapter à chaque âge, chaque silhouette e…"
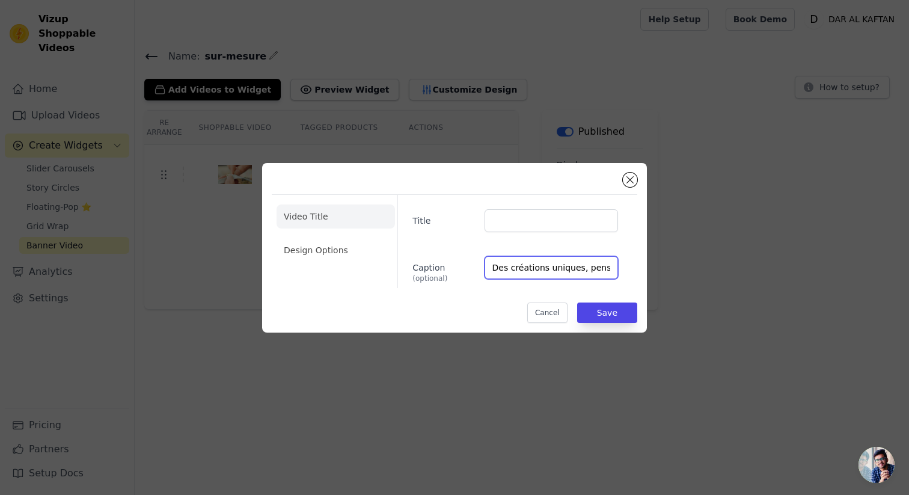
scroll to position [0, 567]
type input "Des créations uniques, pensées pour s’adapter à chaque âge, chaque silhouette e…"
click at [537, 214] on input "Title" at bounding box center [550, 220] width 133 height 23
paste input "Conçu Pour Vous, Avec Vous"
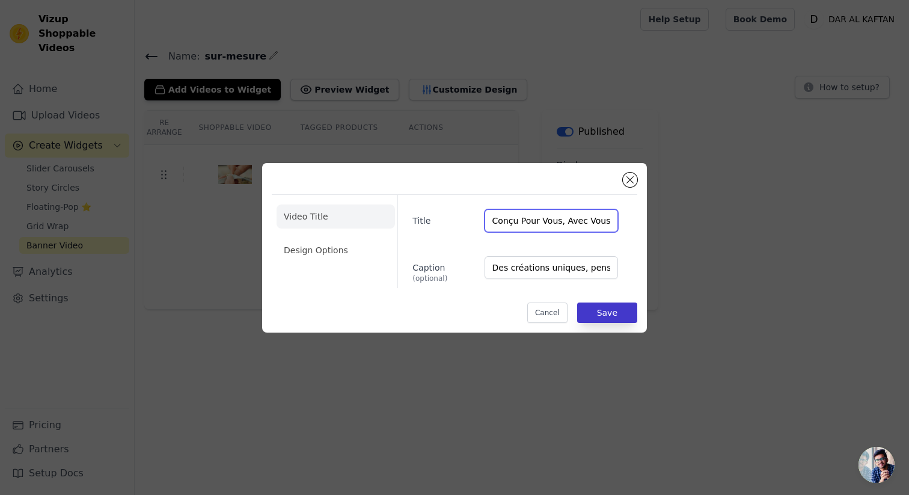
type input "Conçu Pour Vous, Avec Vous"
click at [604, 315] on button "Save" at bounding box center [607, 312] width 60 height 20
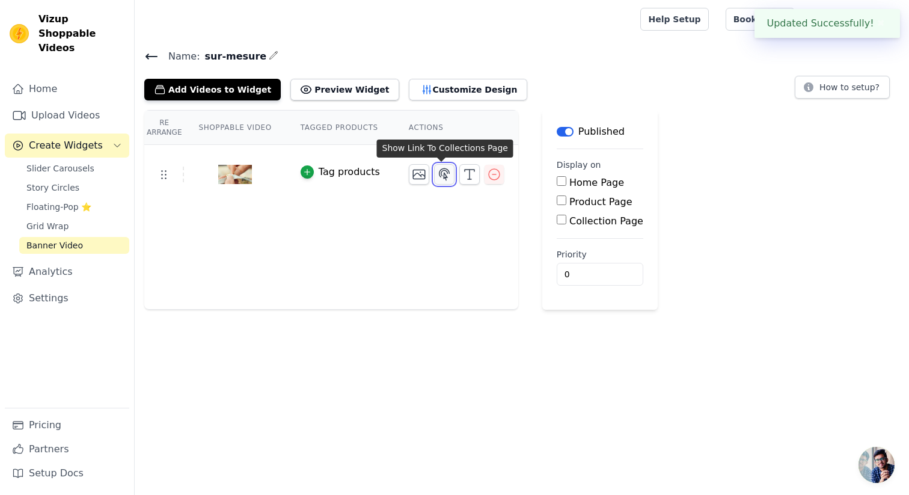
click at [440, 177] on icon "button" at bounding box center [444, 173] width 10 height 11
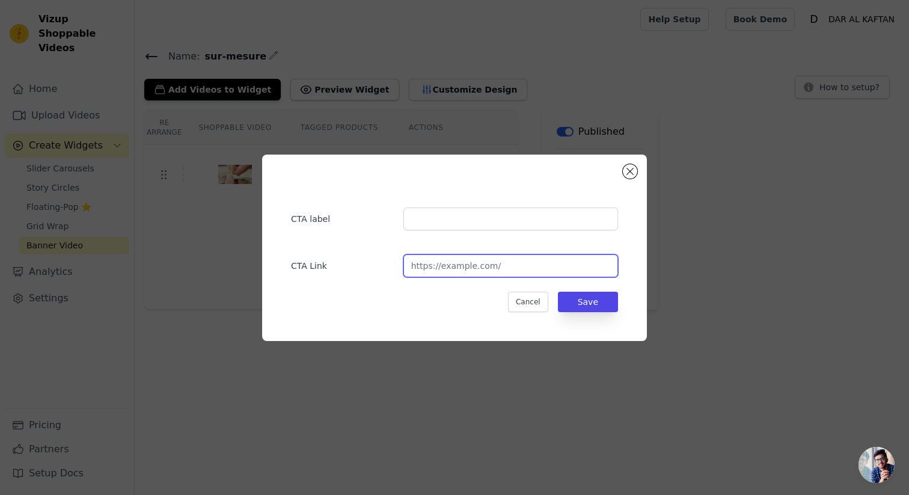
click at [490, 268] on input "url" at bounding box center [510, 265] width 215 height 23
paste input "[URL][DOMAIN_NAME]"
type input "[URL][DOMAIN_NAME]"
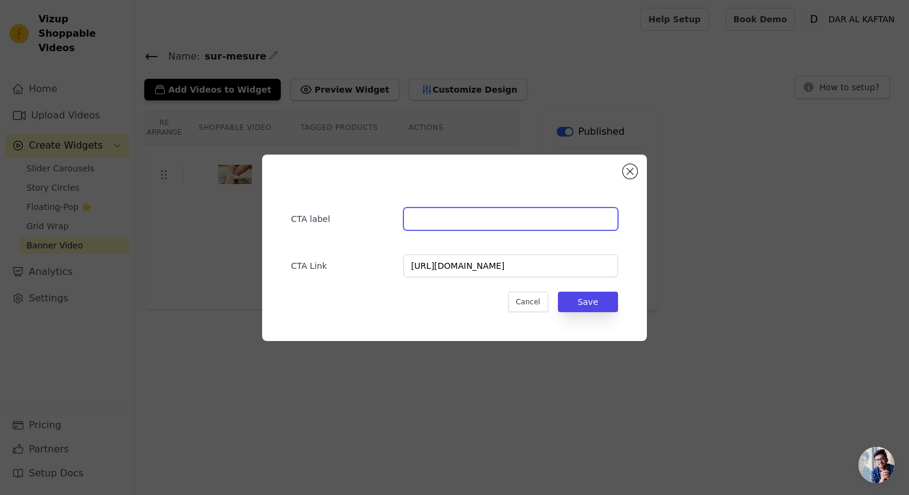
scroll to position [0, 0]
click at [509, 218] on input "text" at bounding box center [510, 218] width 215 height 23
click at [452, 229] on input "text" at bounding box center [510, 218] width 215 height 23
paste input "Co-créez Votre Pièce"
type input "Co-créez Votre Pièce"
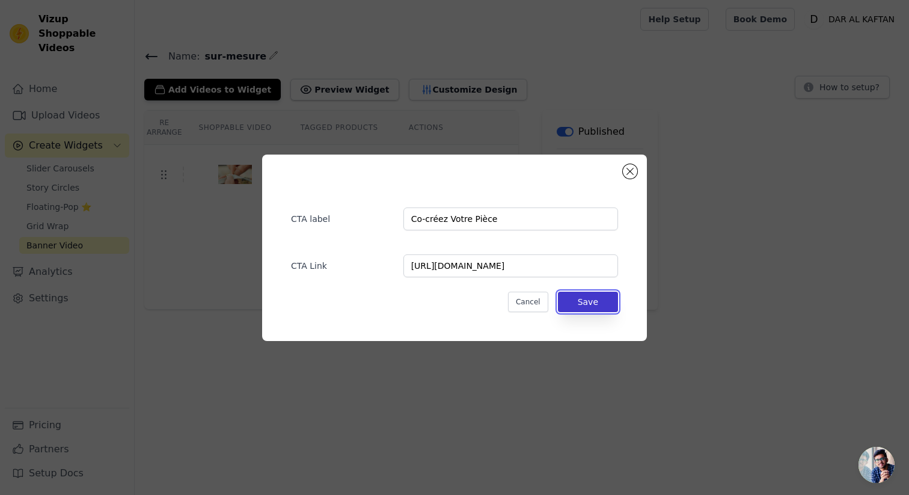
click at [591, 302] on button "Save" at bounding box center [588, 301] width 60 height 20
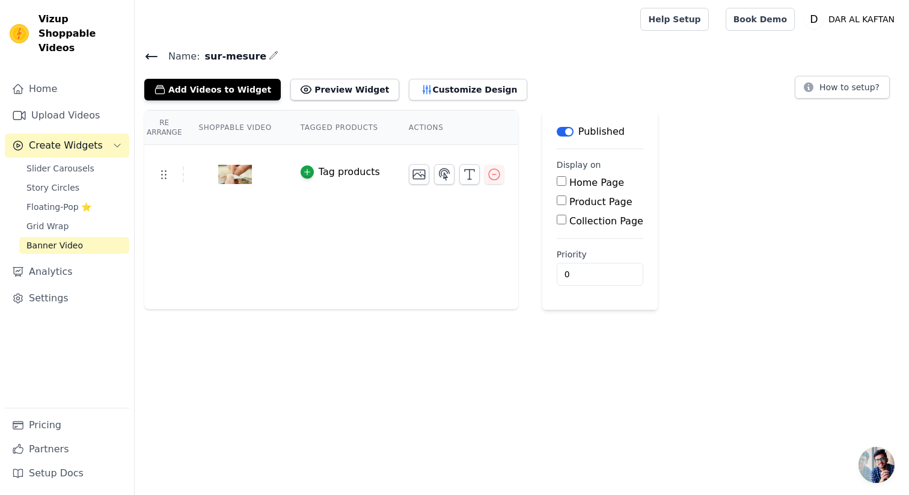
click at [587, 183] on label "Home Page" at bounding box center [596, 182] width 55 height 11
click at [566, 183] on input "Home Page" at bounding box center [561, 181] width 10 height 10
checkbox input "true"
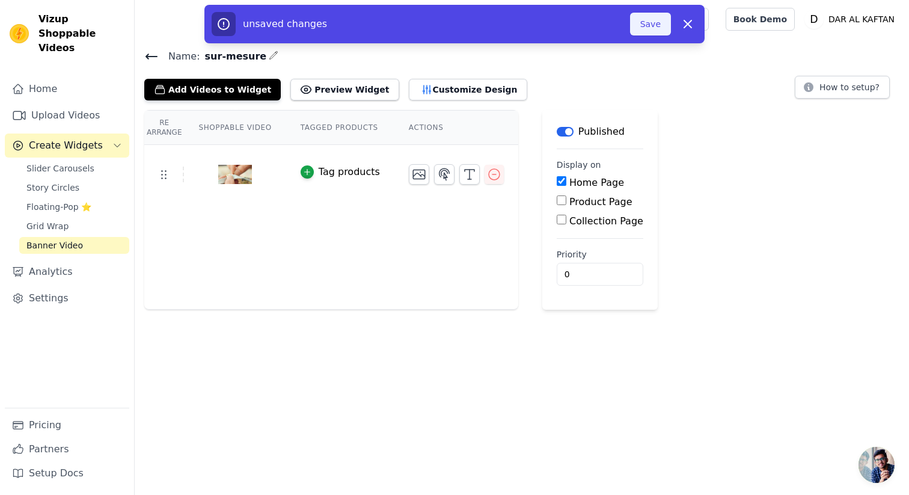
click at [647, 20] on button "Save" at bounding box center [650, 24] width 41 height 23
